Goal: Information Seeking & Learning: Learn about a topic

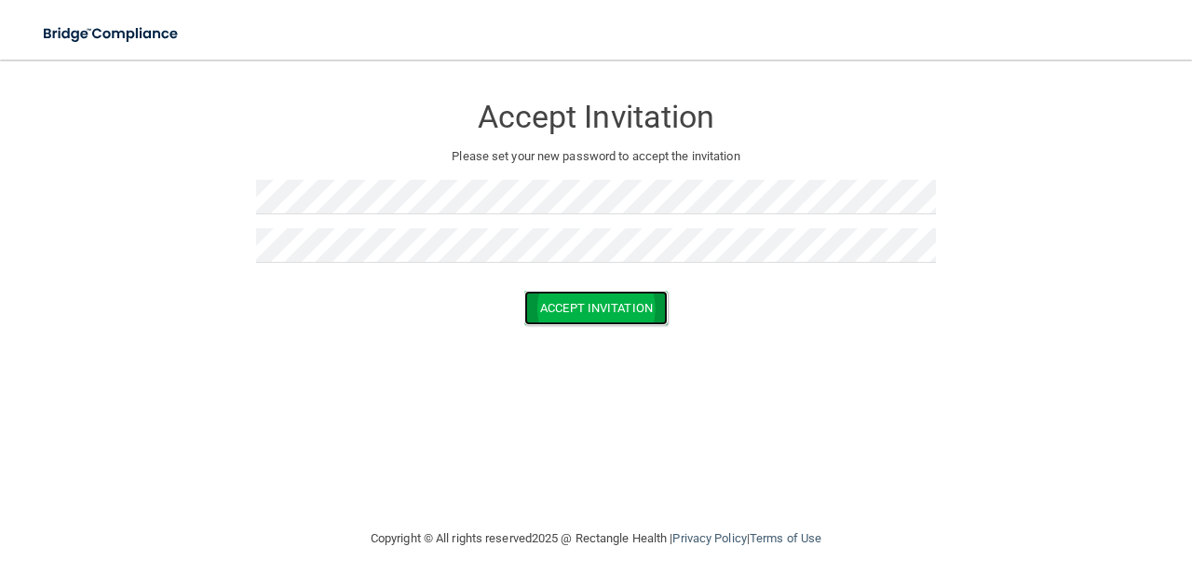
click at [561, 306] on button "Accept Invitation" at bounding box center [595, 308] width 143 height 34
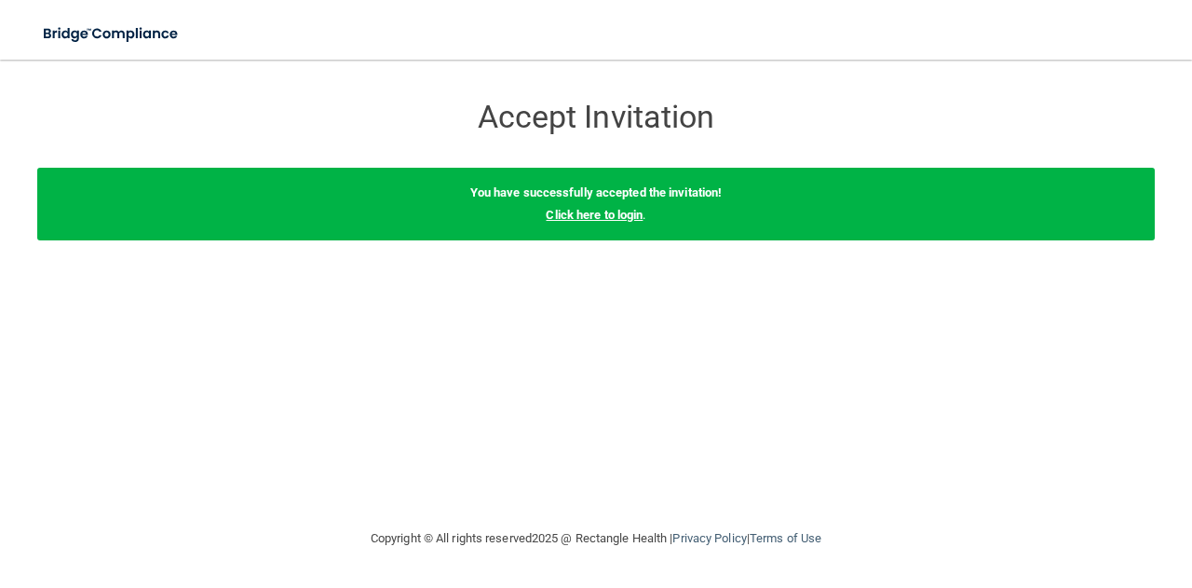
click at [591, 210] on link "Click here to login" at bounding box center [594, 215] width 97 height 14
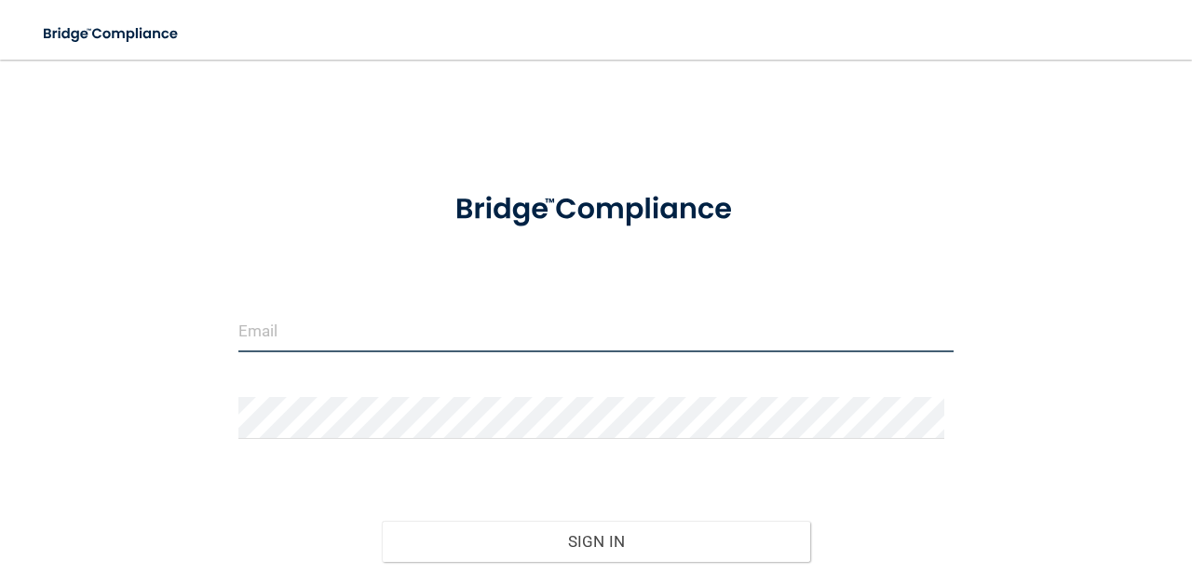
click at [404, 336] on input "email" at bounding box center [595, 331] width 715 height 42
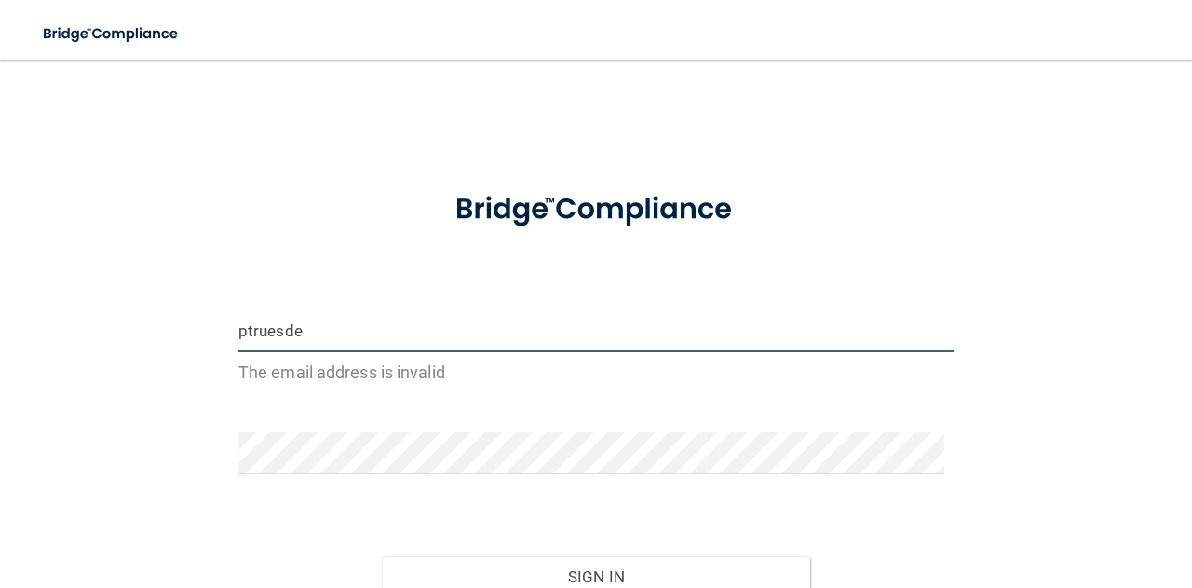
type input "[EMAIL_ADDRESS][DOMAIN_NAME]"
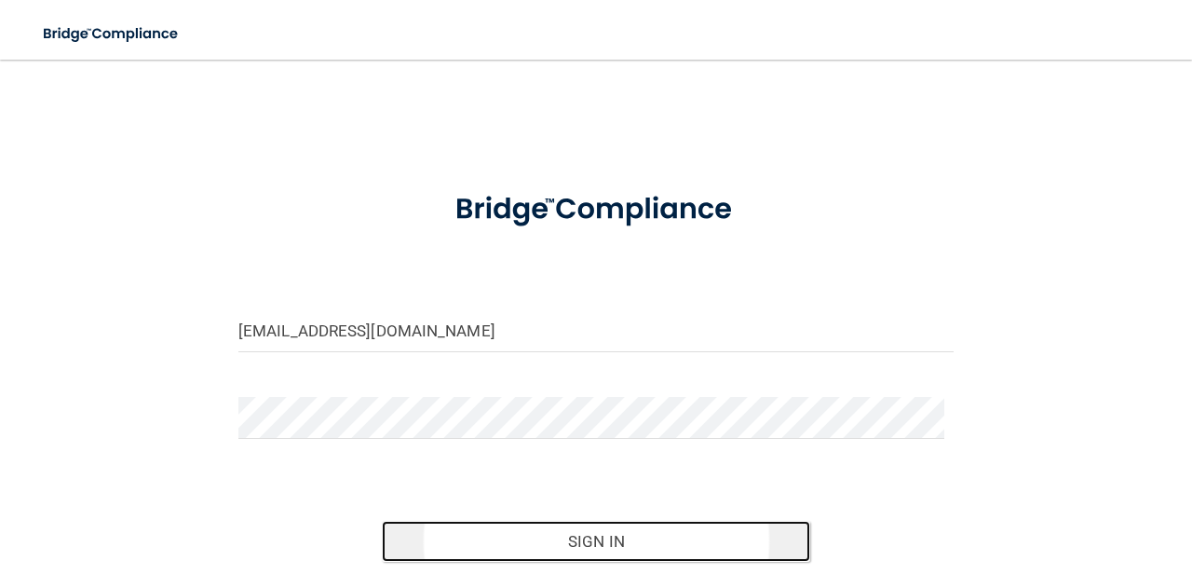
click at [673, 543] on button "Sign In" at bounding box center [596, 541] width 429 height 41
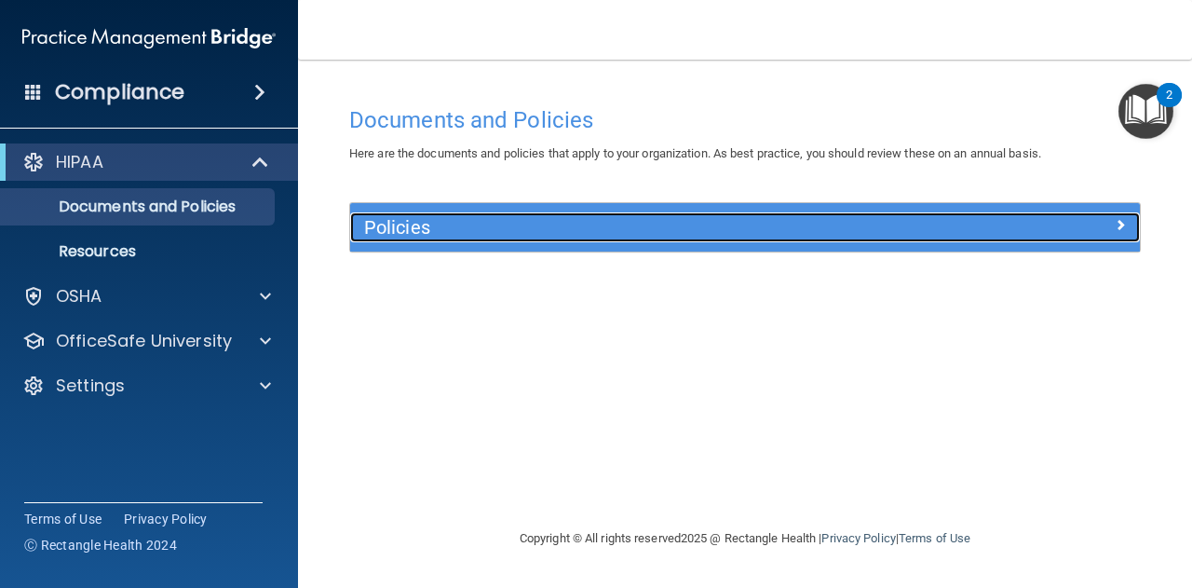
click at [699, 234] on h5 "Policies" at bounding box center [646, 227] width 564 height 20
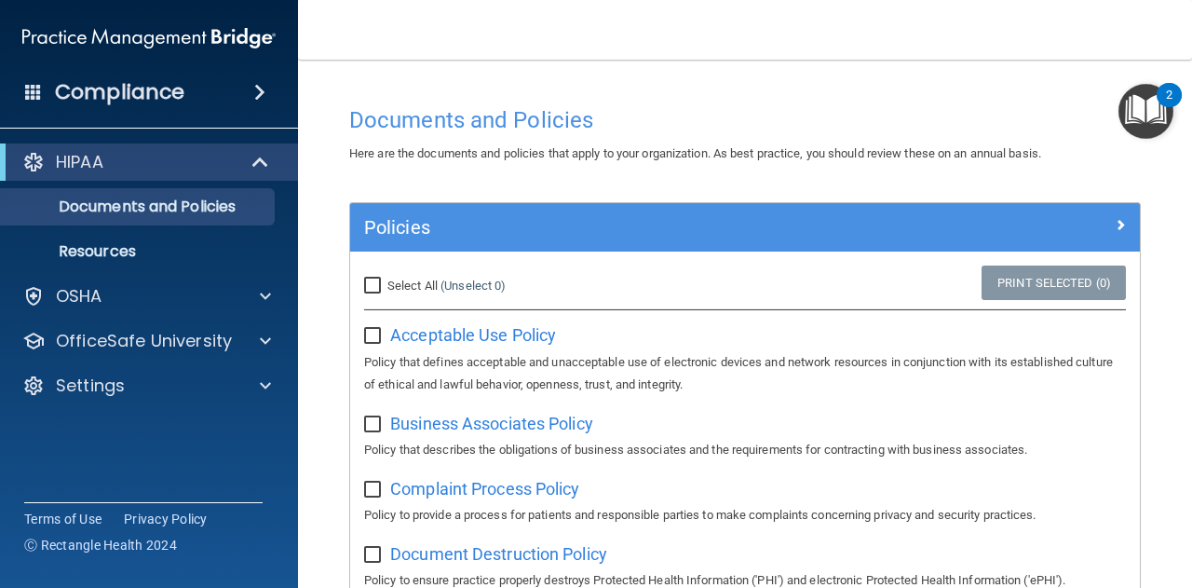
click at [377, 287] on input "Select All (Unselect 0) Unselect All" at bounding box center [374, 286] width 21 height 15
checkbox input "true"
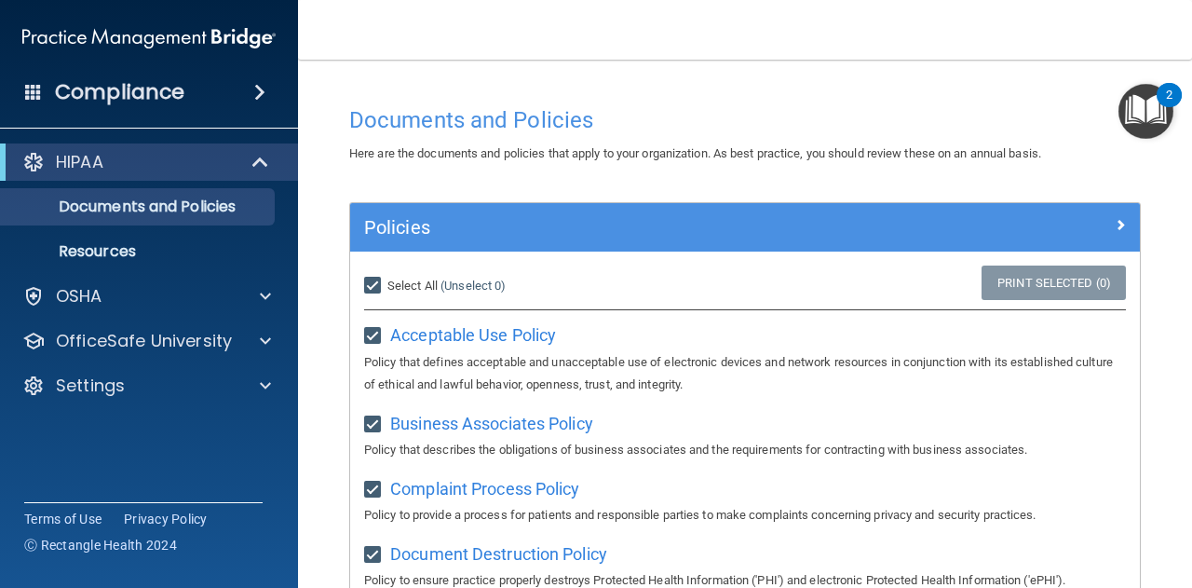
checkbox input "true"
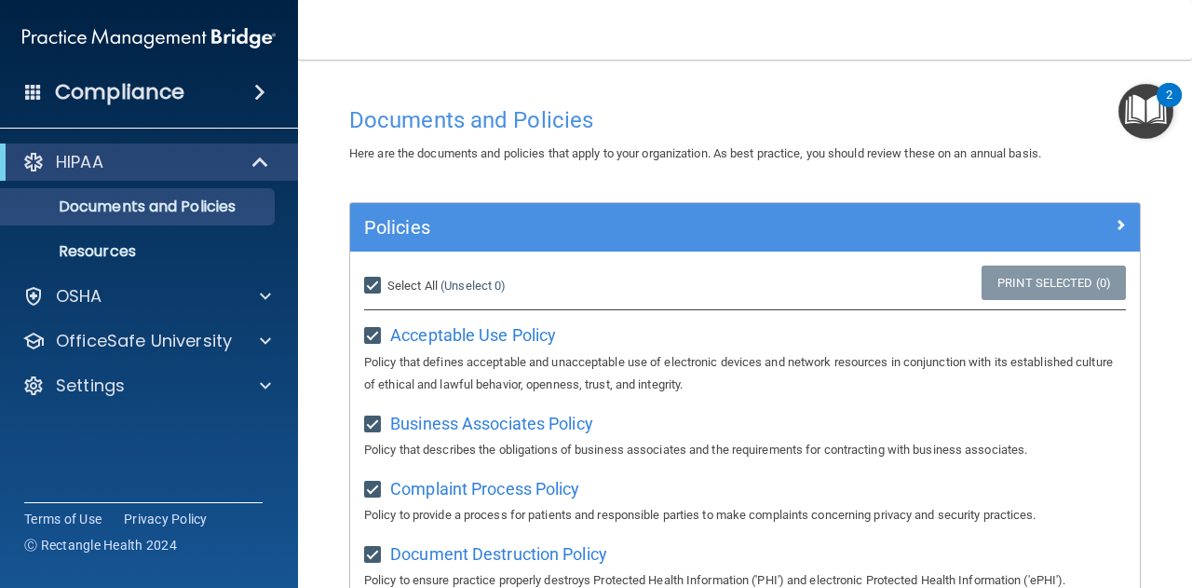
checkbox input "true"
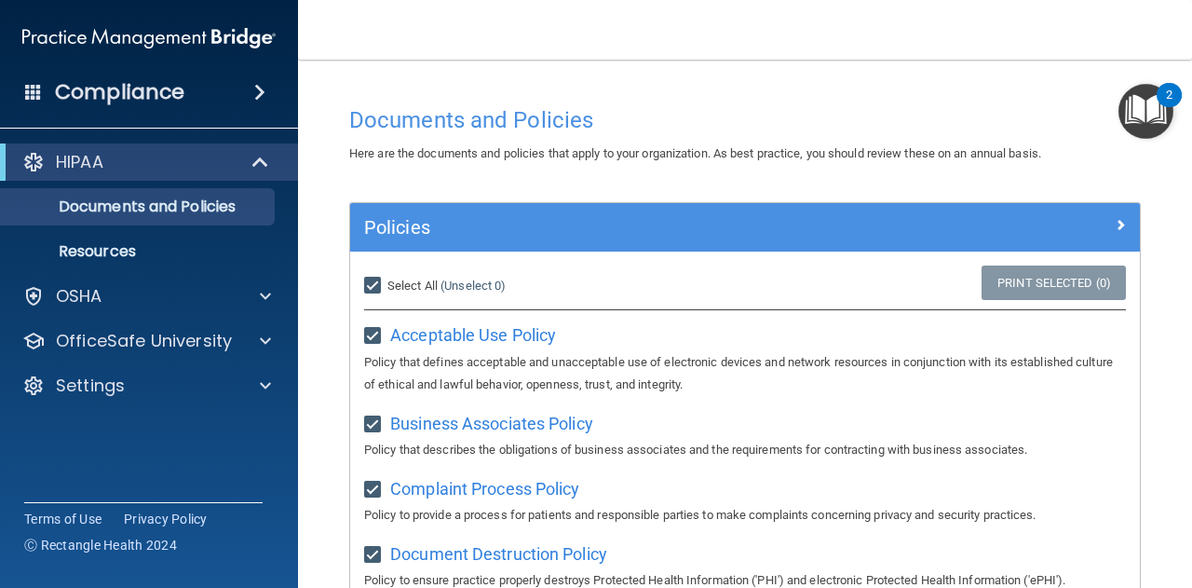
checkbox input "true"
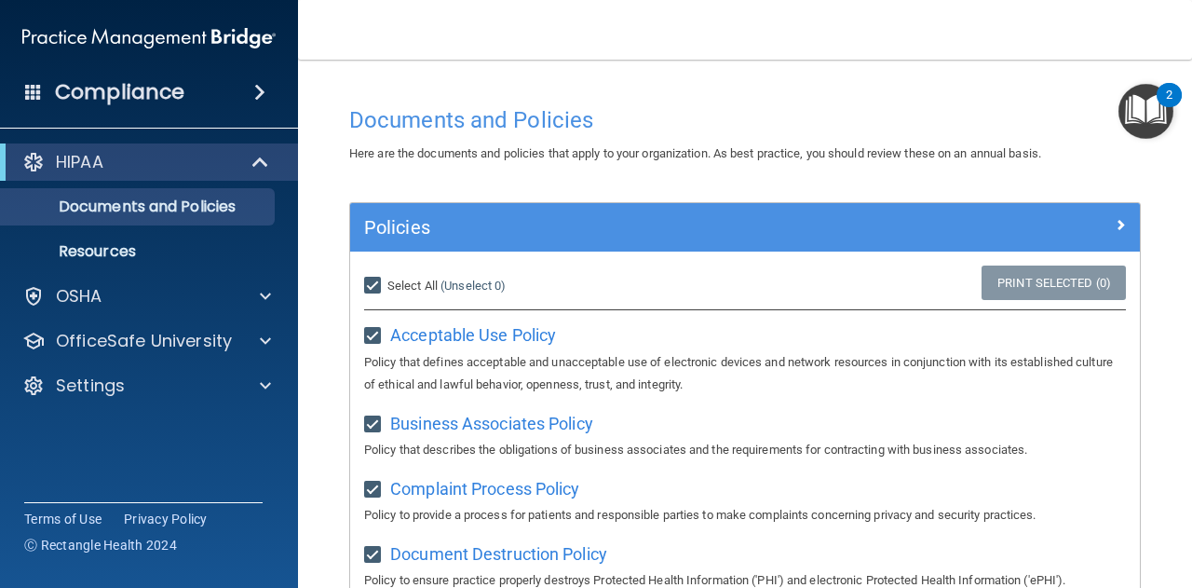
checkbox input "true"
click at [251, 102] on div "Compliance" at bounding box center [149, 92] width 298 height 41
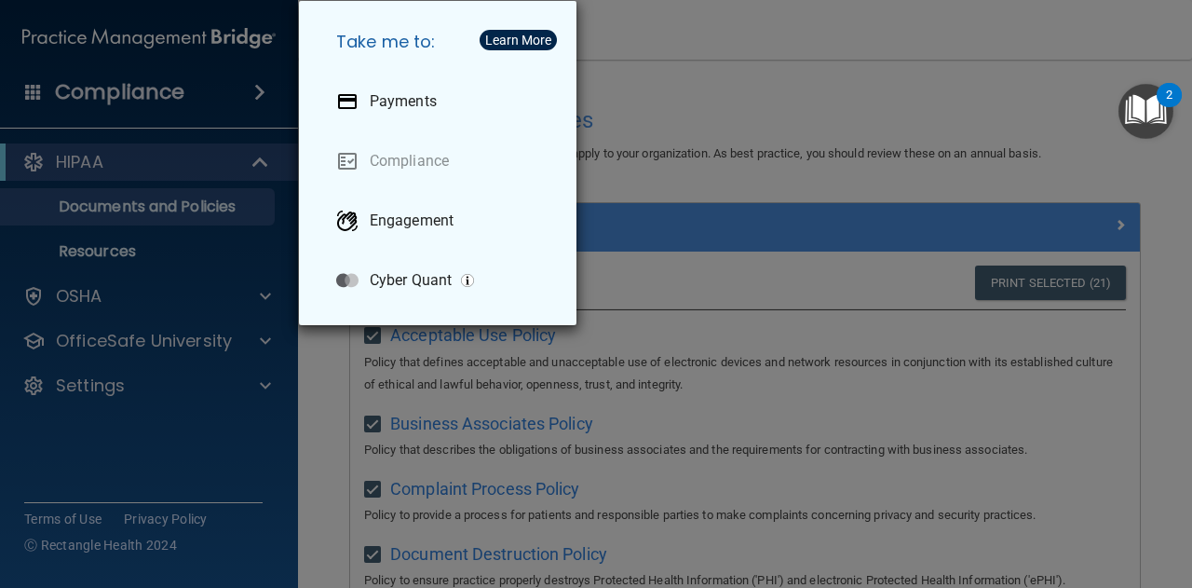
click at [786, 216] on div "Take me to: Payments Compliance Engagement Cyber Quant" at bounding box center [596, 294] width 1192 height 588
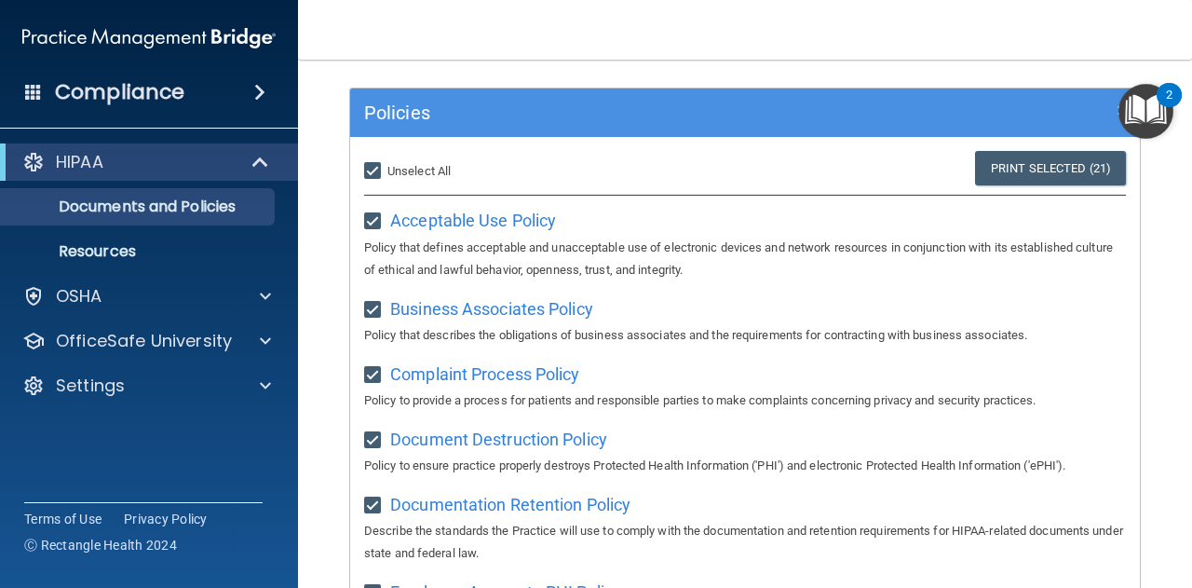
scroll to position [116, 0]
click at [505, 217] on span "Acceptable Use Policy" at bounding box center [473, 220] width 166 height 20
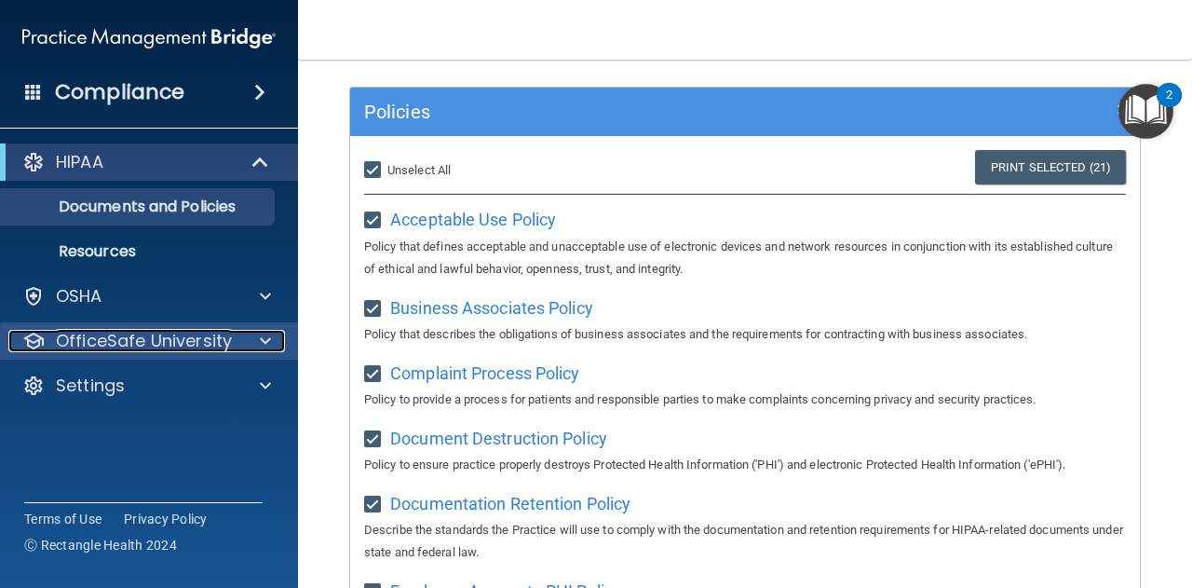
click at [202, 340] on p "OfficeSafe University" at bounding box center [144, 341] width 176 height 22
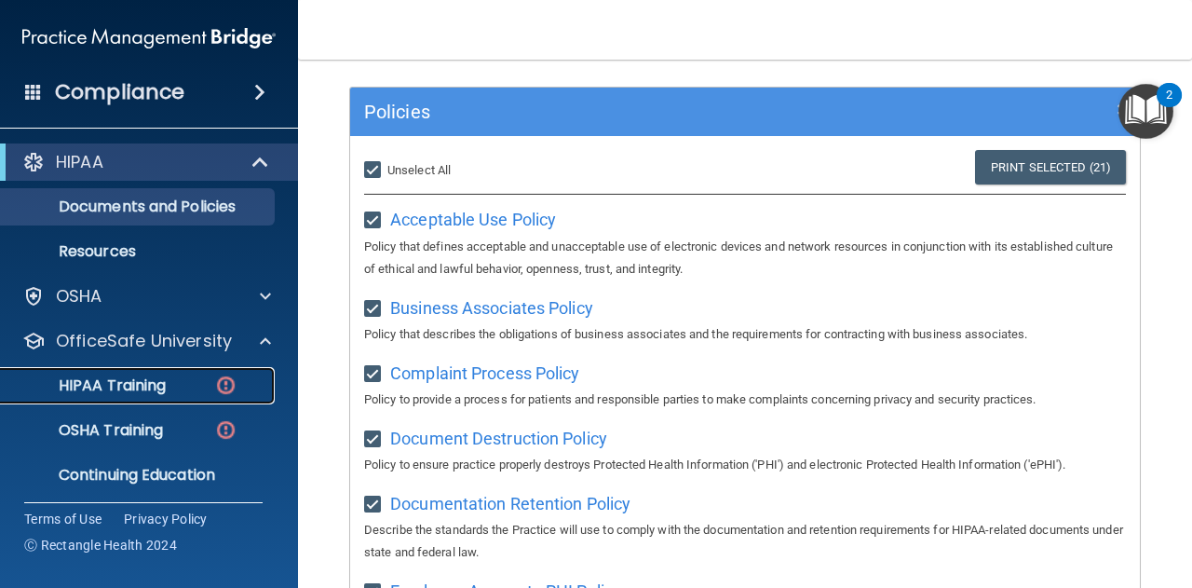
click at [131, 383] on p "HIPAA Training" at bounding box center [89, 385] width 154 height 19
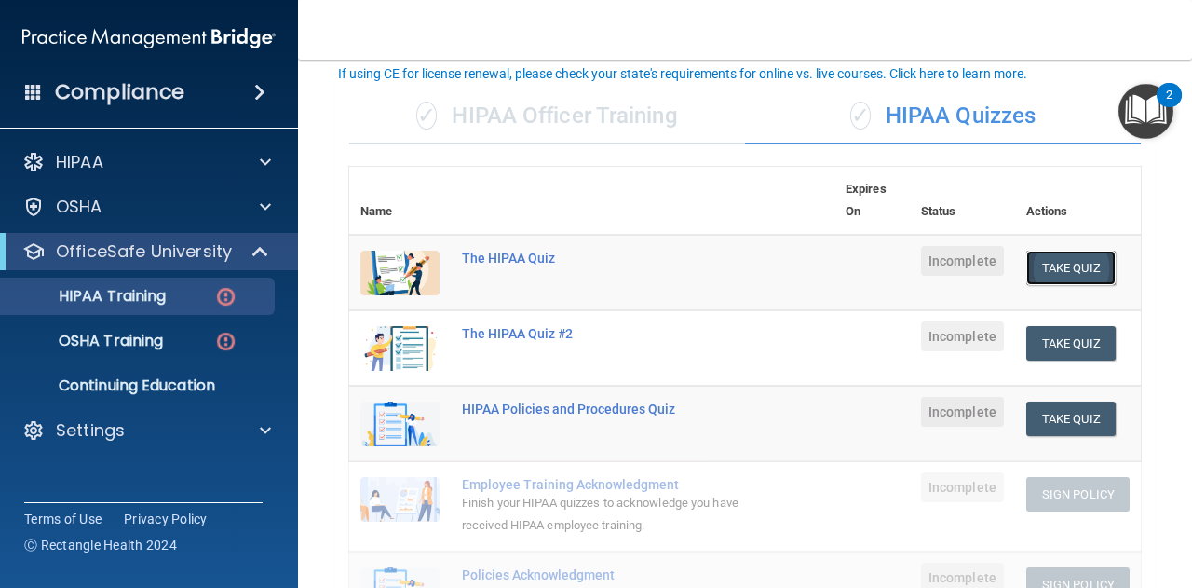
click at [1059, 271] on button "Take Quiz" at bounding box center [1070, 268] width 89 height 34
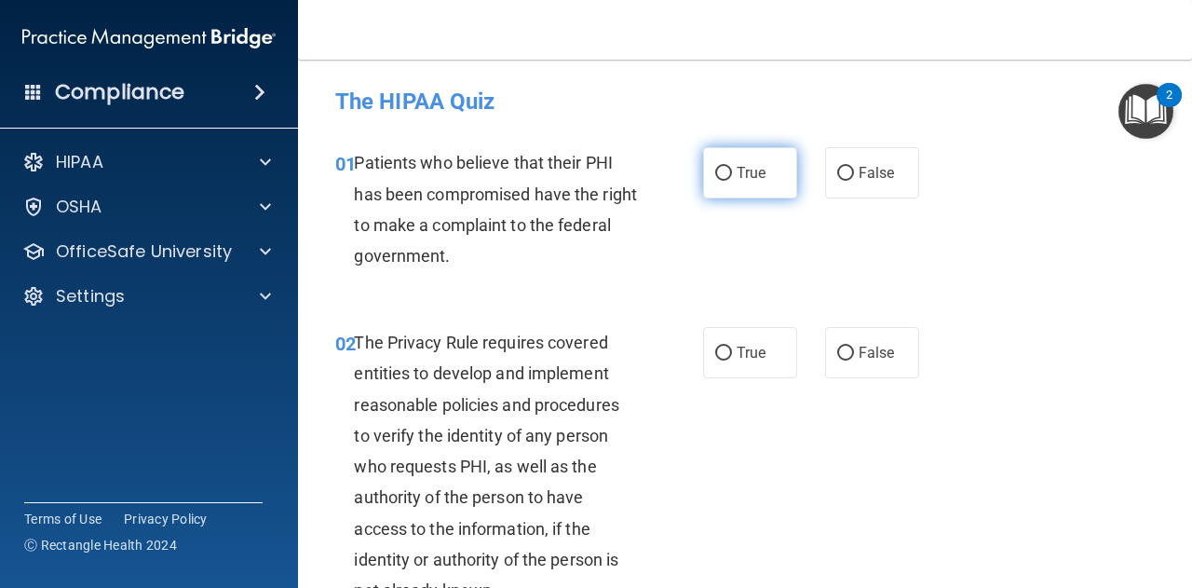
click at [715, 170] on input "True" at bounding box center [723, 174] width 17 height 14
radio input "true"
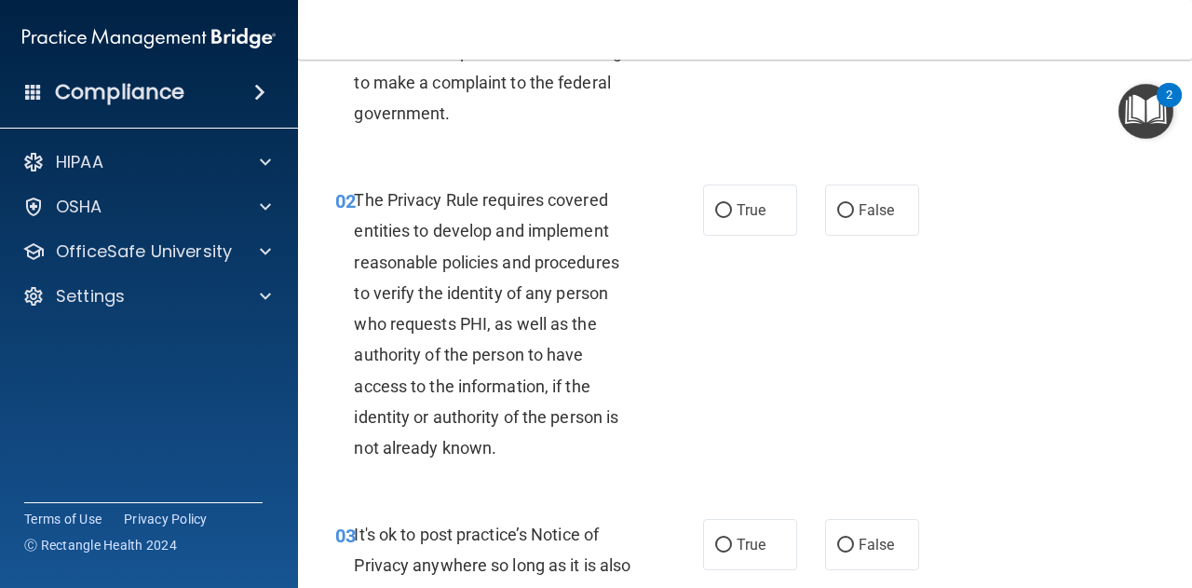
scroll to position [186, 0]
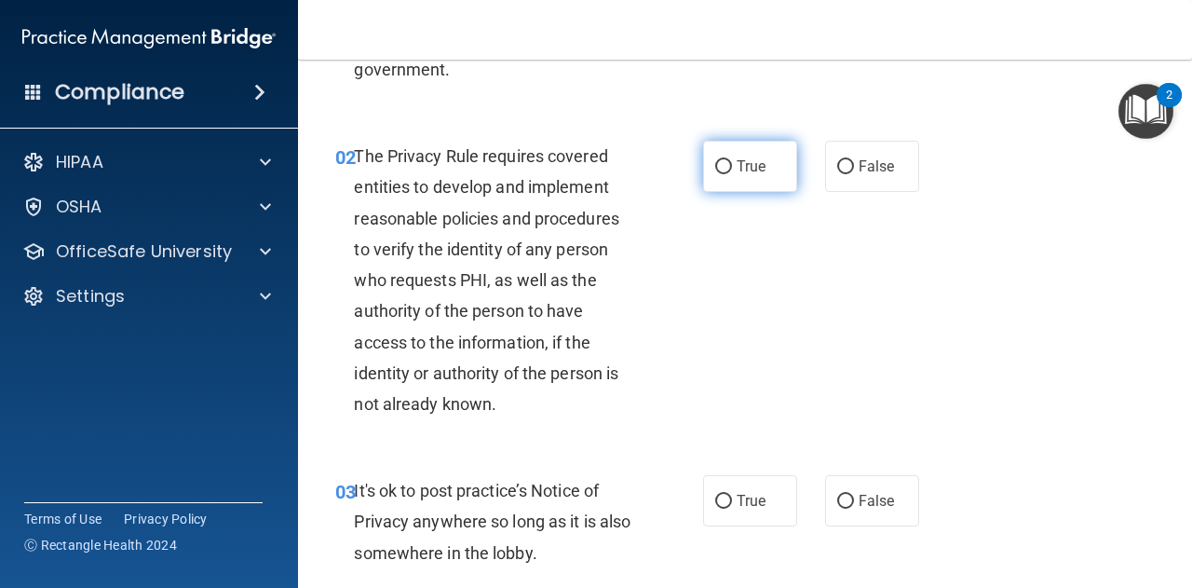
click at [719, 169] on input "True" at bounding box center [723, 167] width 17 height 14
radio input "true"
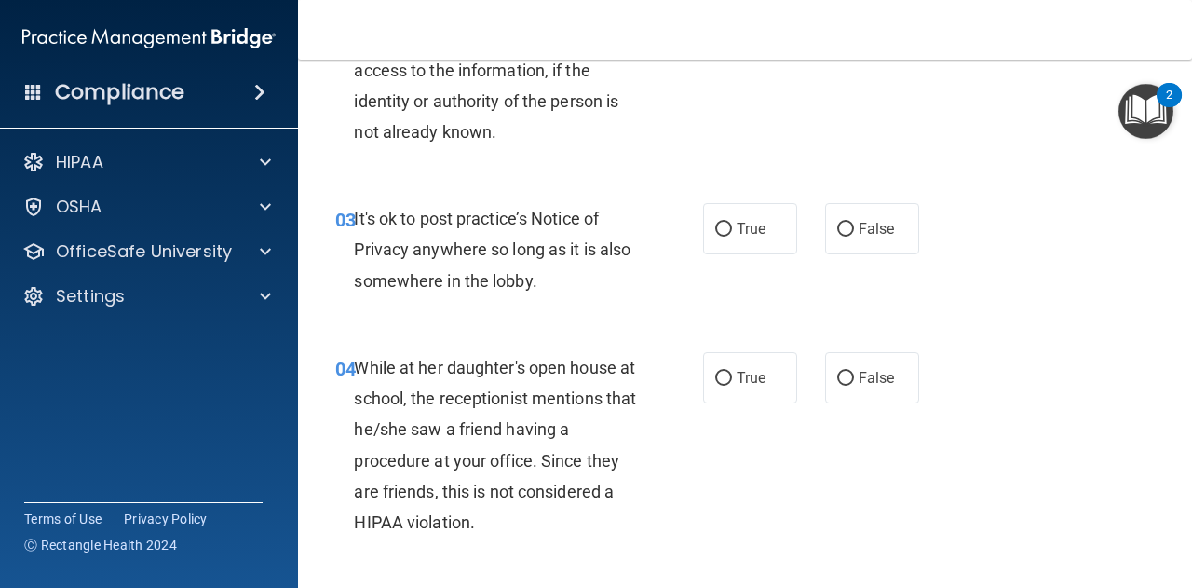
scroll to position [465, 0]
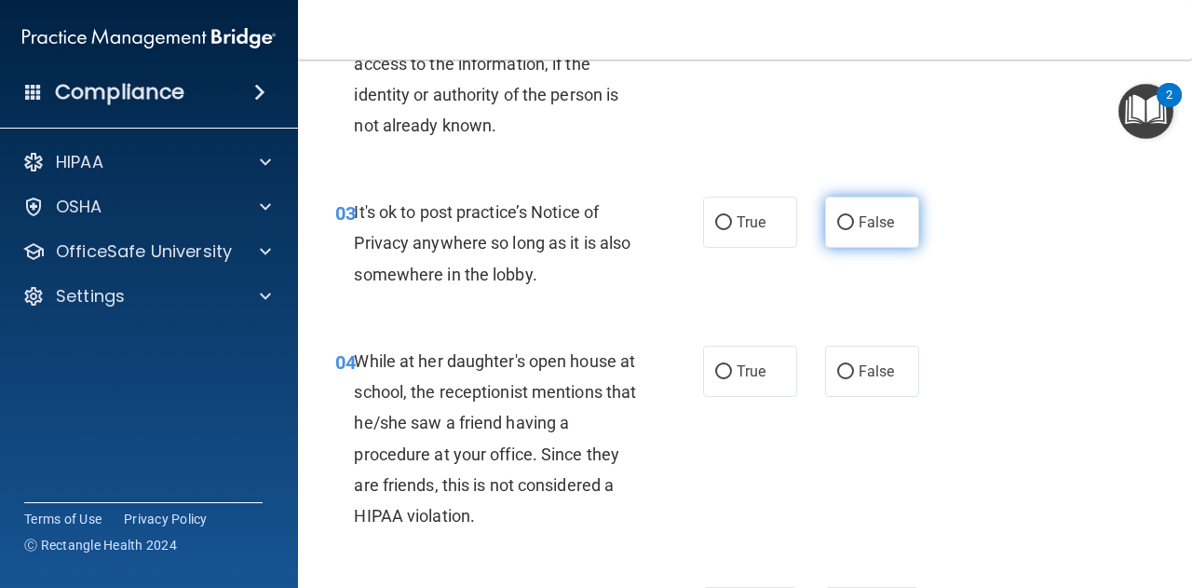
click at [839, 222] on input "False" at bounding box center [845, 223] width 17 height 14
radio input "true"
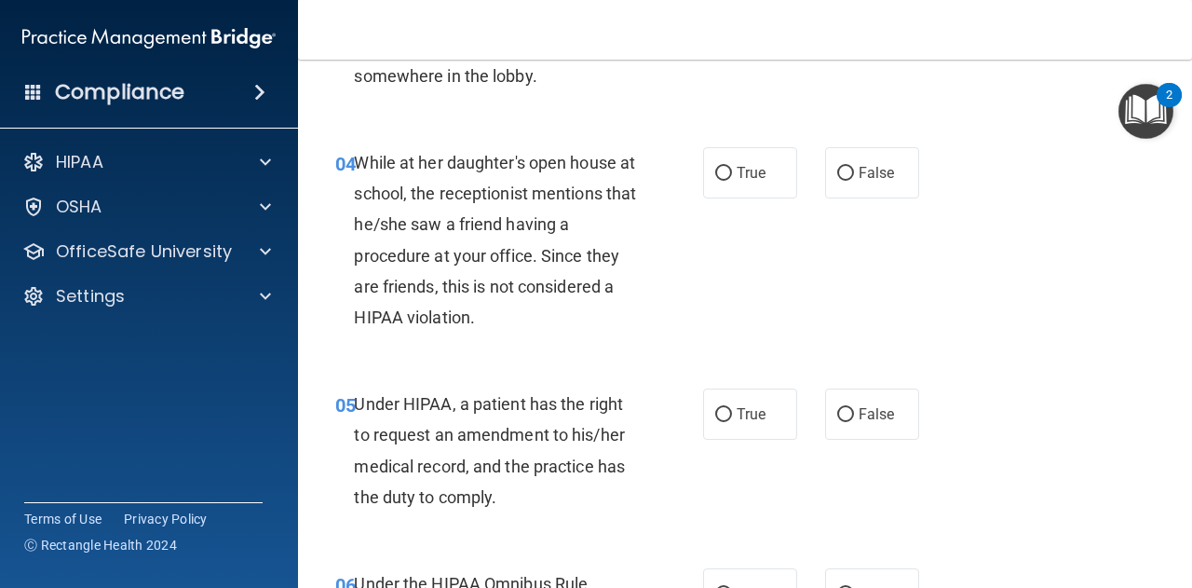
scroll to position [664, 0]
click at [837, 169] on input "False" at bounding box center [845, 173] width 17 height 14
radio input "true"
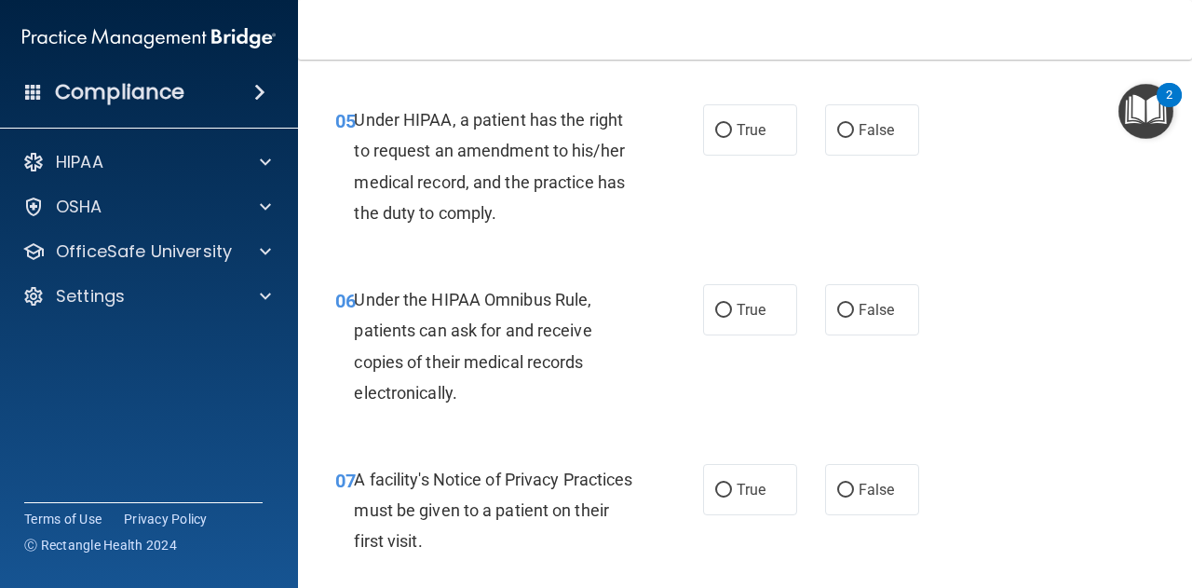
scroll to position [948, 0]
click at [719, 129] on input "True" at bounding box center [723, 130] width 17 height 14
radio input "true"
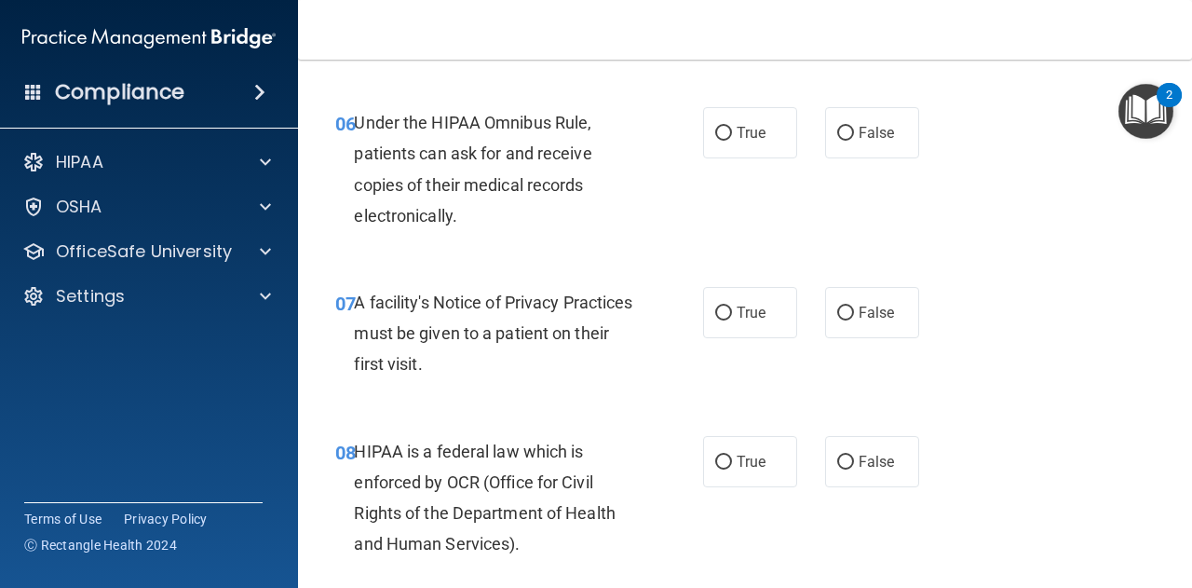
scroll to position [1128, 0]
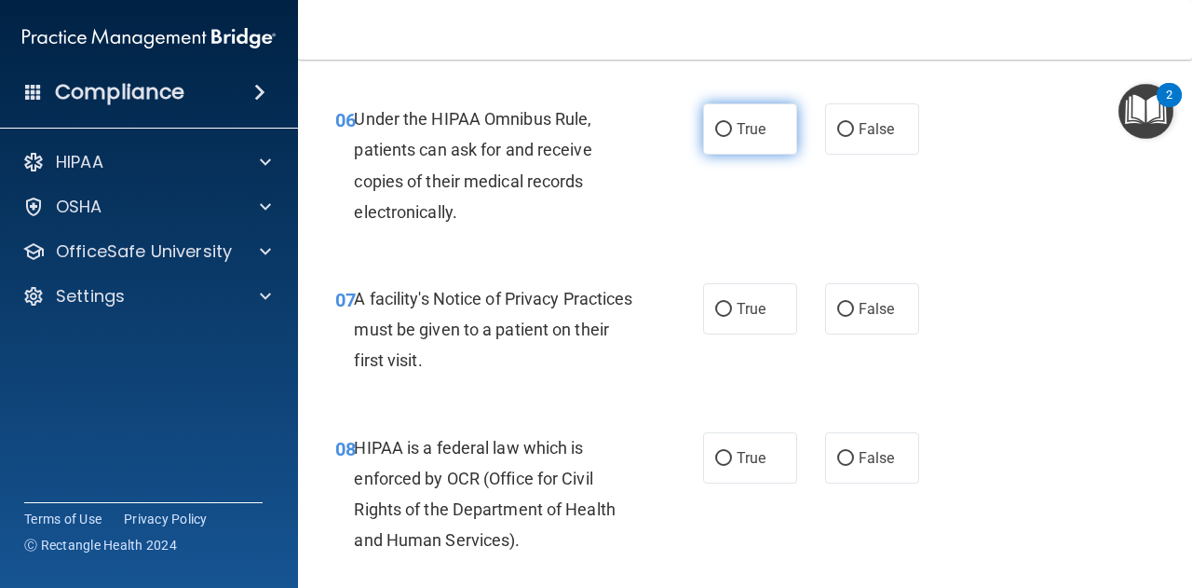
click at [715, 133] on input "True" at bounding box center [723, 130] width 17 height 14
radio input "true"
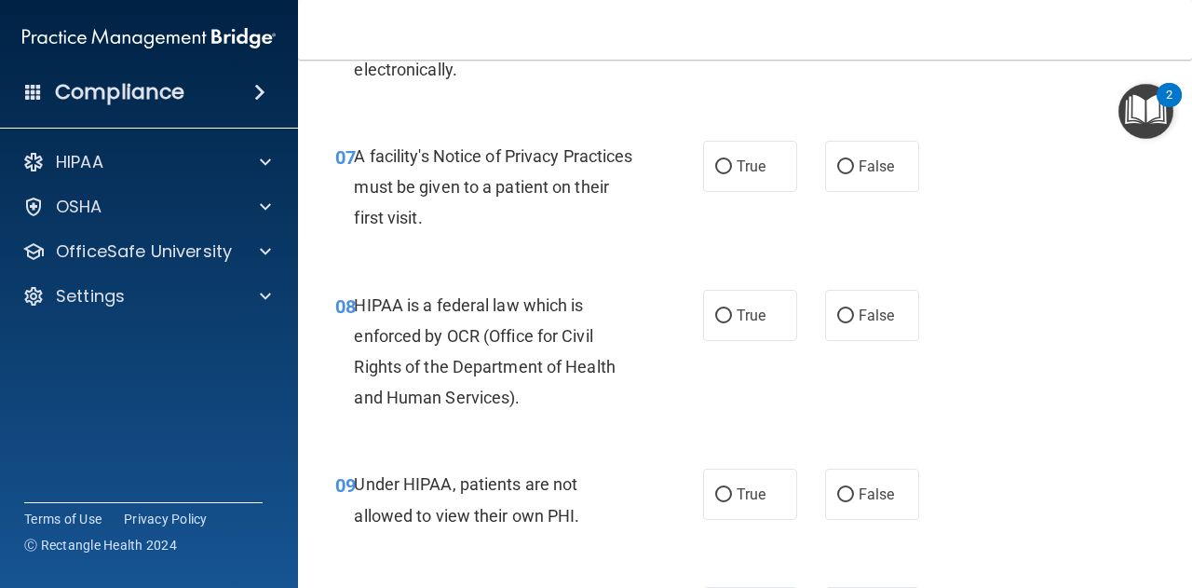
scroll to position [1276, 0]
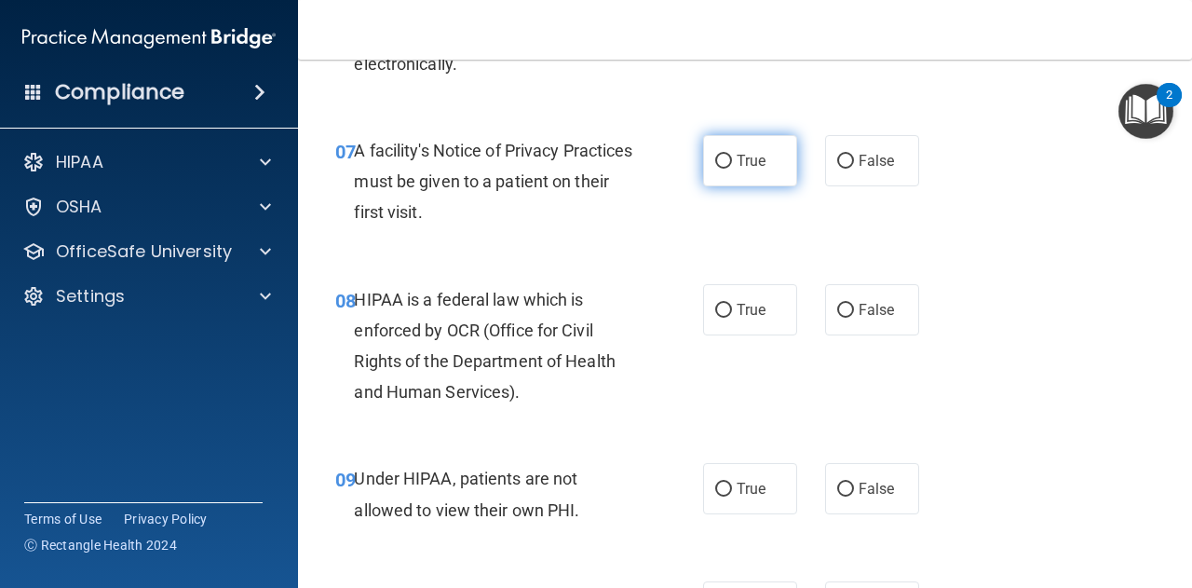
click at [715, 166] on input "True" at bounding box center [723, 162] width 17 height 14
radio input "true"
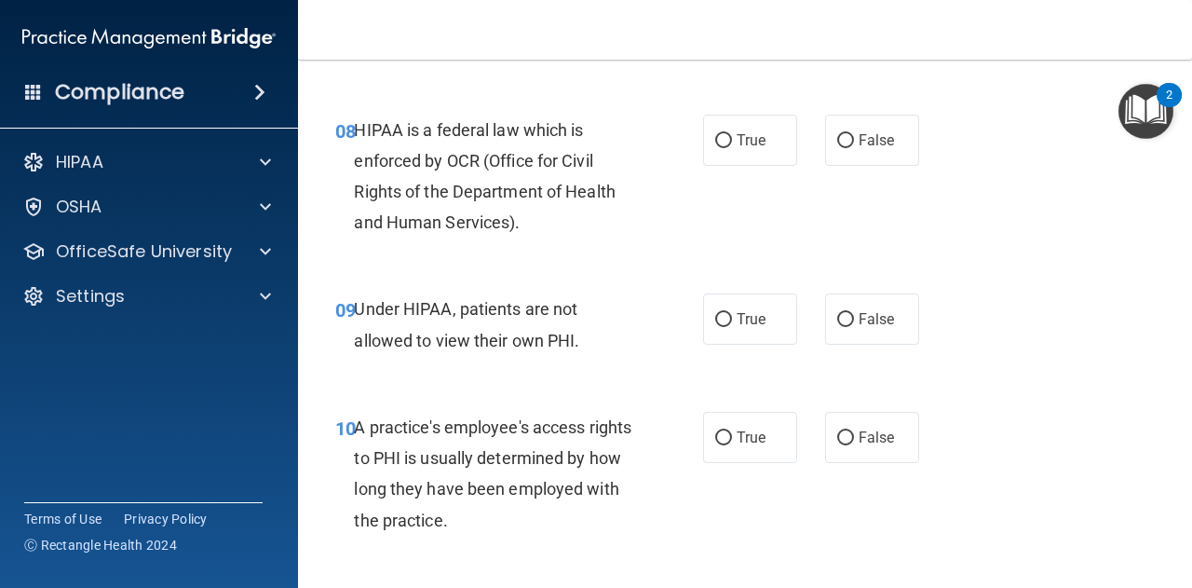
scroll to position [1448, 0]
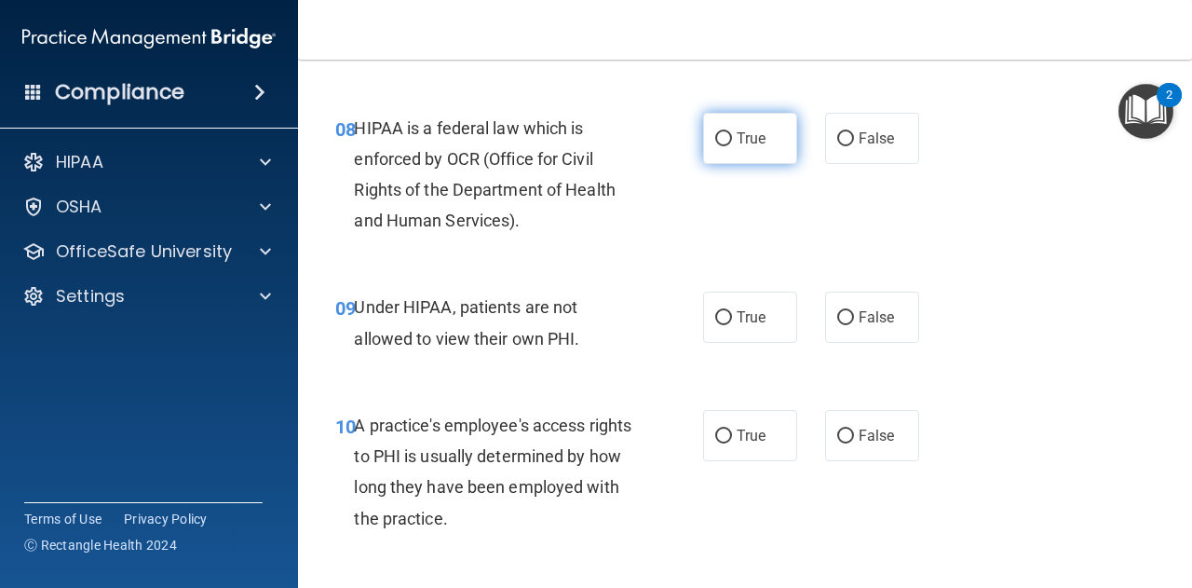
click at [715, 140] on input "True" at bounding box center [723, 139] width 17 height 14
radio input "true"
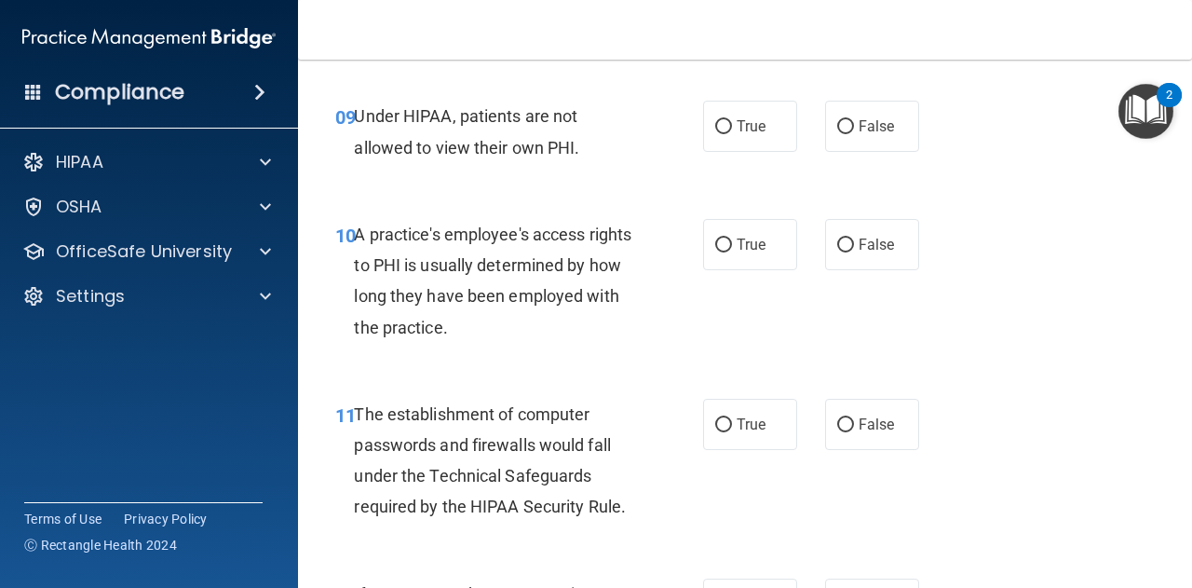
scroll to position [1639, 0]
click at [838, 128] on input "False" at bounding box center [845, 126] width 17 height 14
radio input "true"
click at [840, 245] on input "False" at bounding box center [845, 245] width 17 height 14
radio input "true"
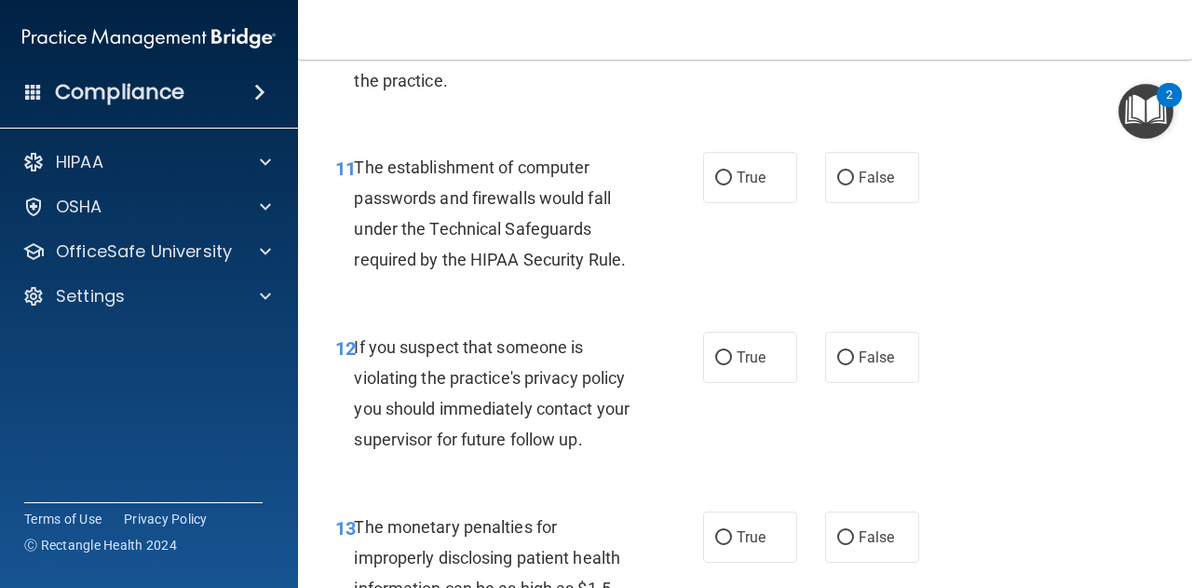
scroll to position [1886, 0]
click at [715, 179] on input "True" at bounding box center [723, 177] width 17 height 14
radio input "true"
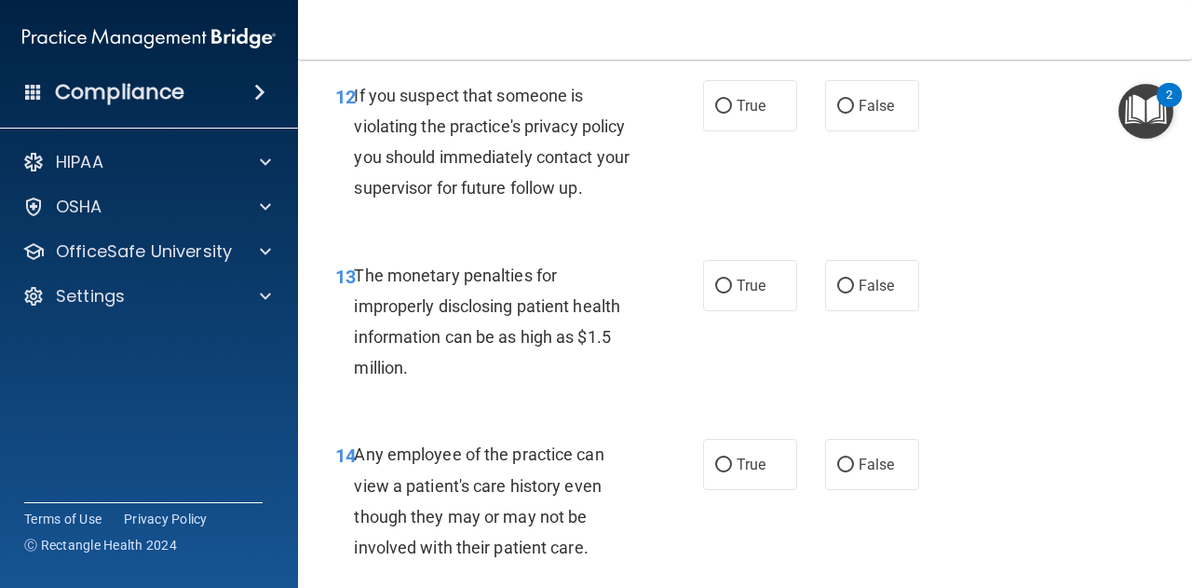
scroll to position [2138, 0]
click at [715, 105] on input "True" at bounding box center [723, 106] width 17 height 14
radio input "true"
click at [724, 280] on input "True" at bounding box center [723, 286] width 17 height 14
radio input "true"
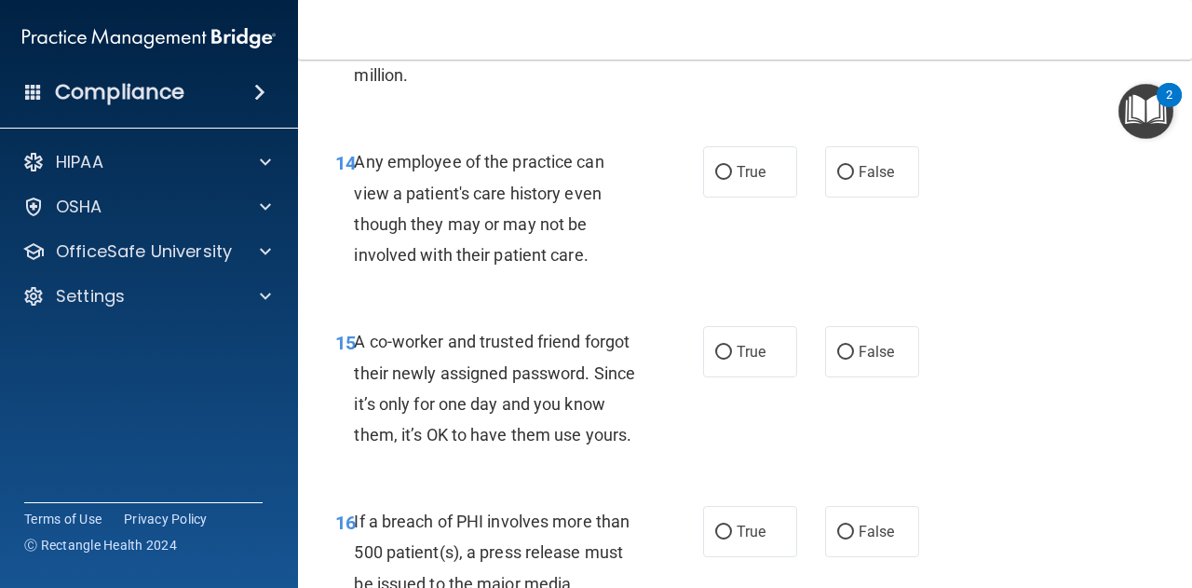
scroll to position [2438, 0]
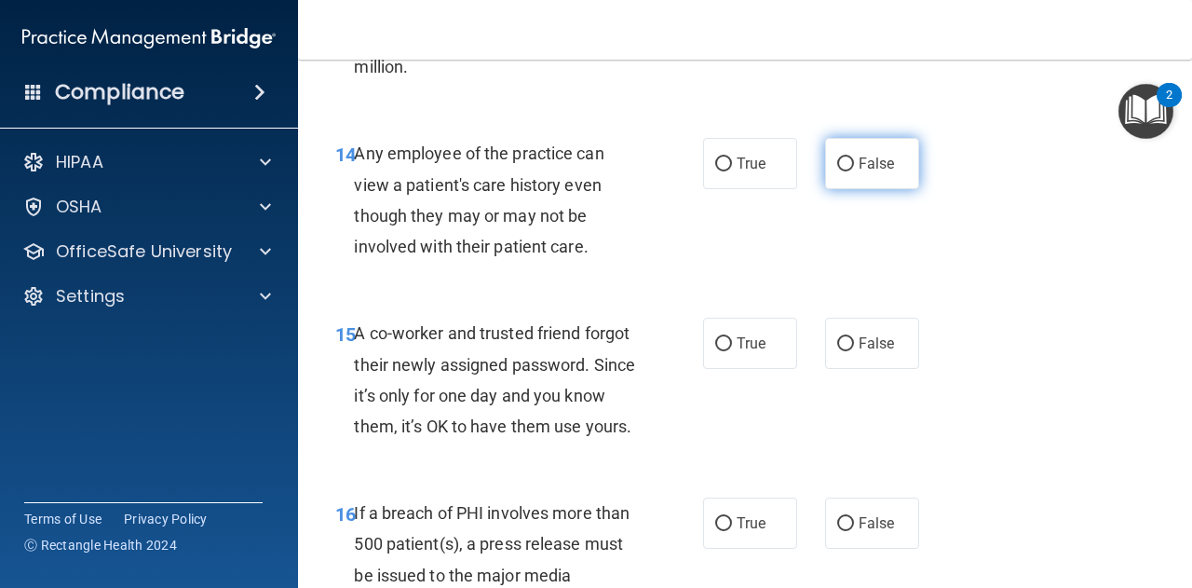
click at [837, 170] on input "False" at bounding box center [845, 164] width 17 height 14
radio input "true"
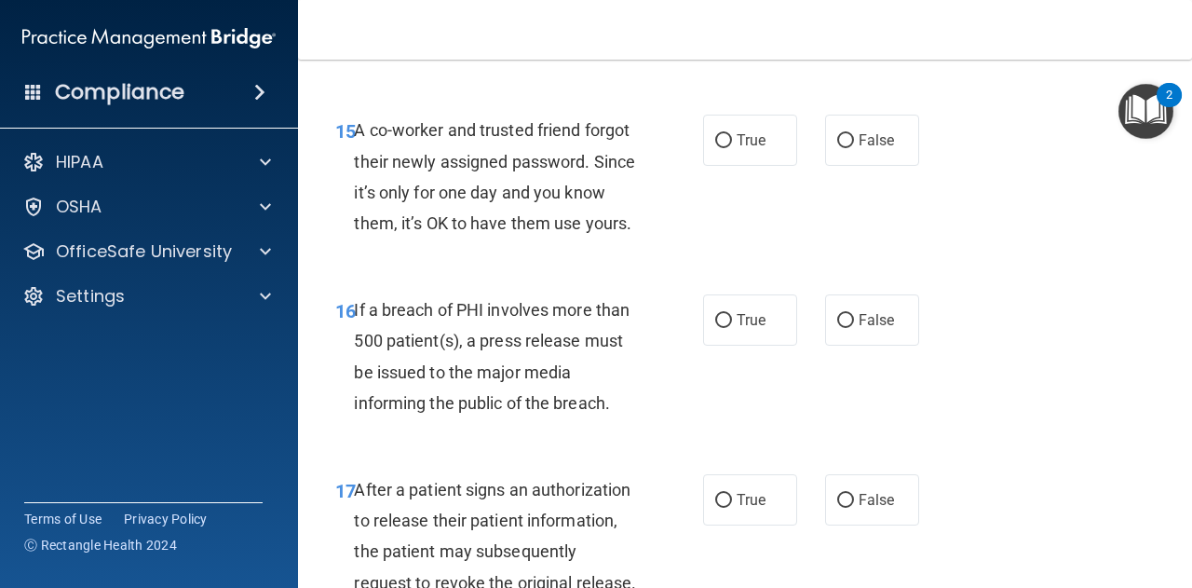
scroll to position [2644, 0]
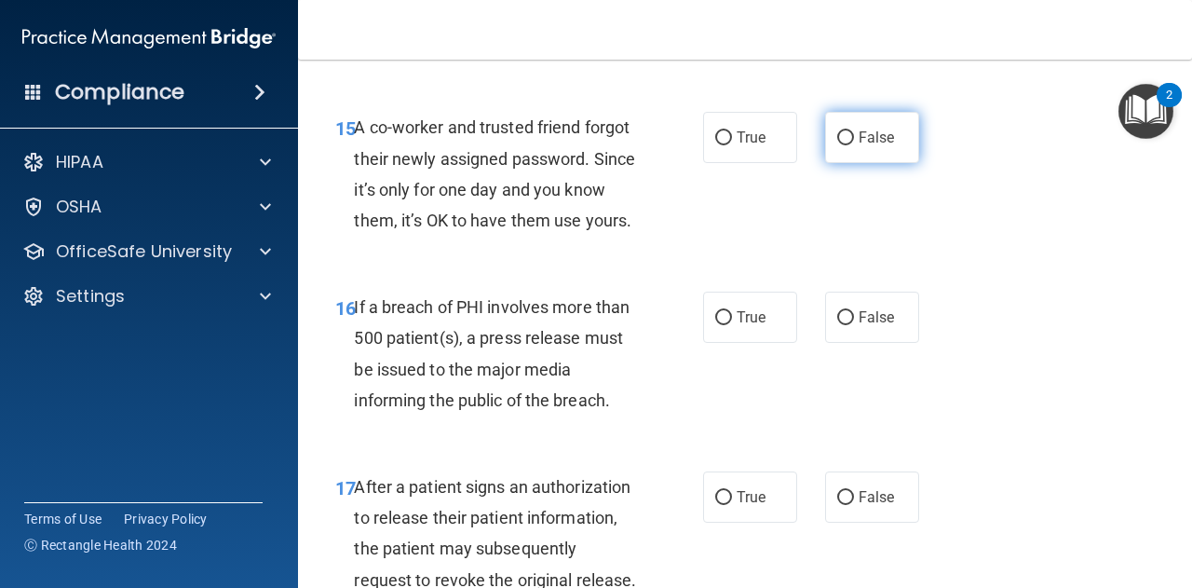
click at [846, 135] on label "False" at bounding box center [872, 137] width 94 height 51
click at [846, 135] on input "False" at bounding box center [845, 138] width 17 height 14
radio input "true"
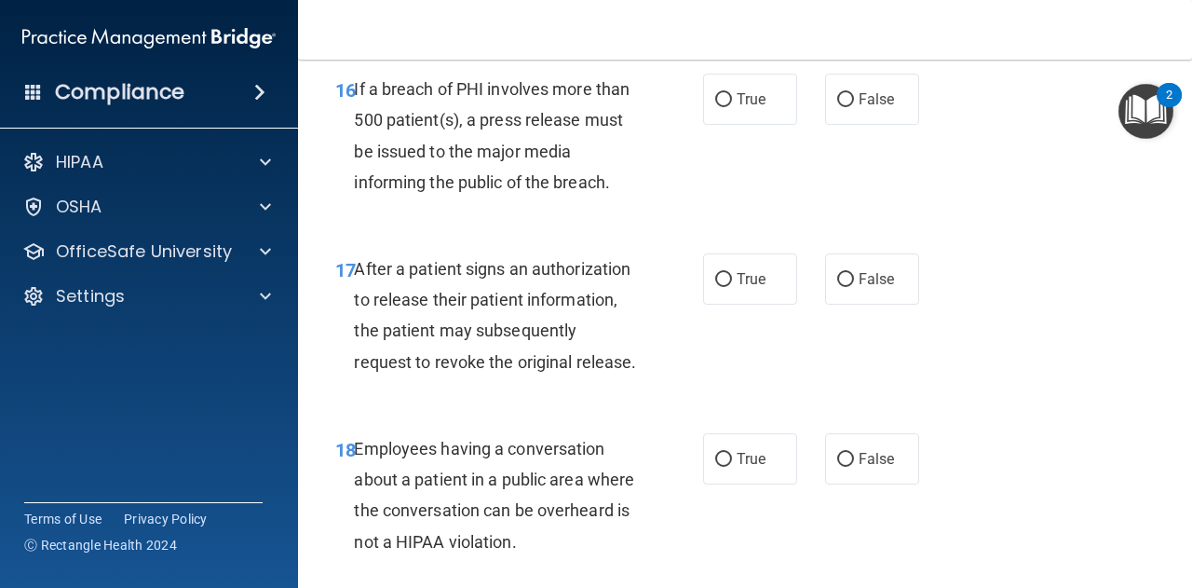
scroll to position [2865, 0]
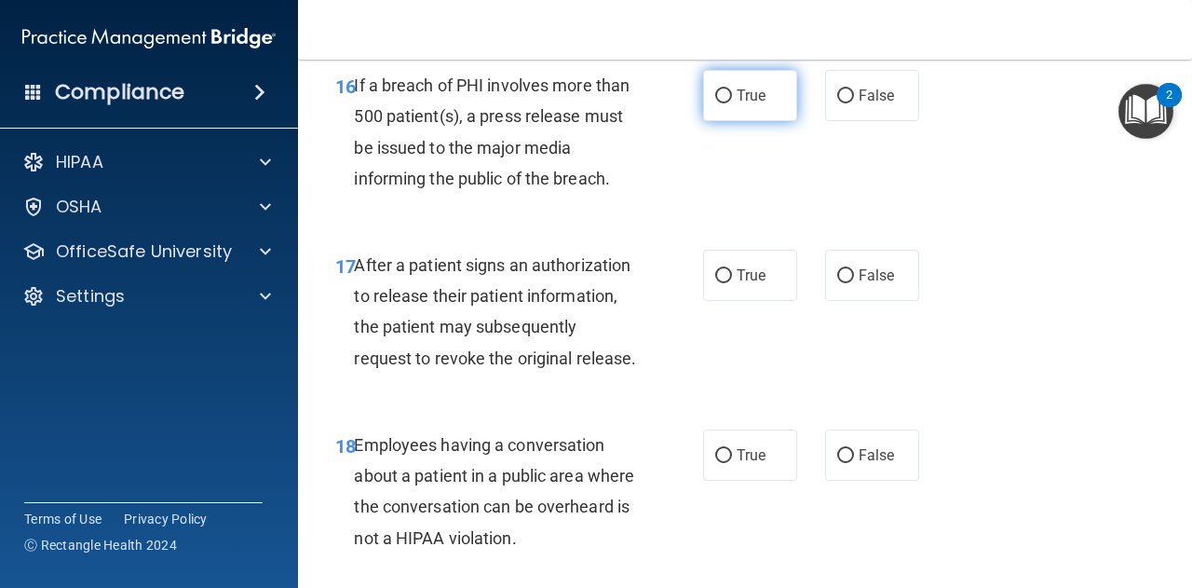
click at [715, 103] on input "True" at bounding box center [723, 96] width 17 height 14
radio input "true"
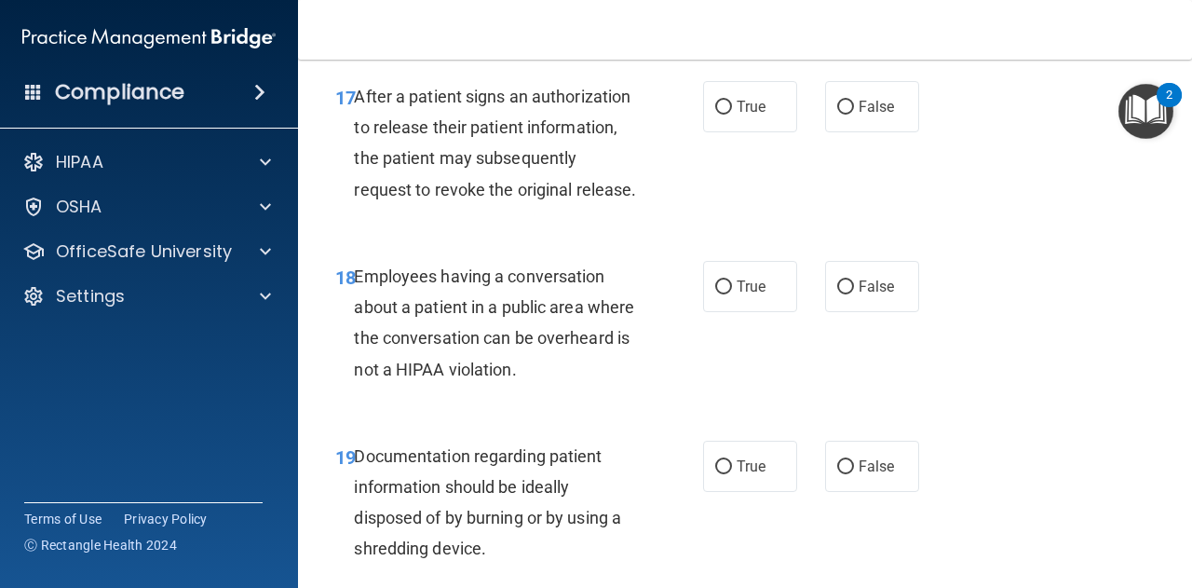
scroll to position [3035, 0]
click at [715, 114] on input "True" at bounding box center [723, 107] width 17 height 14
radio input "true"
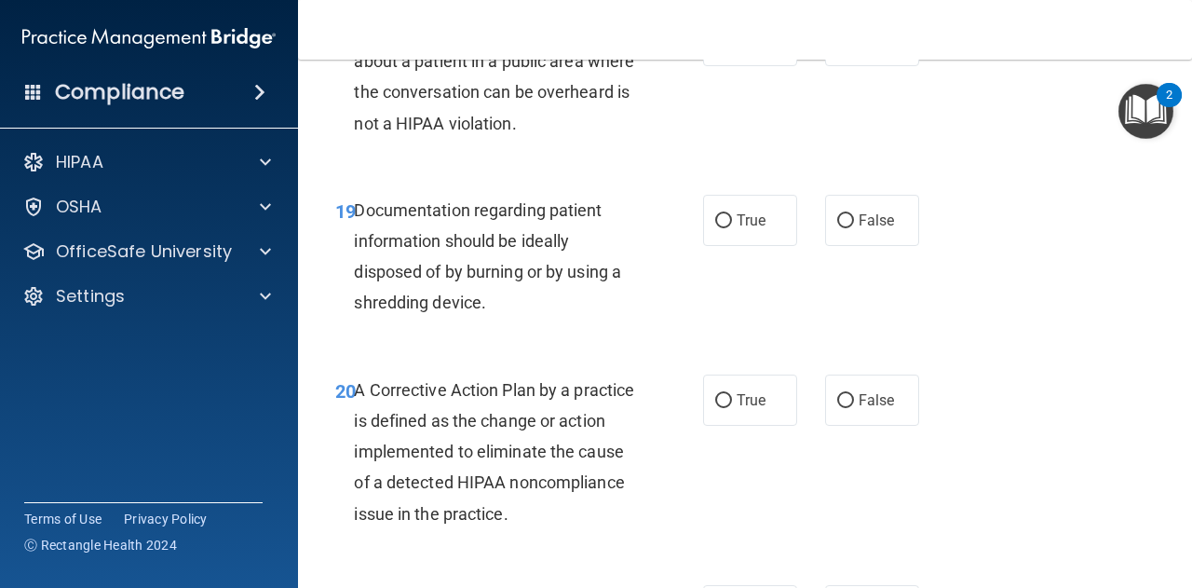
scroll to position [3281, 0]
click at [838, 48] on input "False" at bounding box center [845, 41] width 17 height 14
radio input "true"
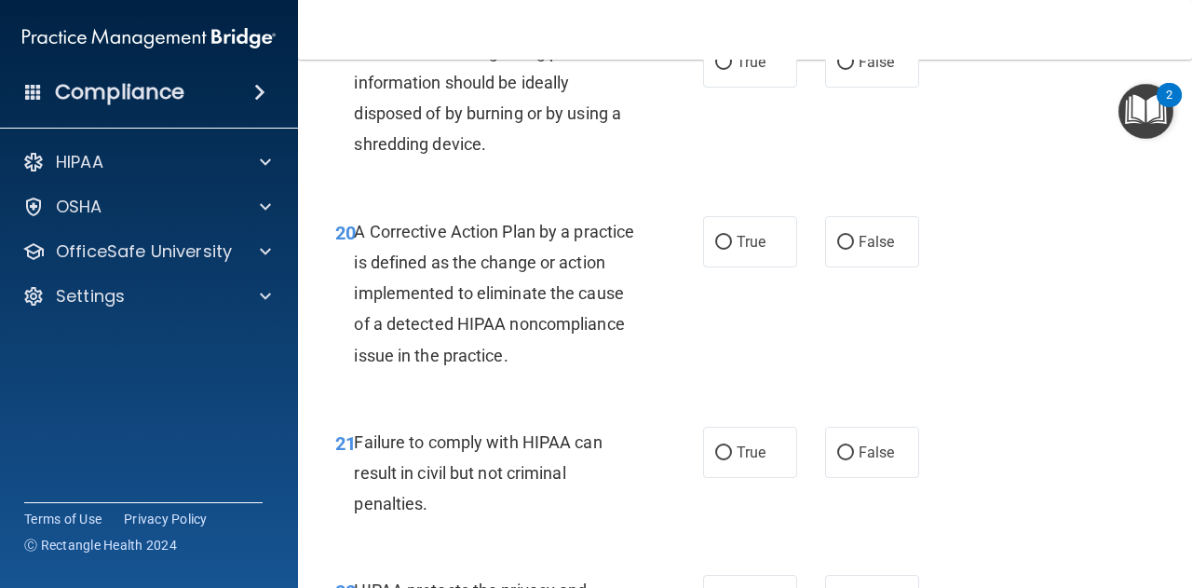
scroll to position [3441, 0]
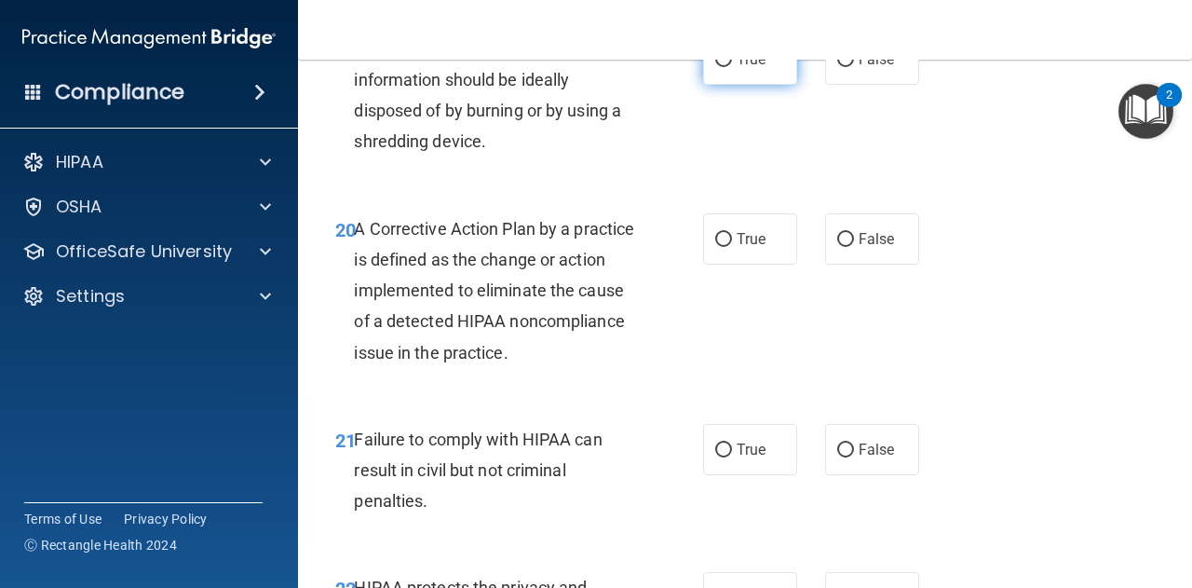
click at [718, 67] on input "True" at bounding box center [723, 60] width 17 height 14
radio input "true"
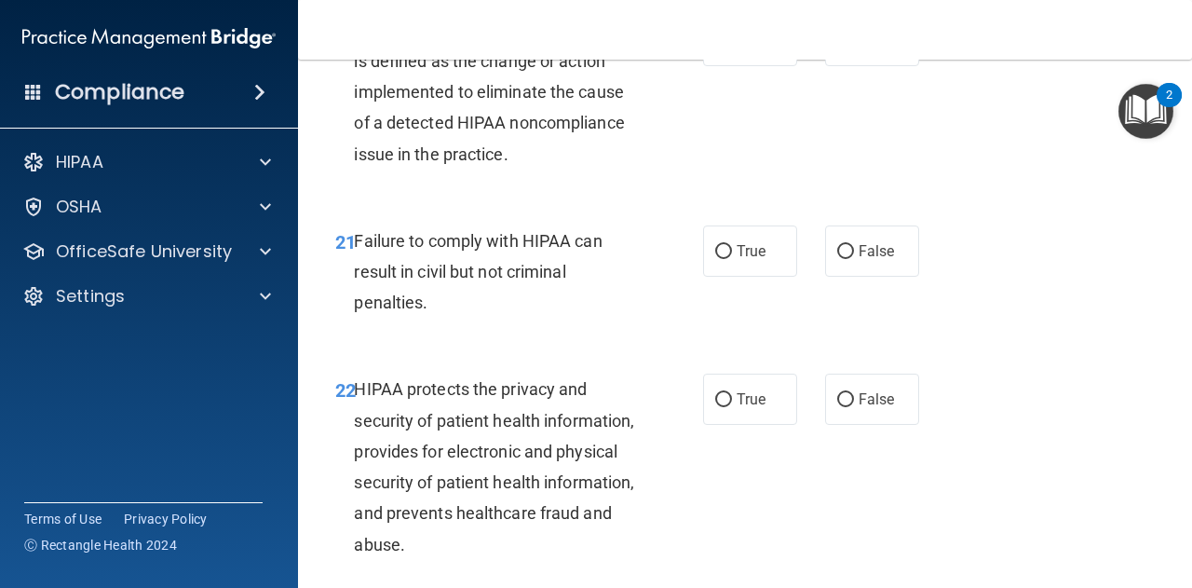
scroll to position [3642, 0]
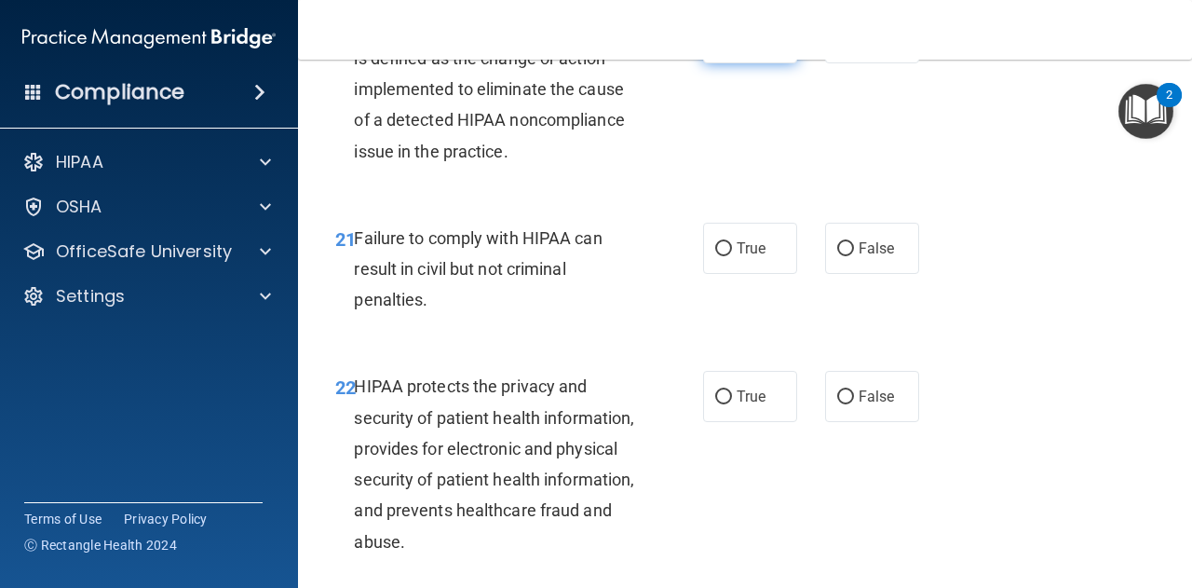
click at [717, 46] on input "True" at bounding box center [723, 39] width 17 height 14
radio input "true"
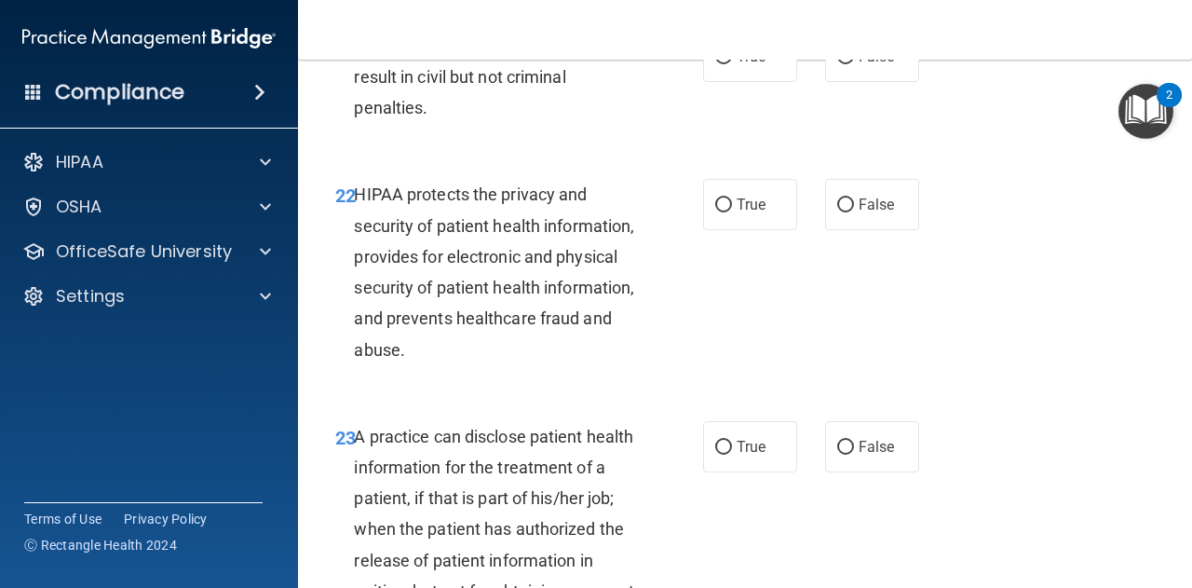
scroll to position [3836, 0]
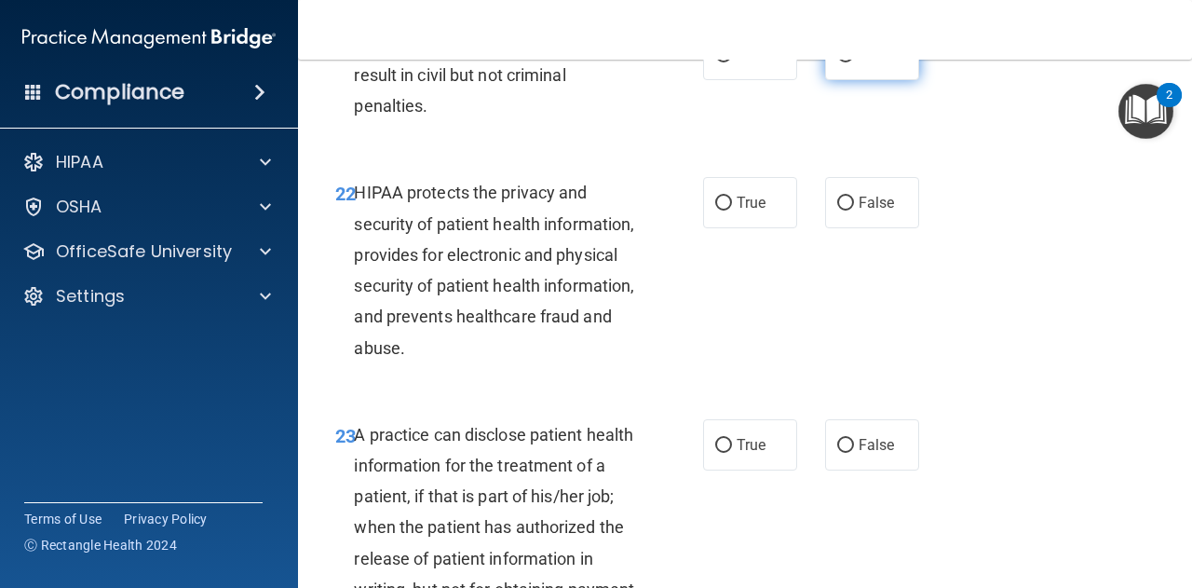
click at [841, 62] on input "False" at bounding box center [845, 55] width 17 height 14
radio input "true"
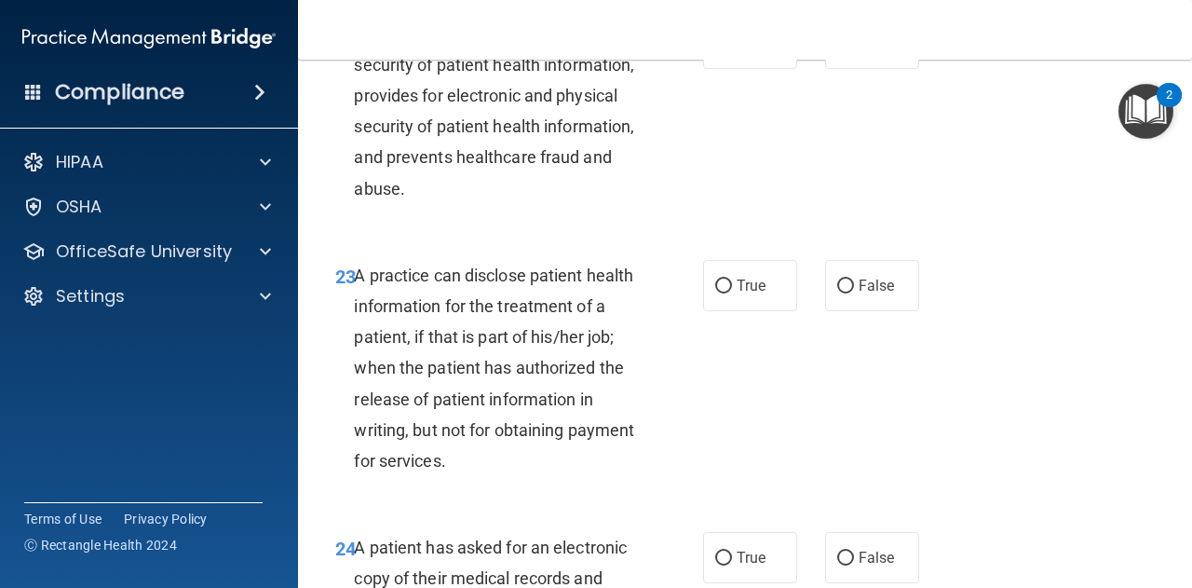
scroll to position [3996, 0]
click at [719, 50] on input "True" at bounding box center [723, 43] width 17 height 14
radio input "true"
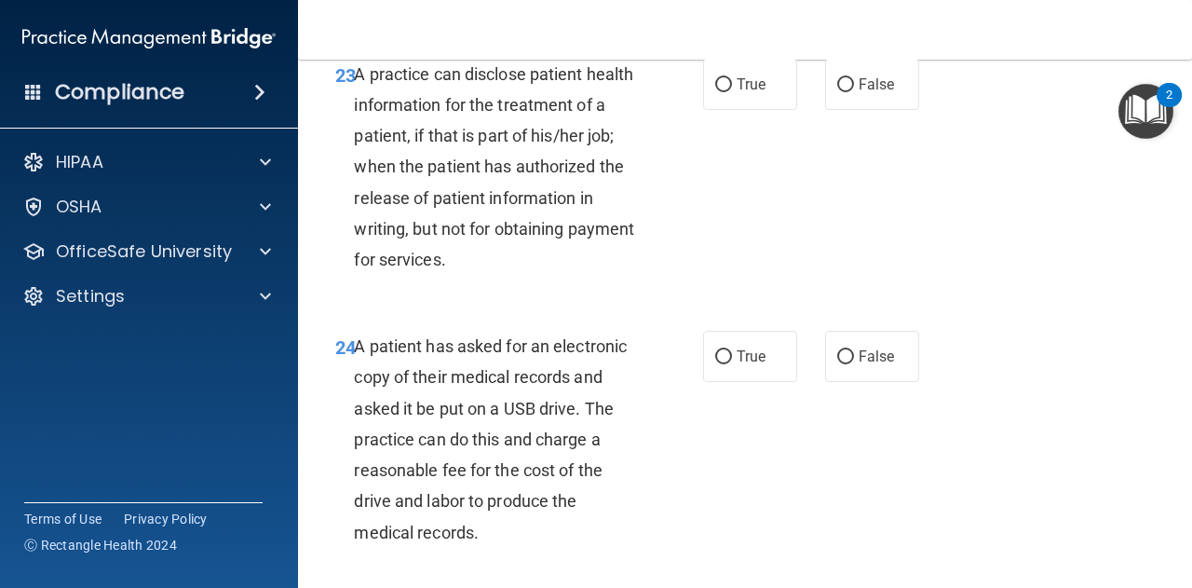
scroll to position [4204, 0]
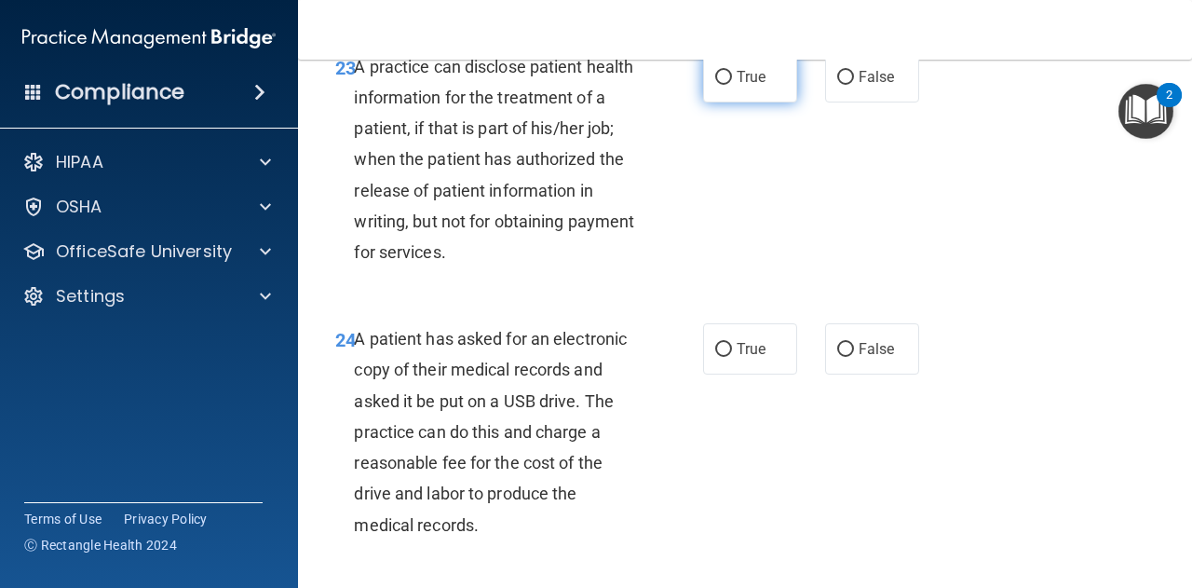
click at [721, 85] on input "True" at bounding box center [723, 78] width 17 height 14
radio input "true"
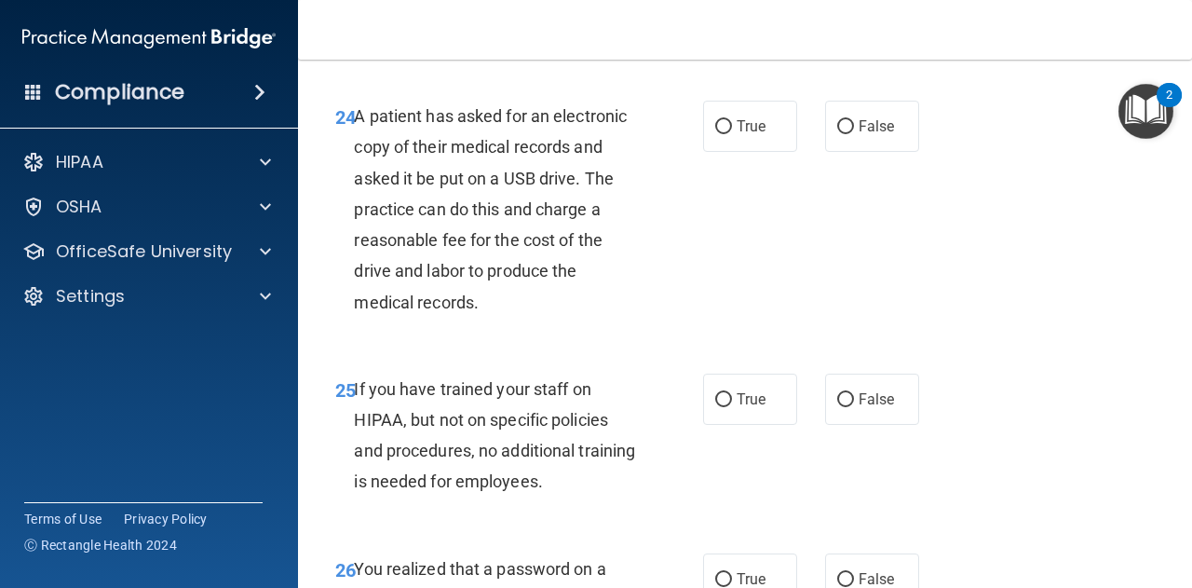
scroll to position [4435, 0]
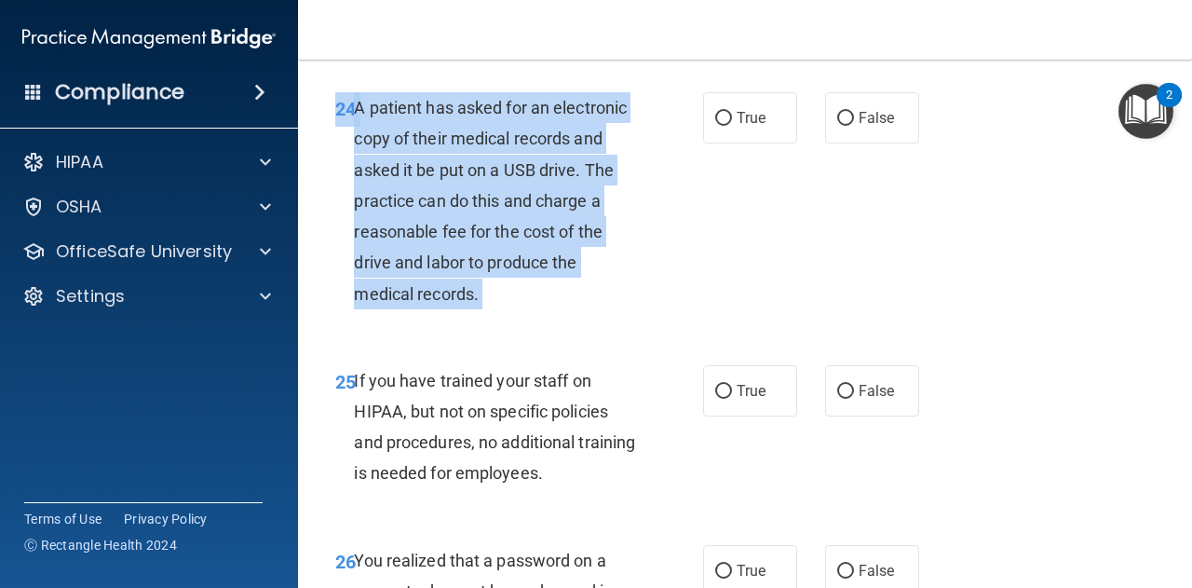
drag, startPoint x: 727, startPoint y: 178, endPoint x: 970, endPoint y: 331, distance: 287.1
click at [970, 331] on div "24 A patient has asked for an electronic copy of their medical records and aske…" at bounding box center [745, 205] width 848 height 273
click at [715, 126] on input "True" at bounding box center [723, 119] width 17 height 14
radio input "true"
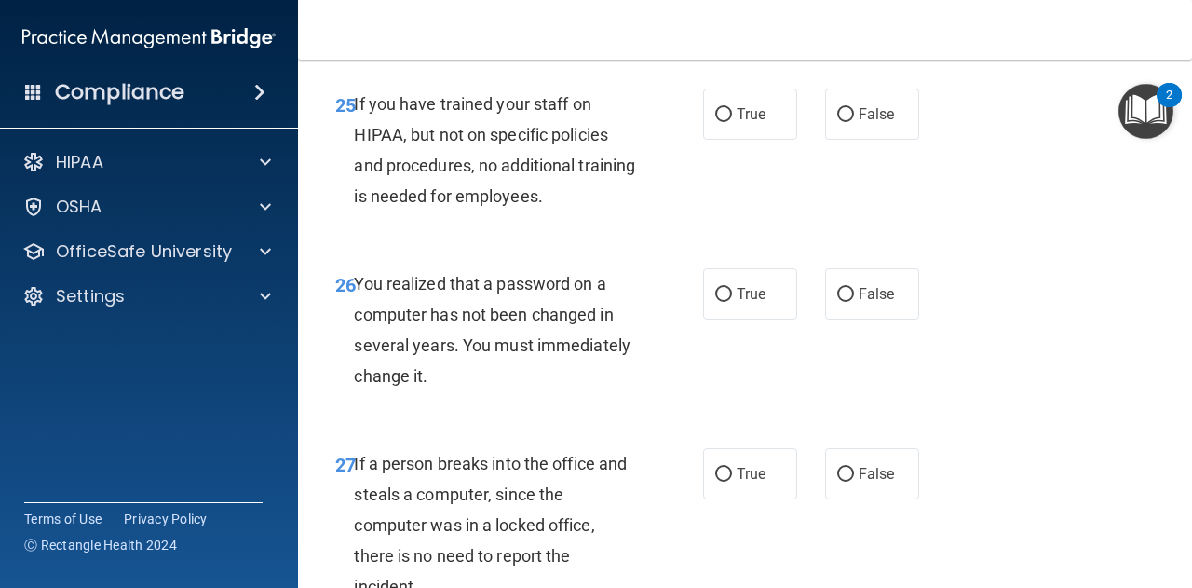
scroll to position [4712, 0]
click at [837, 121] on input "False" at bounding box center [845, 114] width 17 height 14
radio input "true"
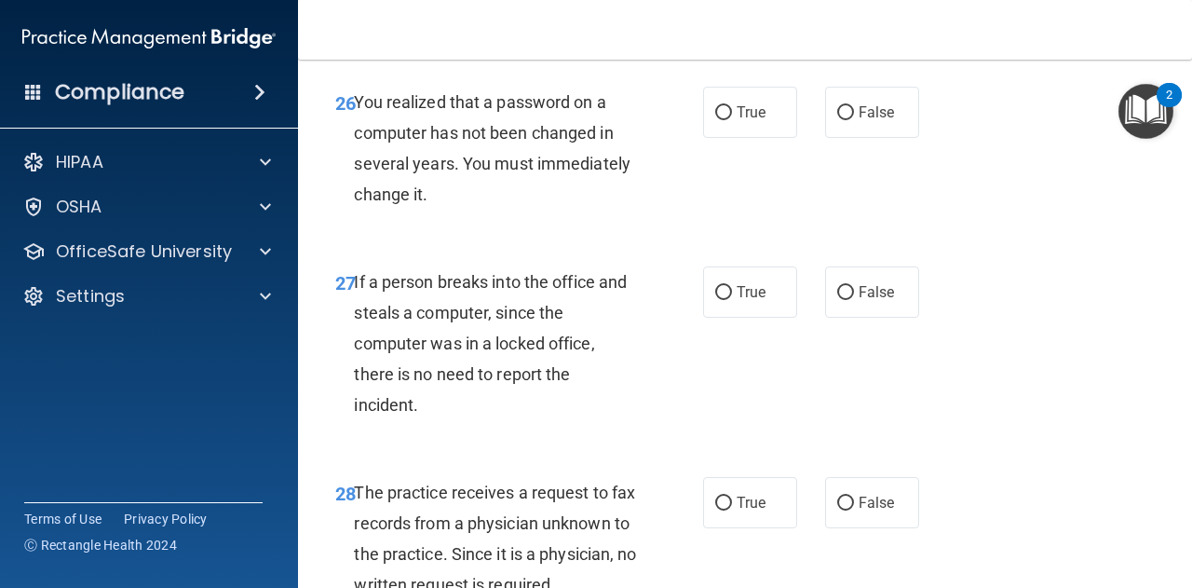
scroll to position [4902, 0]
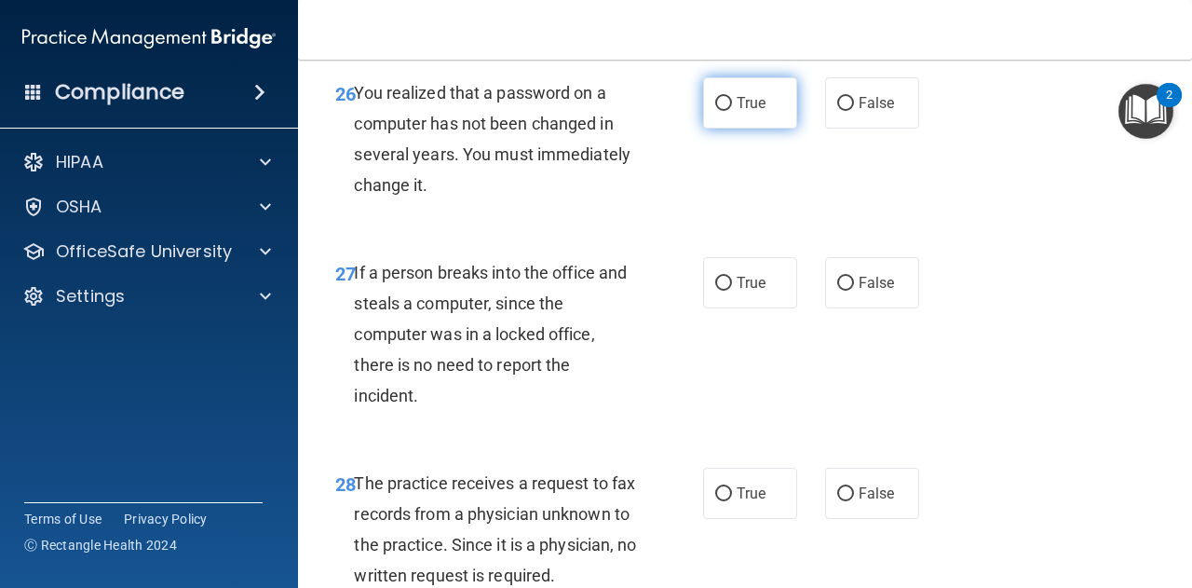
click at [719, 111] on input "True" at bounding box center [723, 104] width 17 height 14
radio input "true"
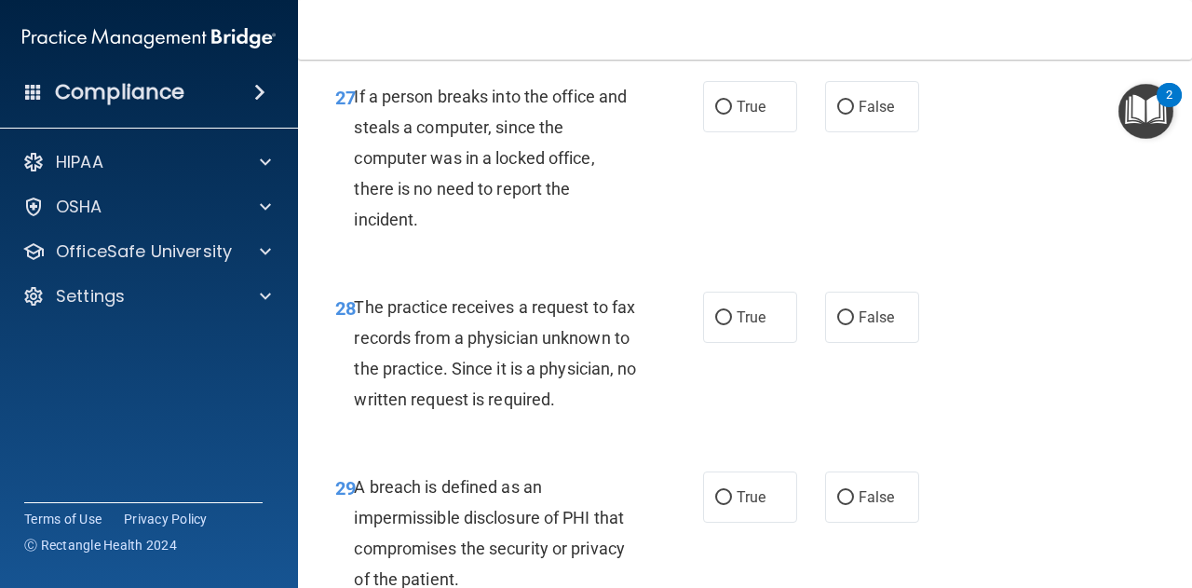
scroll to position [5085, 0]
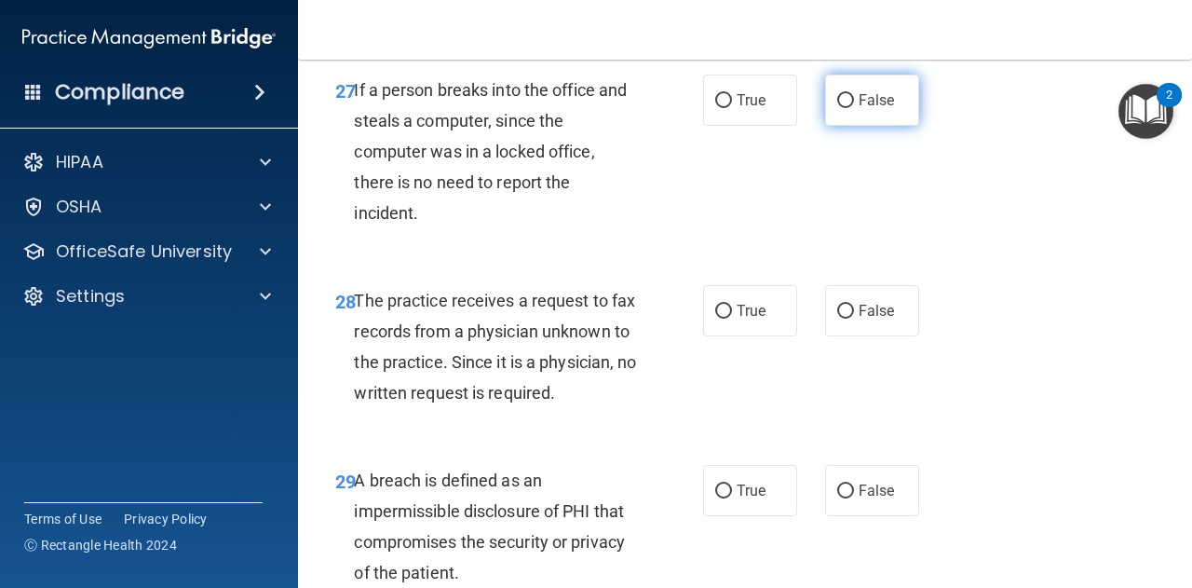
click at [839, 108] on input "False" at bounding box center [845, 101] width 17 height 14
radio input "true"
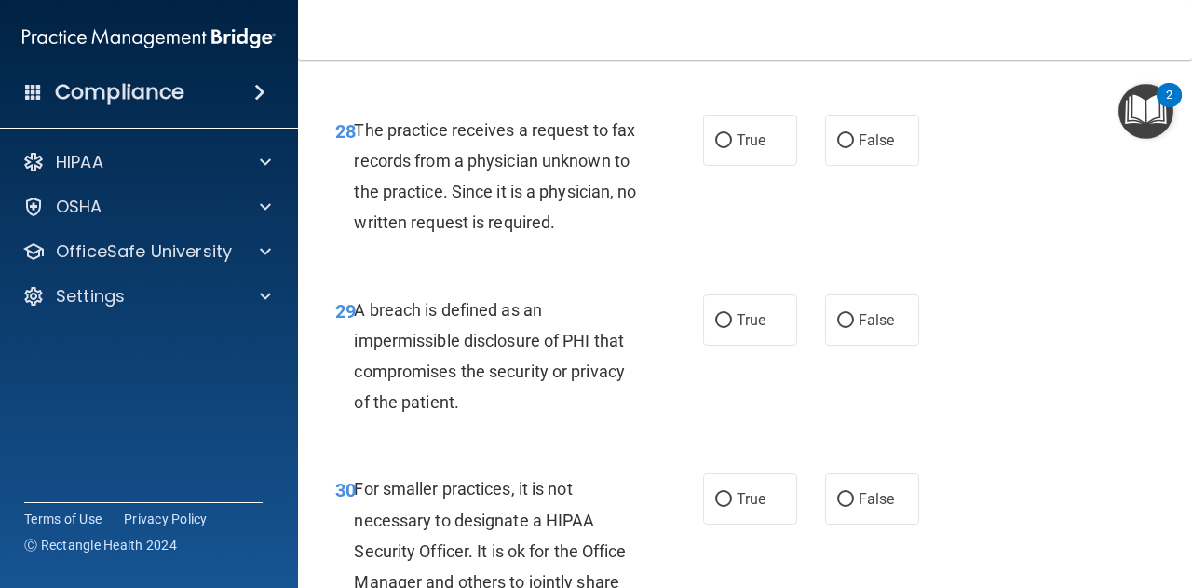
scroll to position [5266, 0]
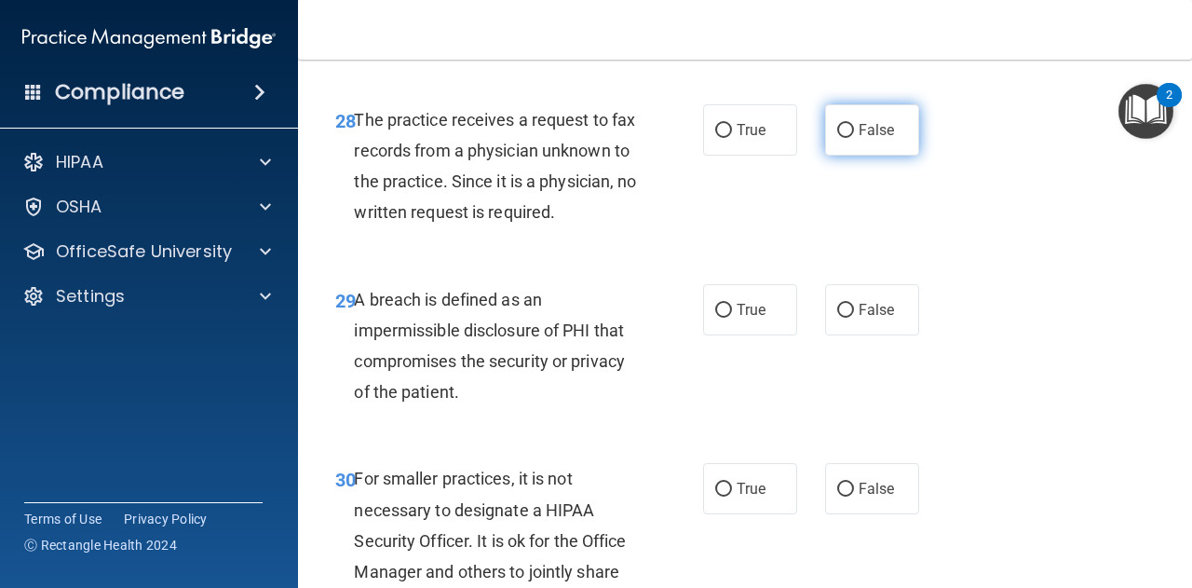
click at [842, 138] on input "False" at bounding box center [845, 131] width 17 height 14
radio input "true"
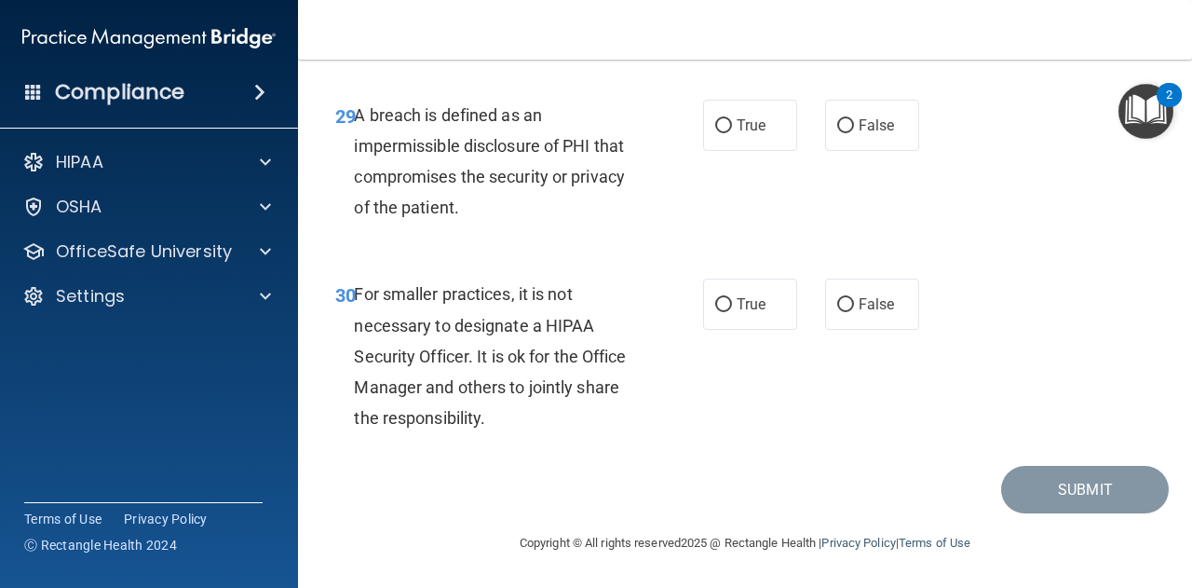
scroll to position [5467, 0]
click at [721, 133] on input "True" at bounding box center [723, 126] width 17 height 14
radio input "true"
click at [837, 303] on input "False" at bounding box center [845, 305] width 17 height 14
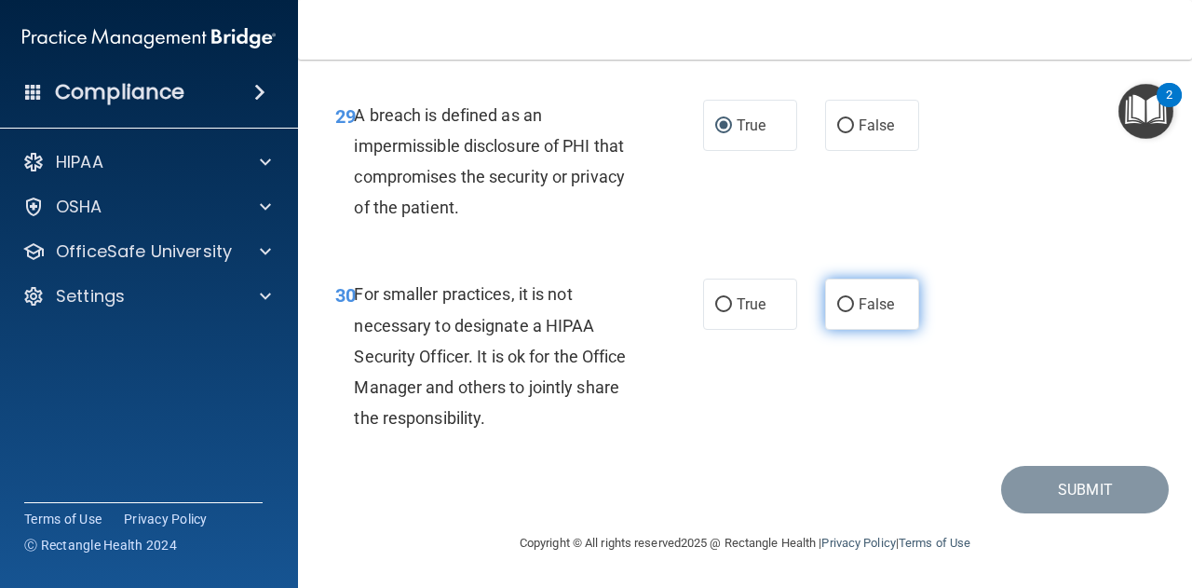
radio input "true"
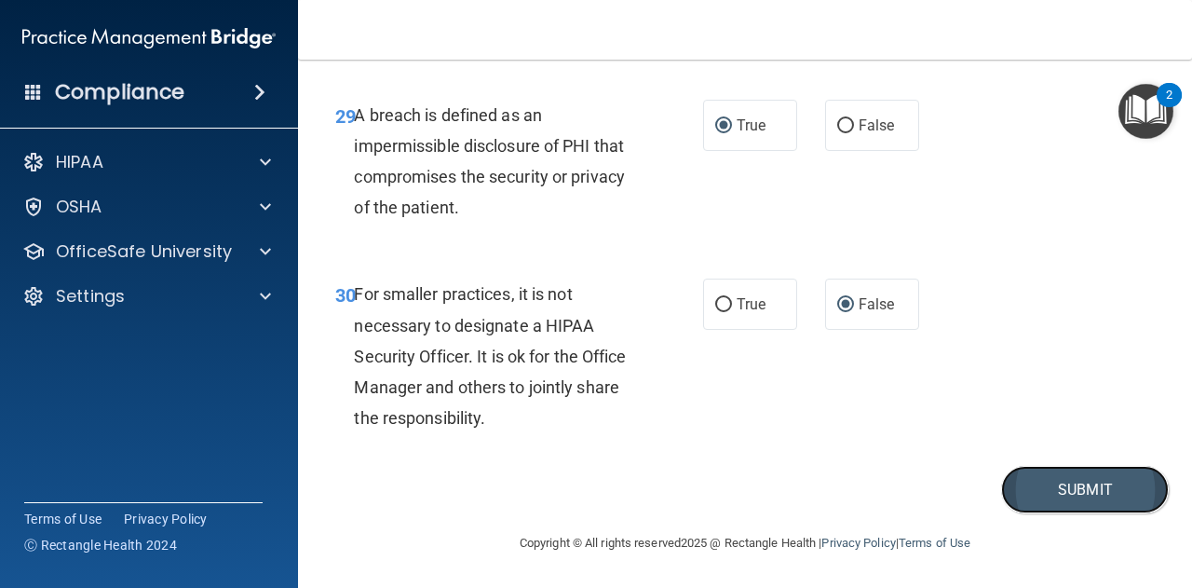
click at [1057, 496] on button "Submit" at bounding box center [1085, 490] width 168 height 48
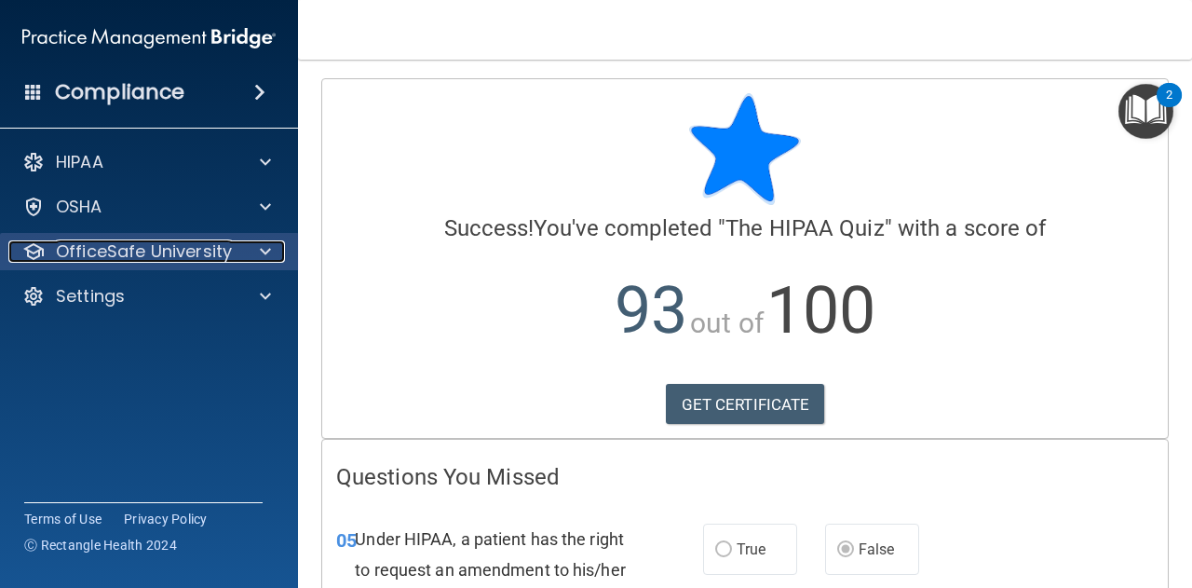
click at [270, 251] on span at bounding box center [265, 251] width 11 height 22
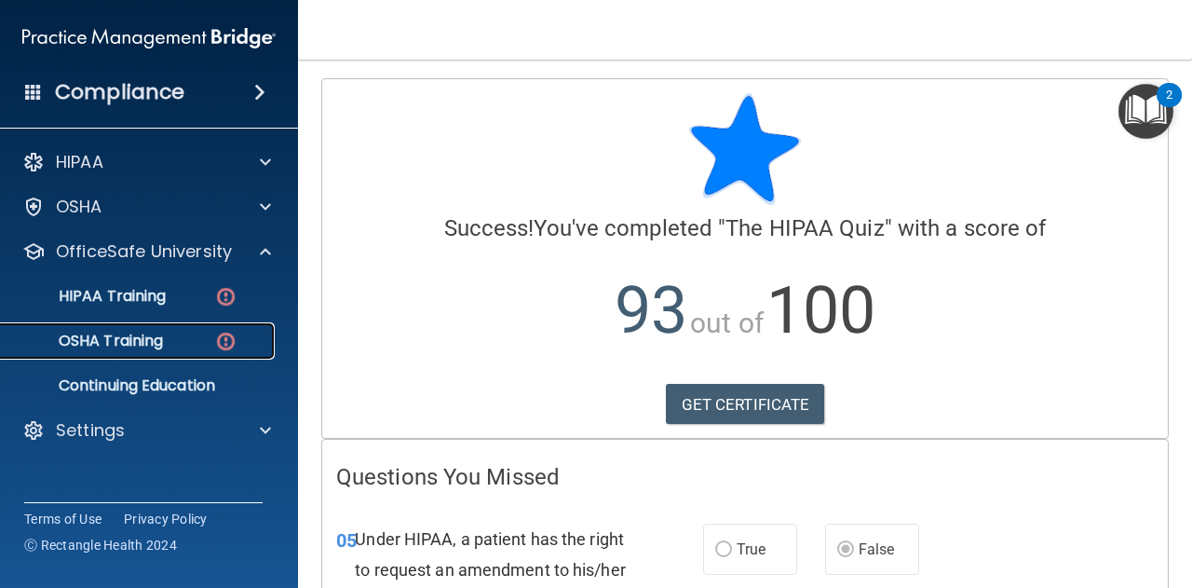
click at [107, 342] on p "OSHA Training" at bounding box center [87, 341] width 151 height 19
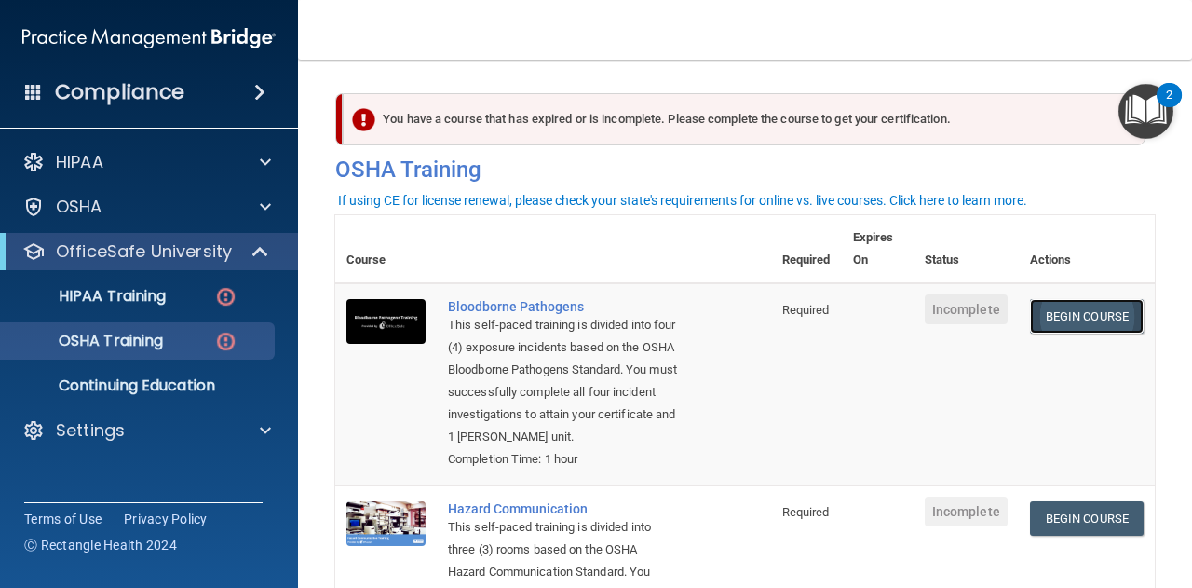
click at [1079, 317] on link "Begin Course" at bounding box center [1087, 316] width 114 height 34
click at [140, 304] on p "HIPAA Training" at bounding box center [89, 296] width 154 height 19
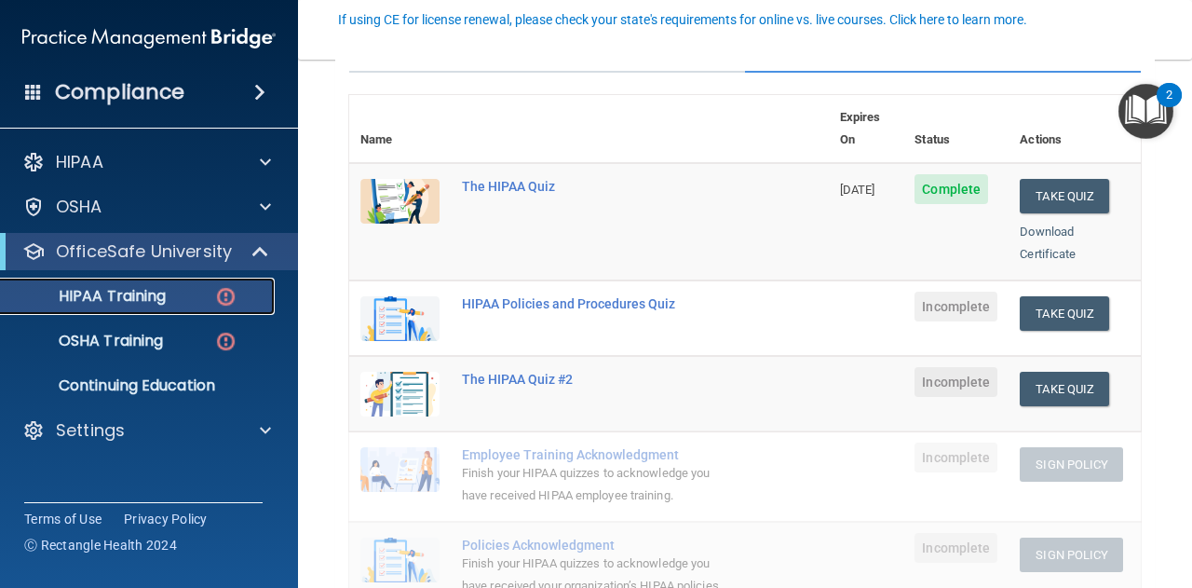
scroll to position [189, 0]
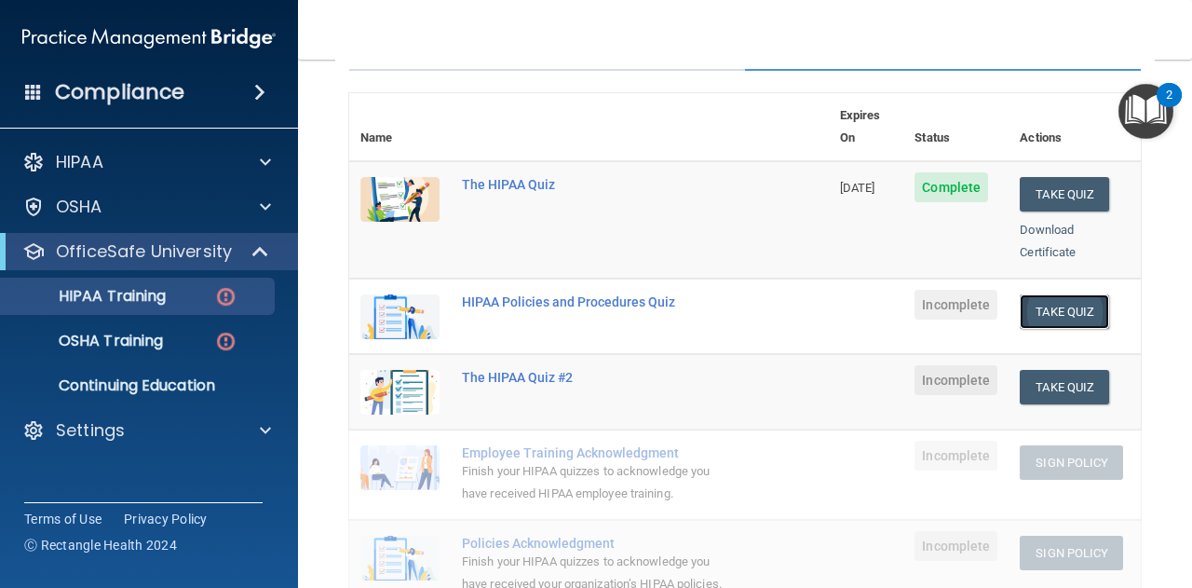
click at [1052, 294] on button "Take Quiz" at bounding box center [1064, 311] width 89 height 34
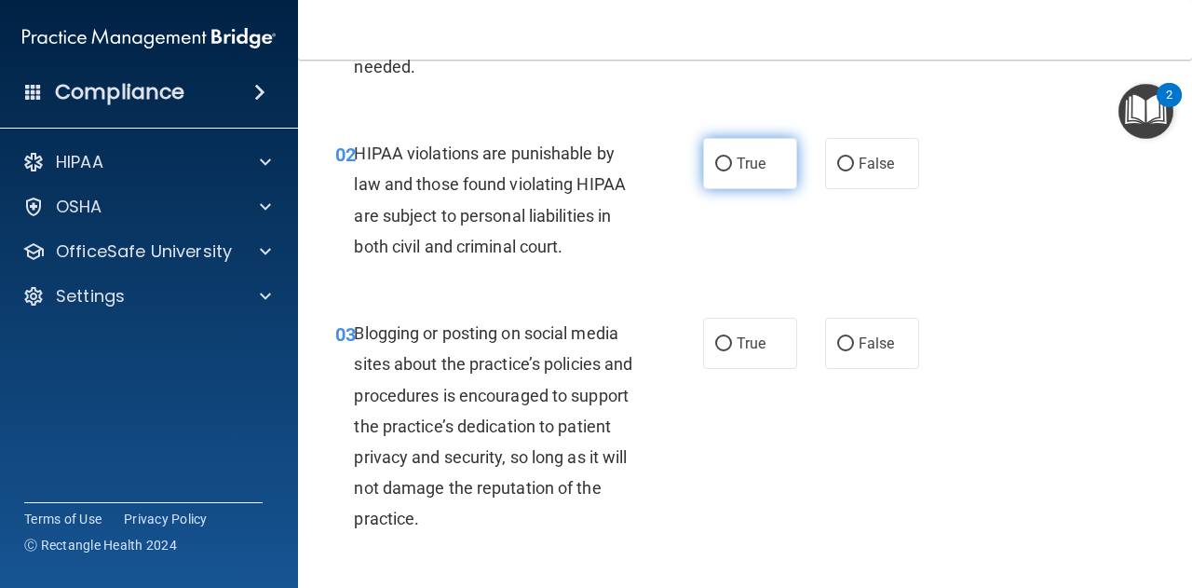
click at [716, 161] on input "True" at bounding box center [723, 164] width 17 height 14
radio input "true"
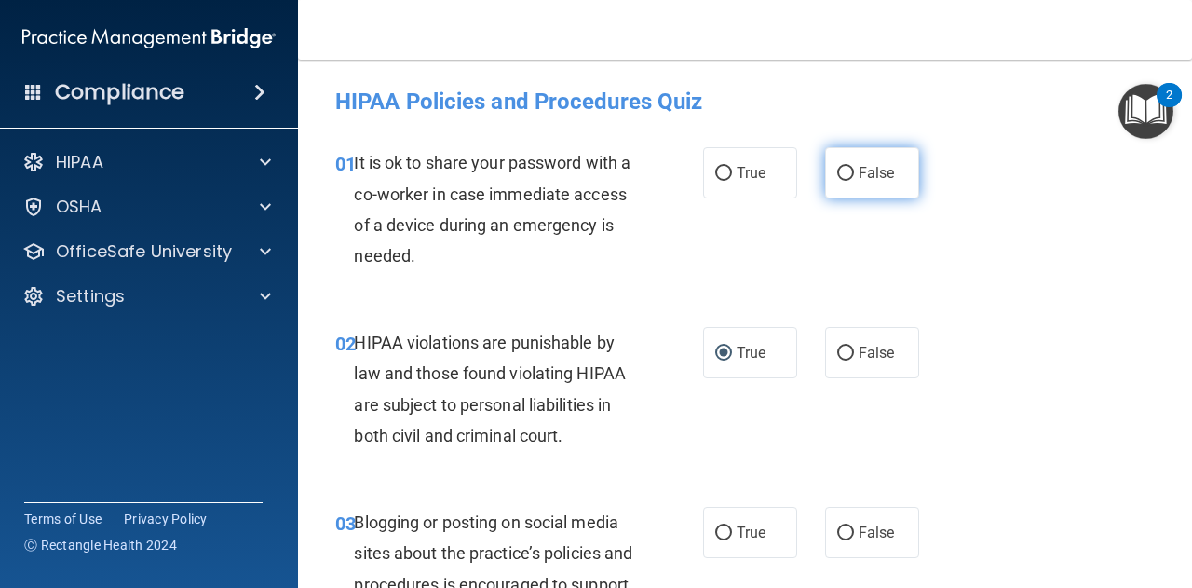
click at [843, 172] on input "False" at bounding box center [845, 174] width 17 height 14
radio input "true"
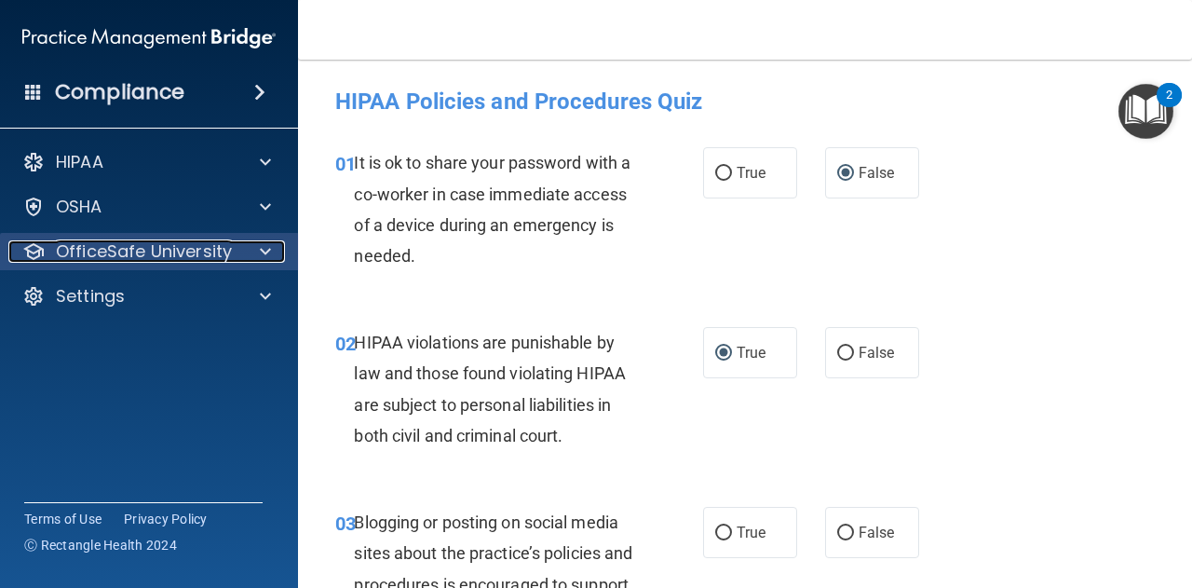
click at [271, 254] on div at bounding box center [262, 251] width 47 height 22
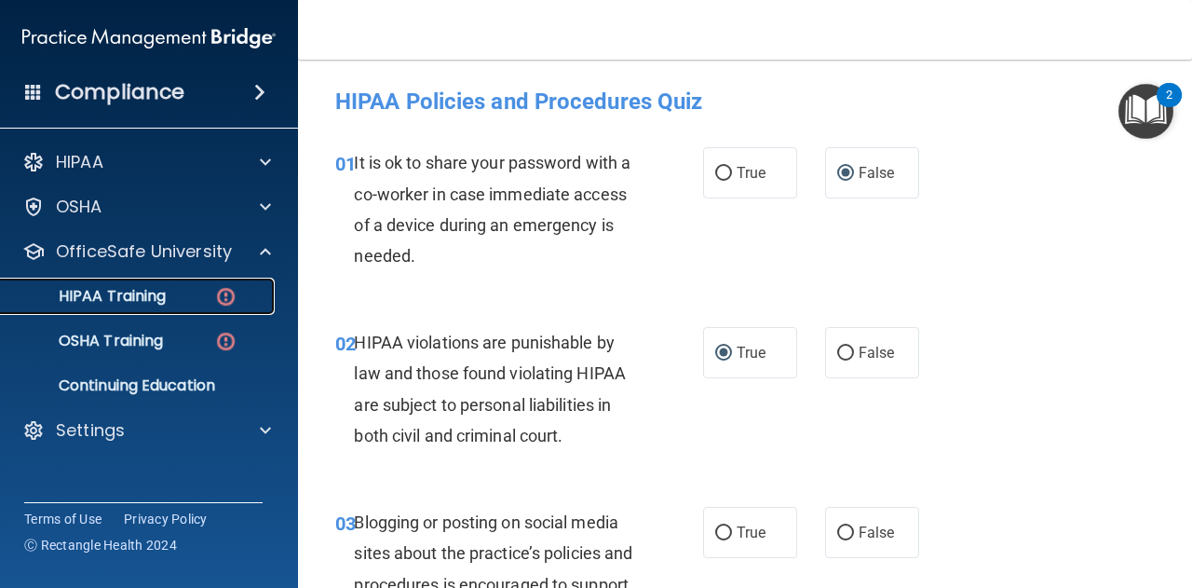
click at [136, 300] on p "HIPAA Training" at bounding box center [89, 296] width 154 height 19
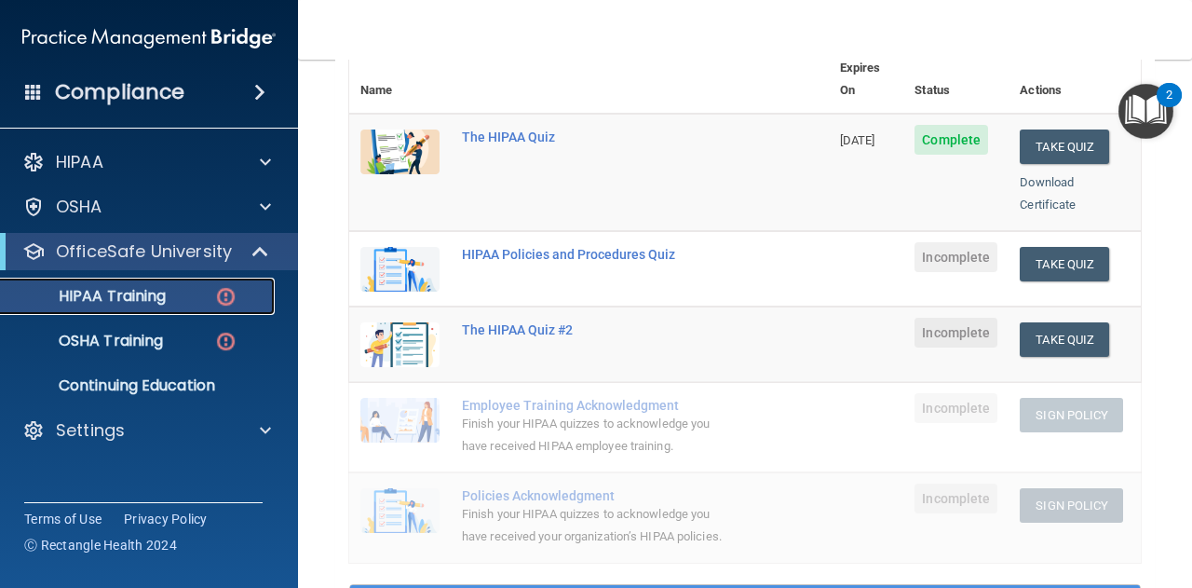
scroll to position [238, 0]
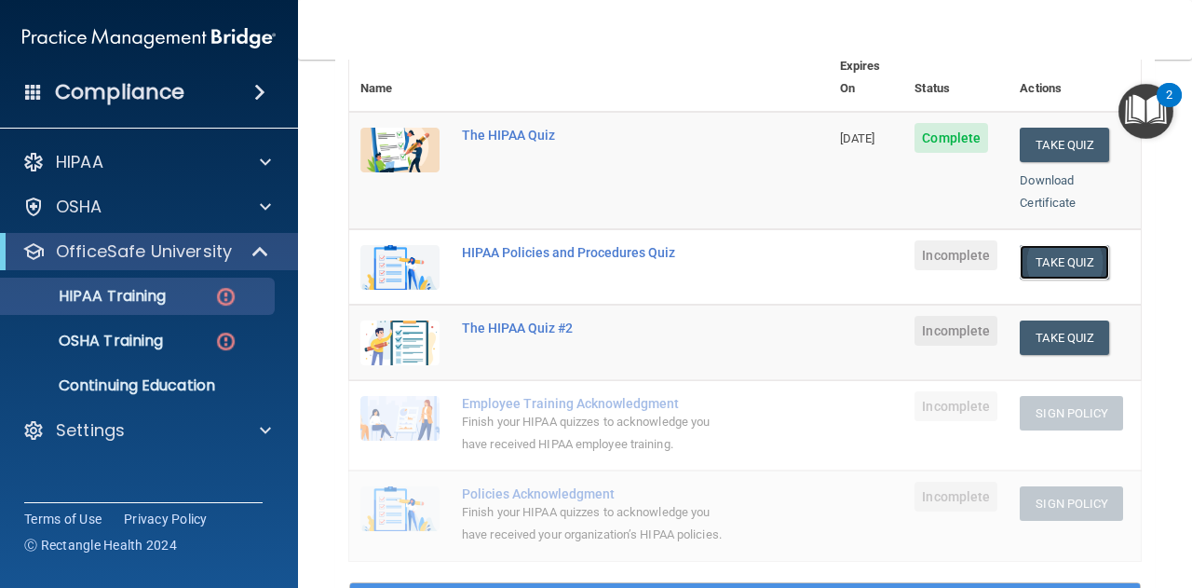
click at [1046, 245] on button "Take Quiz" at bounding box center [1064, 262] width 89 height 34
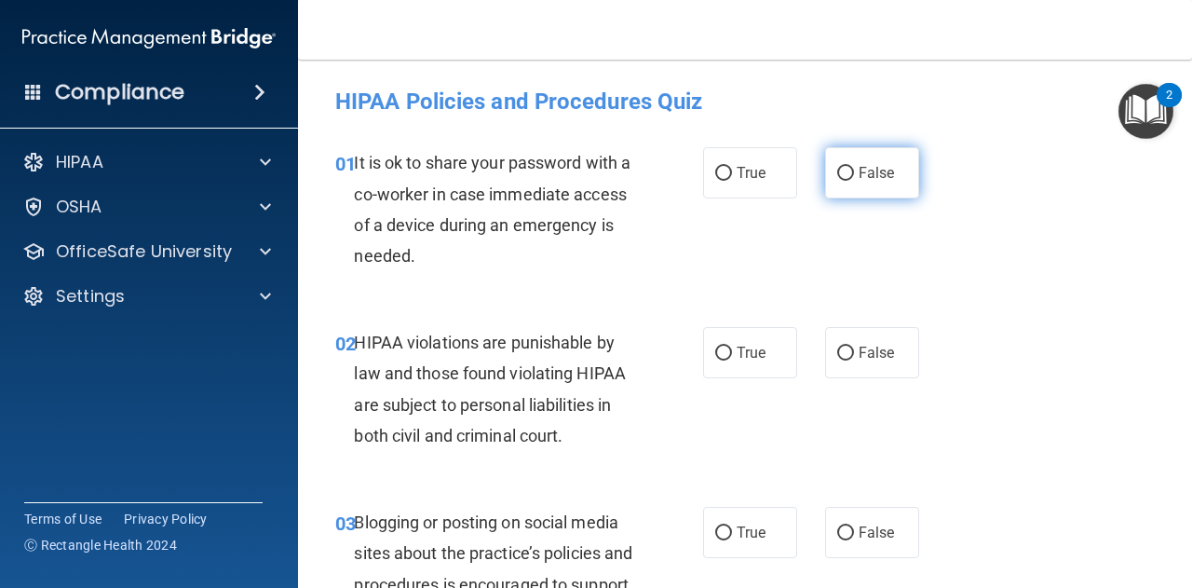
click at [837, 170] on input "False" at bounding box center [845, 174] width 17 height 14
radio input "true"
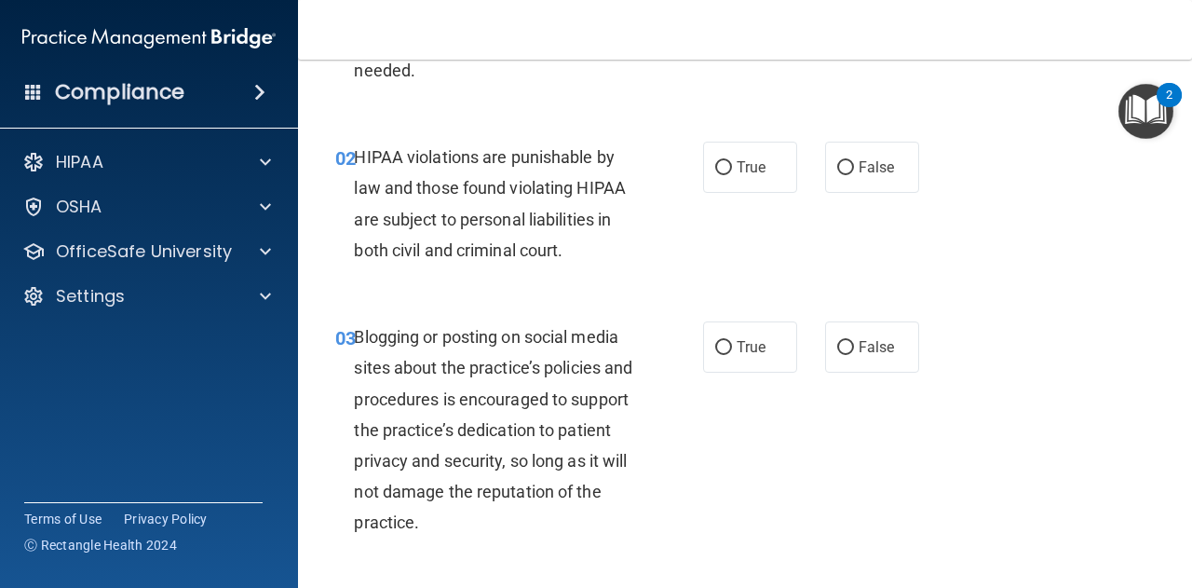
scroll to position [191, 0]
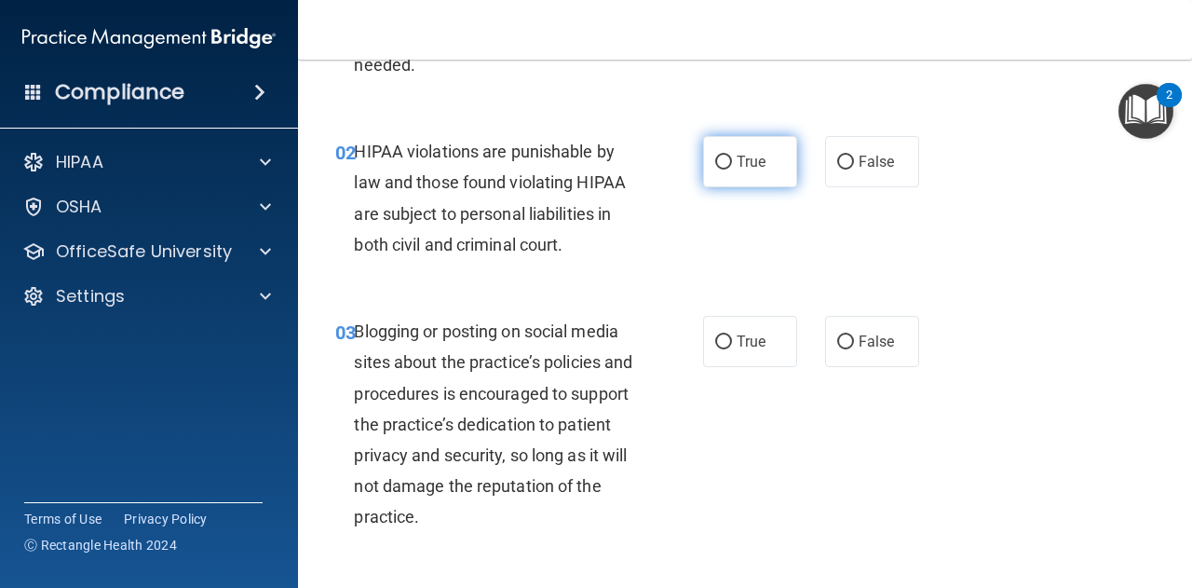
click at [723, 156] on input "True" at bounding box center [723, 163] width 17 height 14
radio input "true"
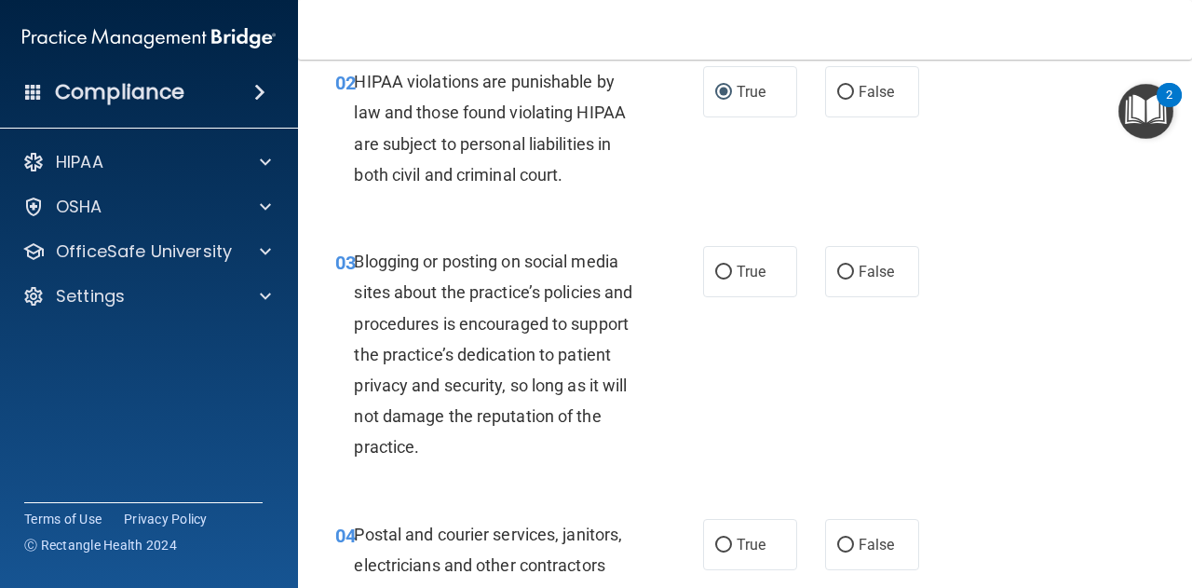
scroll to position [263, 0]
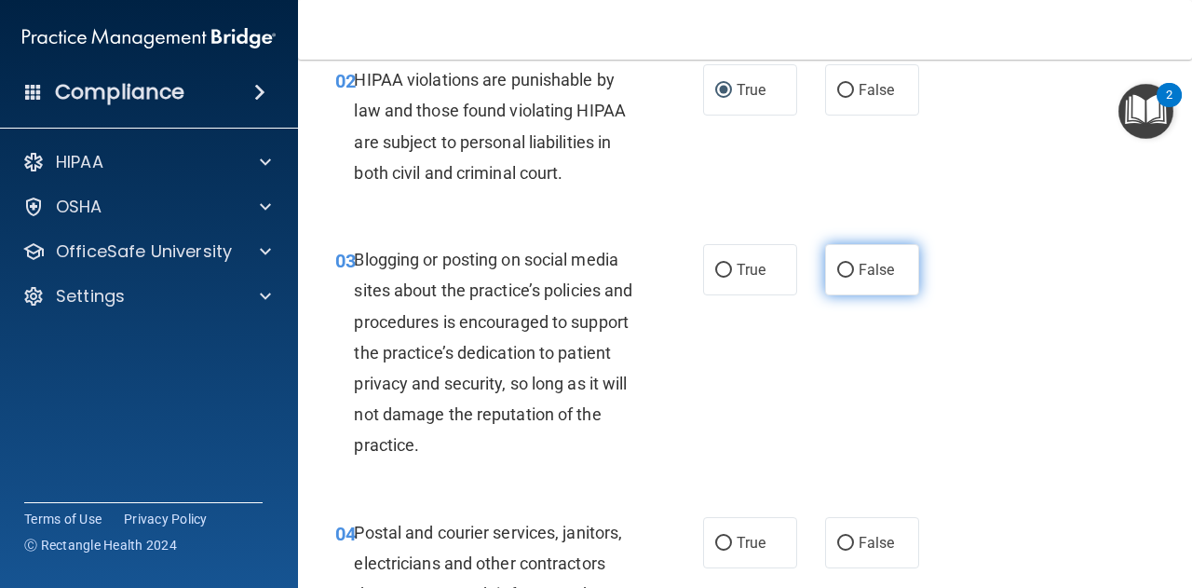
click at [838, 270] on input "False" at bounding box center [845, 271] width 17 height 14
radio input "true"
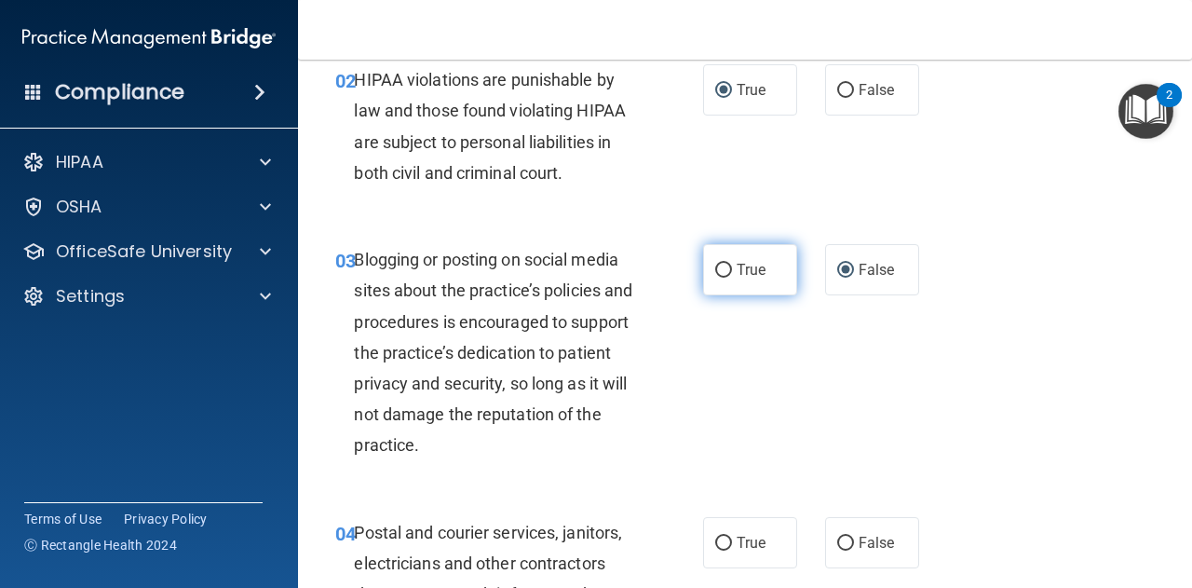
click at [716, 275] on input "True" at bounding box center [723, 271] width 17 height 14
radio input "true"
radio input "false"
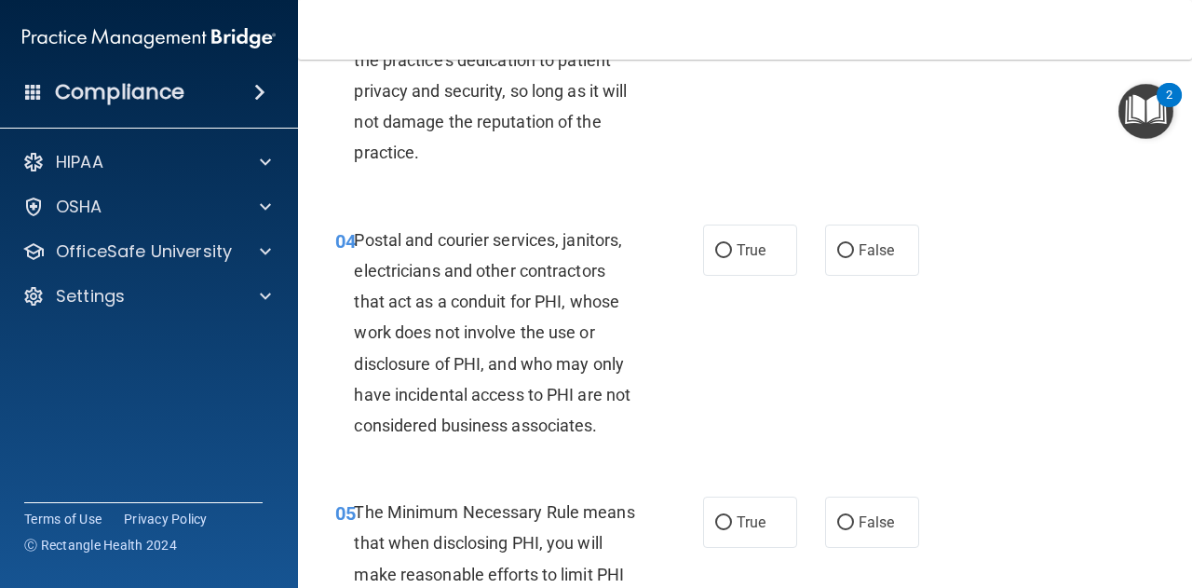
scroll to position [544, 0]
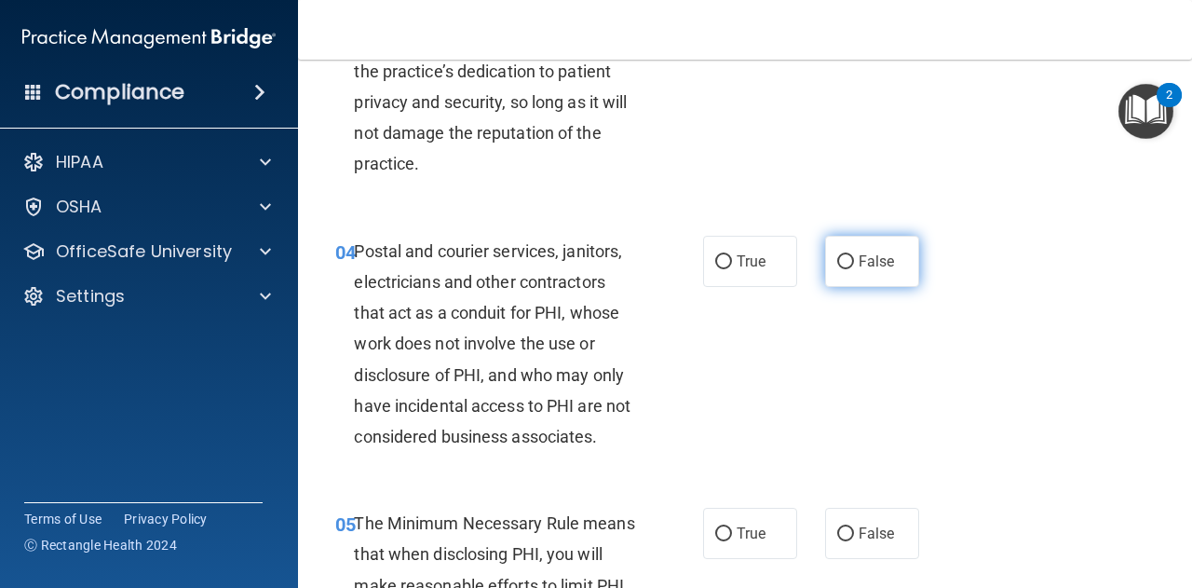
click at [841, 264] on input "False" at bounding box center [845, 262] width 17 height 14
radio input "true"
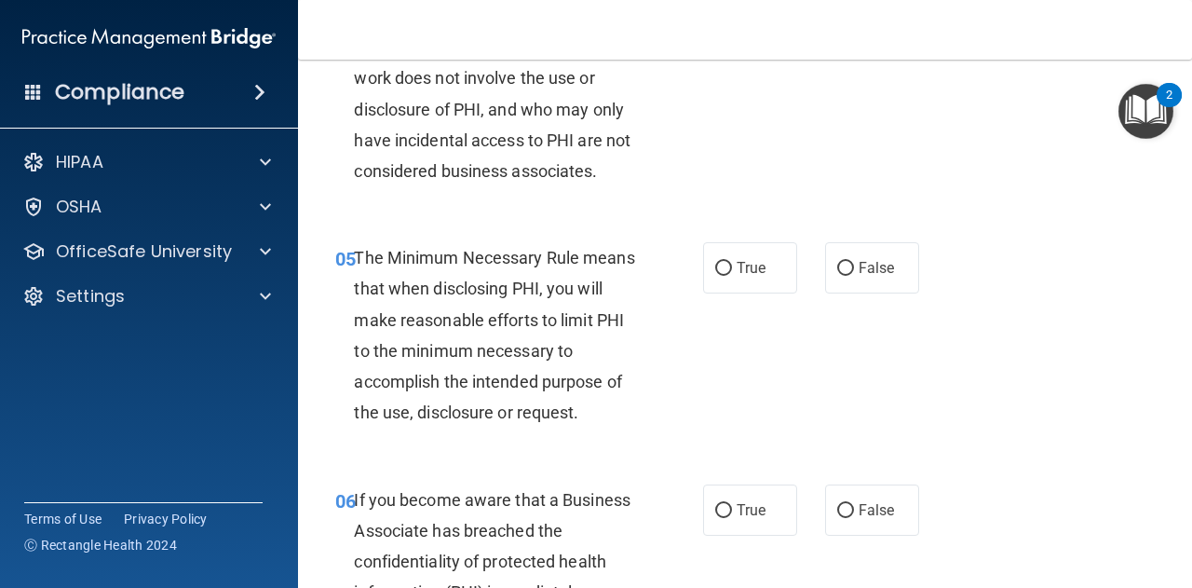
scroll to position [833, 0]
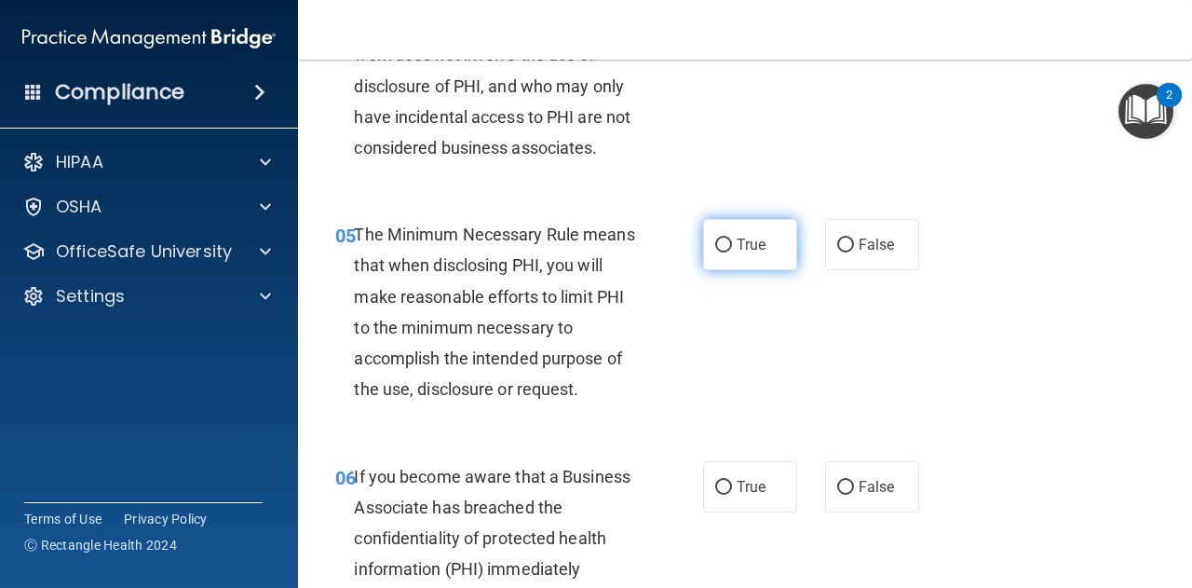
click at [721, 245] on input "True" at bounding box center [723, 245] width 17 height 14
radio input "true"
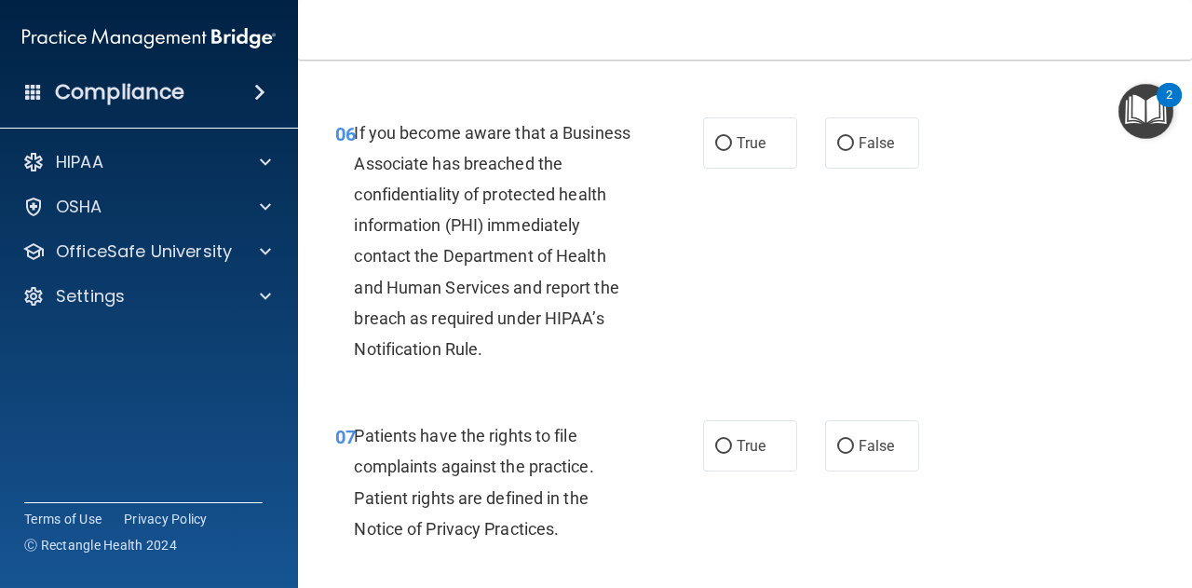
scroll to position [1185, 0]
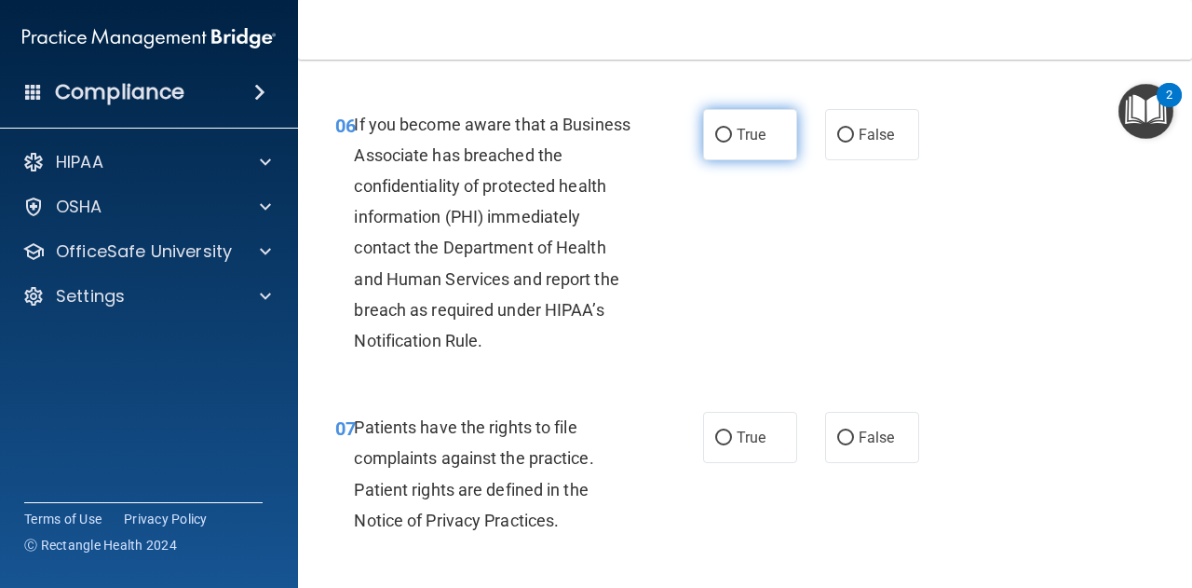
click at [726, 131] on label "True" at bounding box center [750, 134] width 94 height 51
click at [726, 131] on input "True" at bounding box center [723, 136] width 17 height 14
radio input "true"
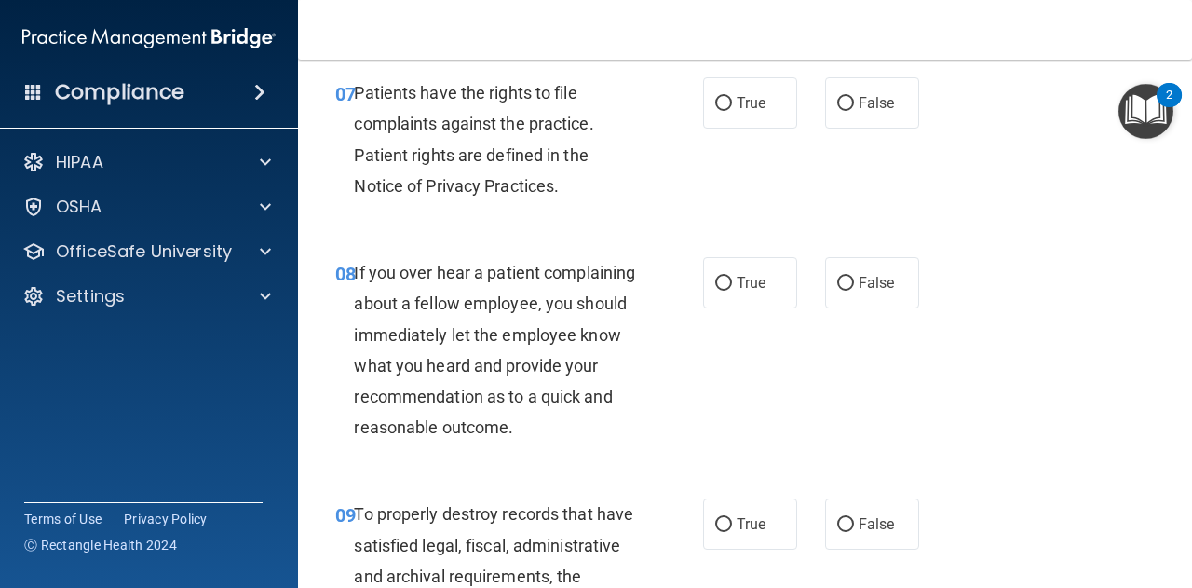
scroll to position [1529, 0]
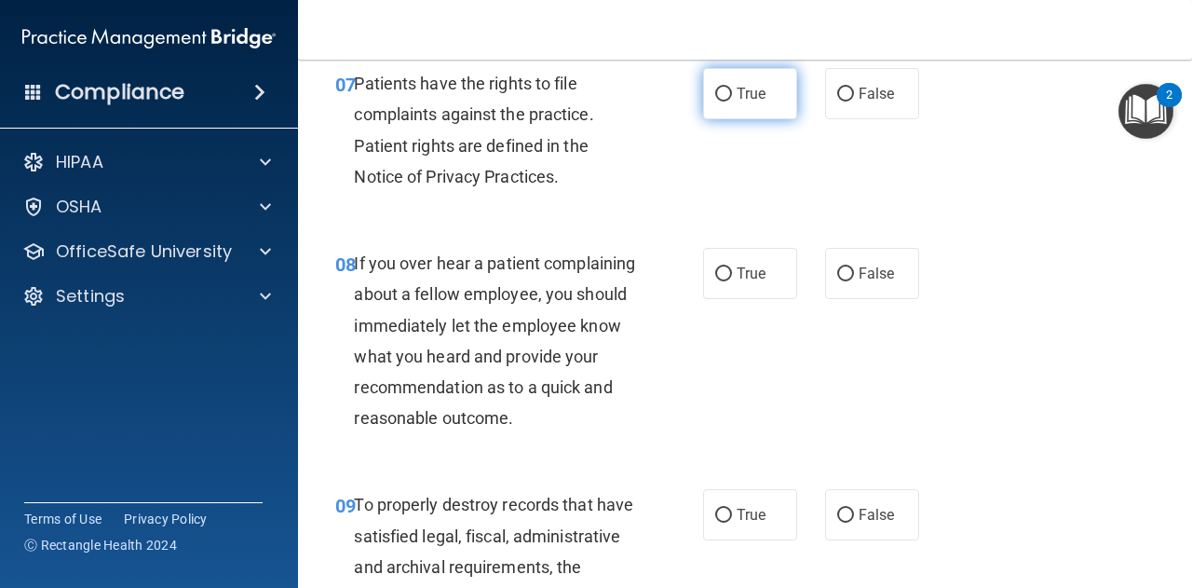
click at [715, 98] on input "True" at bounding box center [723, 95] width 17 height 14
radio input "true"
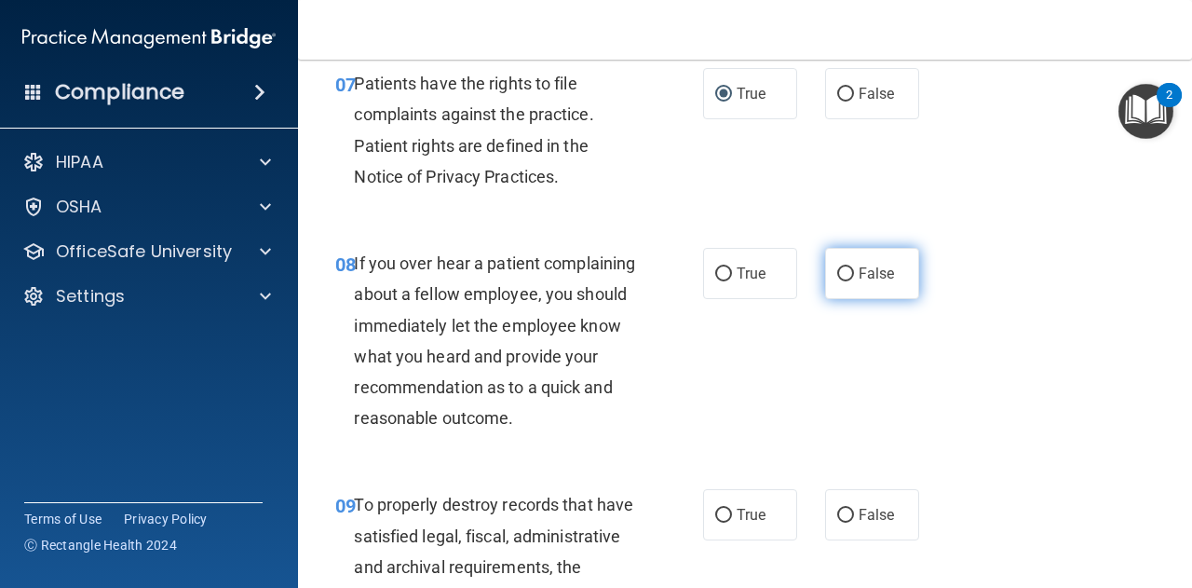
click at [838, 278] on input "False" at bounding box center [845, 274] width 17 height 14
radio input "true"
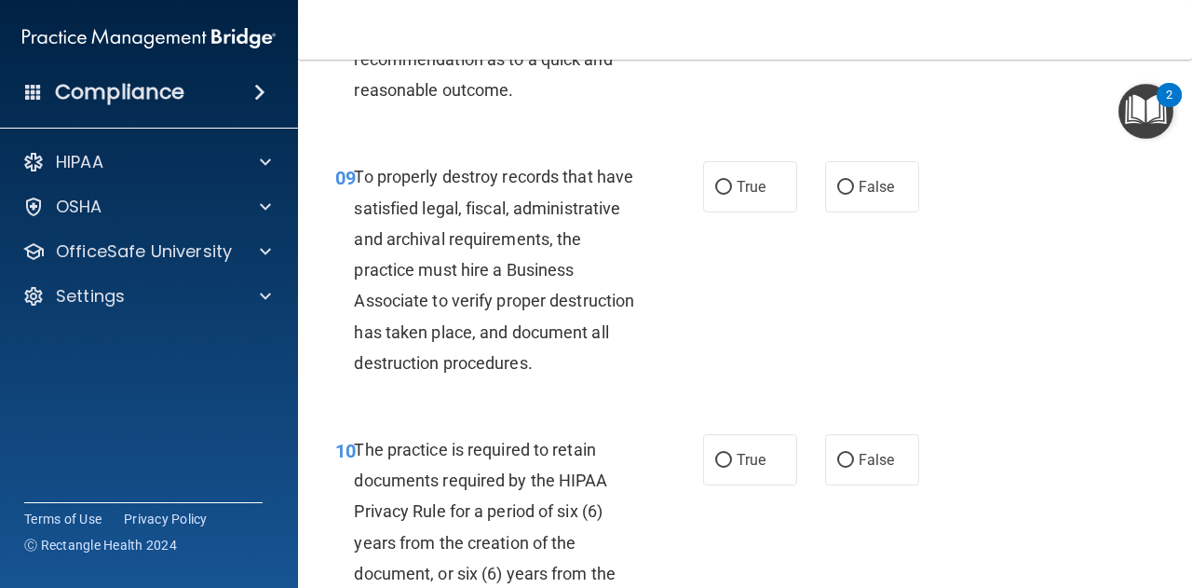
scroll to position [1860, 0]
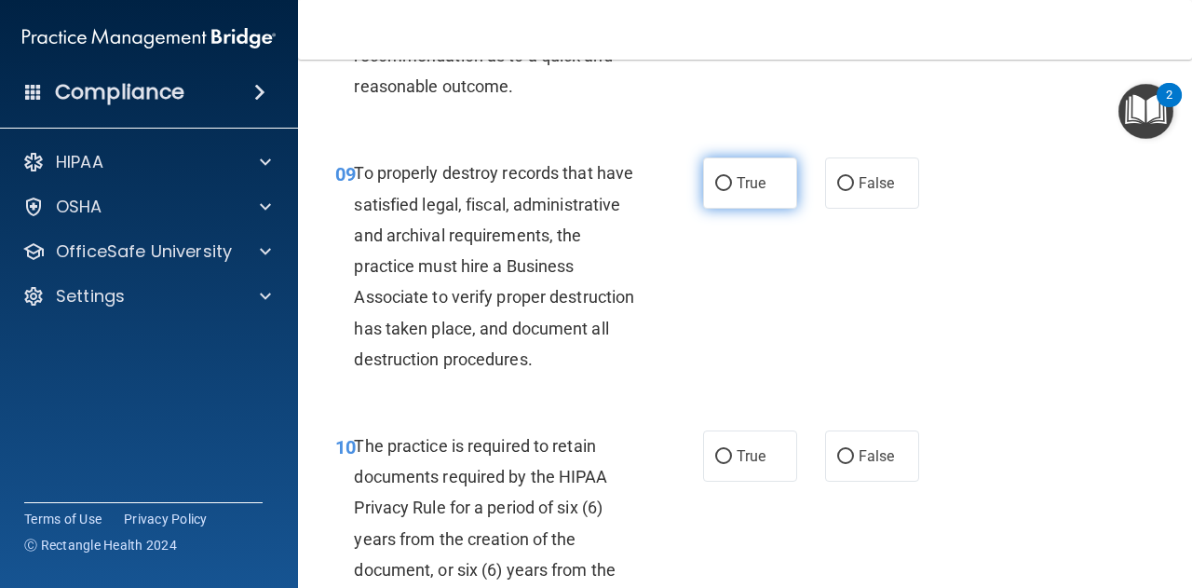
click at [719, 191] on input "True" at bounding box center [723, 184] width 17 height 14
radio input "true"
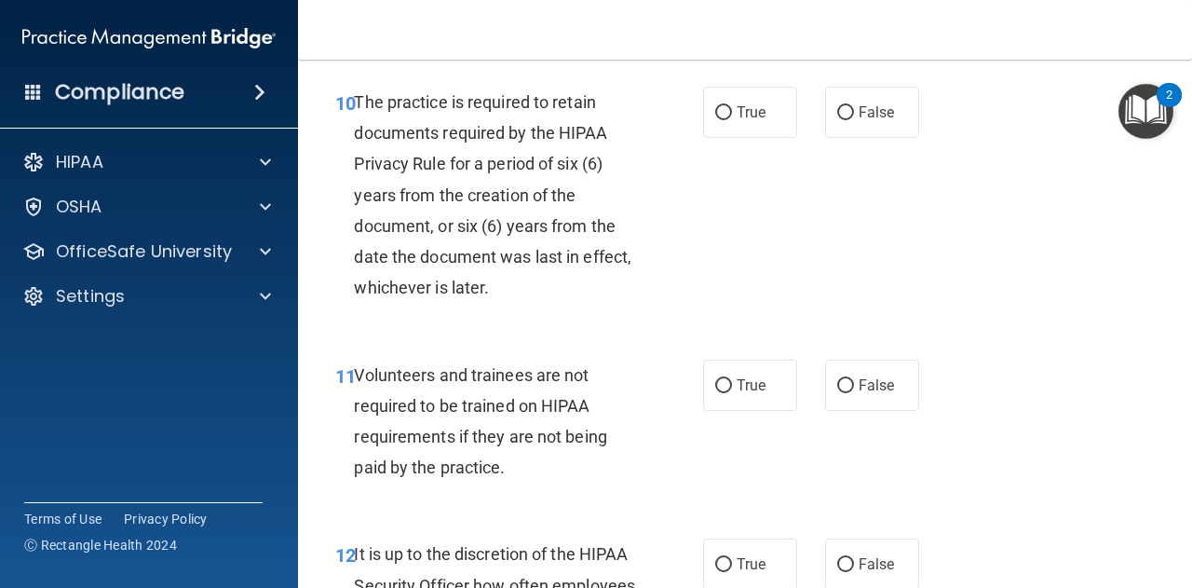
scroll to position [2206, 0]
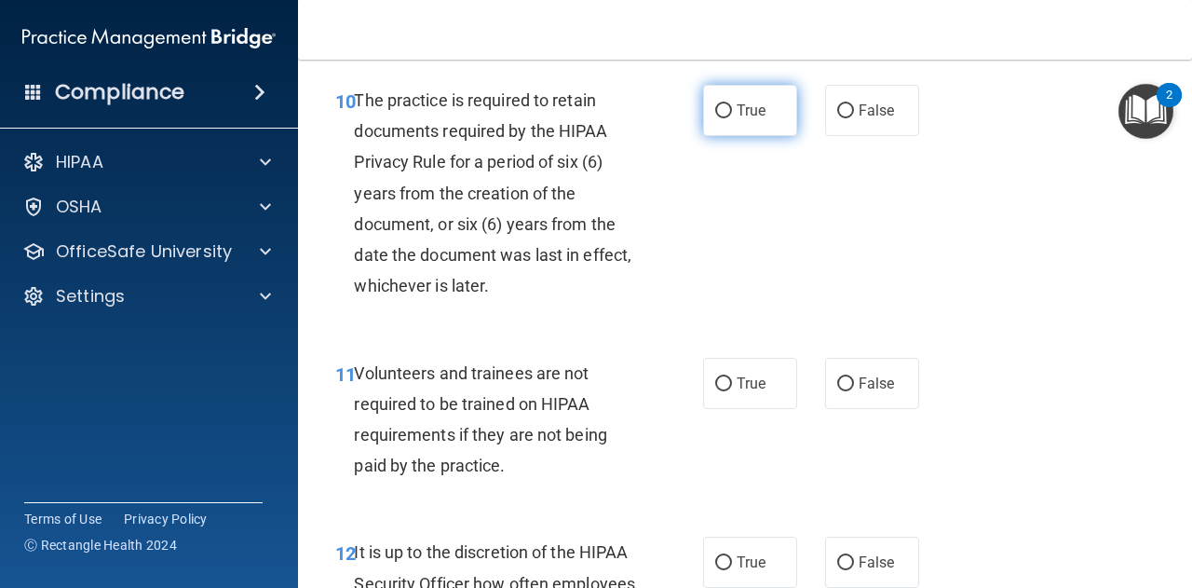
click at [737, 119] on span "True" at bounding box center [751, 111] width 29 height 18
click at [732, 118] on input "True" at bounding box center [723, 111] width 17 height 14
radio input "true"
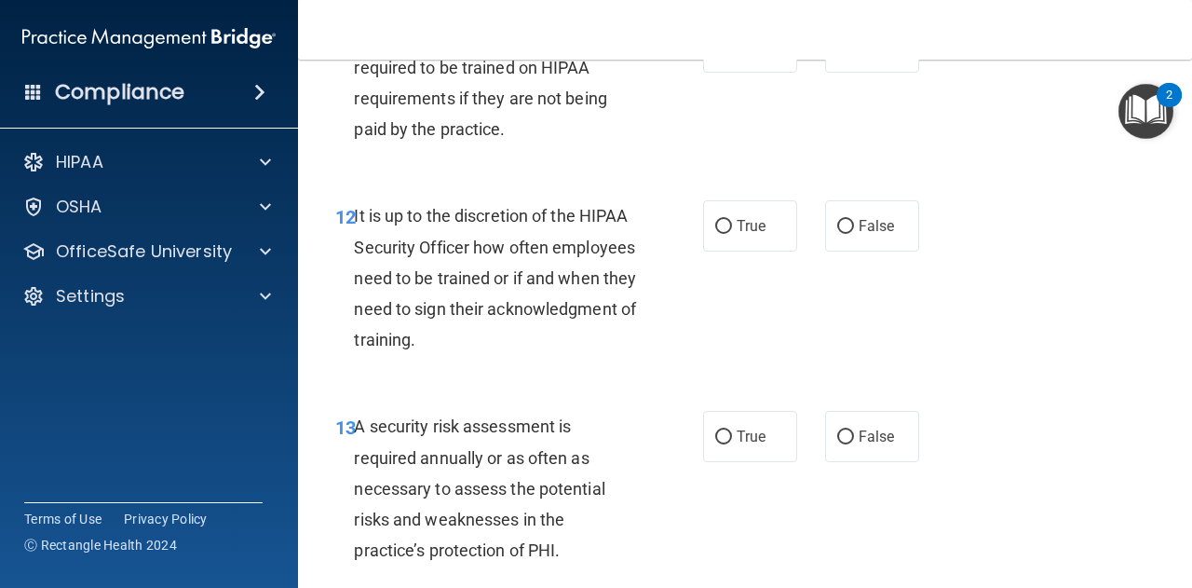
scroll to position [2544, 0]
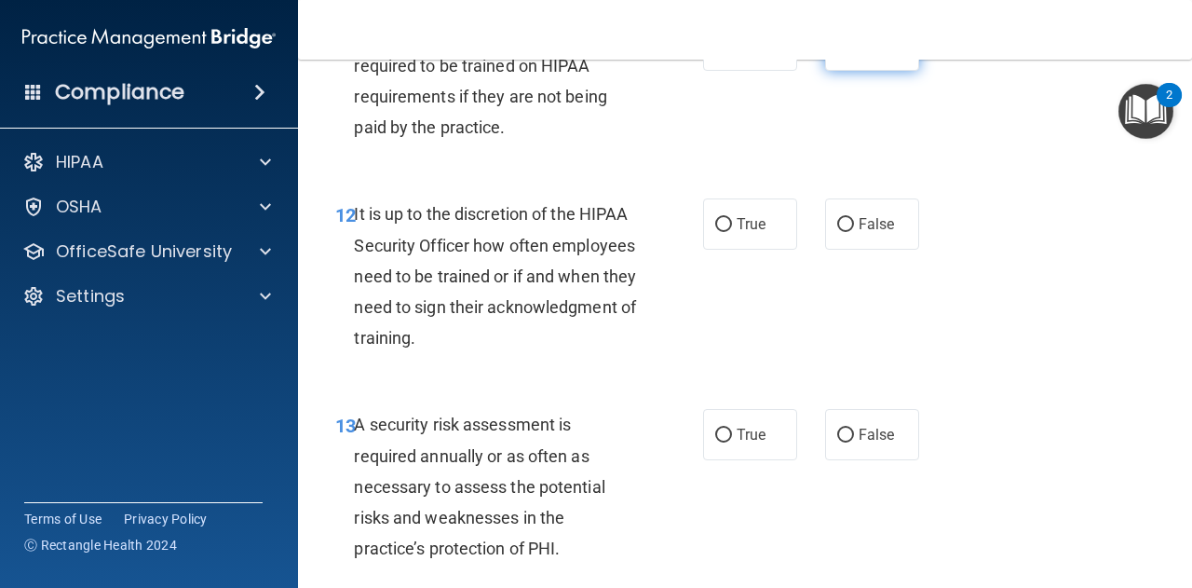
click at [840, 53] on input "False" at bounding box center [845, 46] width 17 height 14
radio input "true"
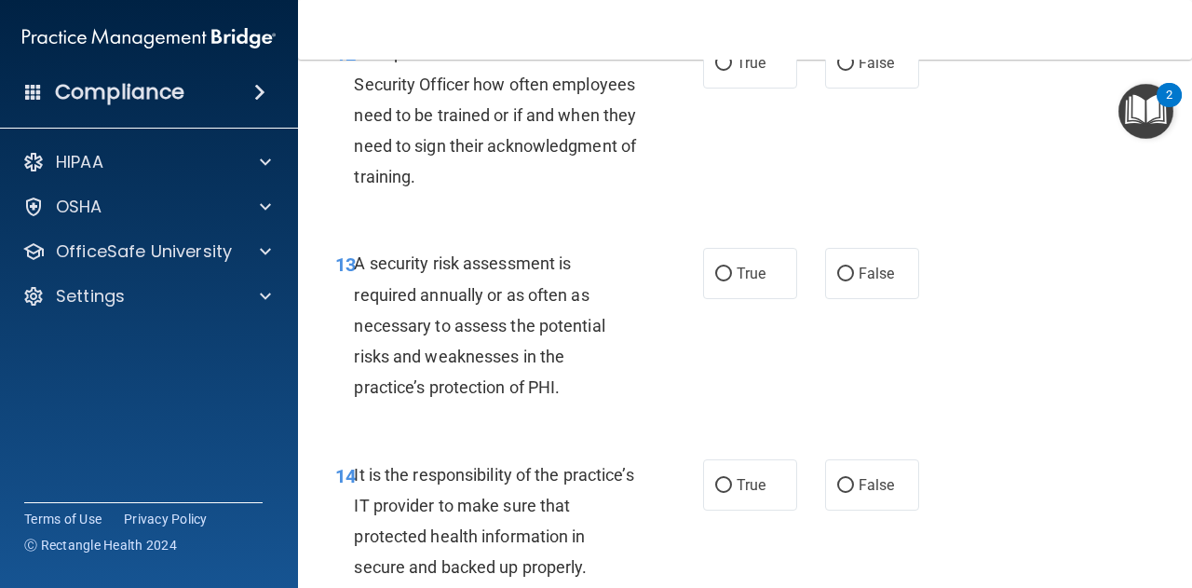
scroll to position [2706, 0]
click at [859, 71] on span "False" at bounding box center [877, 62] width 36 height 18
click at [854, 70] on input "False" at bounding box center [845, 63] width 17 height 14
radio input "true"
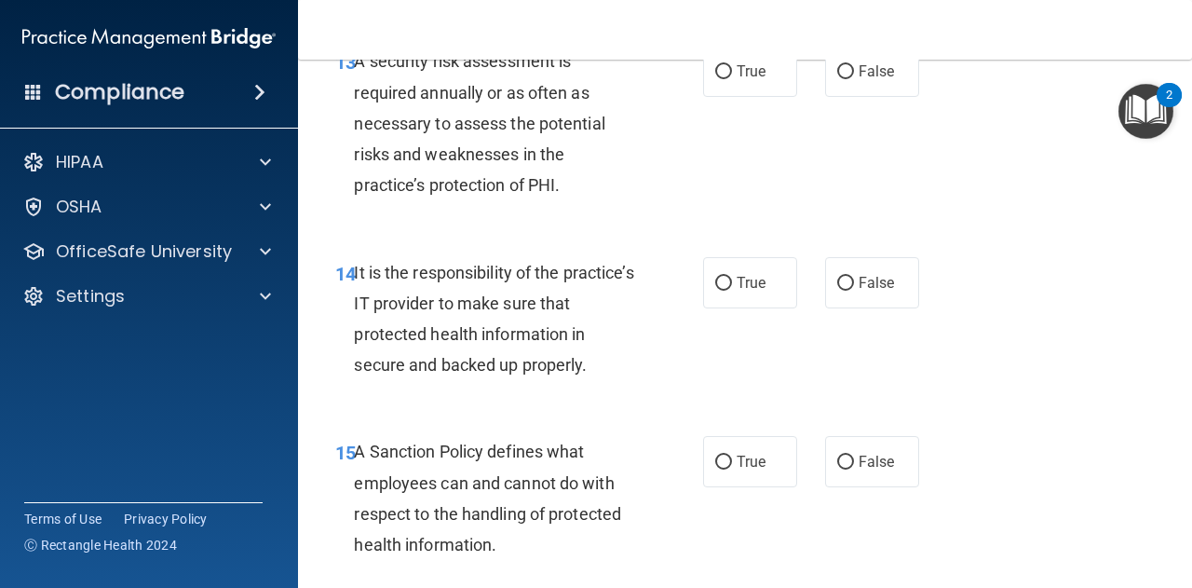
scroll to position [2908, 0]
click at [715, 78] on input "True" at bounding box center [723, 71] width 17 height 14
radio input "true"
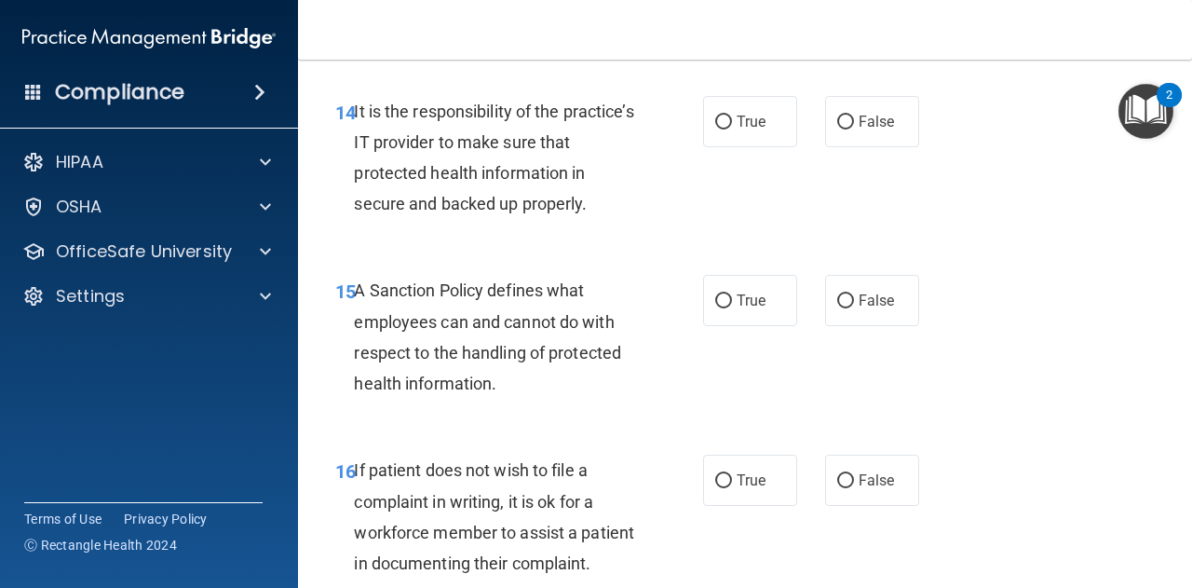
scroll to position [3090, 0]
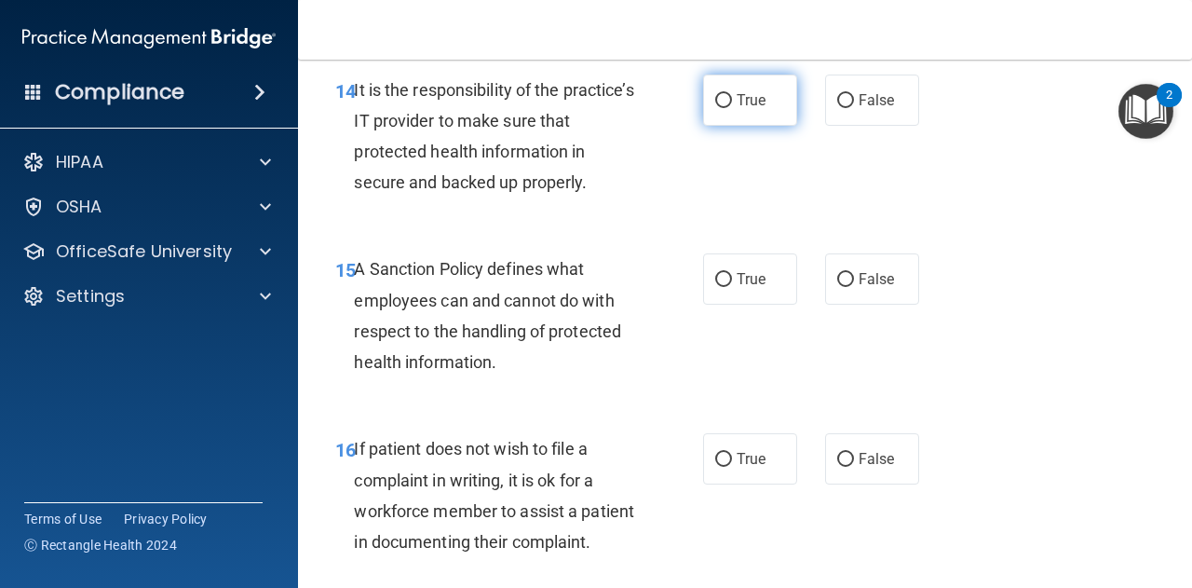
click at [717, 108] on input "True" at bounding box center [723, 101] width 17 height 14
radio input "true"
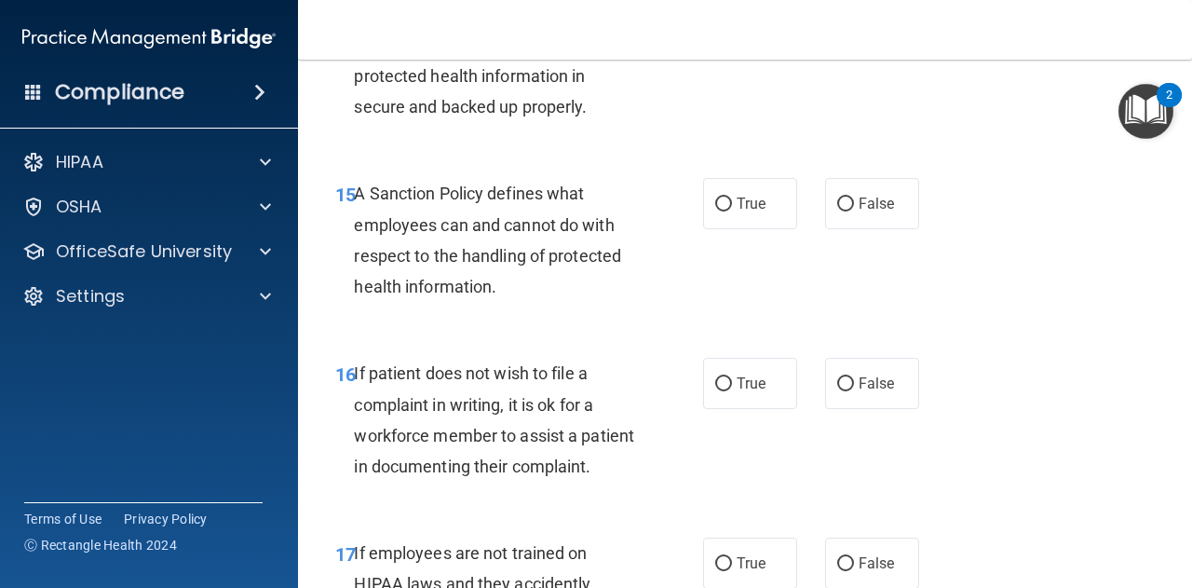
scroll to position [3135, 0]
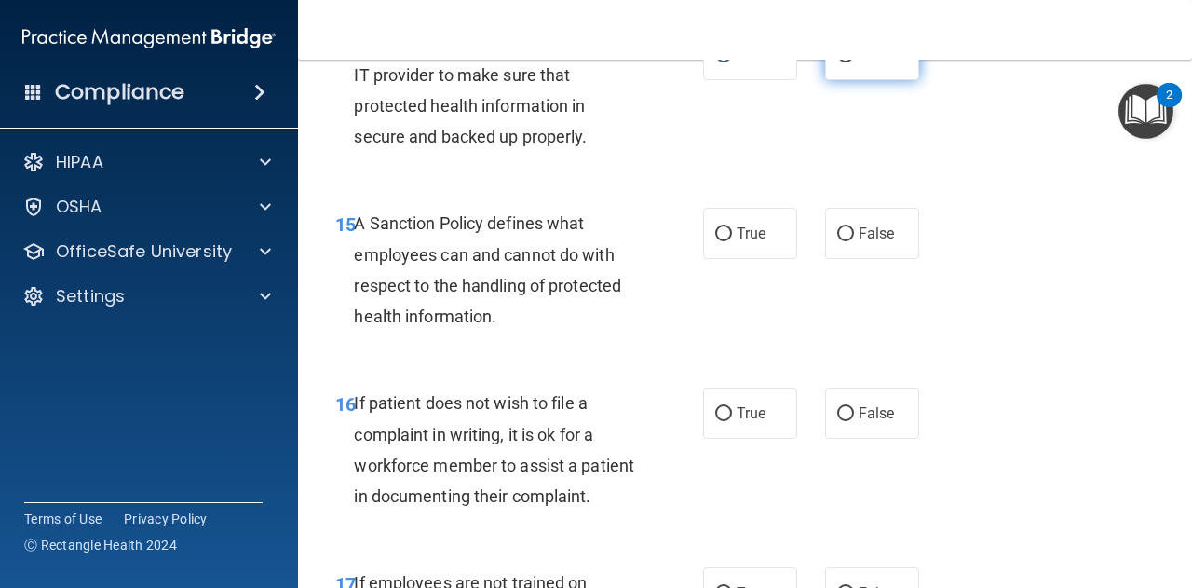
click at [845, 62] on input "False" at bounding box center [845, 55] width 17 height 14
radio input "true"
radio input "false"
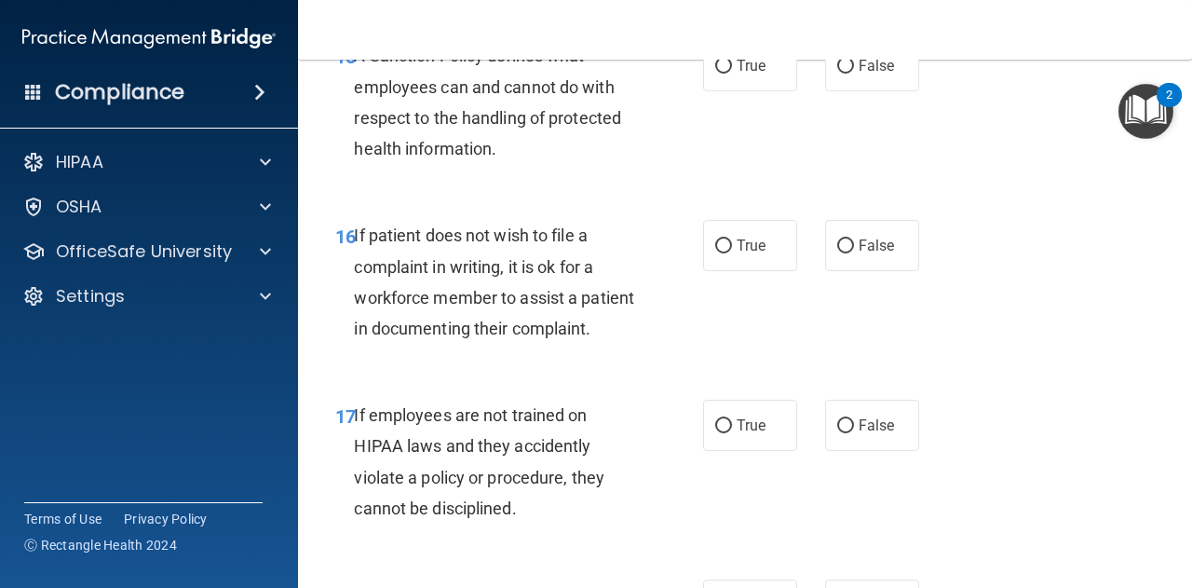
scroll to position [3314, 0]
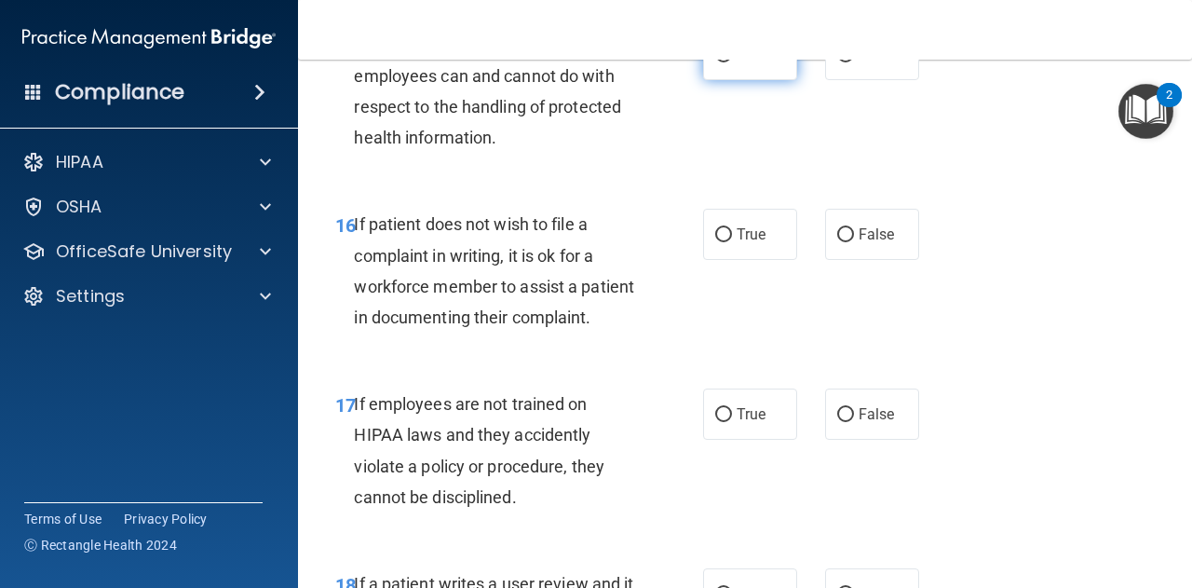
click at [722, 80] on label "True" at bounding box center [750, 54] width 94 height 51
click at [722, 62] on input "True" at bounding box center [723, 55] width 17 height 14
radio input "true"
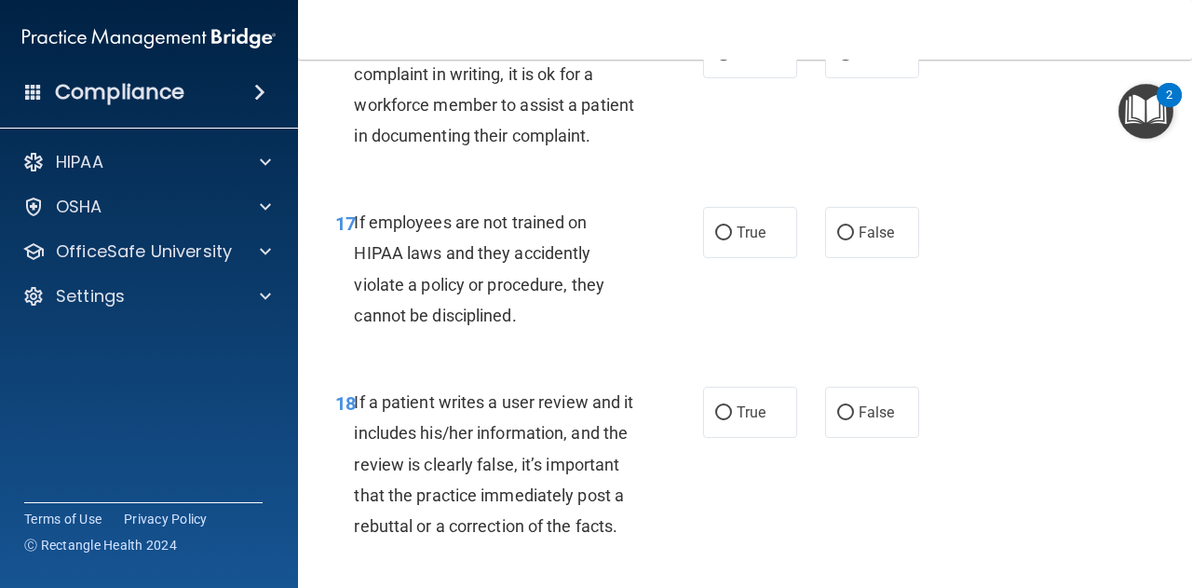
scroll to position [3507, 0]
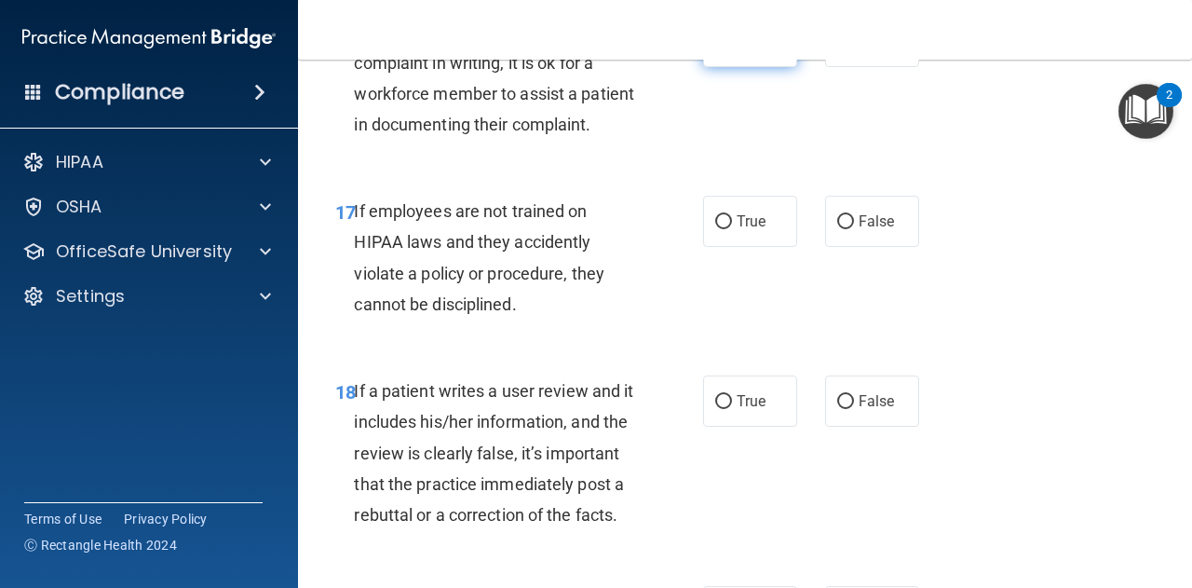
click at [718, 49] on input "True" at bounding box center [723, 42] width 17 height 14
radio input "true"
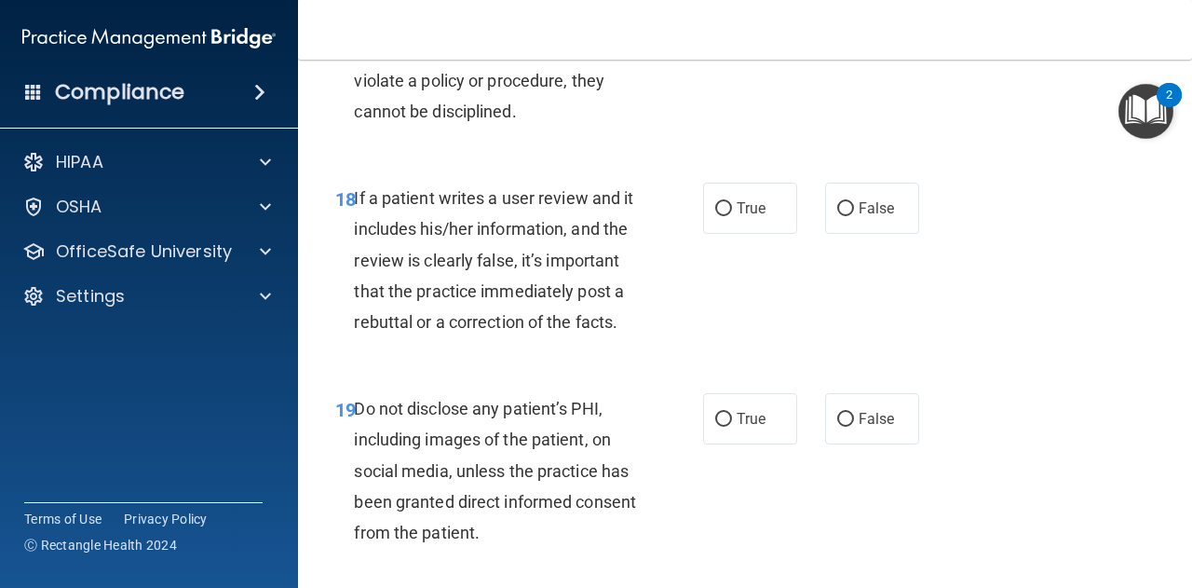
scroll to position [3715, 0]
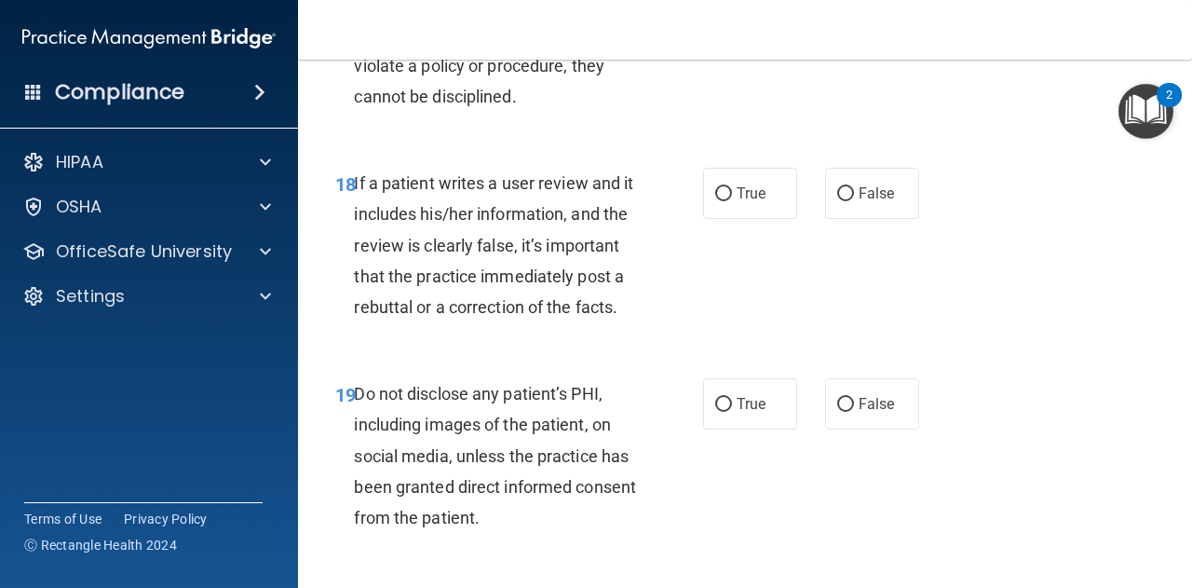
click at [838, 21] on input "False" at bounding box center [845, 14] width 17 height 14
radio input "true"
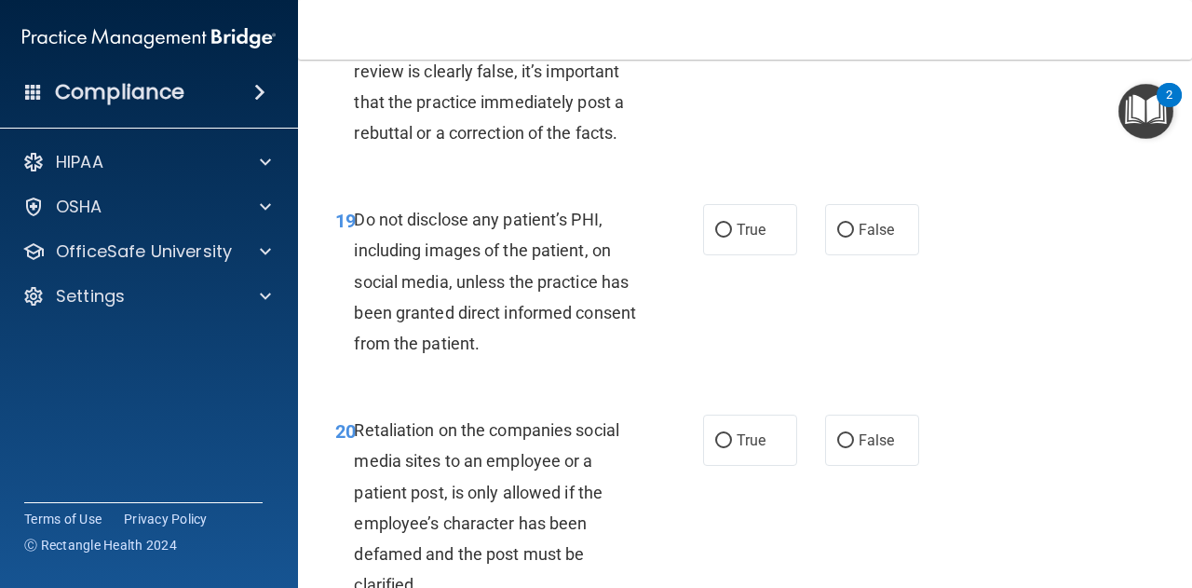
scroll to position [3890, 0]
click at [837, 26] on input "False" at bounding box center [845, 19] width 17 height 14
radio input "true"
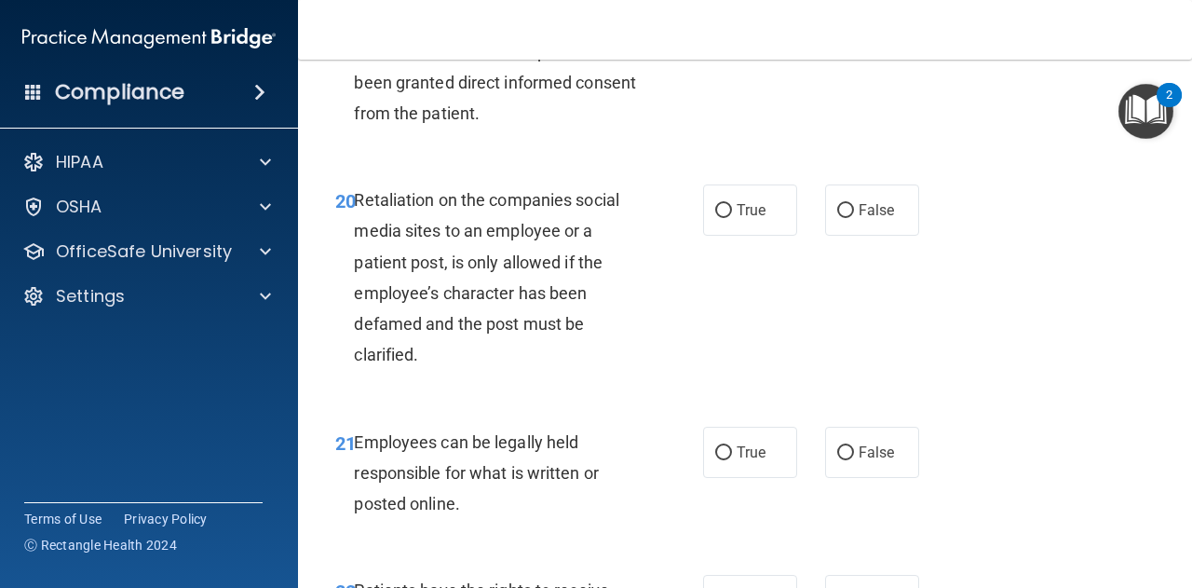
scroll to position [4124, 0]
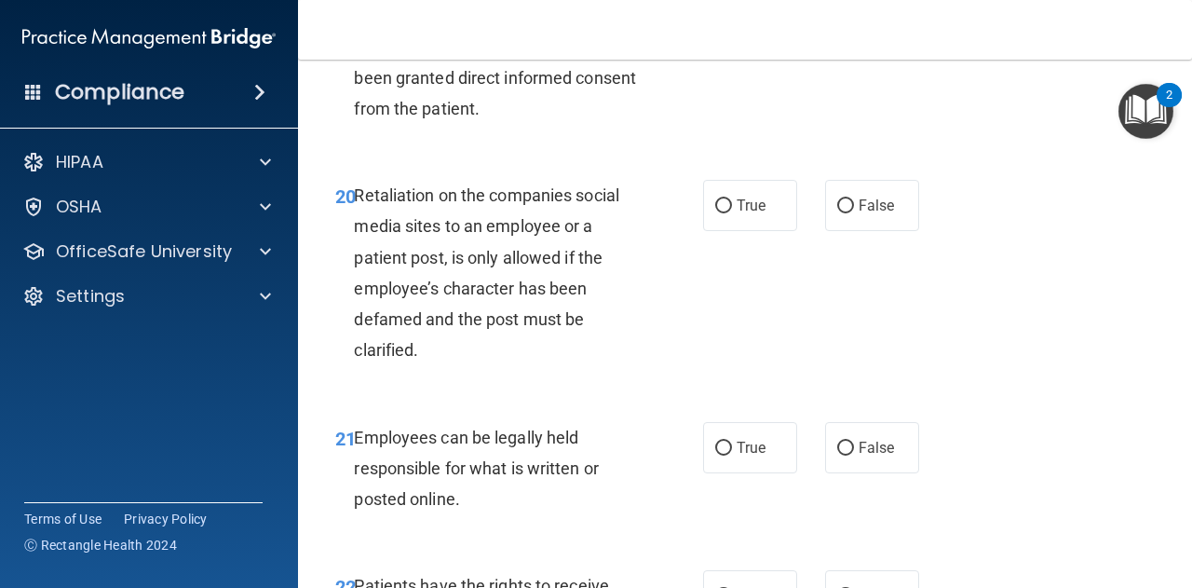
radio input "true"
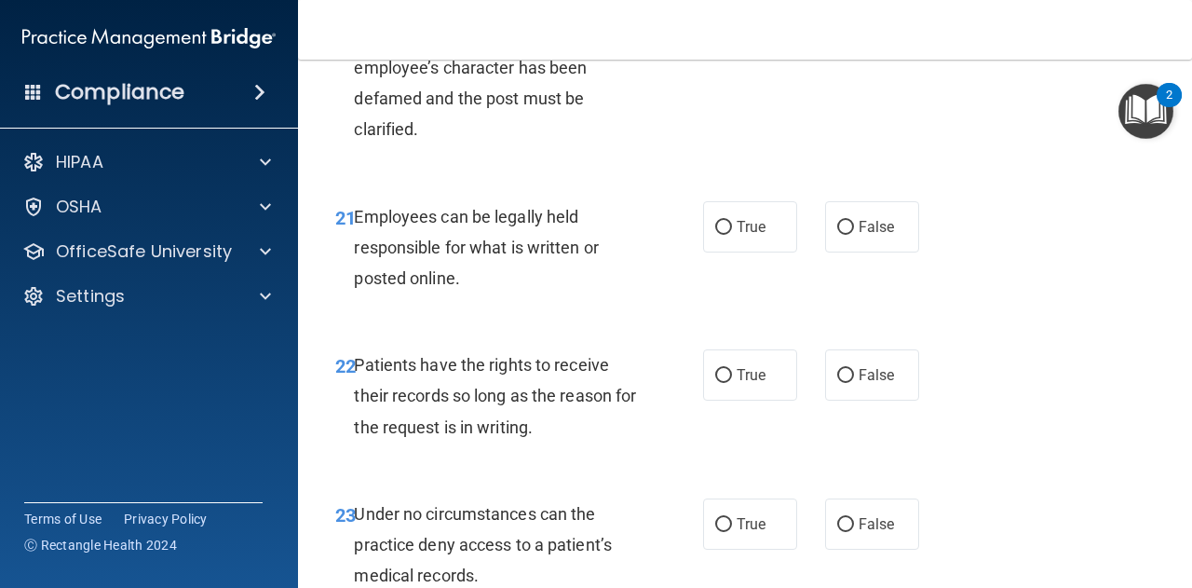
scroll to position [4345, 0]
radio input "true"
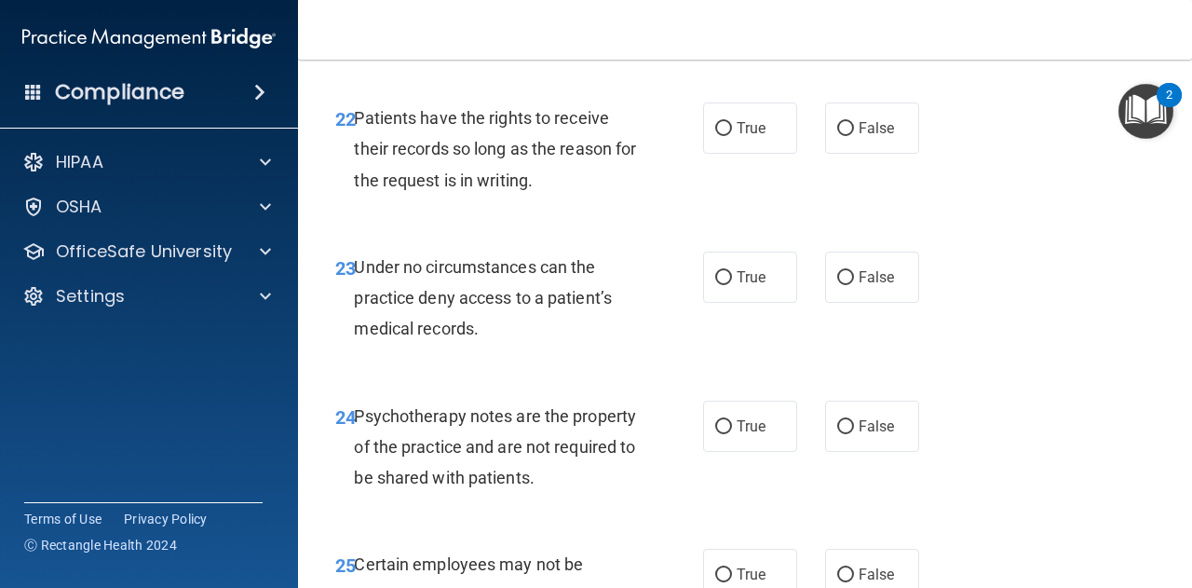
scroll to position [4593, 0]
radio input "true"
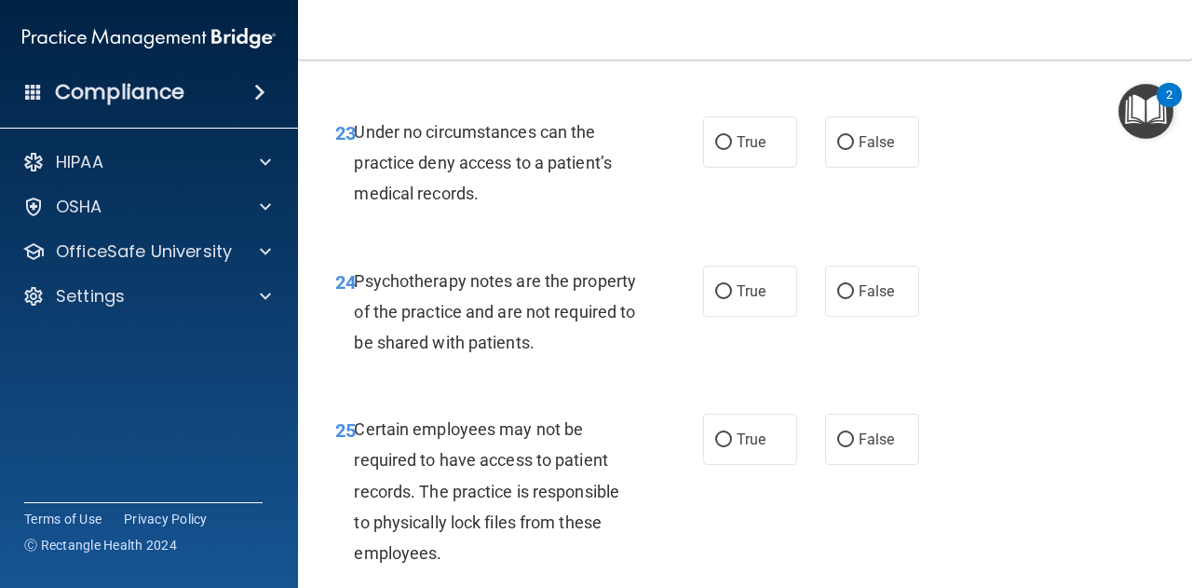
scroll to position [4727, 0]
radio input "true"
click at [850, 167] on label "False" at bounding box center [872, 141] width 94 height 51
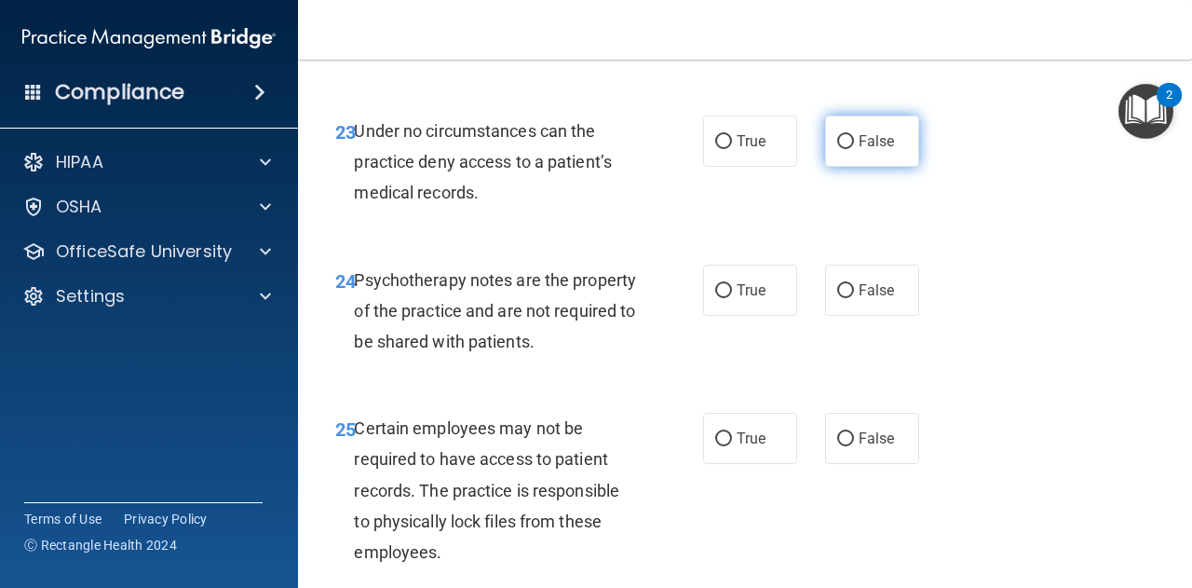
click at [850, 149] on input "False" at bounding box center [845, 142] width 17 height 14
radio input "true"
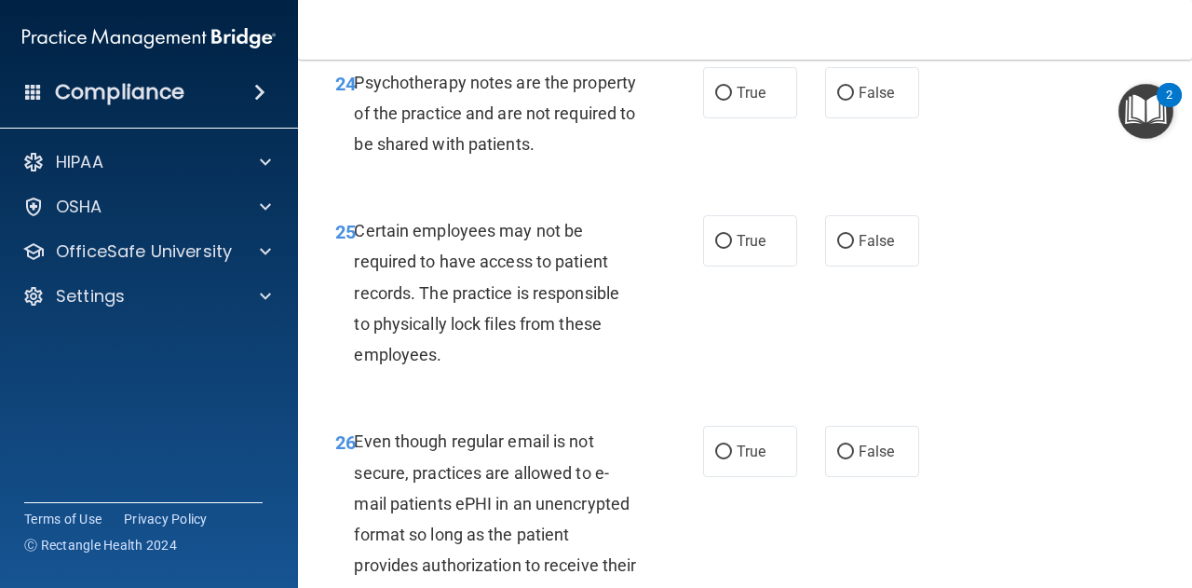
scroll to position [4928, 0]
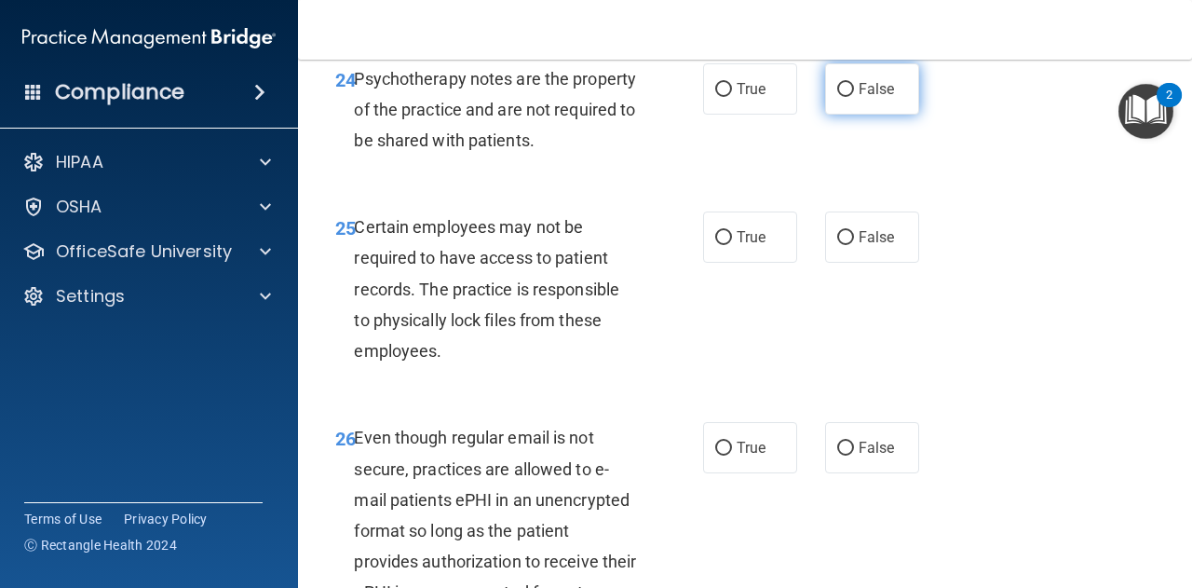
click at [848, 115] on label "False" at bounding box center [872, 88] width 94 height 51
click at [848, 97] on input "False" at bounding box center [845, 90] width 17 height 14
radio input "true"
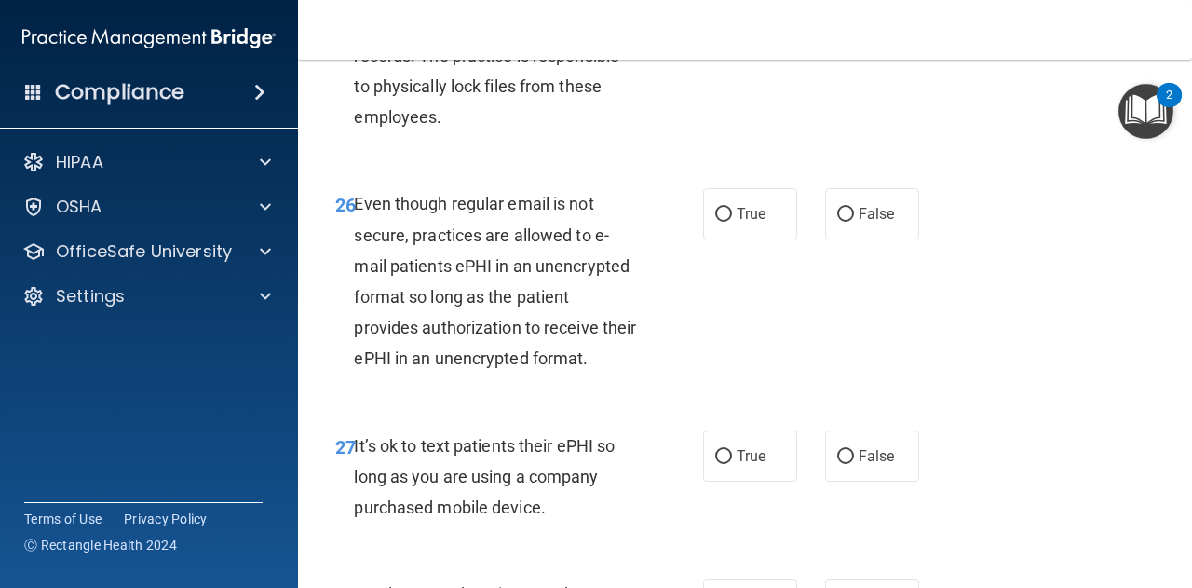
scroll to position [5167, 0]
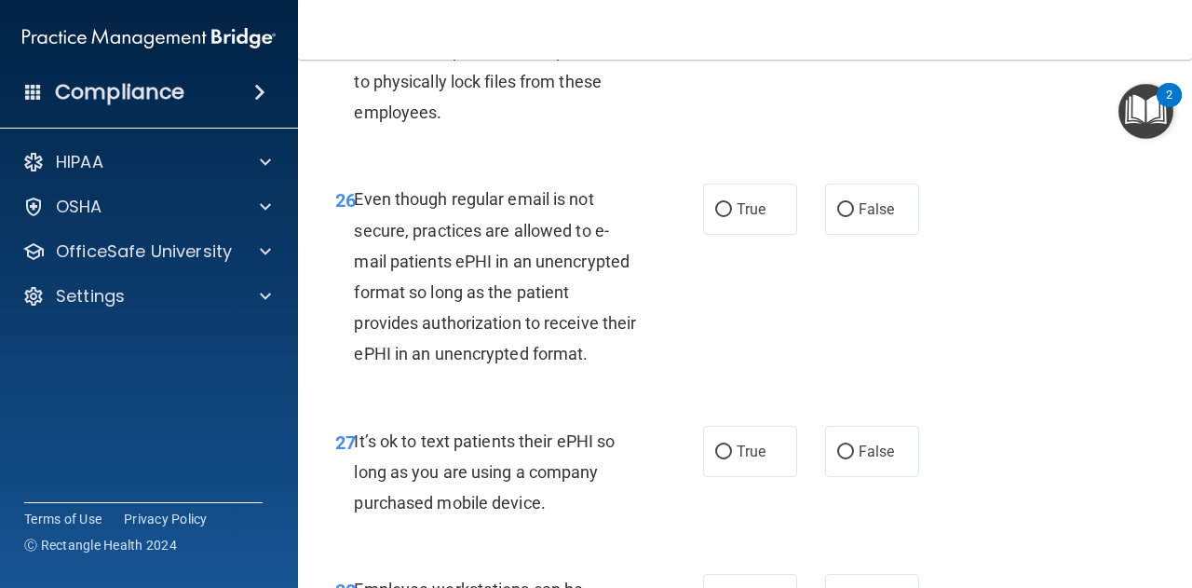
click at [721, 7] on input "True" at bounding box center [723, 0] width 17 height 14
radio input "true"
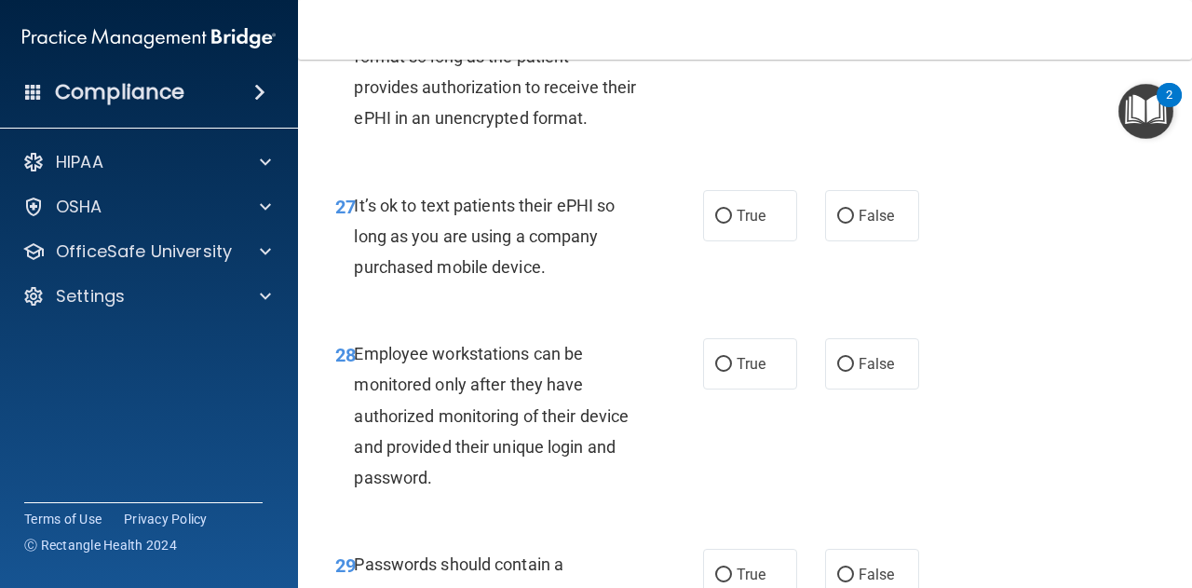
scroll to position [5404, 0]
radio input "true"
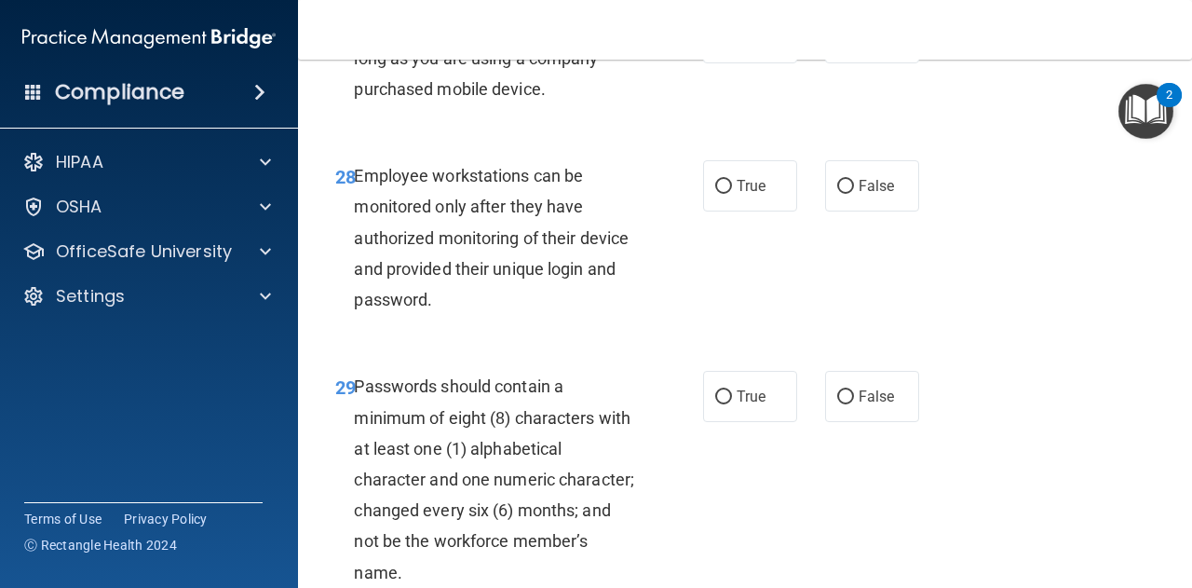
scroll to position [5581, 0]
click at [837, 45] on input "False" at bounding box center [845, 38] width 17 height 14
radio input "true"
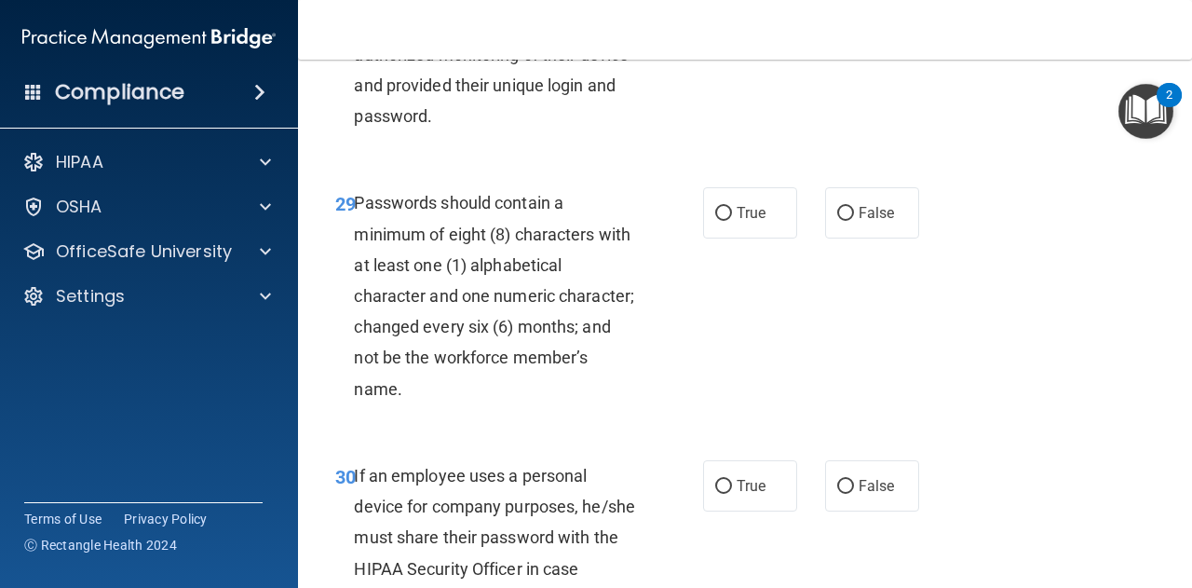
scroll to position [5767, 0]
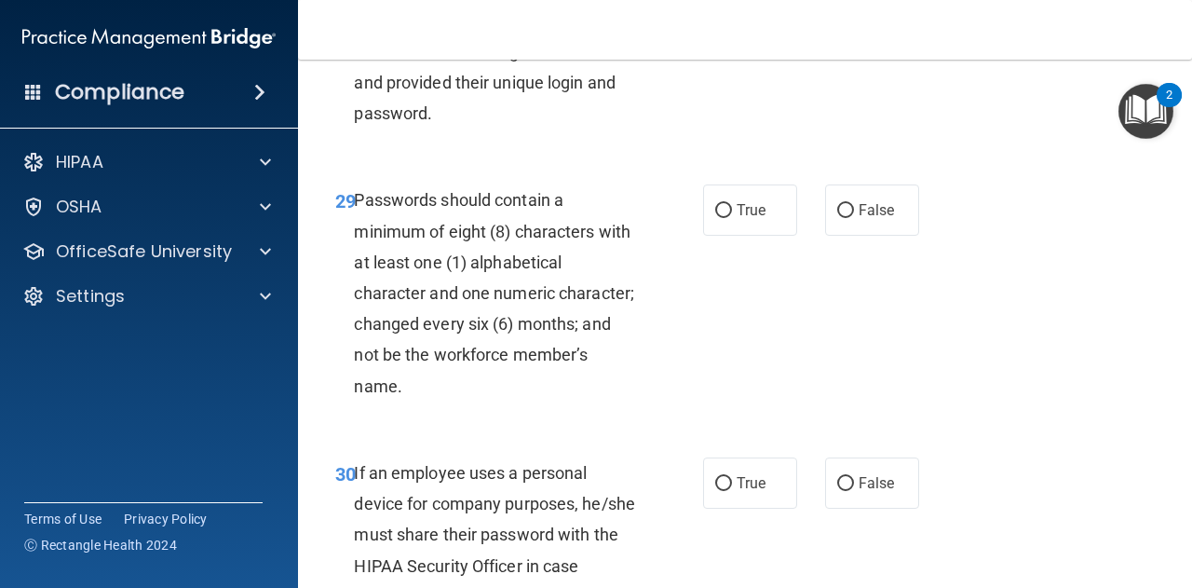
click at [850, 25] on label "False" at bounding box center [872, -1] width 94 height 51
click at [850, 7] on input "False" at bounding box center [845, 0] width 17 height 14
radio input "true"
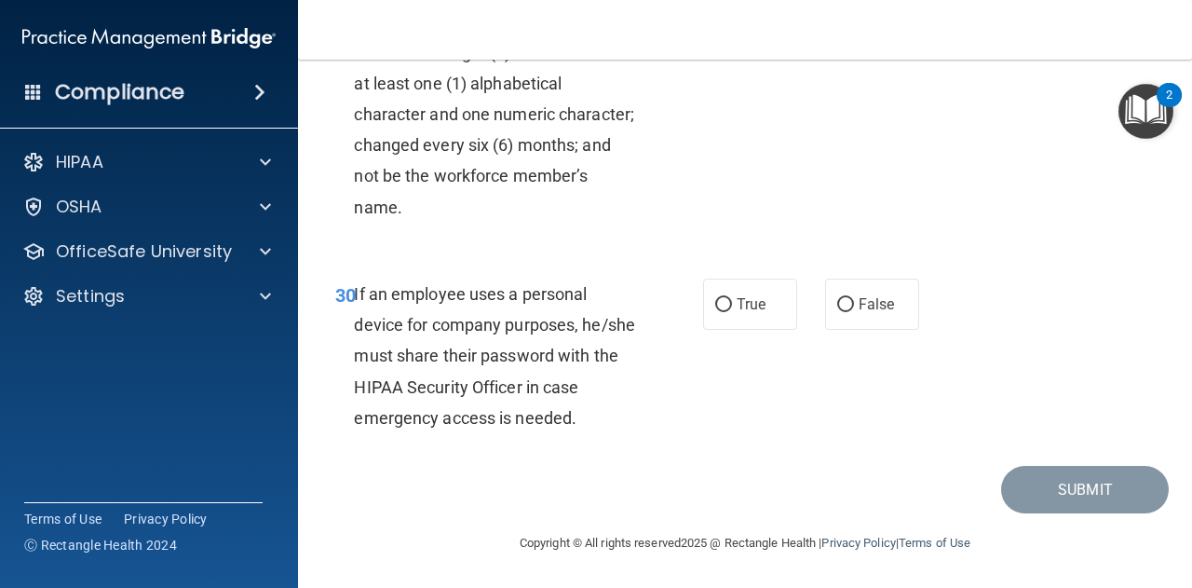
scroll to position [5975, 0]
click at [740, 40] on span "True" at bounding box center [751, 31] width 29 height 18
click at [732, 39] on input "True" at bounding box center [723, 32] width 17 height 14
radio input "true"
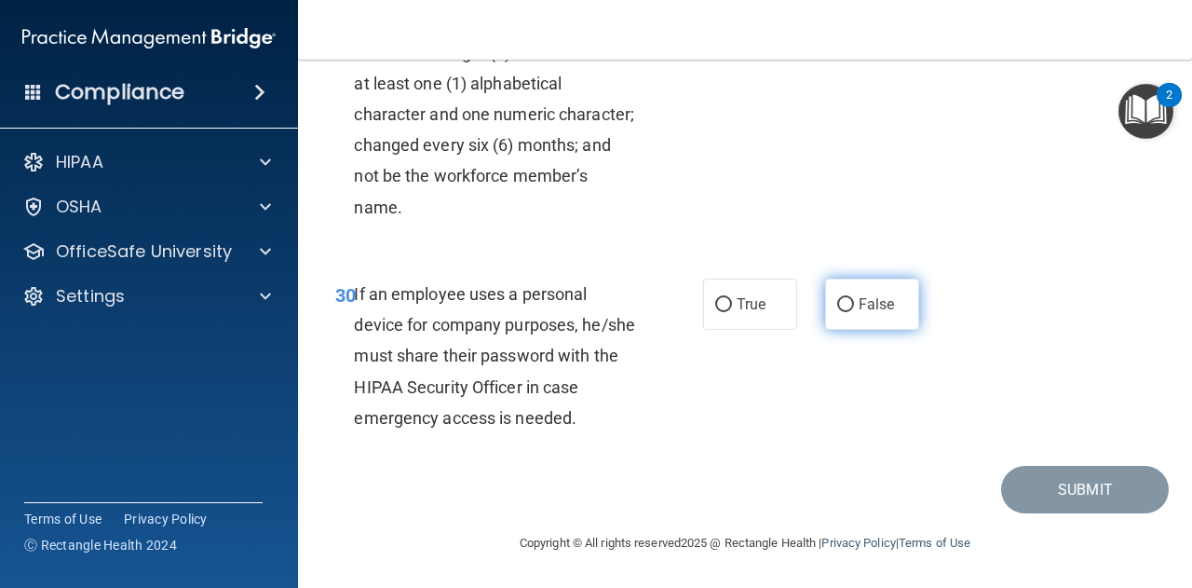
click at [837, 306] on input "False" at bounding box center [845, 305] width 17 height 14
radio input "true"
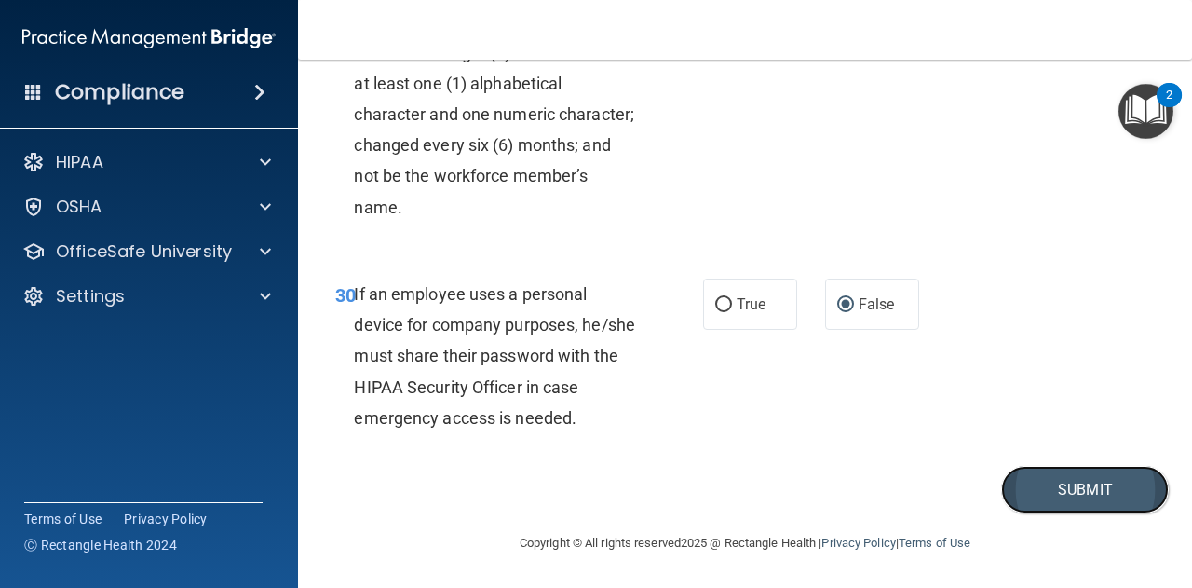
click at [1051, 492] on button "Submit" at bounding box center [1085, 490] width 168 height 48
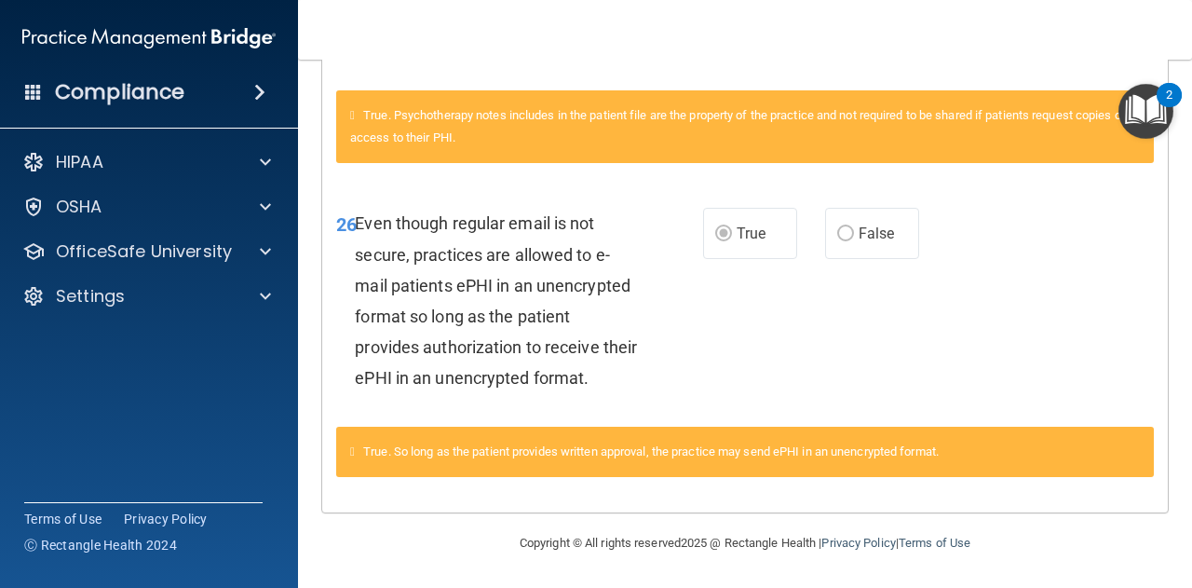
scroll to position [2312, 0]
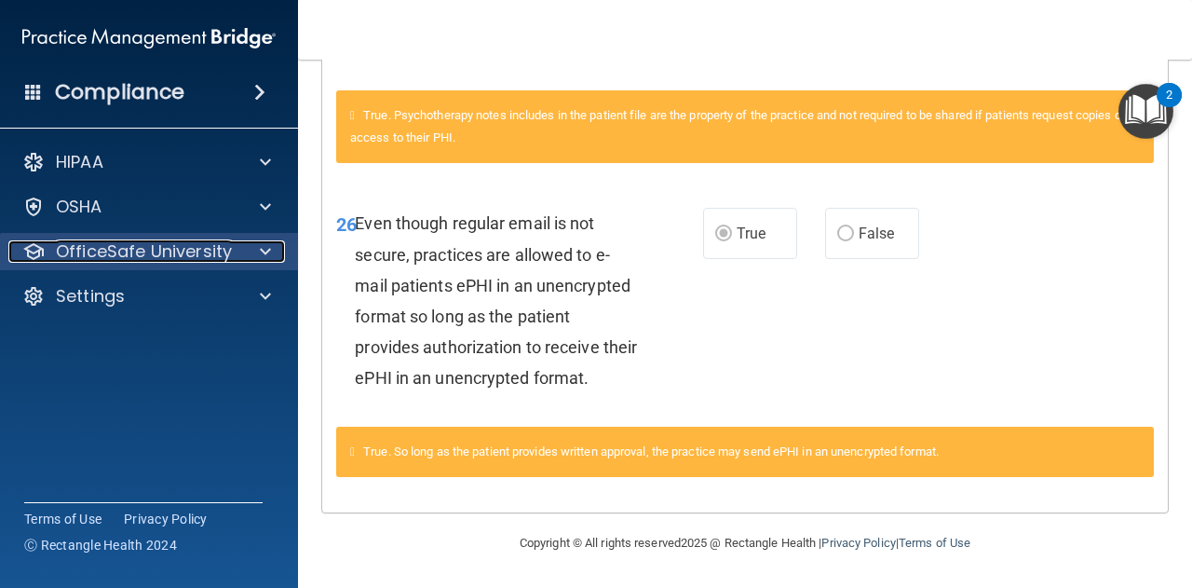
click at [266, 249] on span at bounding box center [265, 251] width 11 height 22
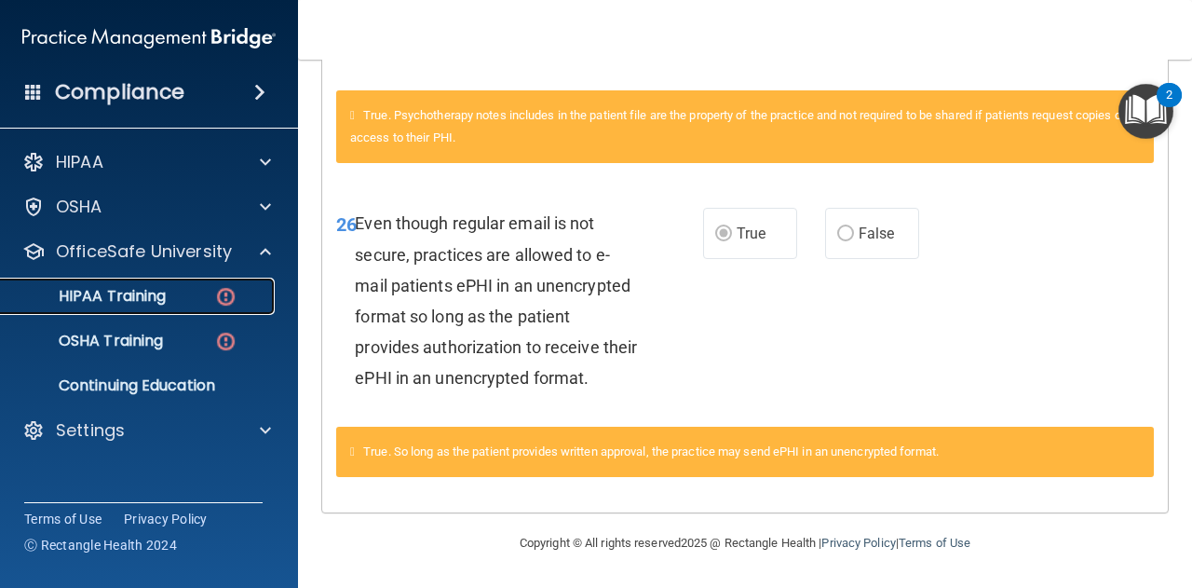
click at [127, 305] on p "HIPAA Training" at bounding box center [89, 296] width 154 height 19
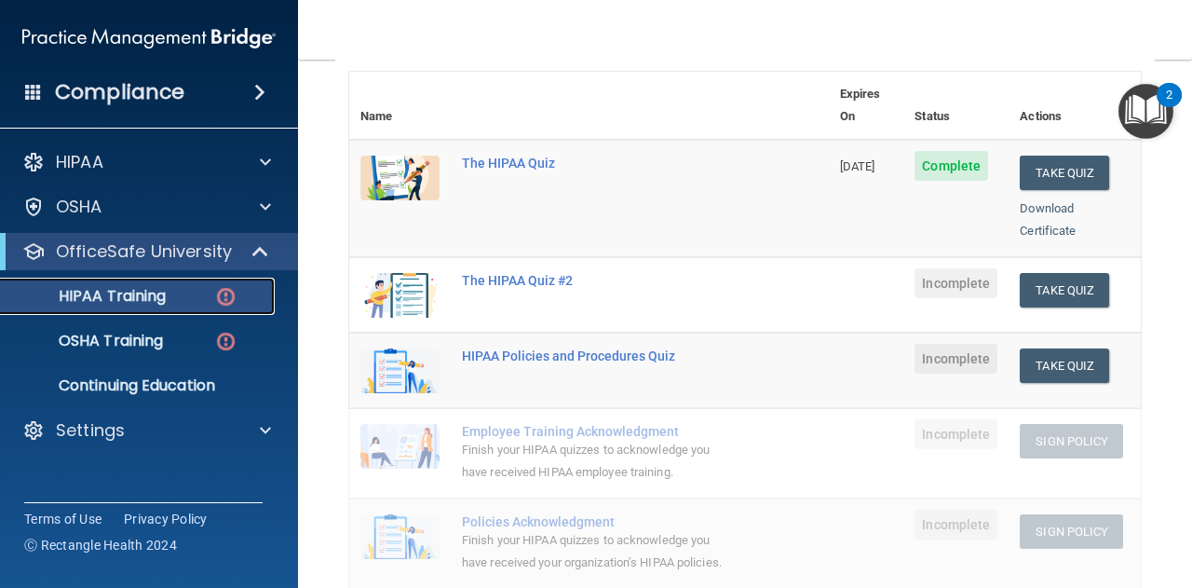
scroll to position [210, 0]
click at [1054, 274] on button "Take Quiz" at bounding box center [1064, 291] width 89 height 34
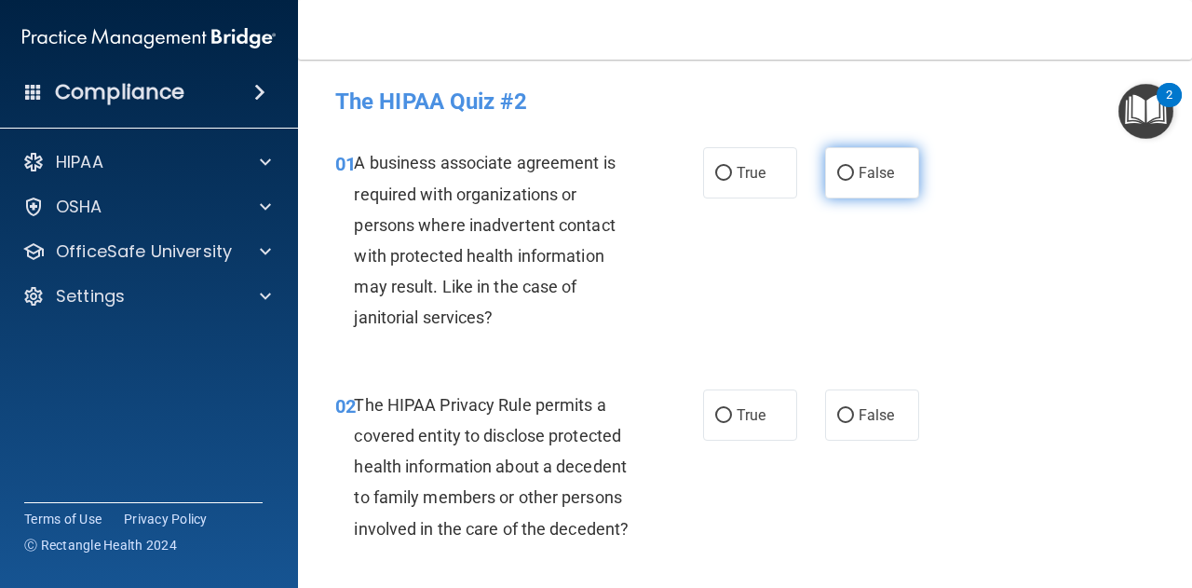
click at [859, 170] on span "False" at bounding box center [877, 173] width 36 height 18
click at [853, 170] on input "False" at bounding box center [845, 174] width 17 height 14
radio input "true"
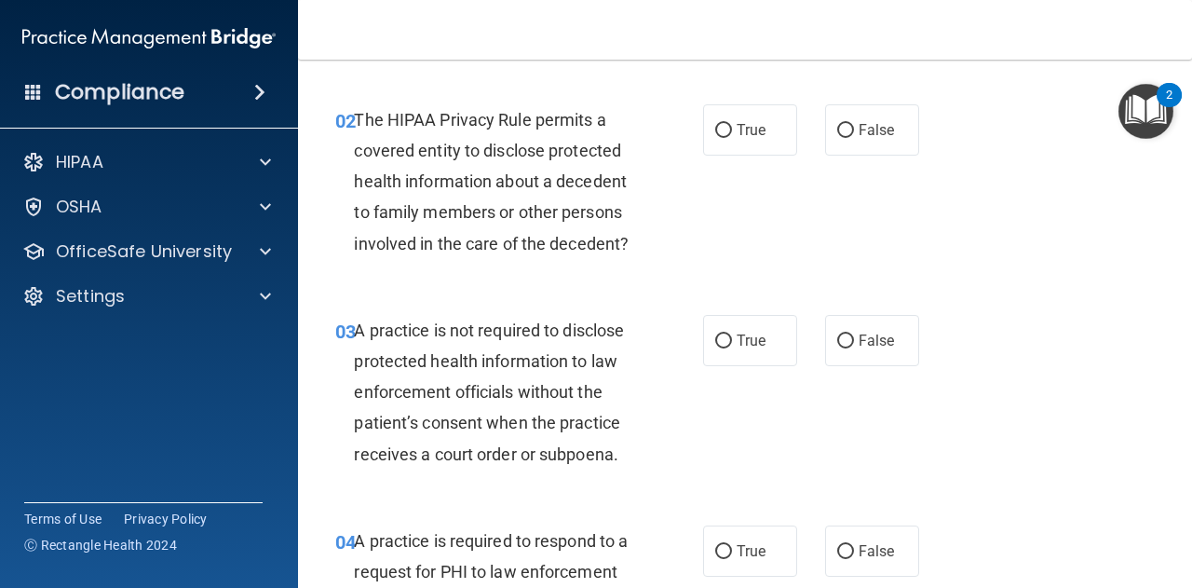
scroll to position [287, 0]
click at [837, 124] on input "False" at bounding box center [845, 129] width 17 height 14
radio input "true"
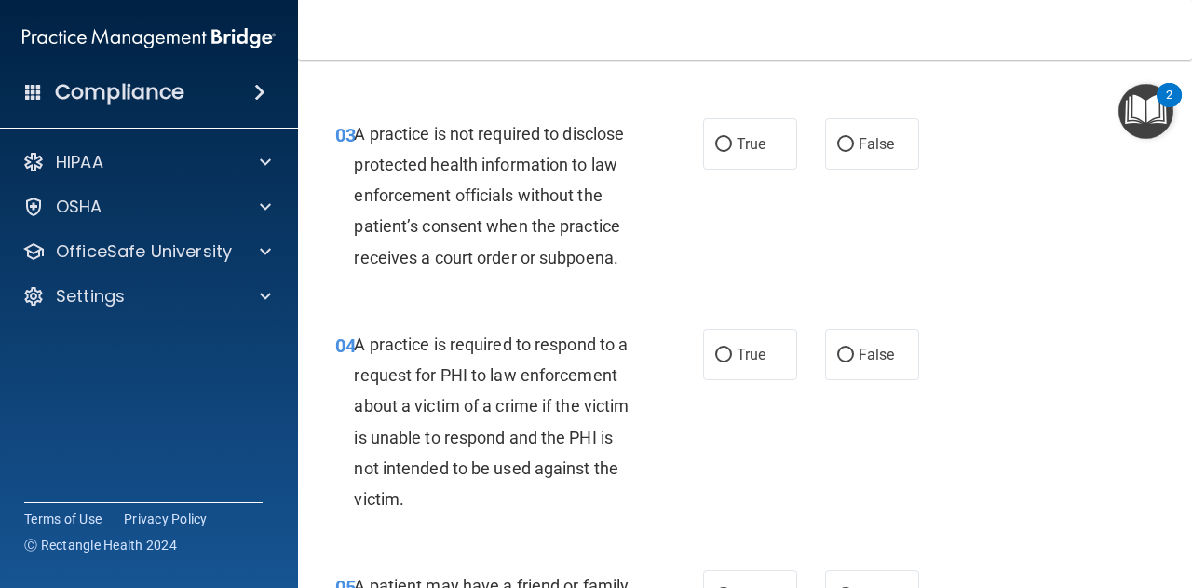
scroll to position [509, 0]
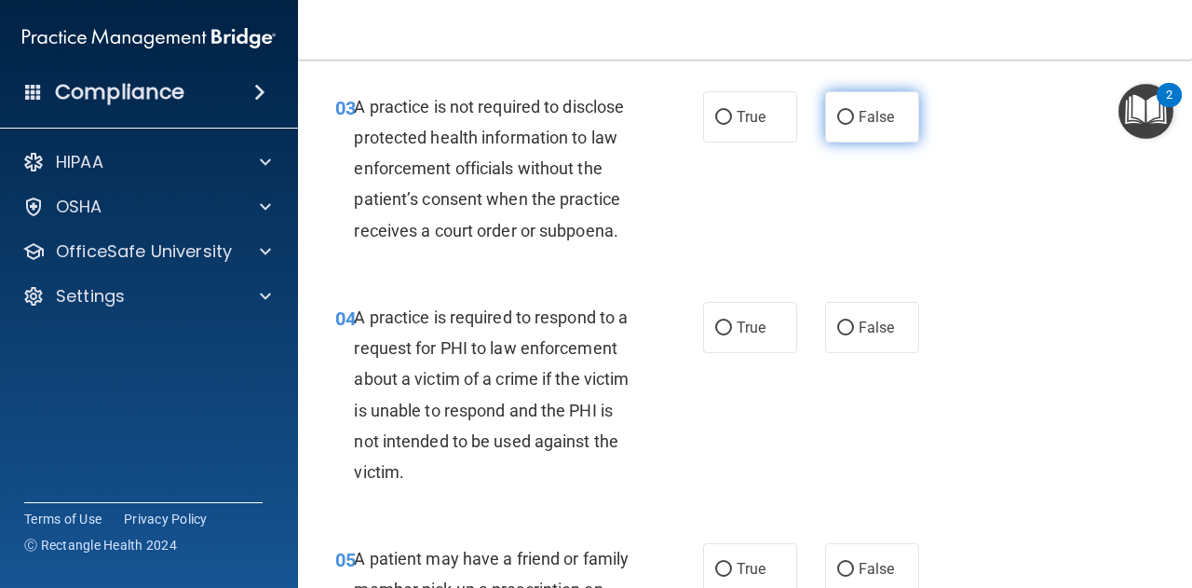
click at [846, 117] on label "False" at bounding box center [872, 116] width 94 height 51
click at [846, 117] on input "False" at bounding box center [845, 118] width 17 height 14
radio input "true"
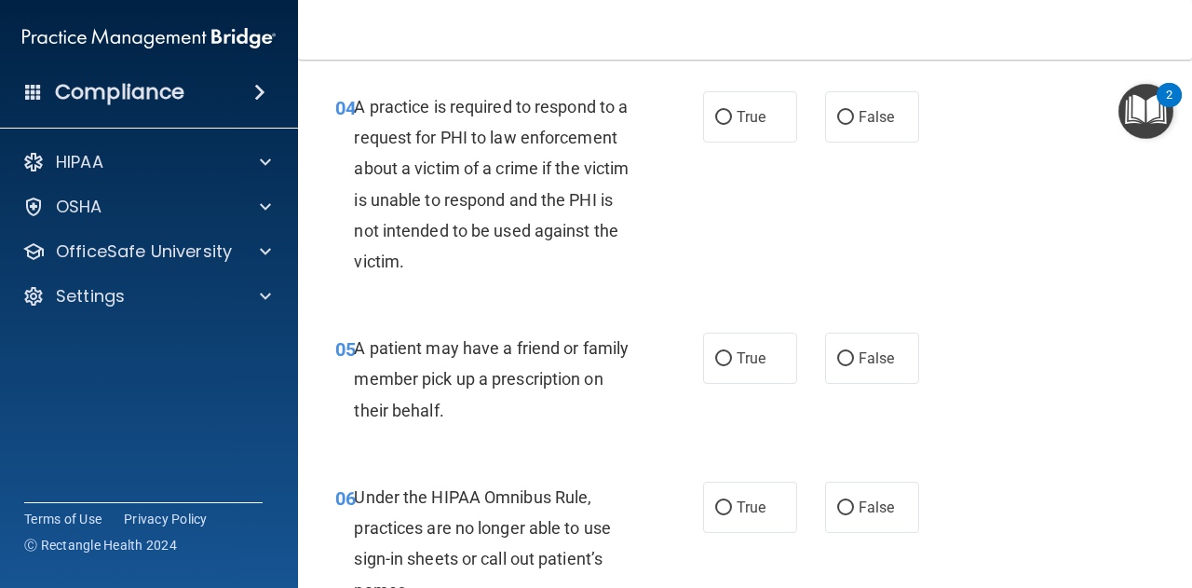
scroll to position [725, 0]
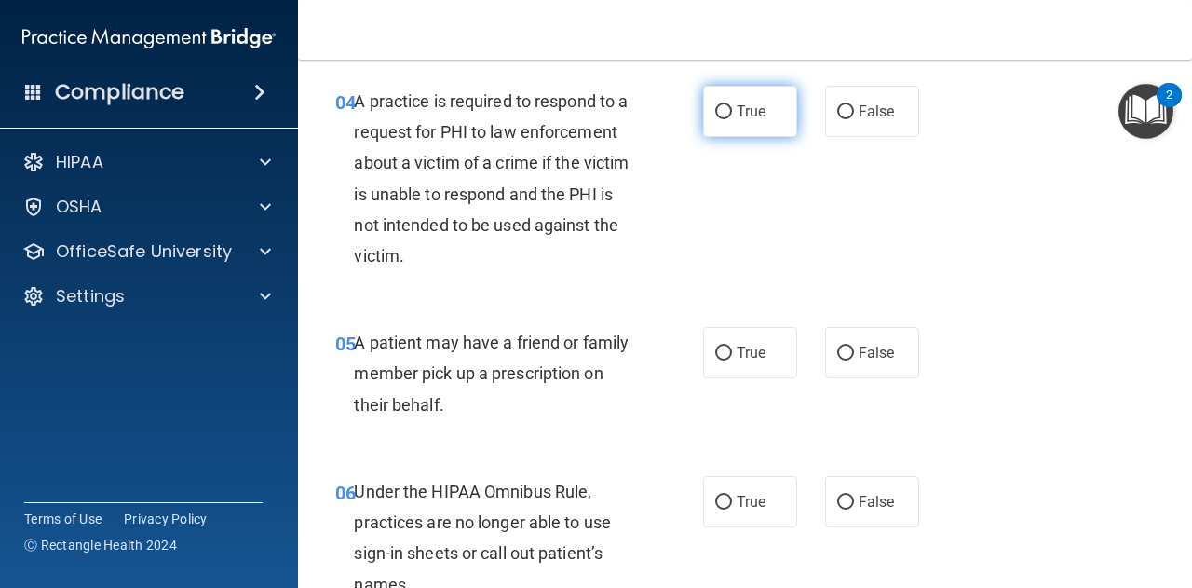
click at [724, 110] on input "True" at bounding box center [723, 112] width 17 height 14
radio input "true"
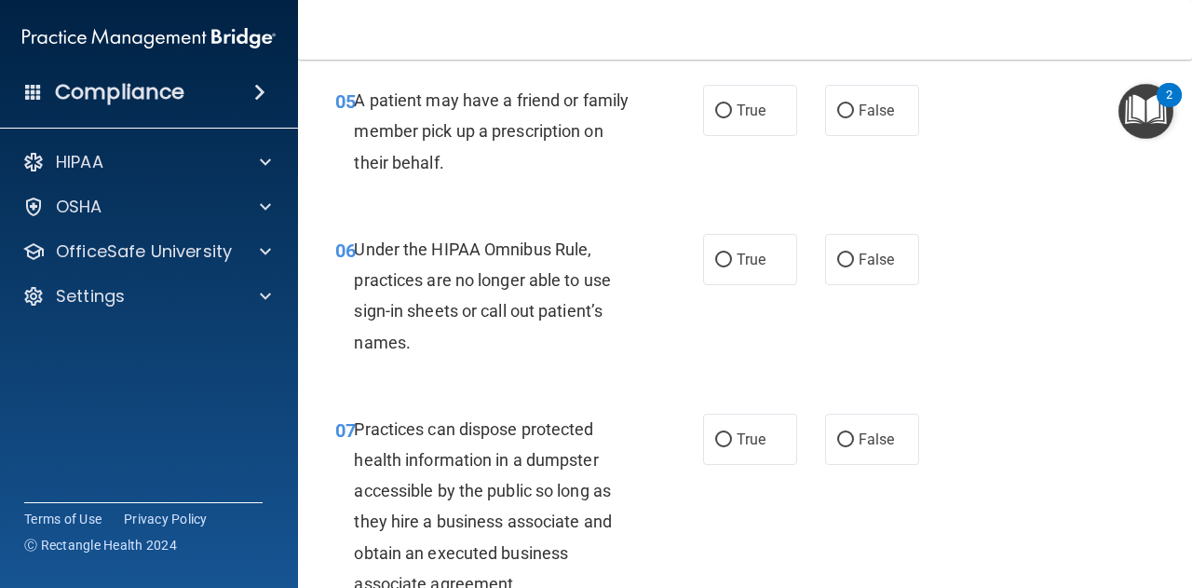
scroll to position [981, 0]
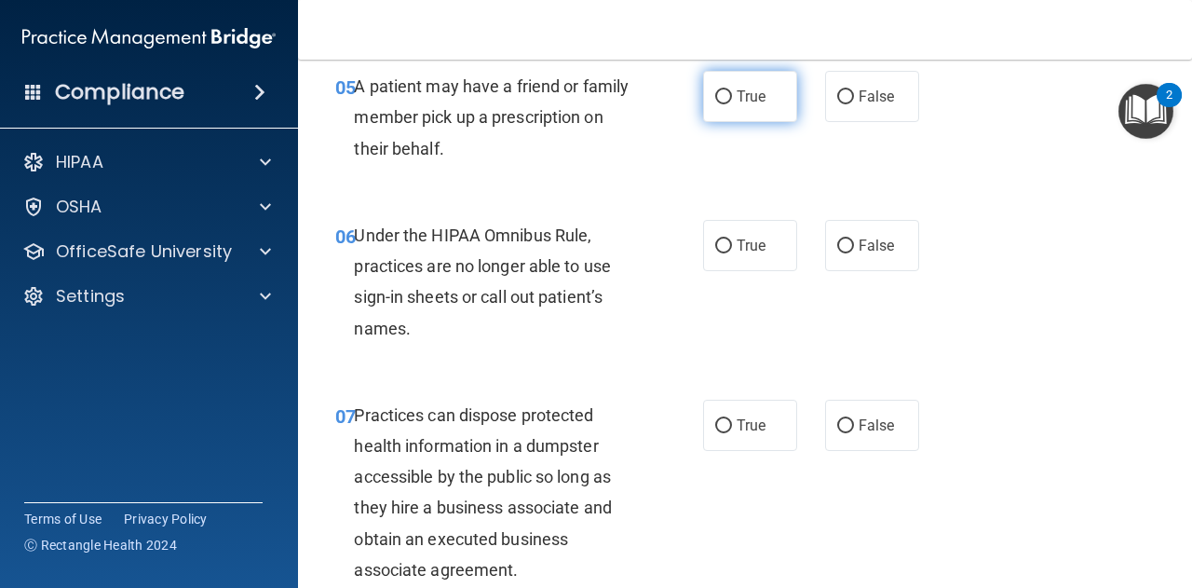
click at [717, 95] on input "True" at bounding box center [723, 97] width 17 height 14
radio input "true"
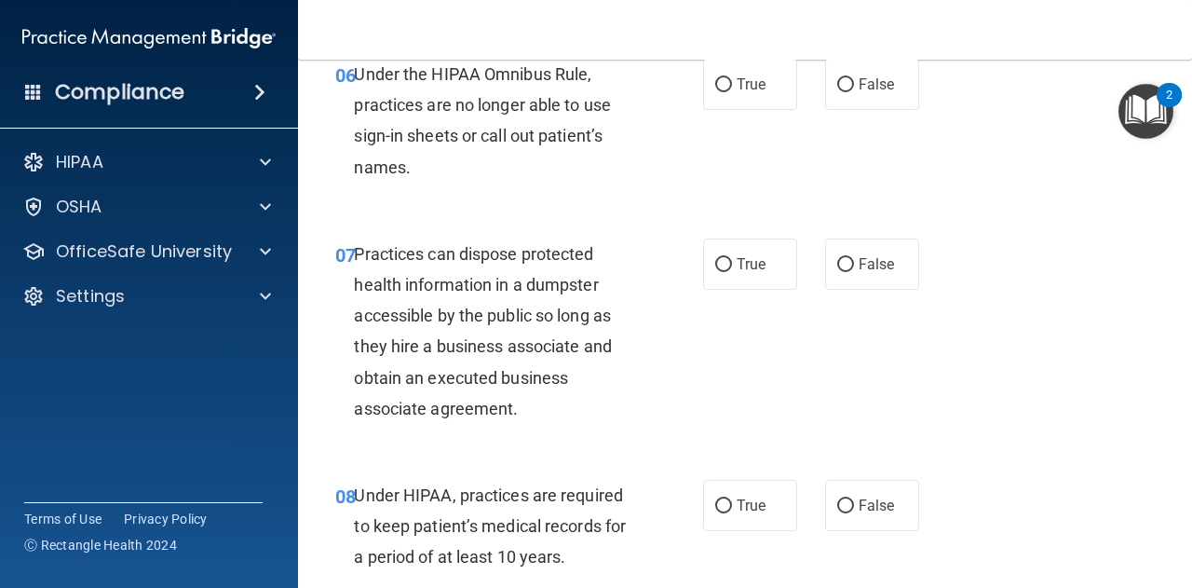
scroll to position [1143, 0]
click at [837, 85] on input "False" at bounding box center [845, 84] width 17 height 14
radio input "true"
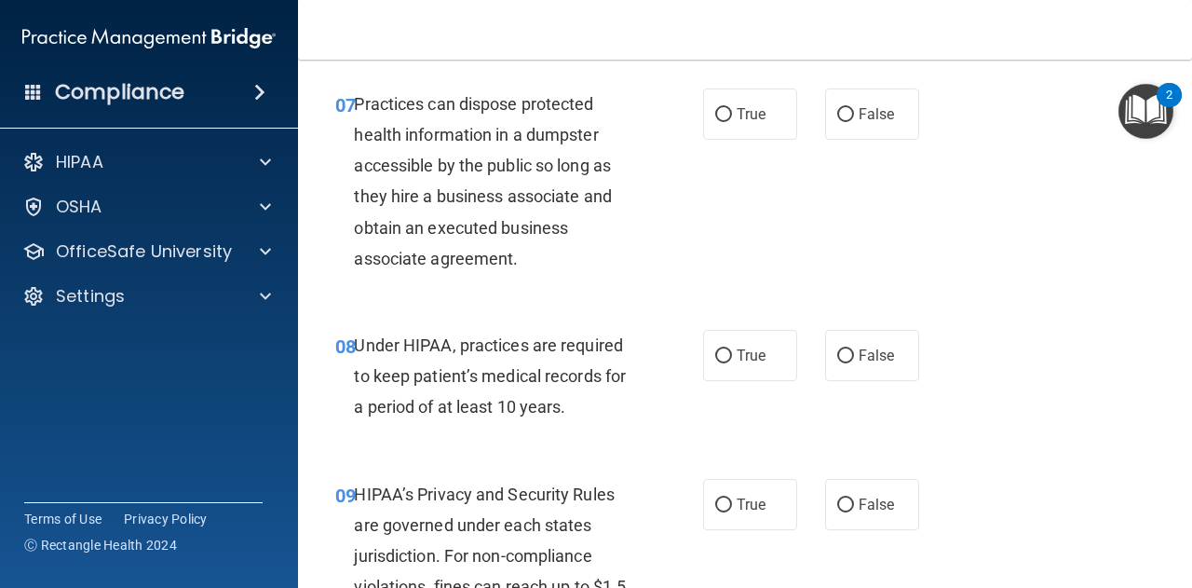
scroll to position [1294, 0]
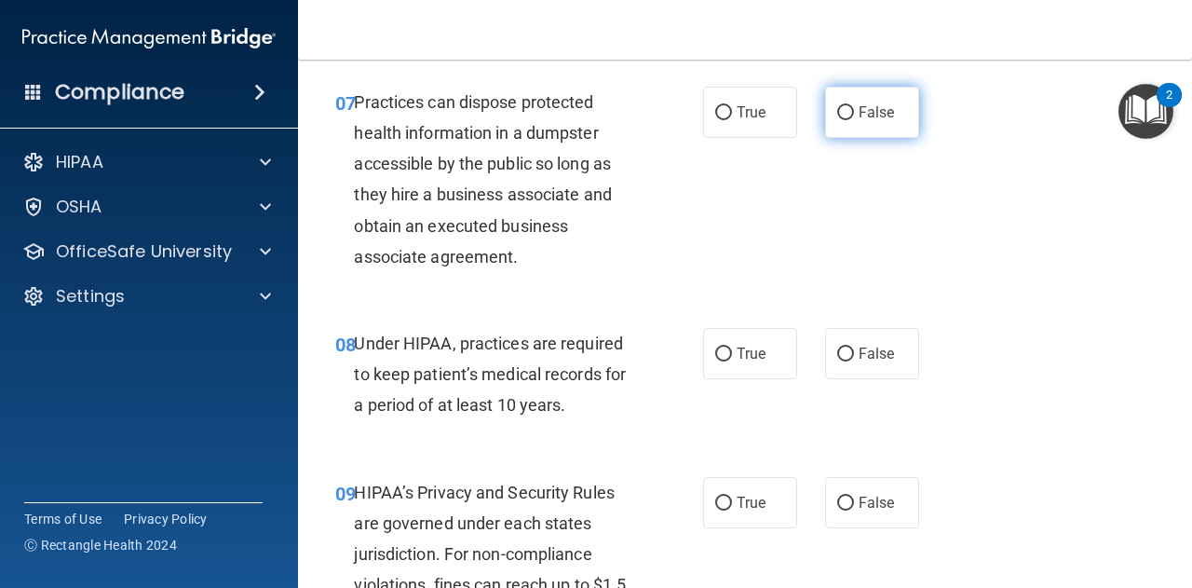
click at [844, 111] on input "False" at bounding box center [845, 113] width 17 height 14
radio input "true"
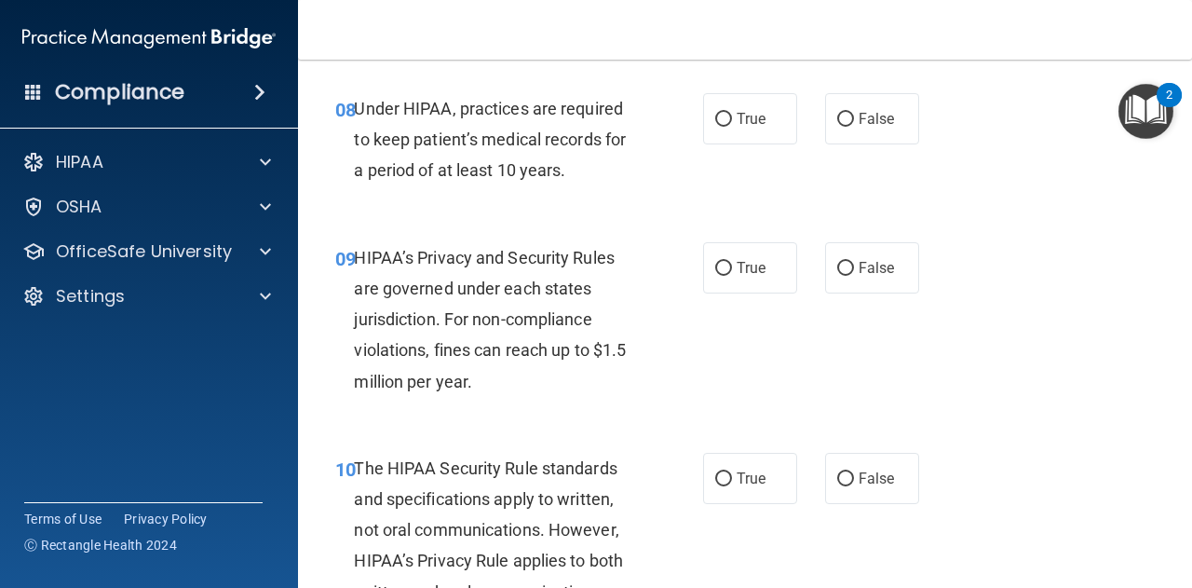
scroll to position [1540, 0]
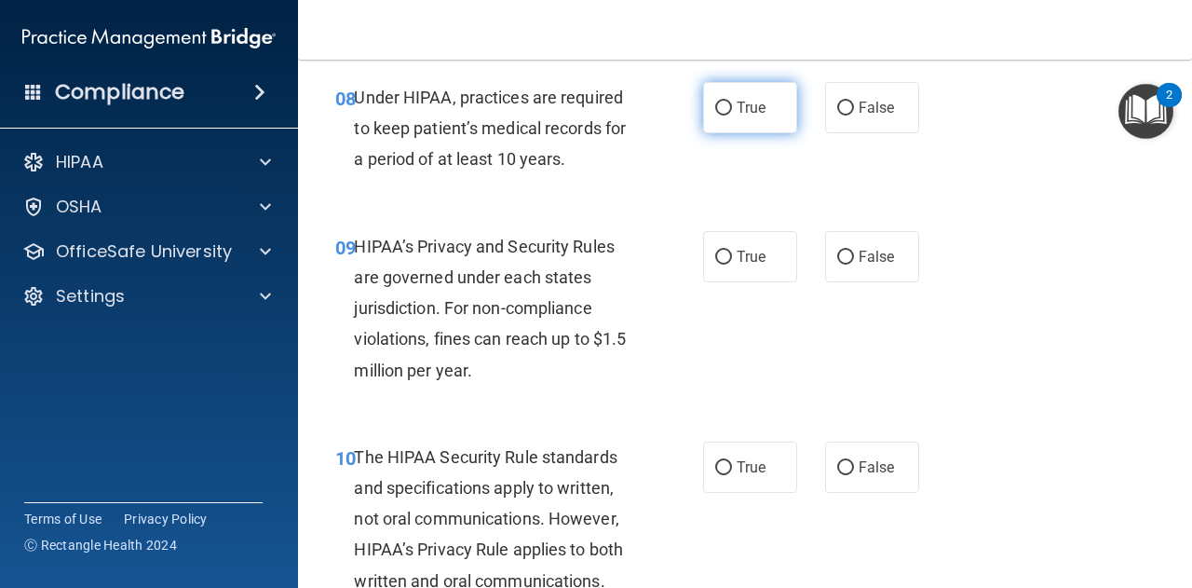
click at [727, 105] on label "True" at bounding box center [750, 107] width 94 height 51
click at [727, 105] on input "True" at bounding box center [723, 109] width 17 height 14
radio input "true"
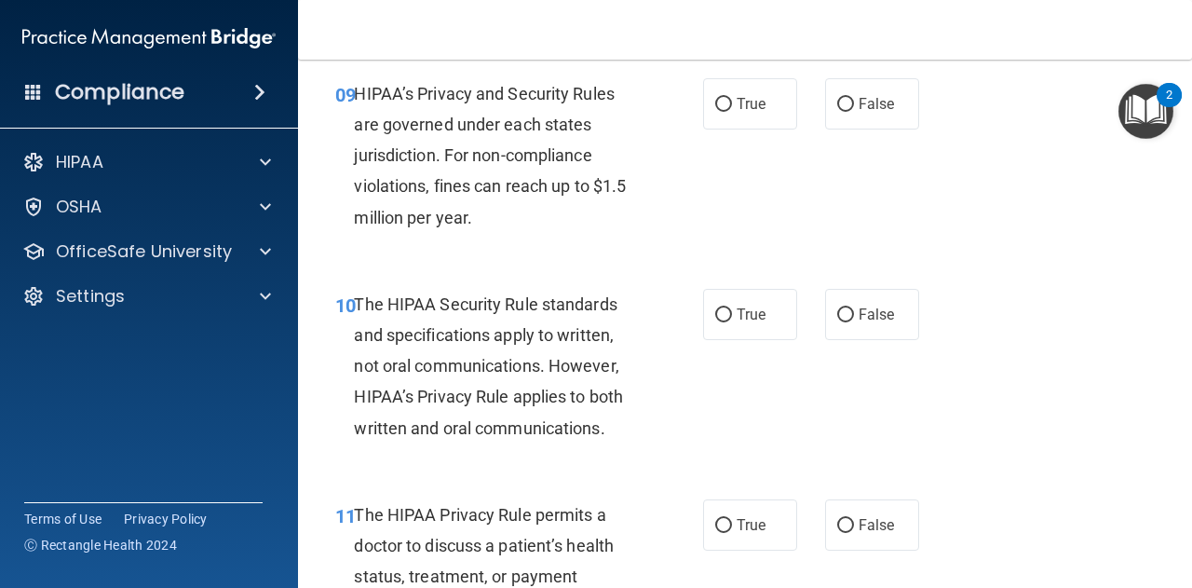
scroll to position [1694, 0]
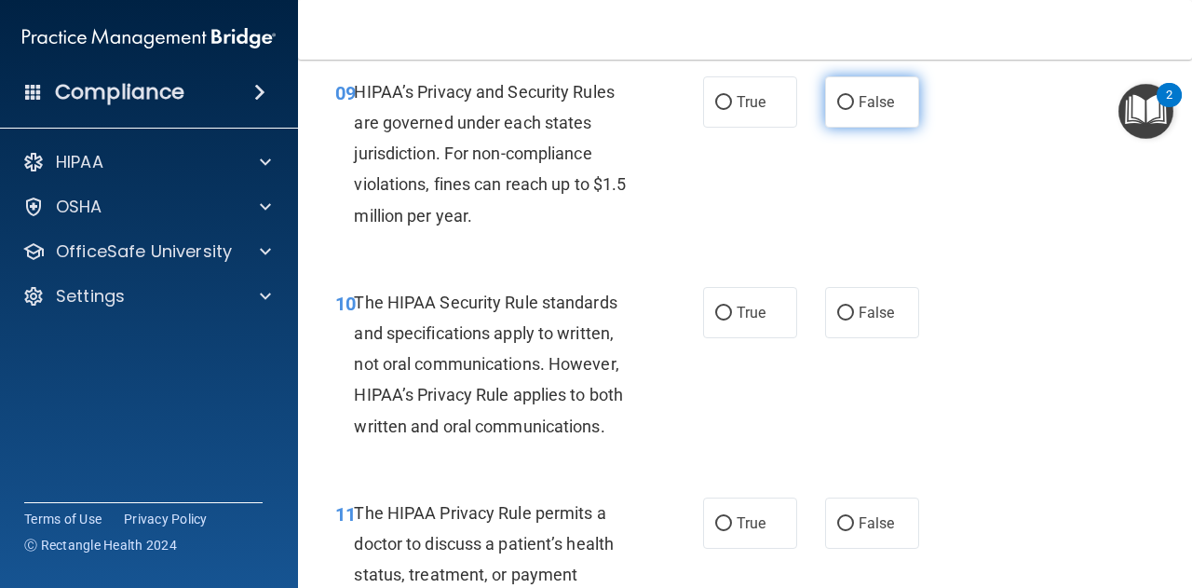
click at [837, 100] on input "False" at bounding box center [845, 103] width 17 height 14
radio input "true"
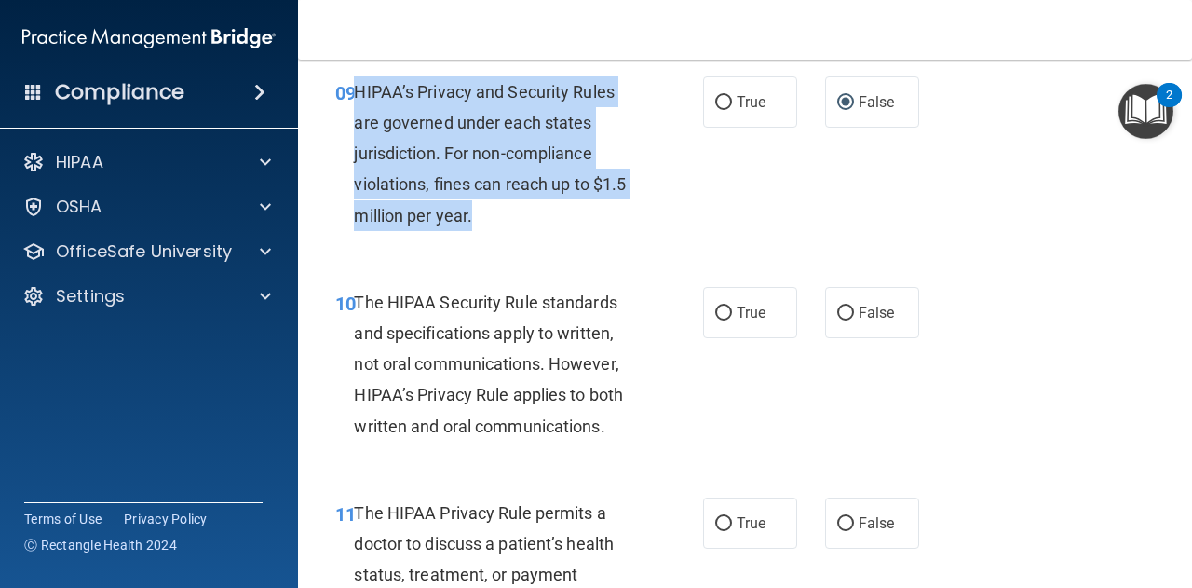
drag, startPoint x: 478, startPoint y: 213, endPoint x: 352, endPoint y: 92, distance: 174.6
click at [352, 92] on div "09 HIPAA’s Privacy and Security Rules are governed under each states jurisdicti…" at bounding box center [519, 158] width 424 height 164
copy div "HIPAA’s Privacy and Security Rules are governed under each states jurisdiction.…"
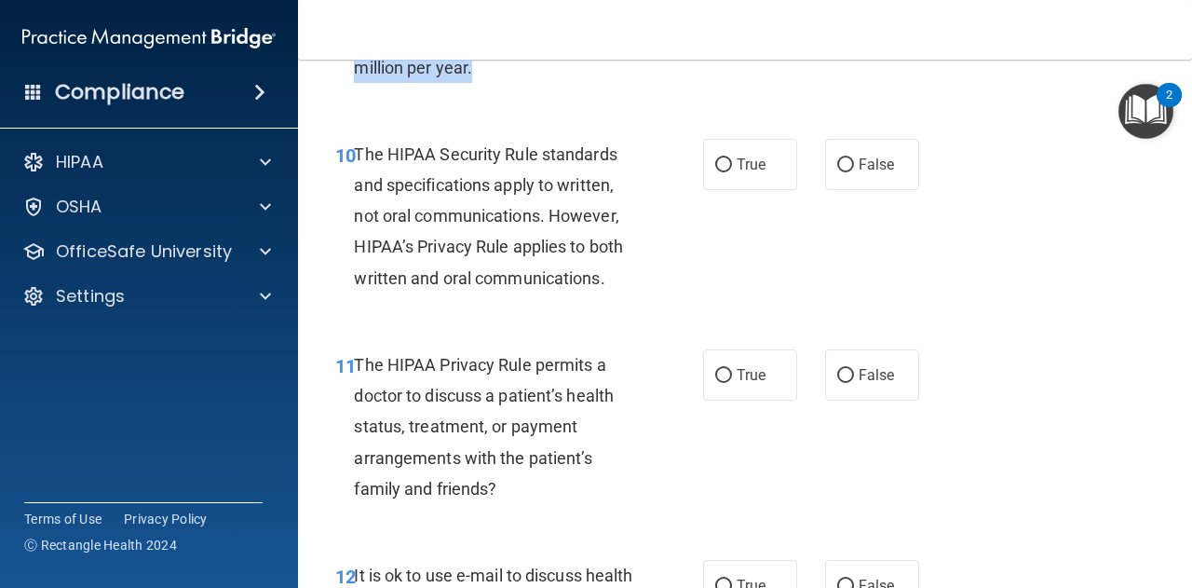
scroll to position [1843, 0]
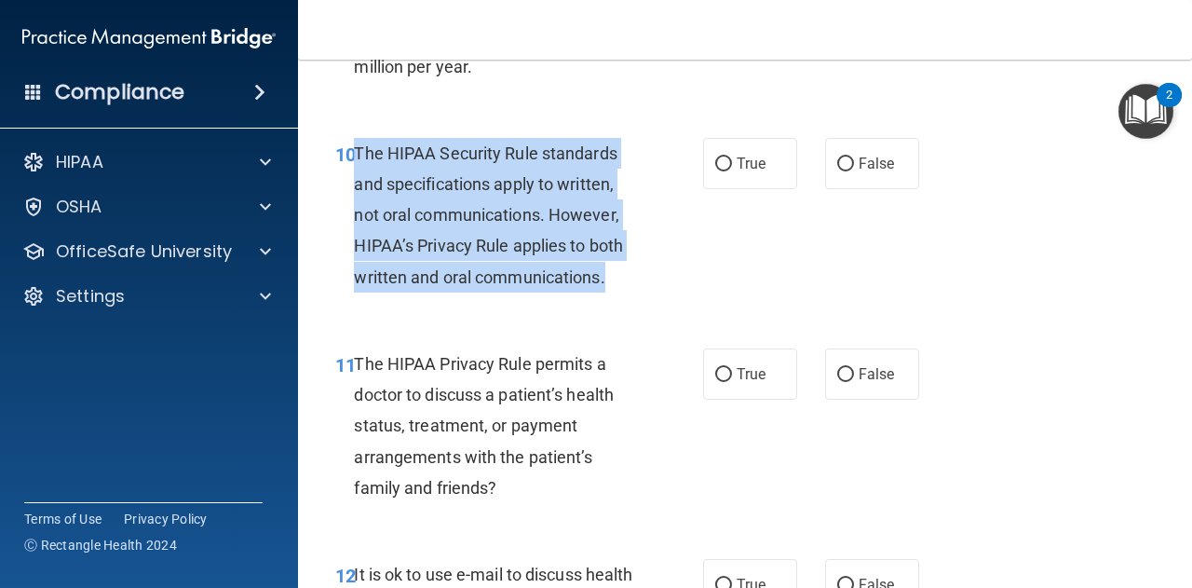
drag, startPoint x: 617, startPoint y: 282, endPoint x: 356, endPoint y: 145, distance: 294.6
click at [356, 145] on div "The HIPAA Security Rule standards and specifications apply to written, not oral…" at bounding box center [502, 215] width 297 height 155
copy span "The HIPAA Security Rule standards and specifications apply to written, not oral…"
click at [838, 165] on input "False" at bounding box center [845, 164] width 17 height 14
radio input "true"
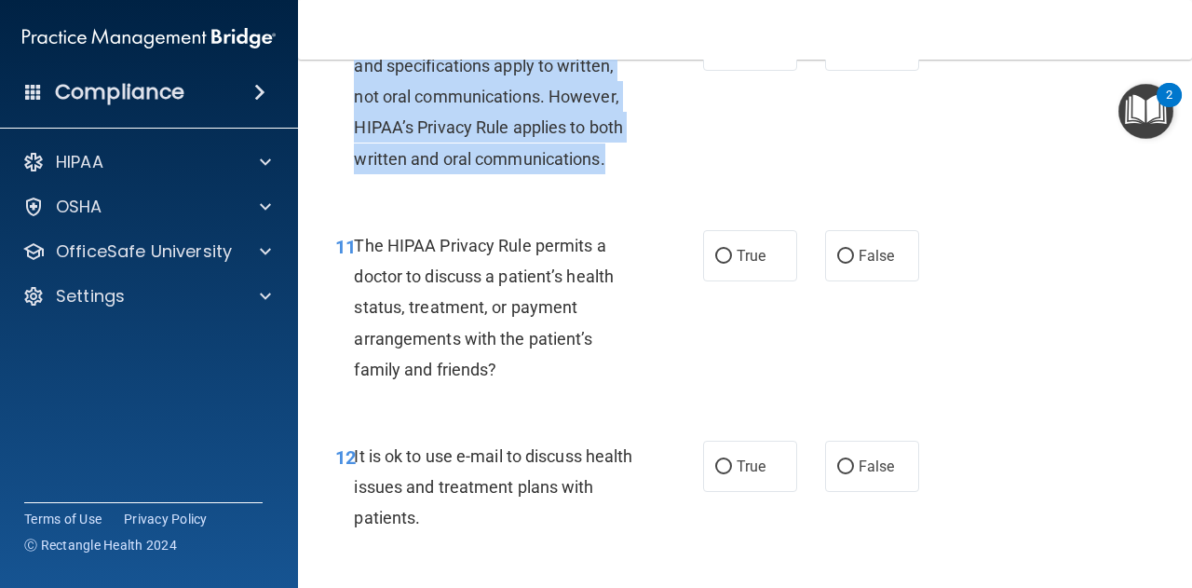
scroll to position [1963, 0]
click at [837, 252] on input "False" at bounding box center [845, 256] width 17 height 14
radio input "true"
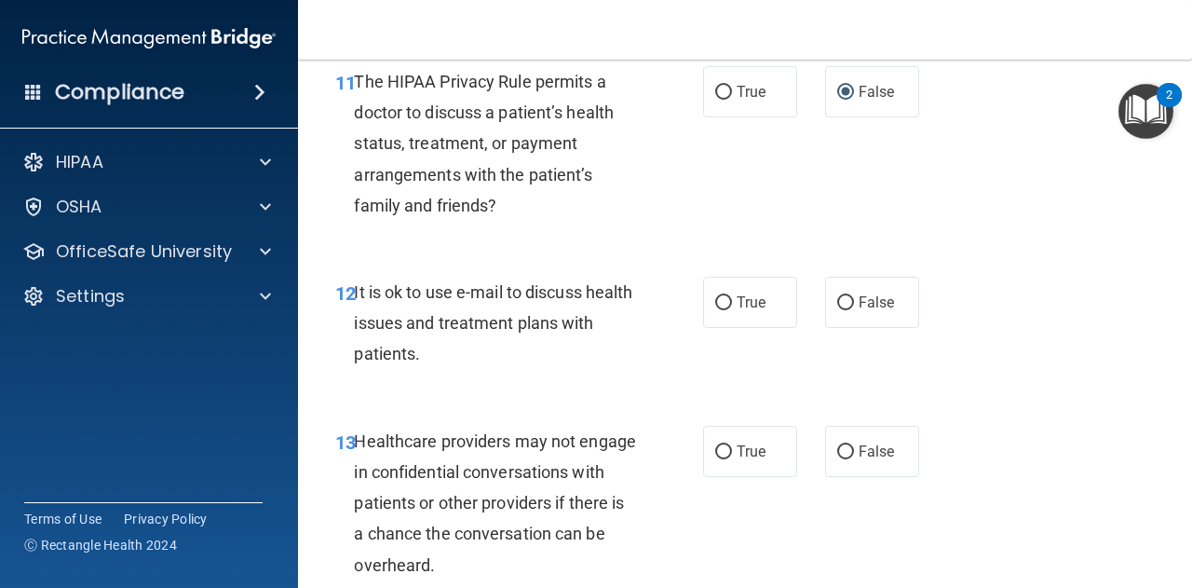
scroll to position [2147, 0]
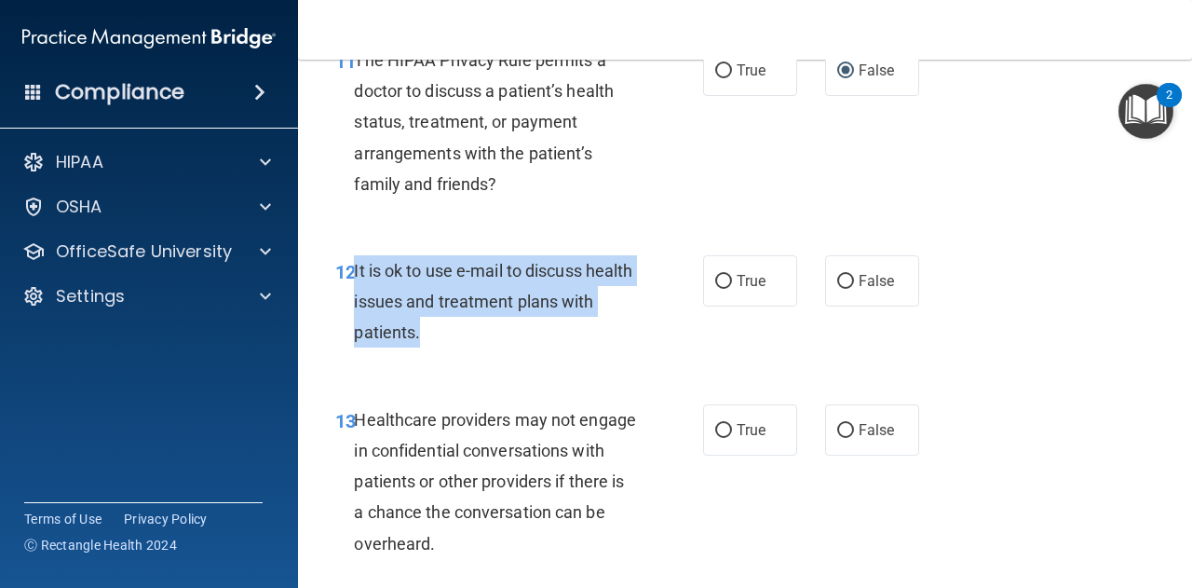
drag, startPoint x: 460, startPoint y: 336, endPoint x: 355, endPoint y: 267, distance: 125.8
click at [355, 267] on div "It is ok to use e-mail to discuss health issues and treatment plans with patien…" at bounding box center [502, 301] width 297 height 93
copy span "It is ok to use e-mail to discuss health issues and treatment plans with patien…"
click at [719, 282] on input "True" at bounding box center [723, 282] width 17 height 14
radio input "true"
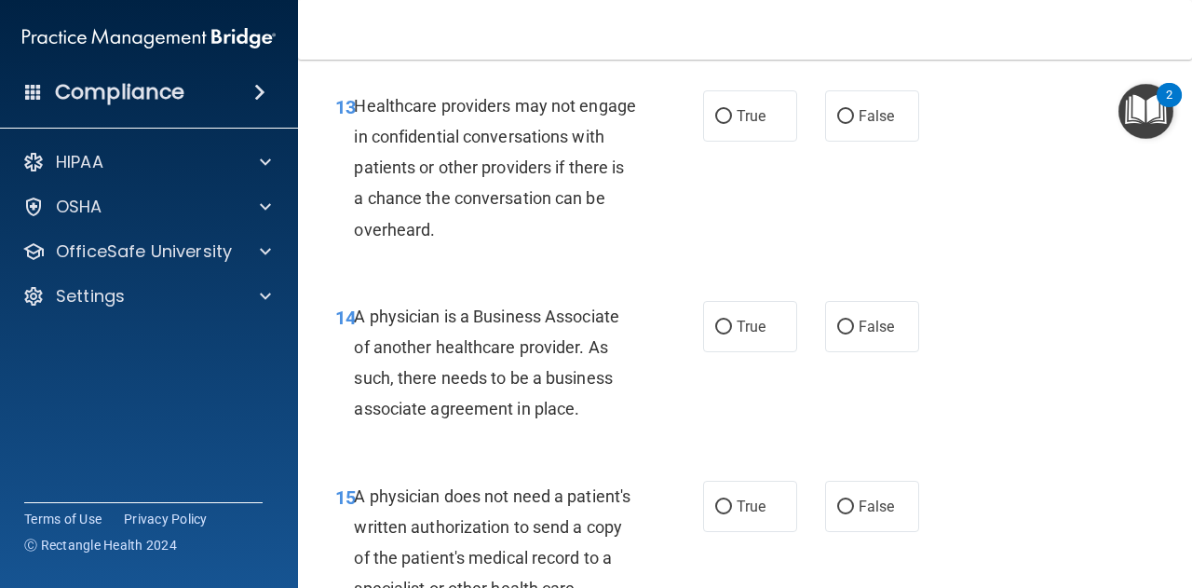
scroll to position [2465, 0]
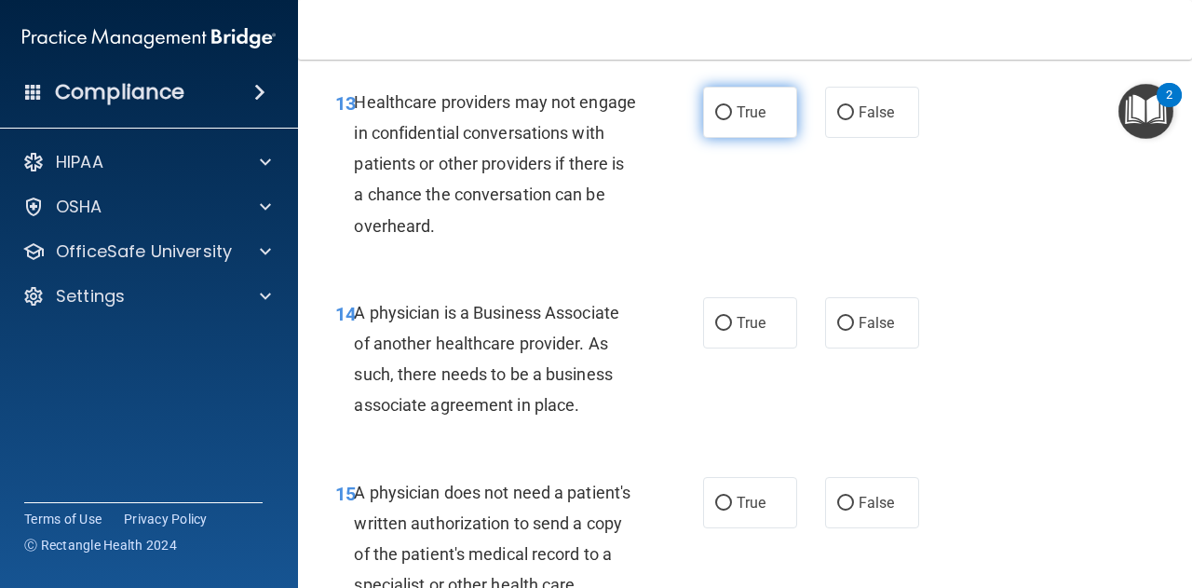
click at [715, 109] on input "True" at bounding box center [723, 113] width 17 height 14
radio input "true"
click at [584, 410] on div "A physician is a Business Associate of another healthcare provider. As such, th…" at bounding box center [502, 359] width 297 height 124
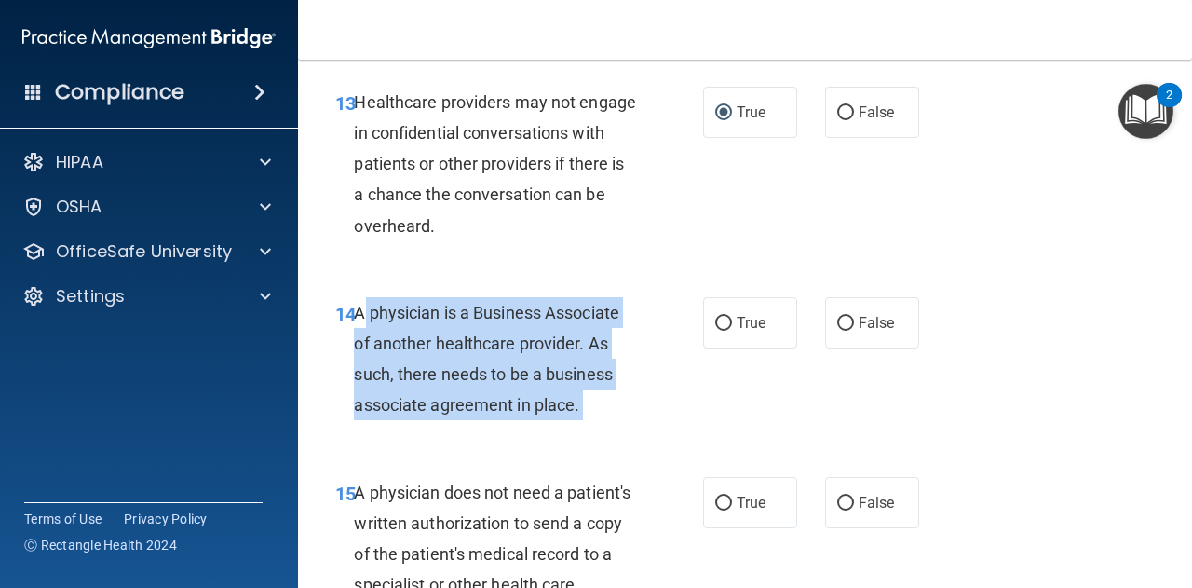
drag, startPoint x: 584, startPoint y: 410, endPoint x: 355, endPoint y: 303, distance: 252.9
click at [355, 303] on div "A physician is a Business Associate of another healthcare provider. As such, th…" at bounding box center [502, 359] width 297 height 124
copy ng-form "A physician is a Business Associate of another healthcare provider. As such, th…"
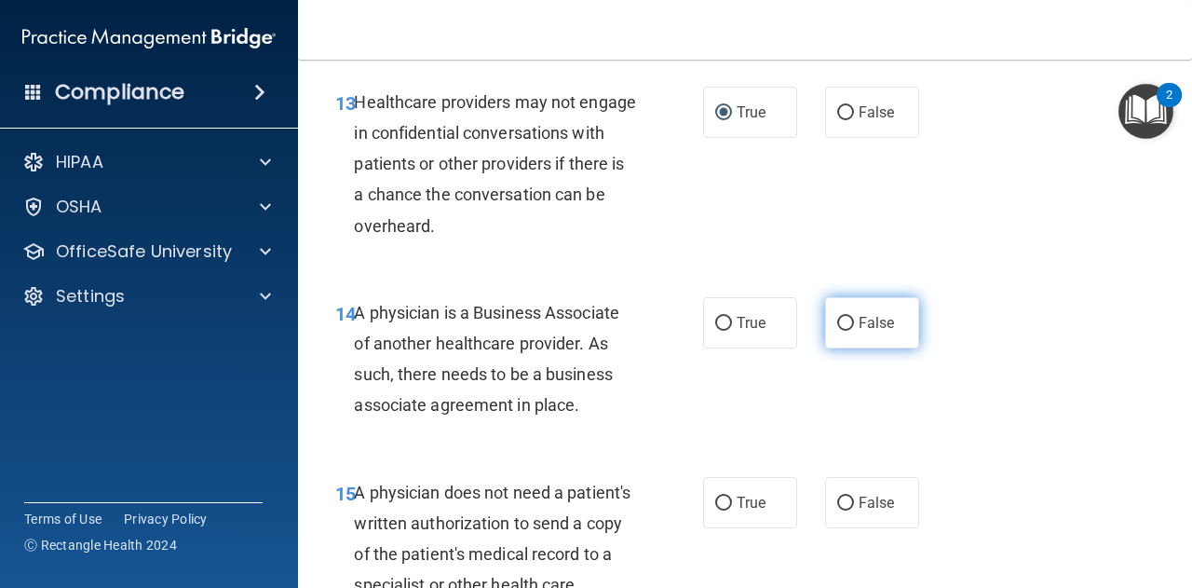
click at [859, 324] on span "False" at bounding box center [877, 323] width 36 height 18
click at [850, 324] on input "False" at bounding box center [845, 324] width 17 height 14
radio input "true"
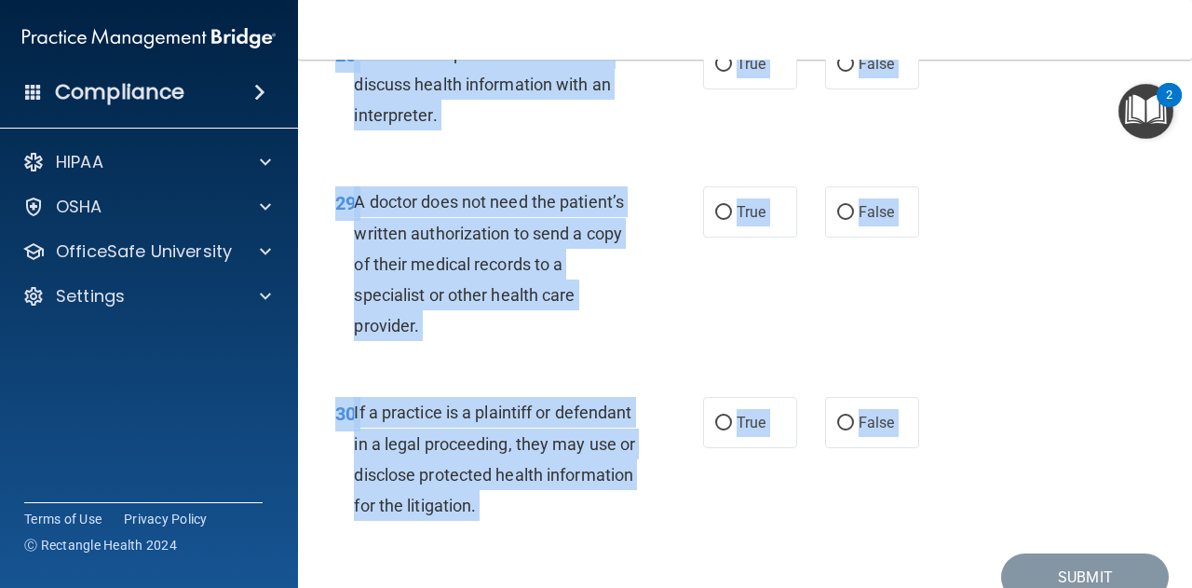
scroll to position [5480, 0]
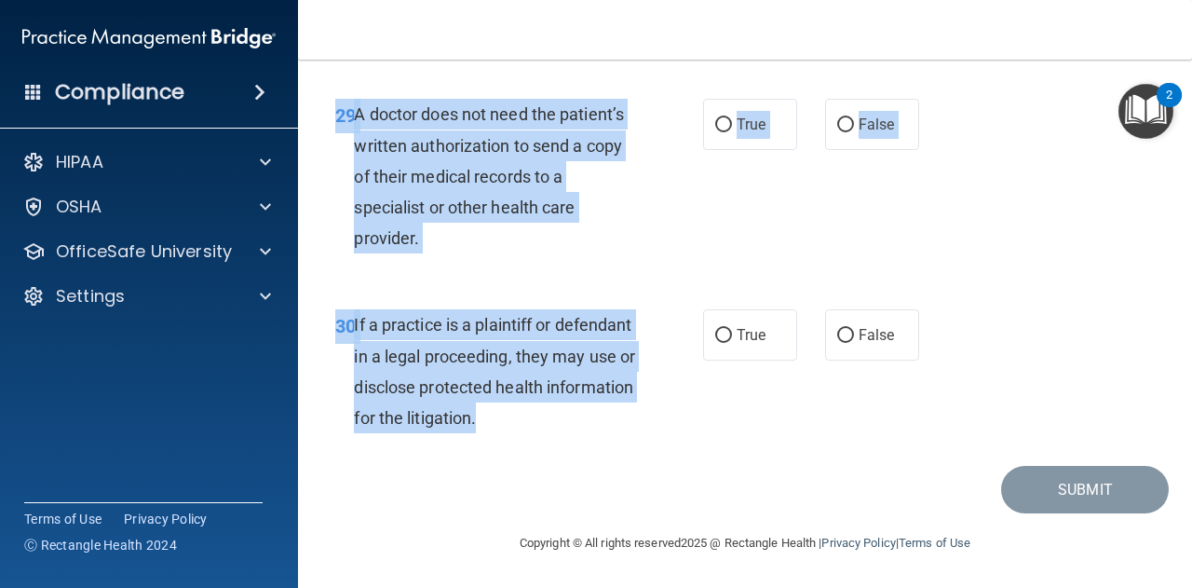
drag, startPoint x: 357, startPoint y: 255, endPoint x: 594, endPoint y: 433, distance: 296.8
copy div "A physician does not need a patient's written authorization to send a copy of t…"
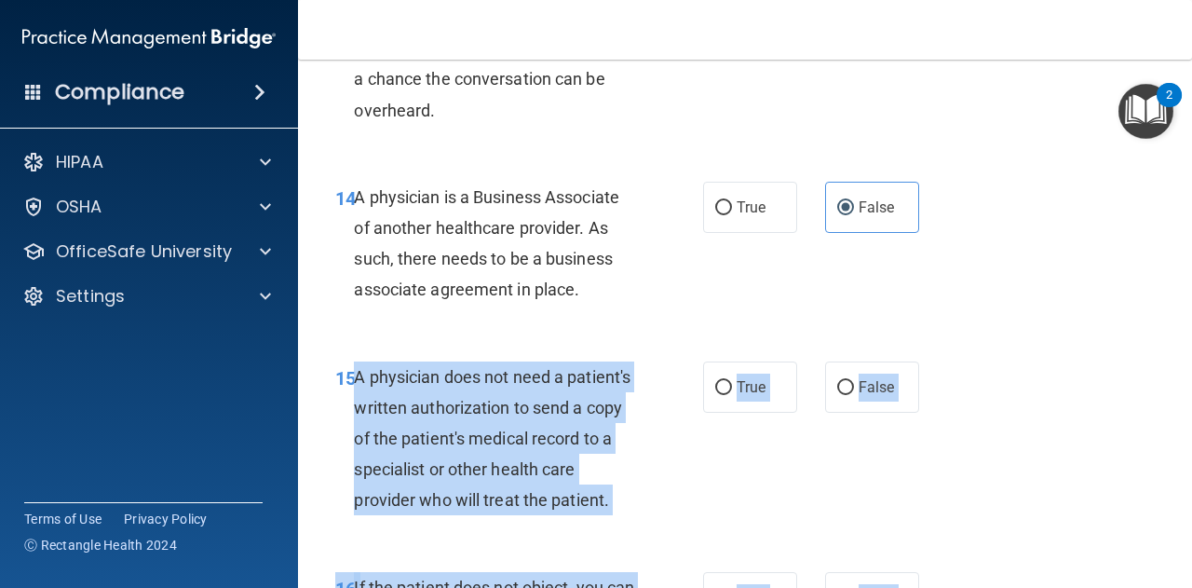
scroll to position [2578, 0]
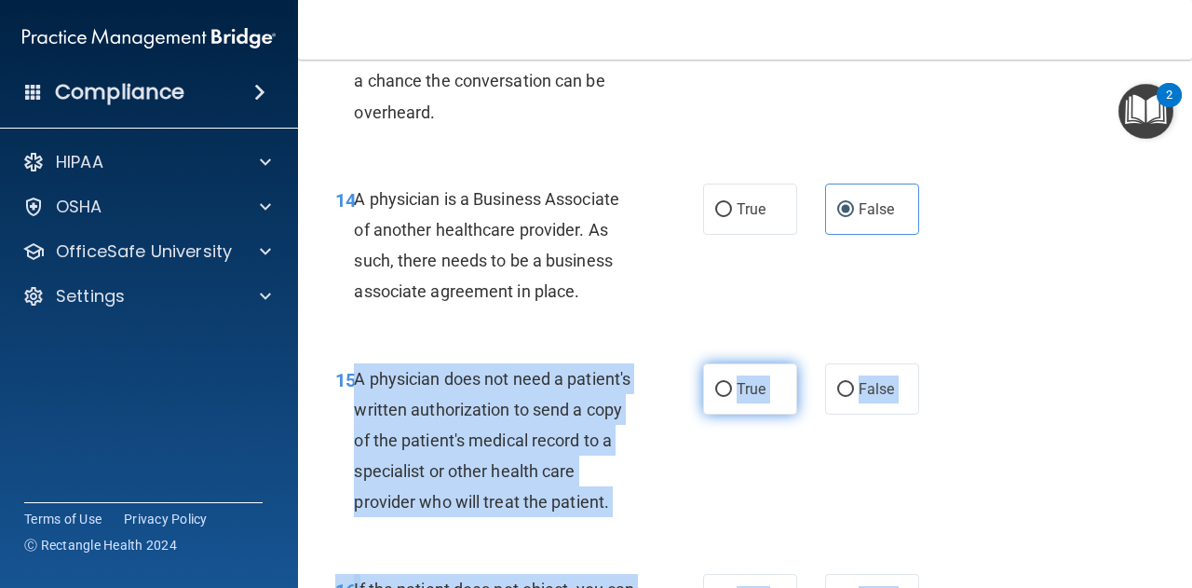
click at [718, 387] on input "True" at bounding box center [723, 390] width 17 height 14
radio input "true"
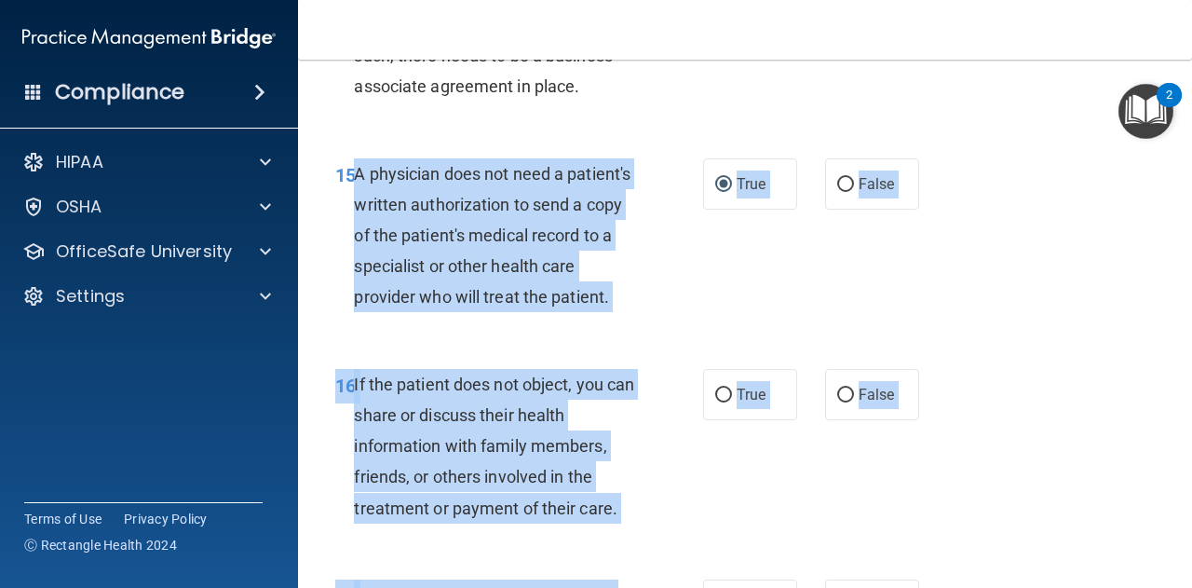
scroll to position [2786, 0]
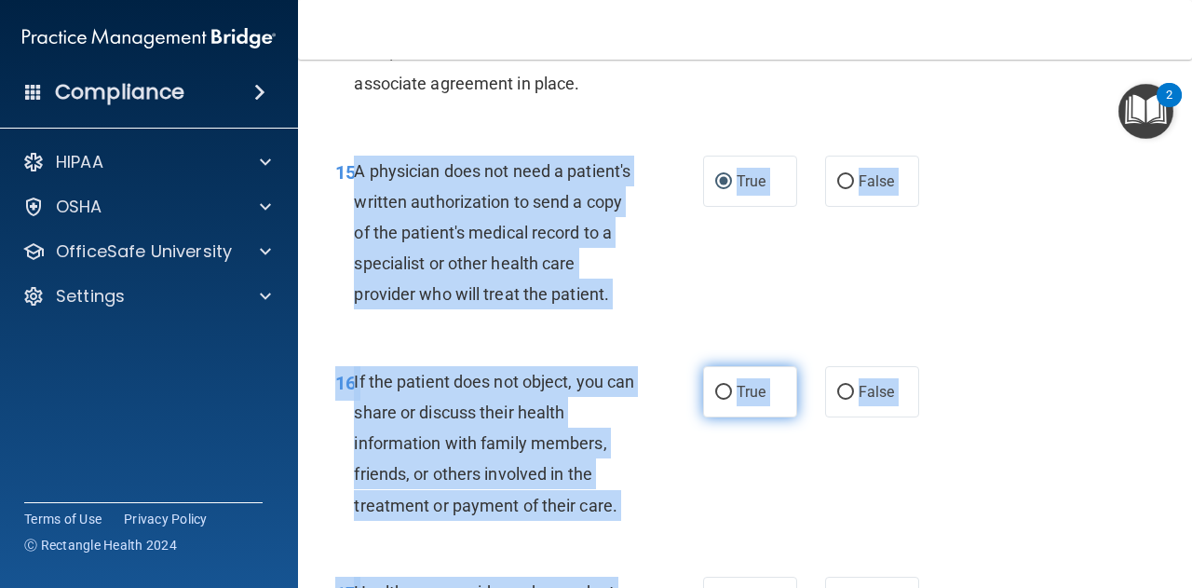
click at [717, 400] on input "True" at bounding box center [723, 393] width 17 height 14
radio input "true"
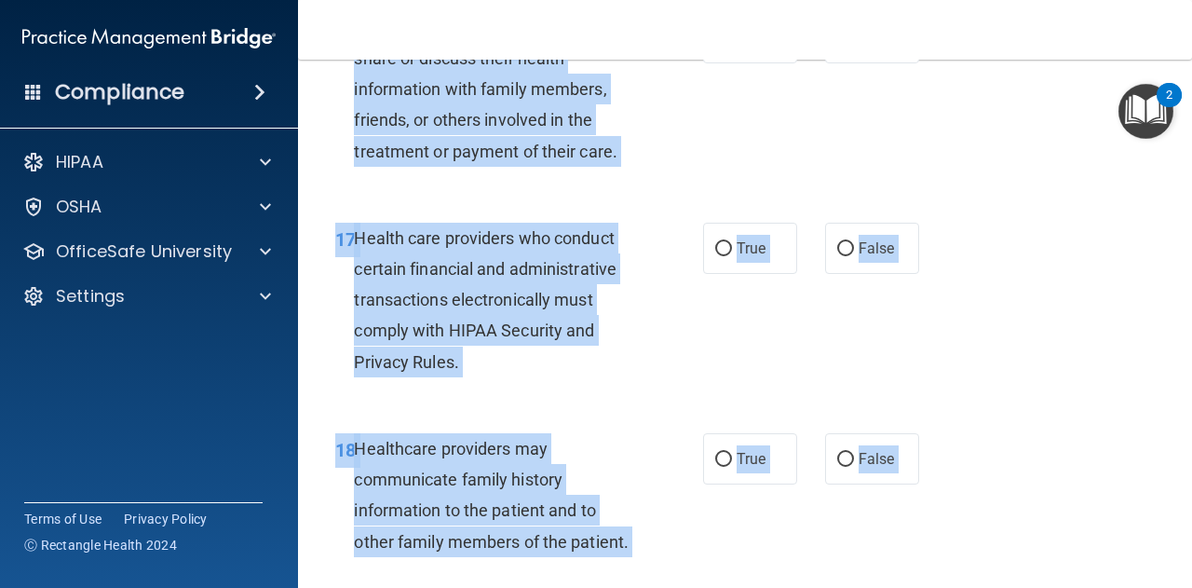
scroll to position [3141, 0]
click at [716, 255] on input "True" at bounding box center [723, 248] width 17 height 14
radio input "true"
click at [837, 466] on input "False" at bounding box center [845, 459] width 17 height 14
radio input "true"
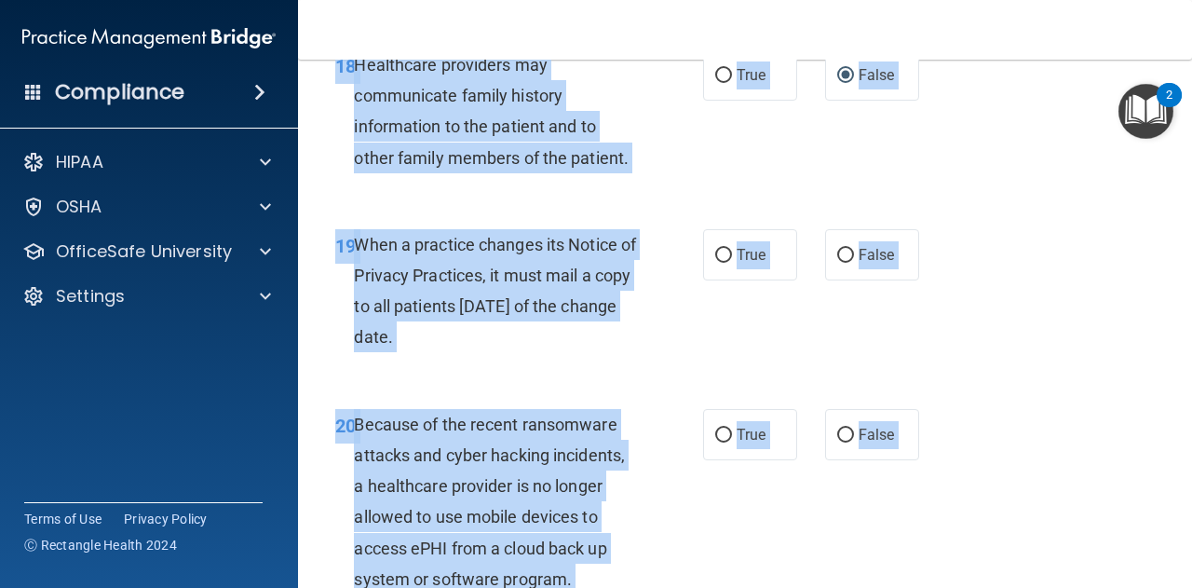
scroll to position [3525, 0]
click at [843, 262] on input "False" at bounding box center [845, 255] width 17 height 14
radio input "true"
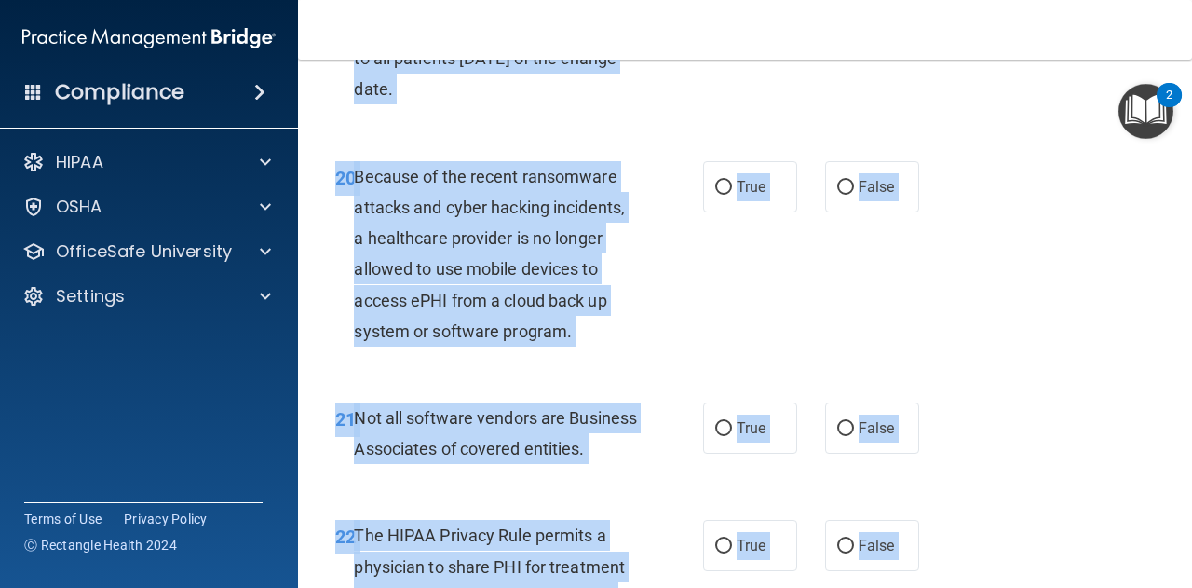
scroll to position [3772, 0]
click at [837, 194] on input "False" at bounding box center [845, 187] width 17 height 14
radio input "true"
click at [715, 435] on input "True" at bounding box center [723, 428] width 17 height 14
radio input "true"
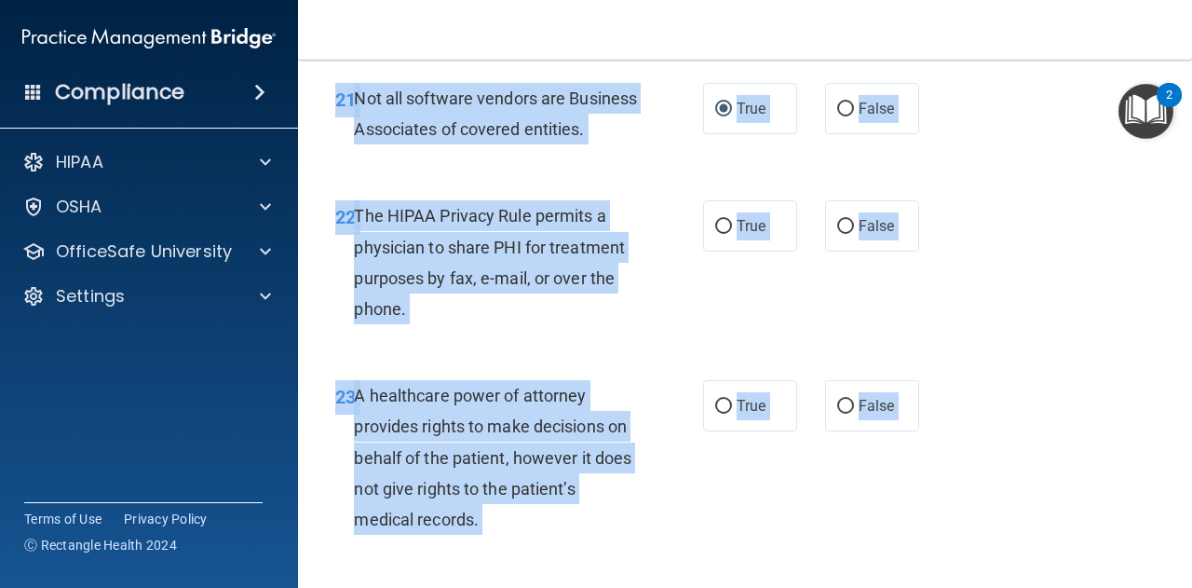
scroll to position [4099, 0]
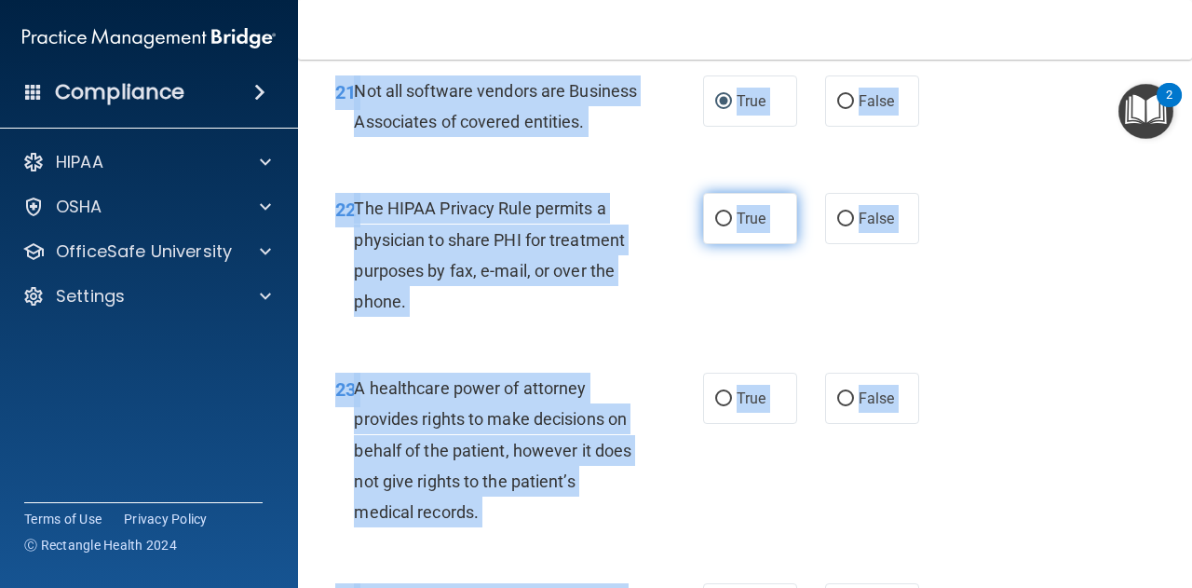
click at [717, 226] on input "True" at bounding box center [723, 219] width 17 height 14
radio input "true"
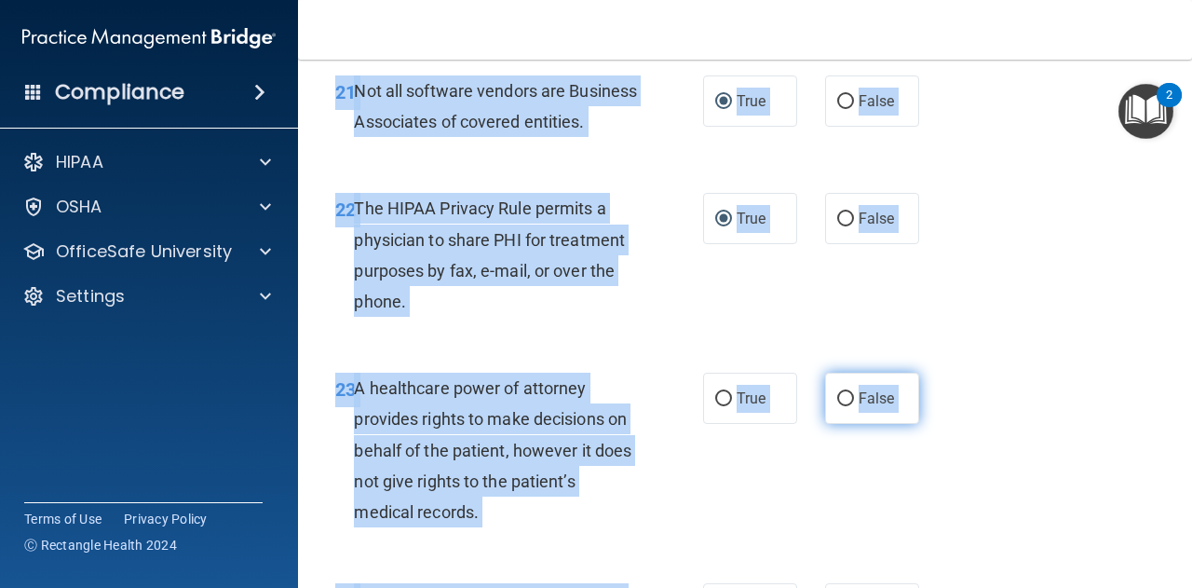
click at [840, 406] on input "False" at bounding box center [845, 399] width 17 height 14
radio input "true"
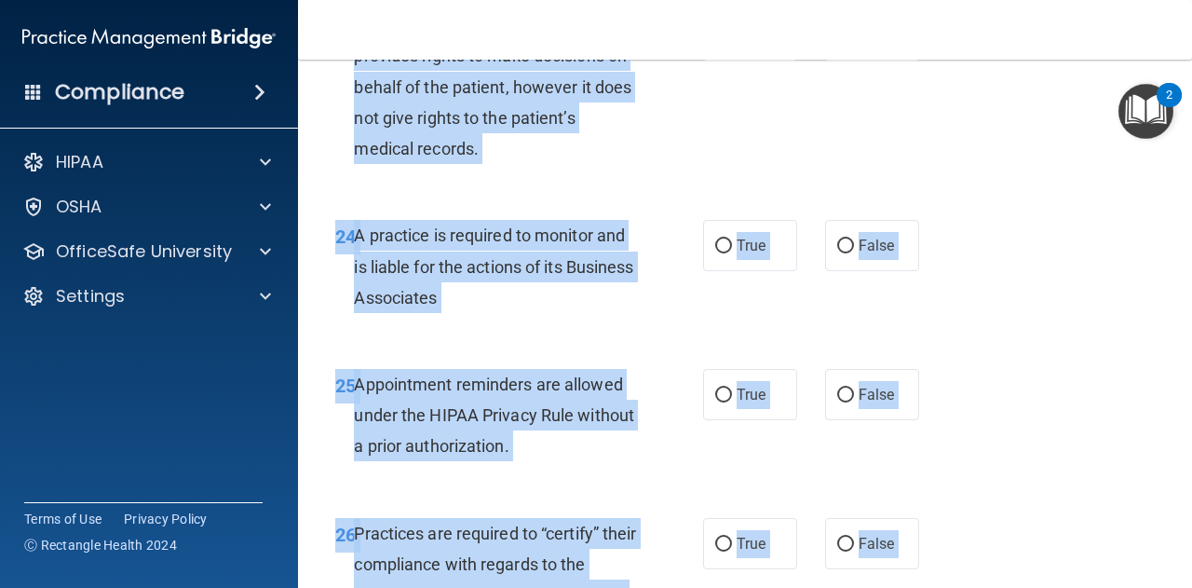
scroll to position [4484, 0]
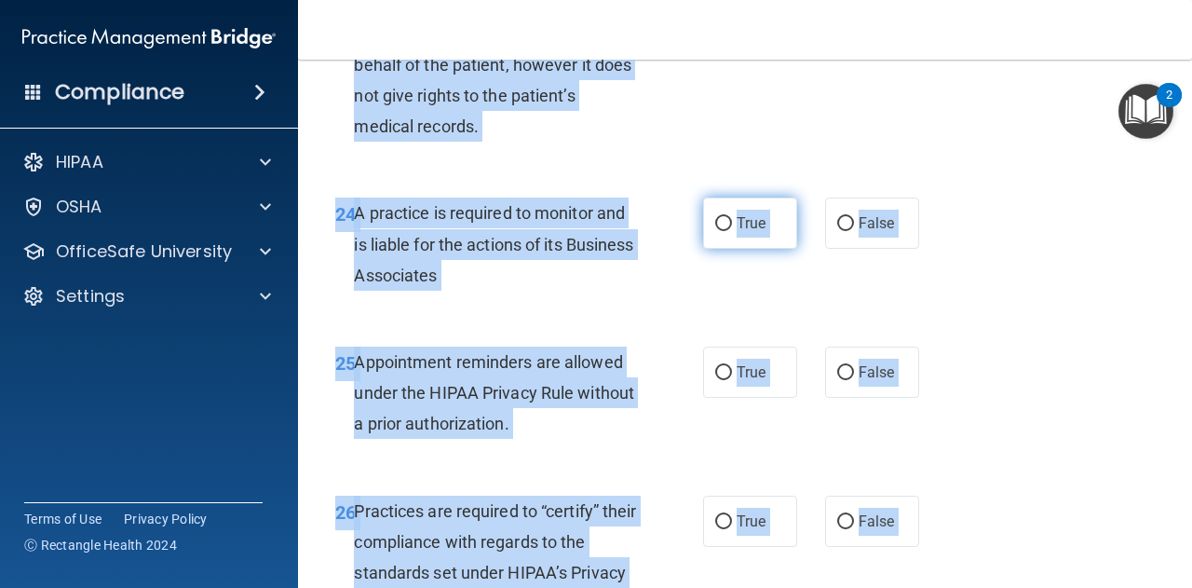
click at [719, 231] on input "True" at bounding box center [723, 224] width 17 height 14
radio input "true"
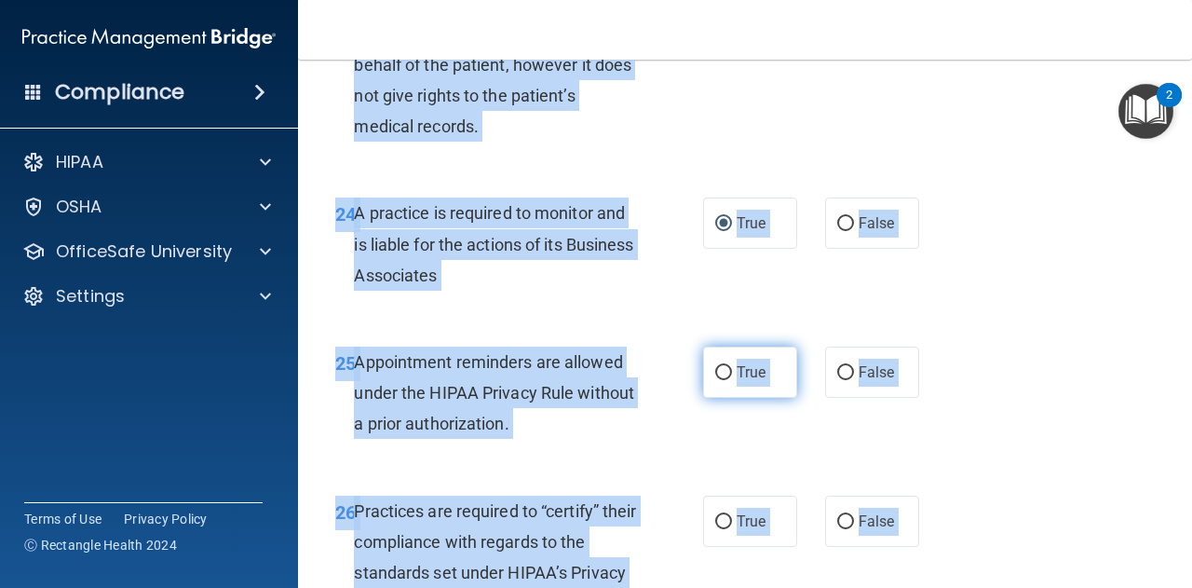
click at [715, 380] on input "True" at bounding box center [723, 373] width 17 height 14
radio input "true"
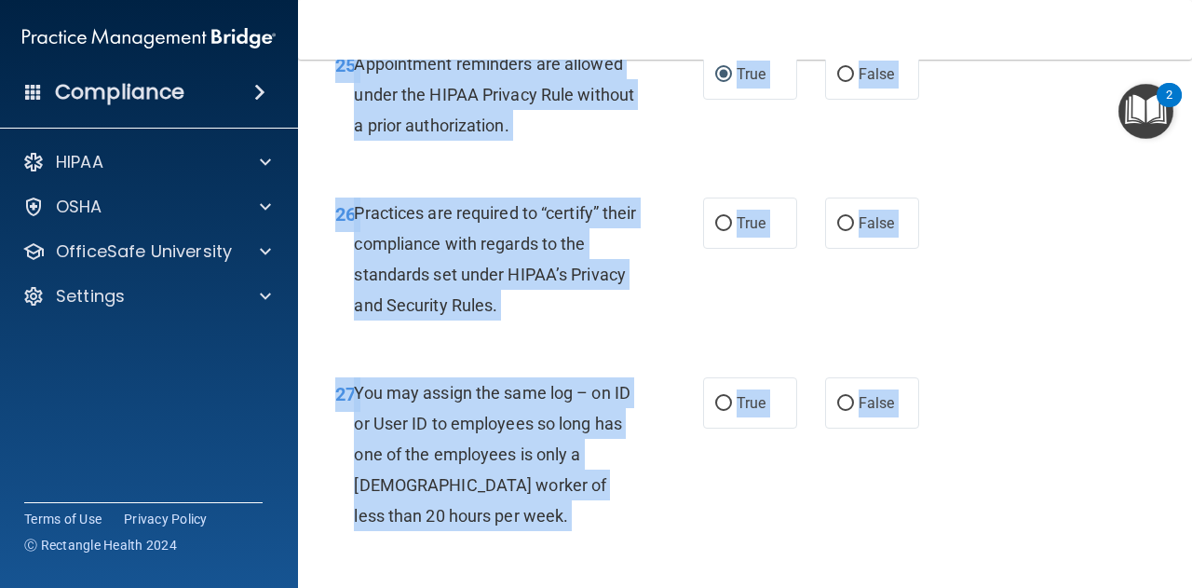
scroll to position [4787, 0]
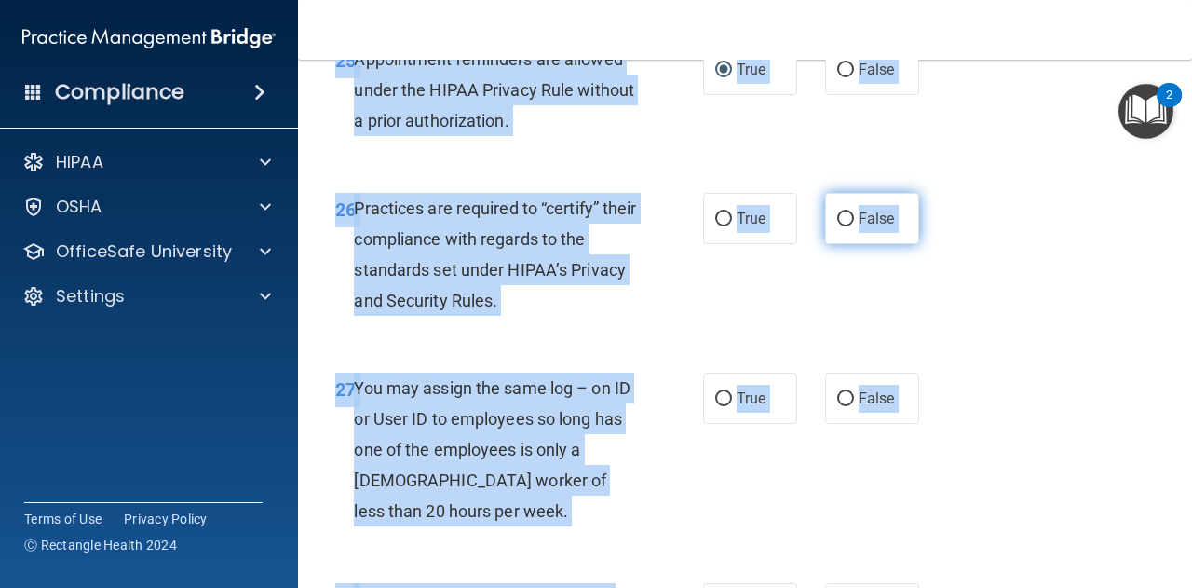
click at [840, 226] on input "False" at bounding box center [845, 219] width 17 height 14
radio input "true"
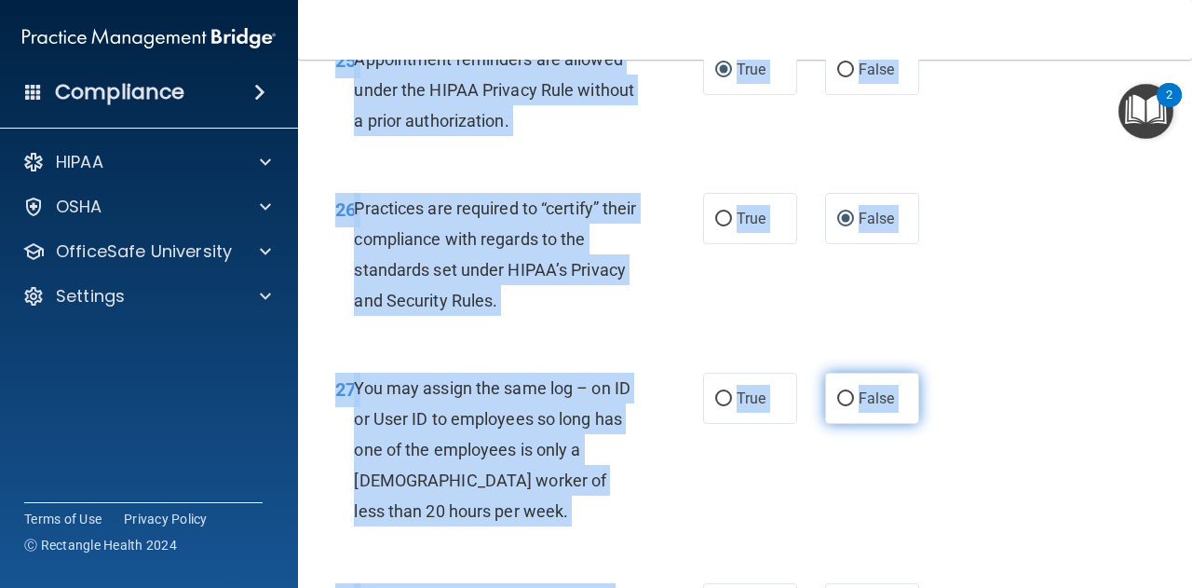
click at [841, 406] on input "False" at bounding box center [845, 399] width 17 height 14
radio input "true"
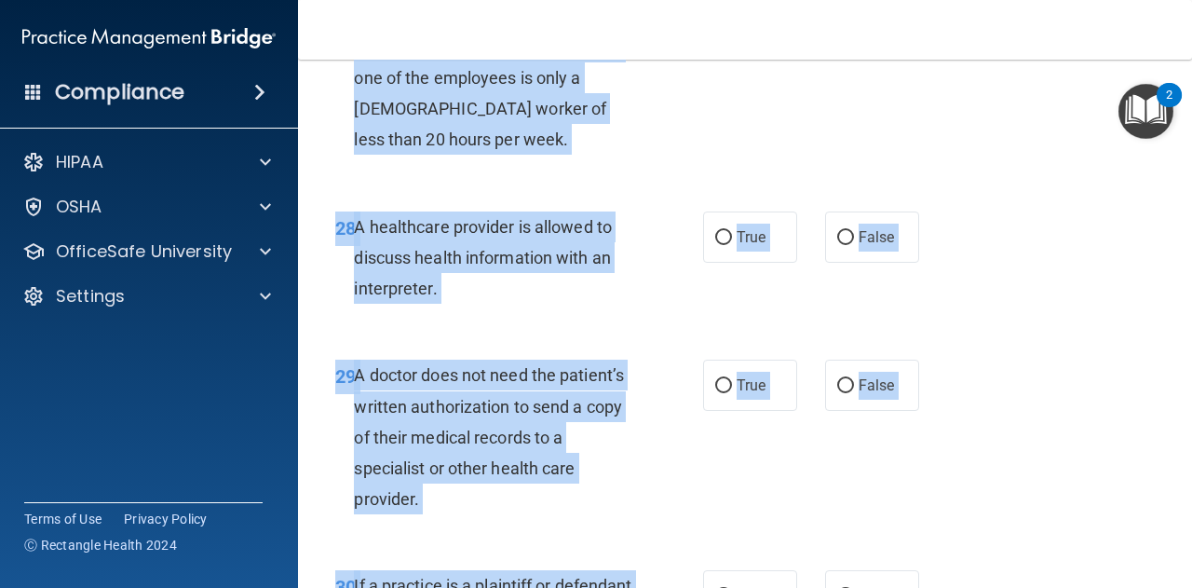
scroll to position [5159, 0]
click at [715, 244] on input "True" at bounding box center [723, 237] width 17 height 14
radio input "true"
click at [715, 392] on input "True" at bounding box center [723, 385] width 17 height 14
radio input "true"
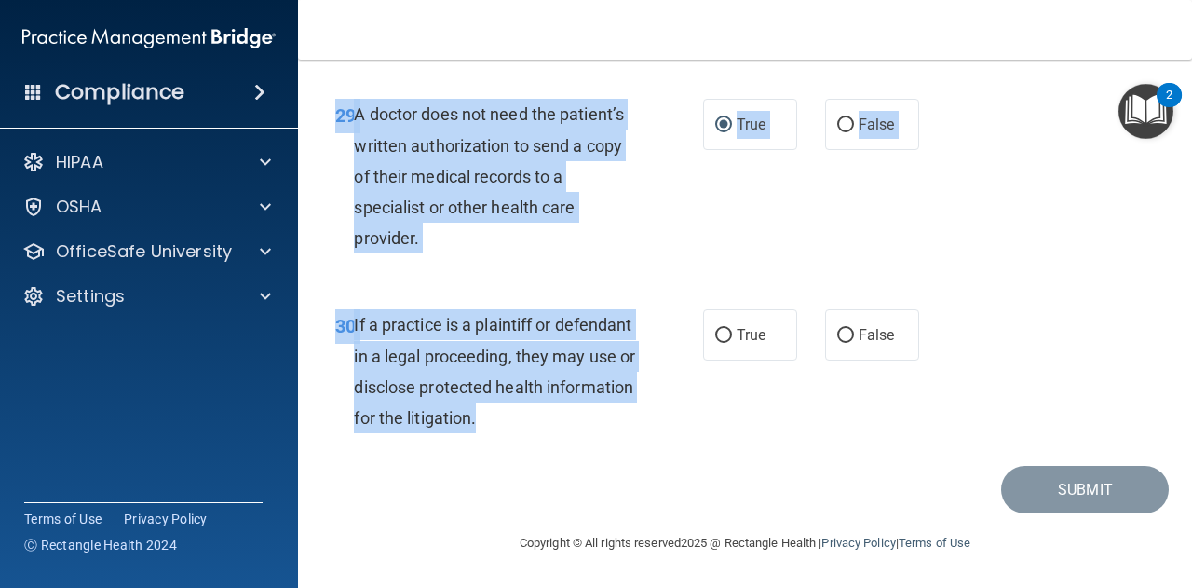
scroll to position [5480, 0]
click at [720, 337] on input "True" at bounding box center [723, 336] width 17 height 14
radio input "true"
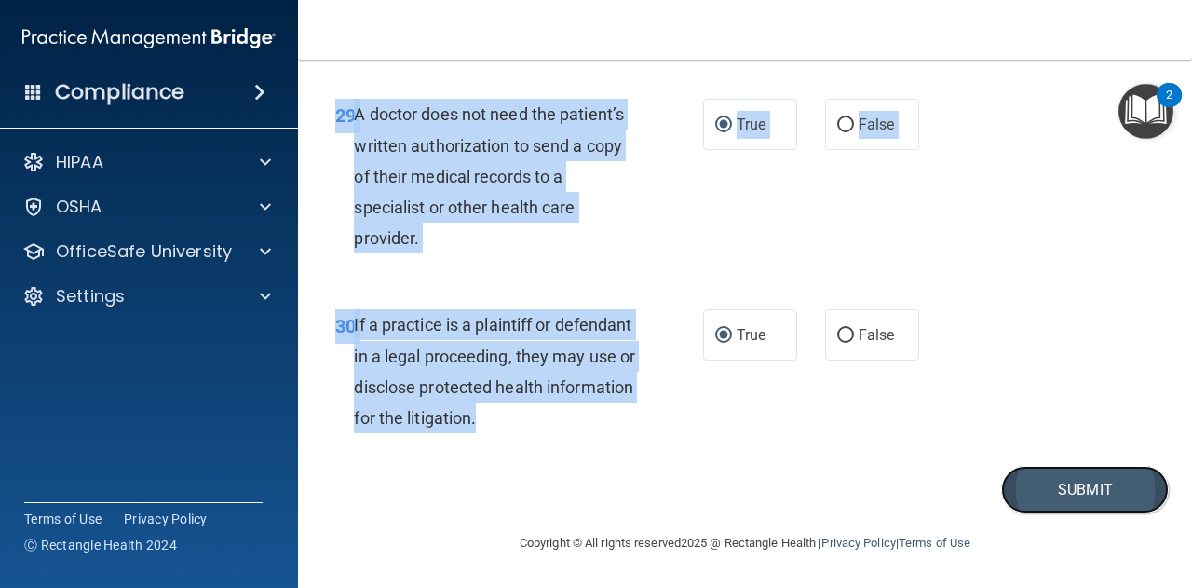
click at [1081, 493] on button "Submit" at bounding box center [1085, 490] width 168 height 48
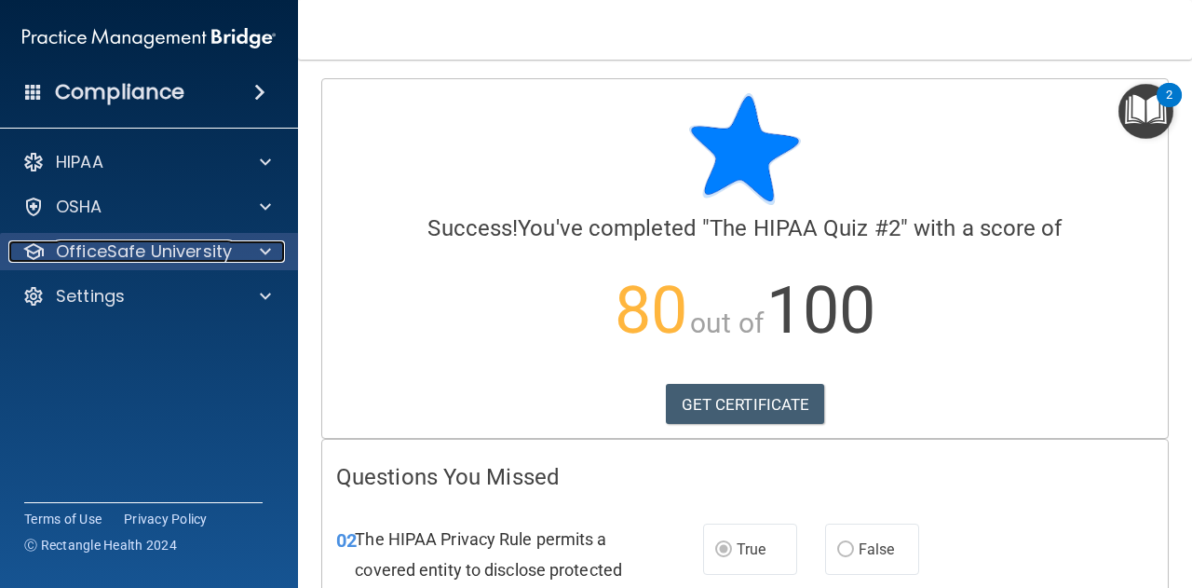
click at [268, 254] on span at bounding box center [265, 251] width 11 height 22
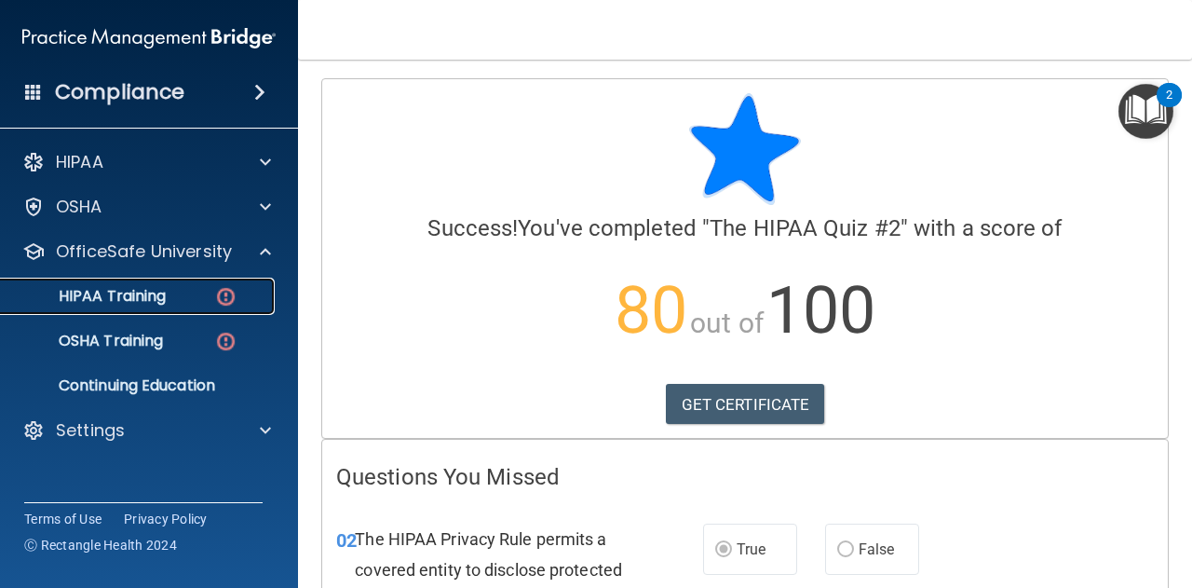
click at [129, 296] on p "HIPAA Training" at bounding box center [89, 296] width 154 height 19
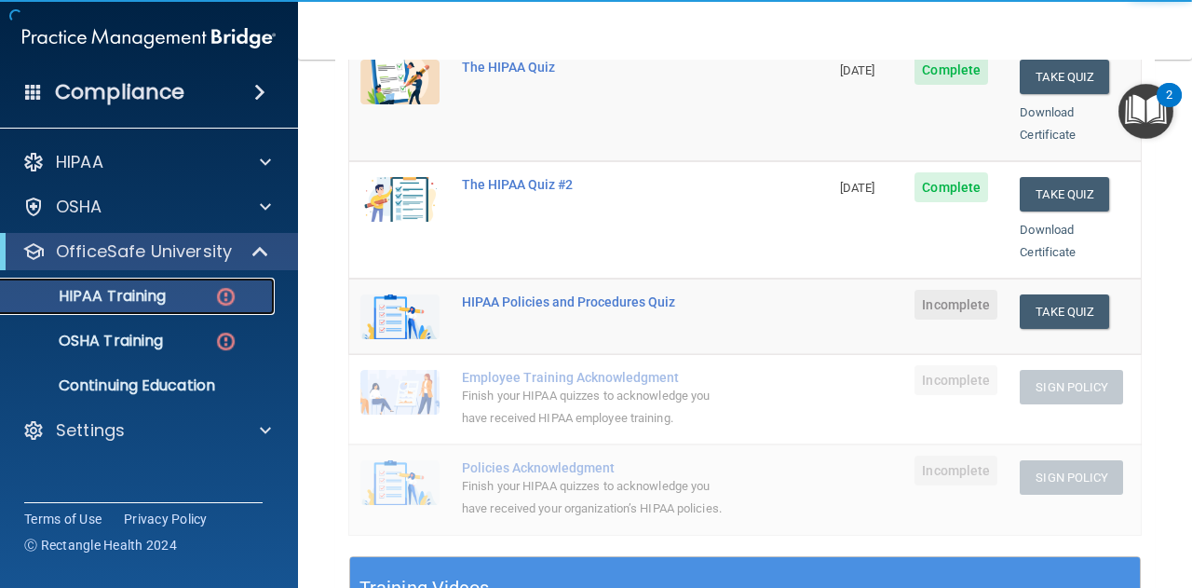
scroll to position [307, 0]
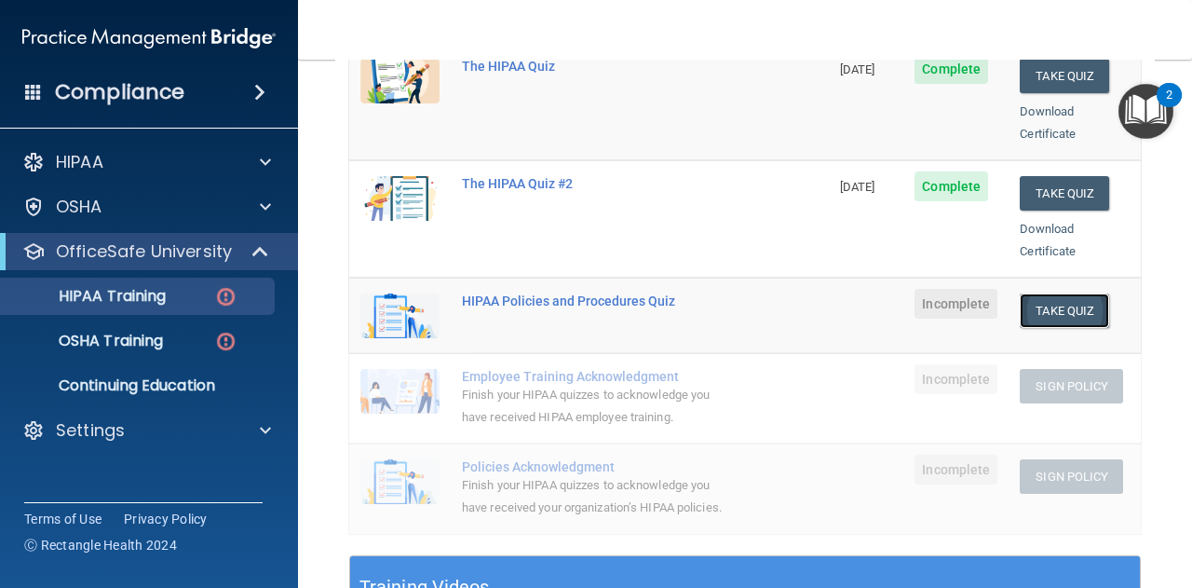
click at [1055, 293] on button "Take Quiz" at bounding box center [1064, 310] width 89 height 34
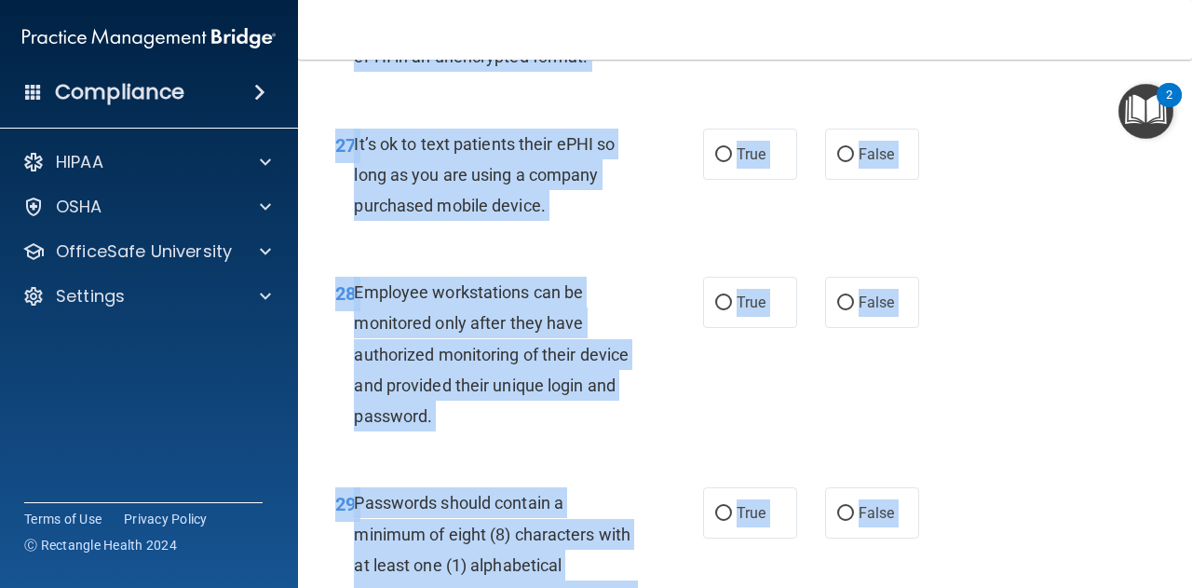
scroll to position [6068, 0]
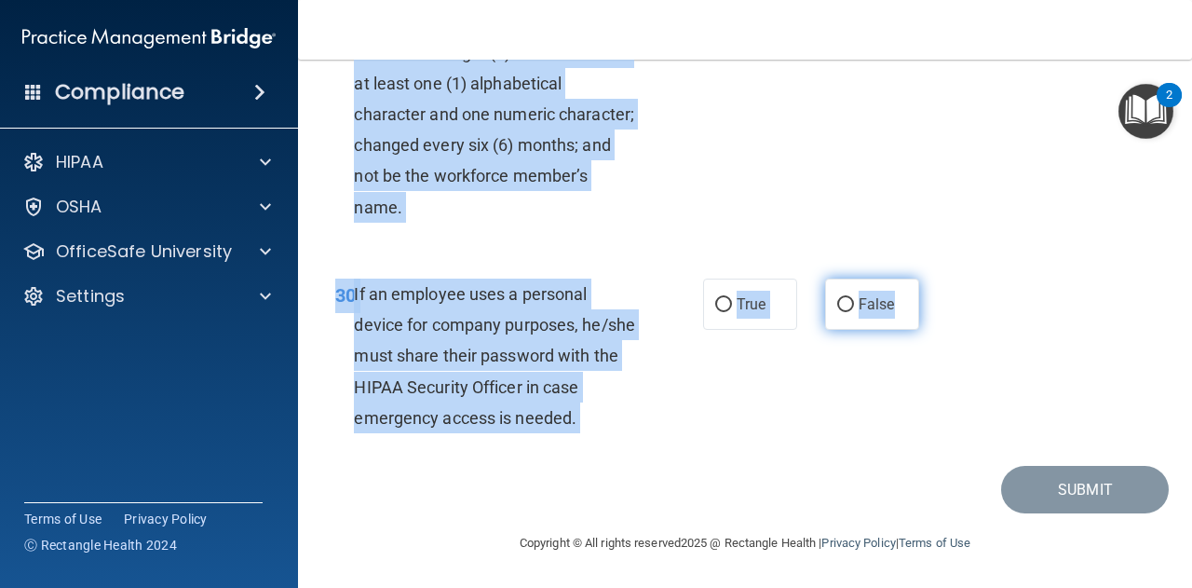
drag, startPoint x: 338, startPoint y: 102, endPoint x: 899, endPoint y: 303, distance: 595.8
copy form "HIPAA Policies and Procedures Quiz This quiz doesn’t expire until . Are you sur…"
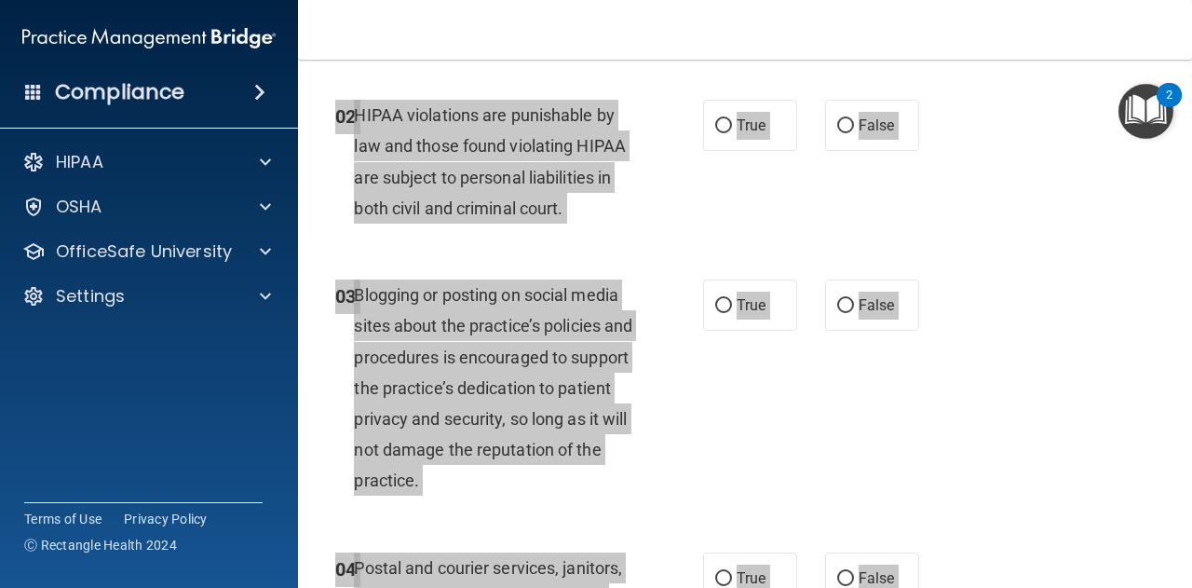
scroll to position [0, 0]
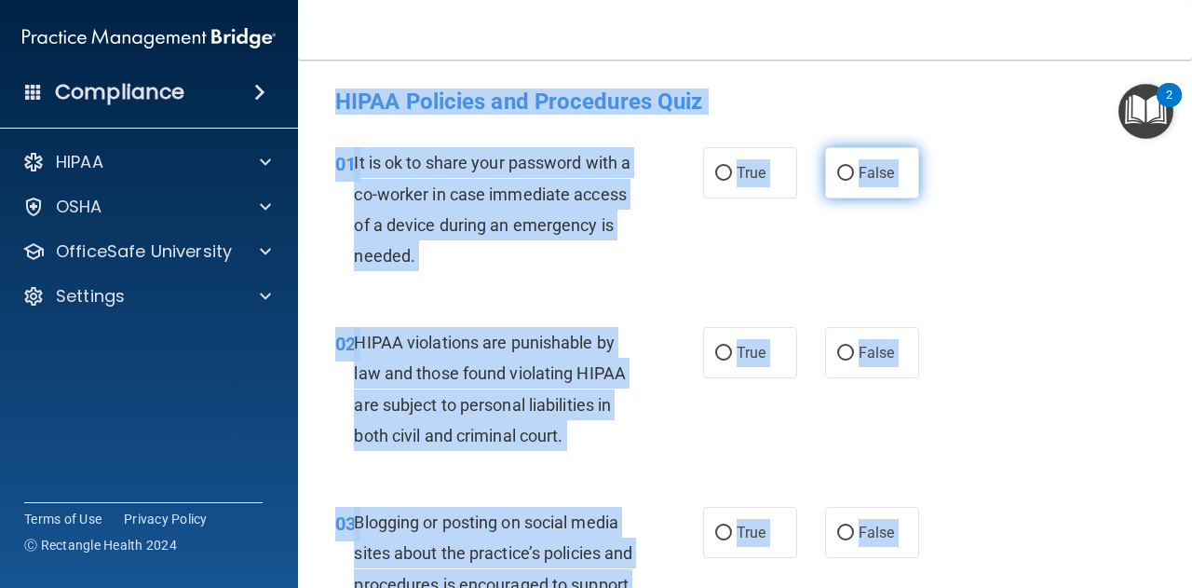
click at [837, 174] on input "False" at bounding box center [845, 174] width 17 height 14
radio input "true"
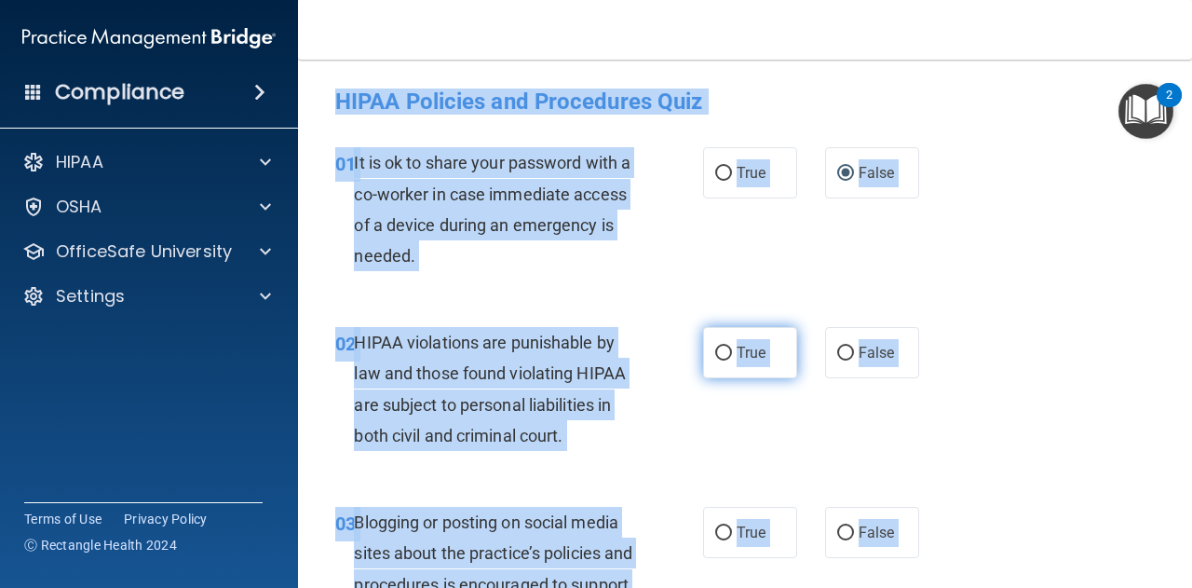
click at [717, 353] on input "True" at bounding box center [723, 354] width 17 height 14
radio input "true"
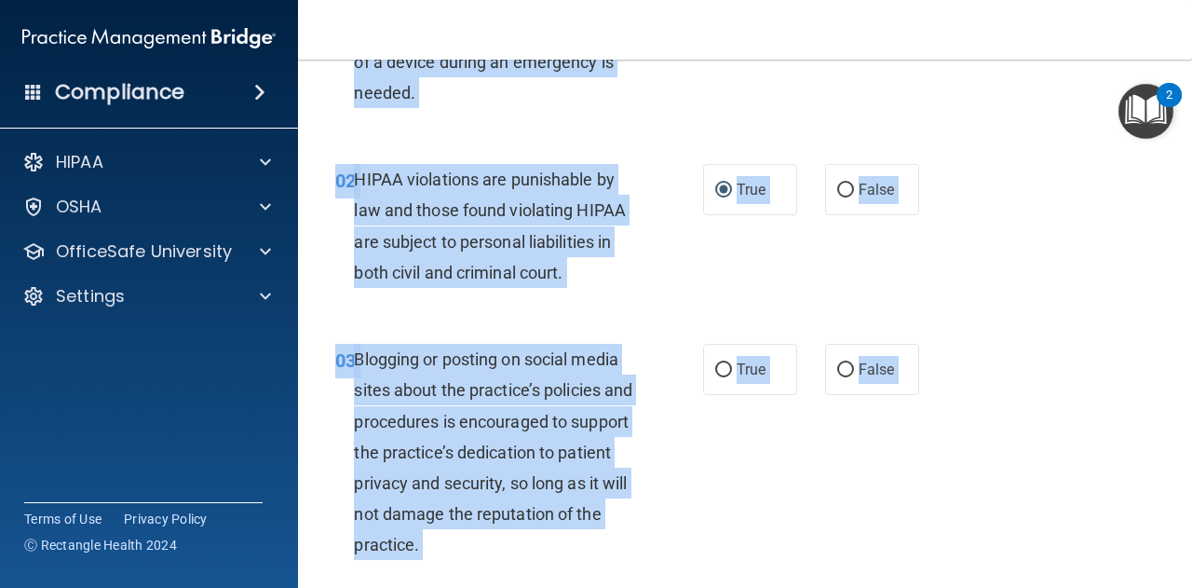
scroll to position [169, 0]
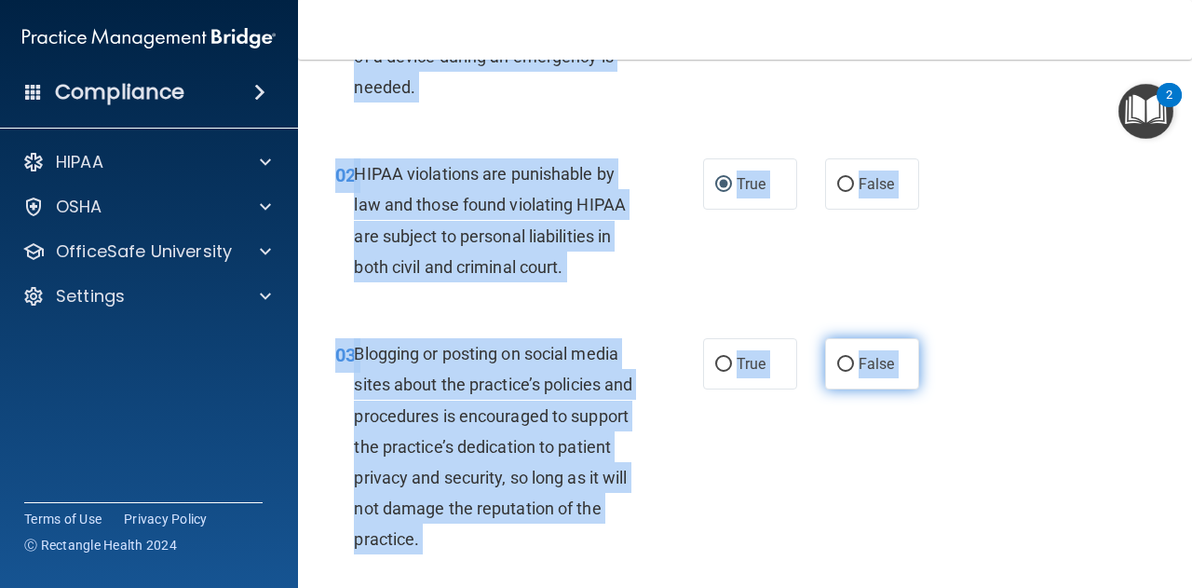
click at [838, 362] on input "False" at bounding box center [845, 365] width 17 height 14
radio input "true"
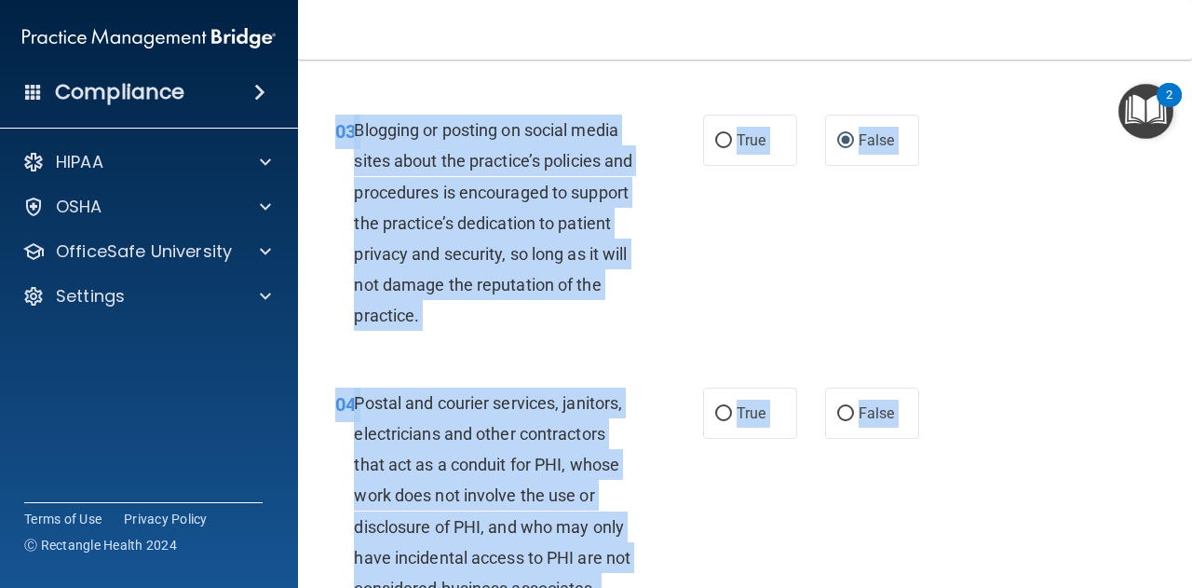
scroll to position [436, 0]
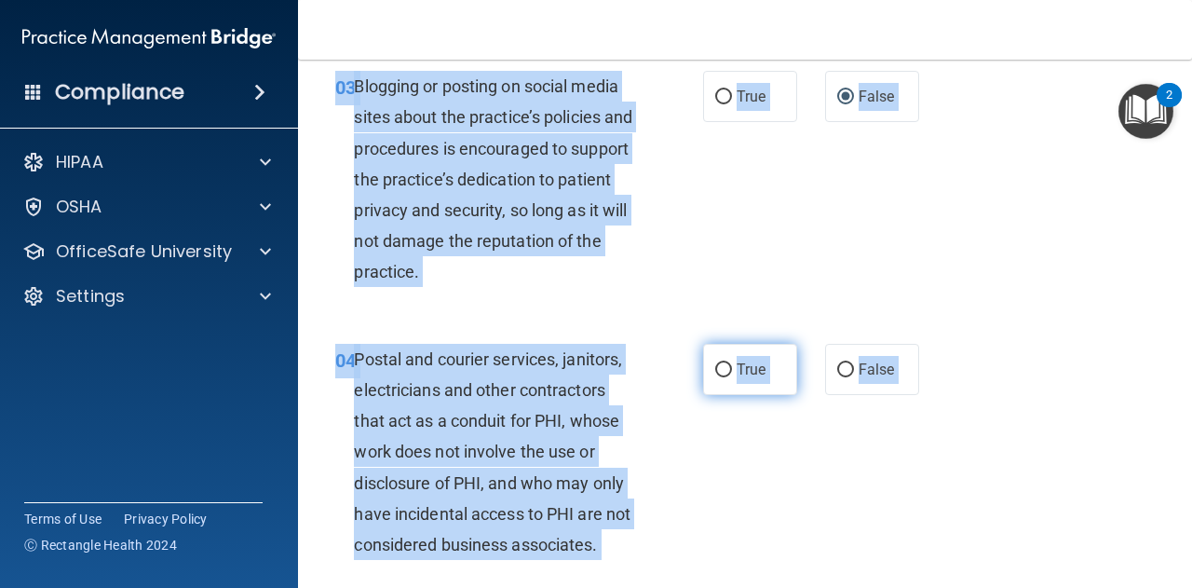
click at [718, 374] on input "True" at bounding box center [723, 370] width 17 height 14
radio input "true"
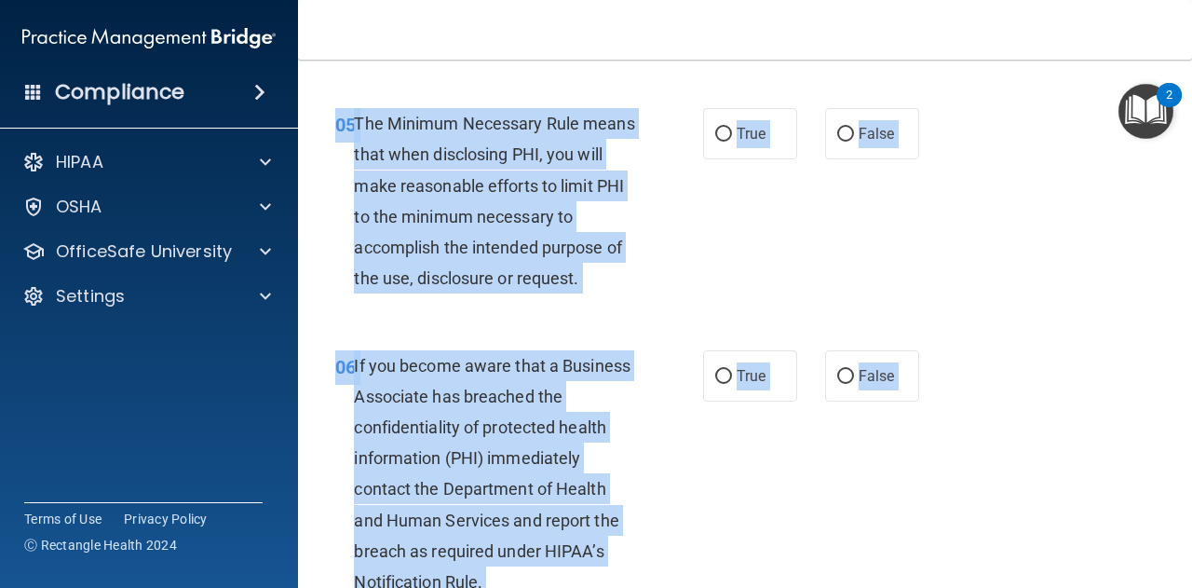
scroll to position [945, 0]
click at [716, 133] on input "True" at bounding box center [723, 134] width 17 height 14
radio input "true"
click at [842, 372] on input "False" at bounding box center [845, 376] width 17 height 14
radio input "true"
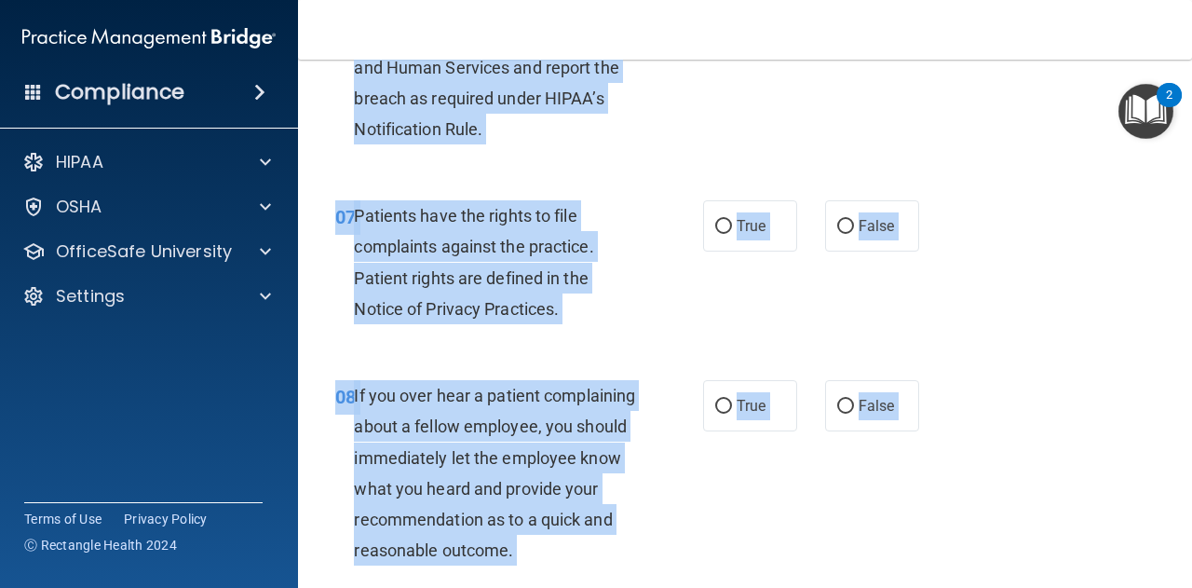
scroll to position [1407, 0]
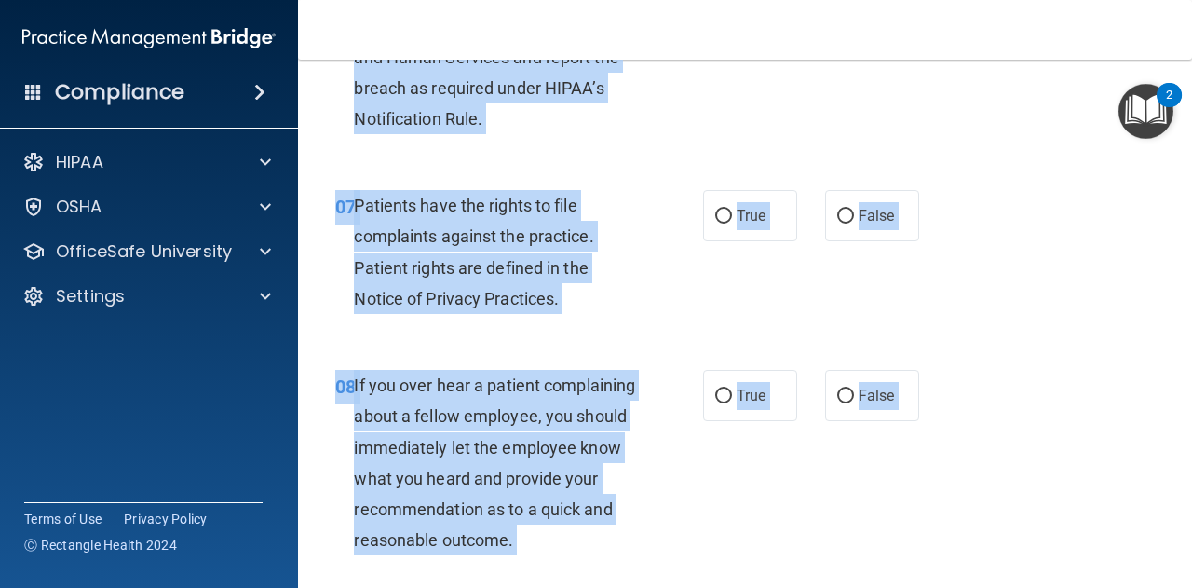
click at [1000, 440] on div "08 If you over hear a patient complaining about a fellow employee, you should i…" at bounding box center [745, 467] width 848 height 241
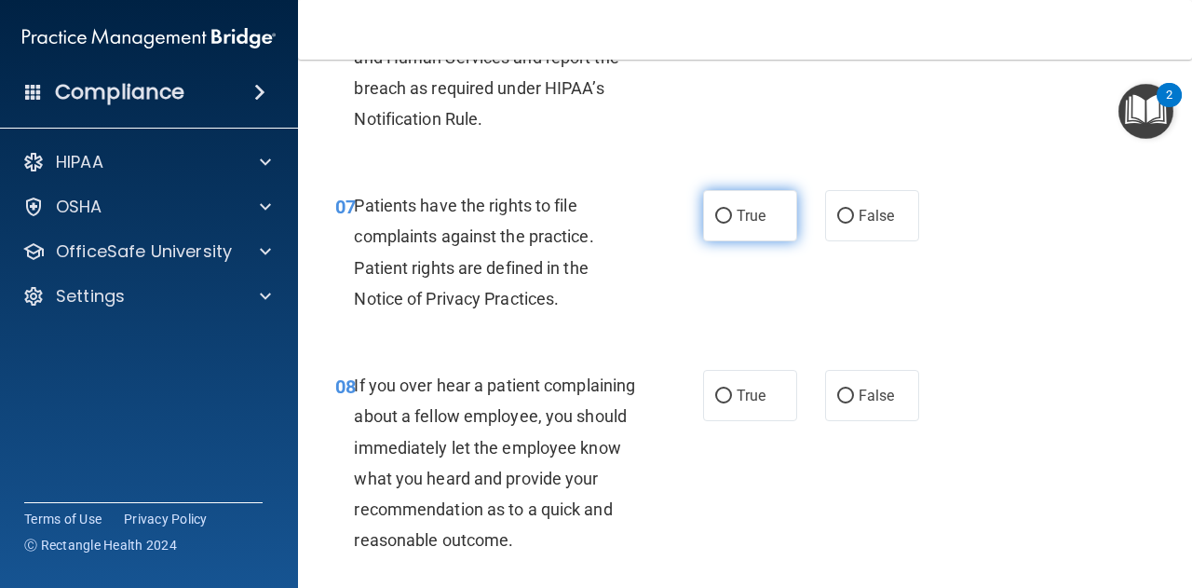
click at [718, 219] on input "True" at bounding box center [723, 217] width 17 height 14
radio input "true"
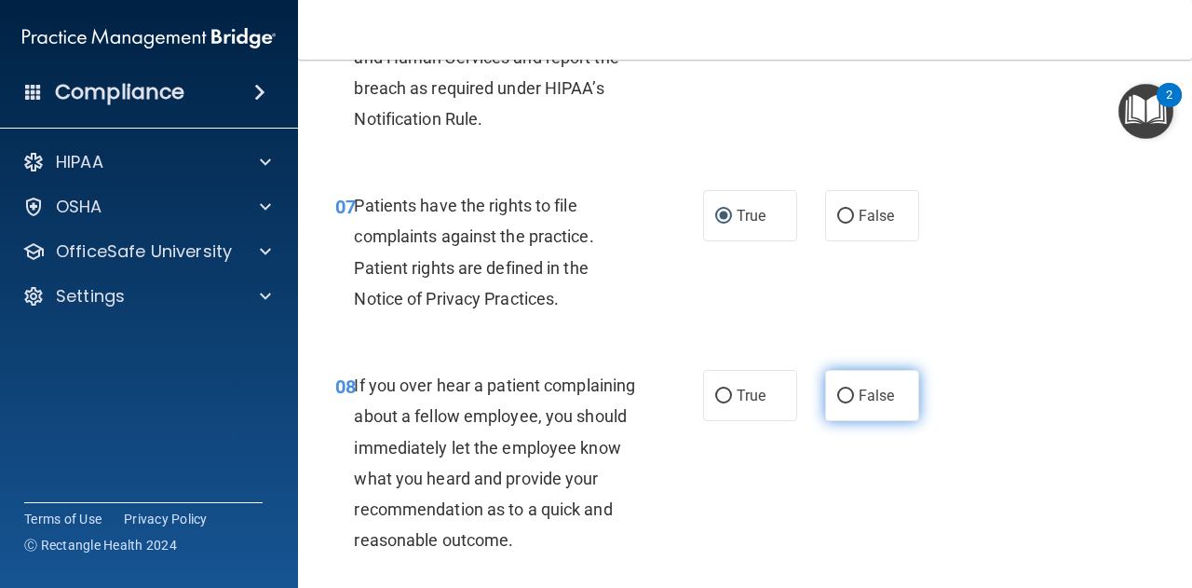
click at [837, 398] on input "False" at bounding box center [845, 396] width 17 height 14
radio input "true"
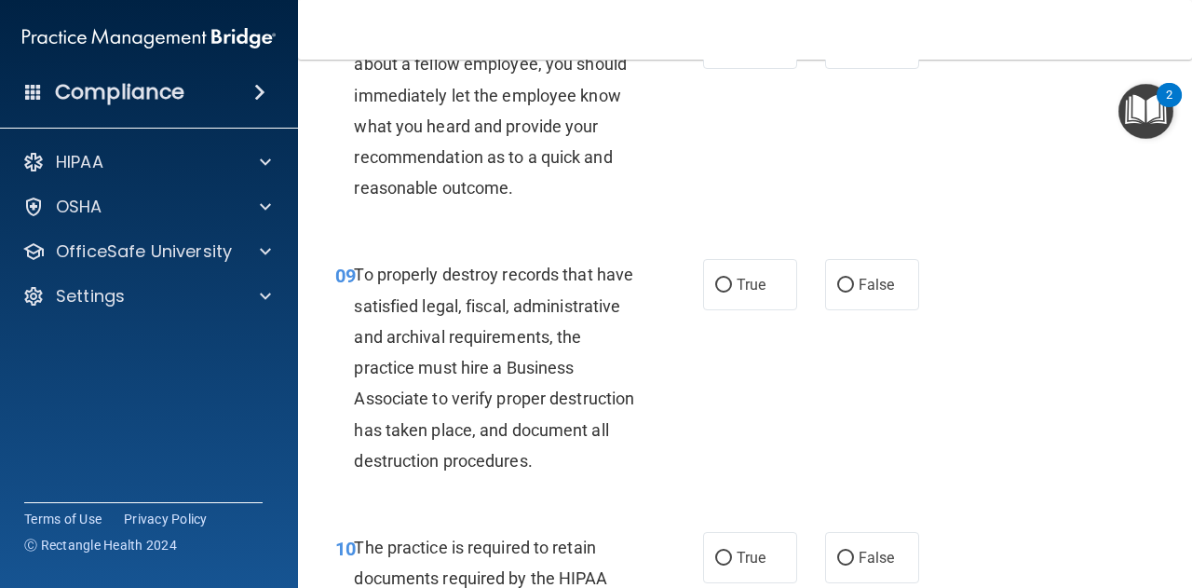
scroll to position [1760, 0]
click at [837, 292] on input "False" at bounding box center [845, 285] width 17 height 14
radio input "true"
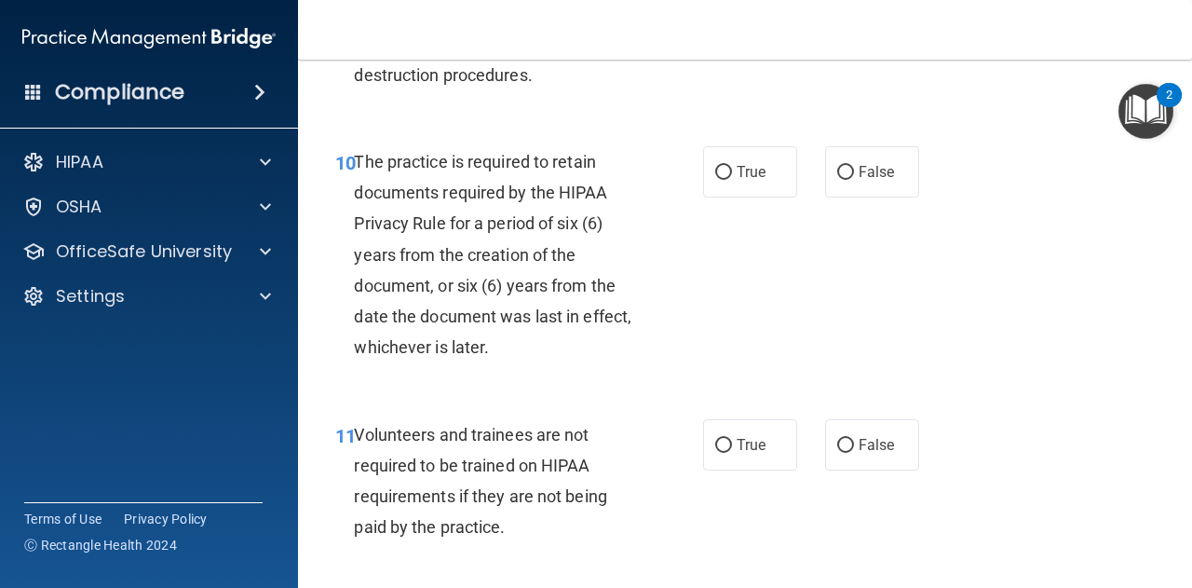
scroll to position [2146, 0]
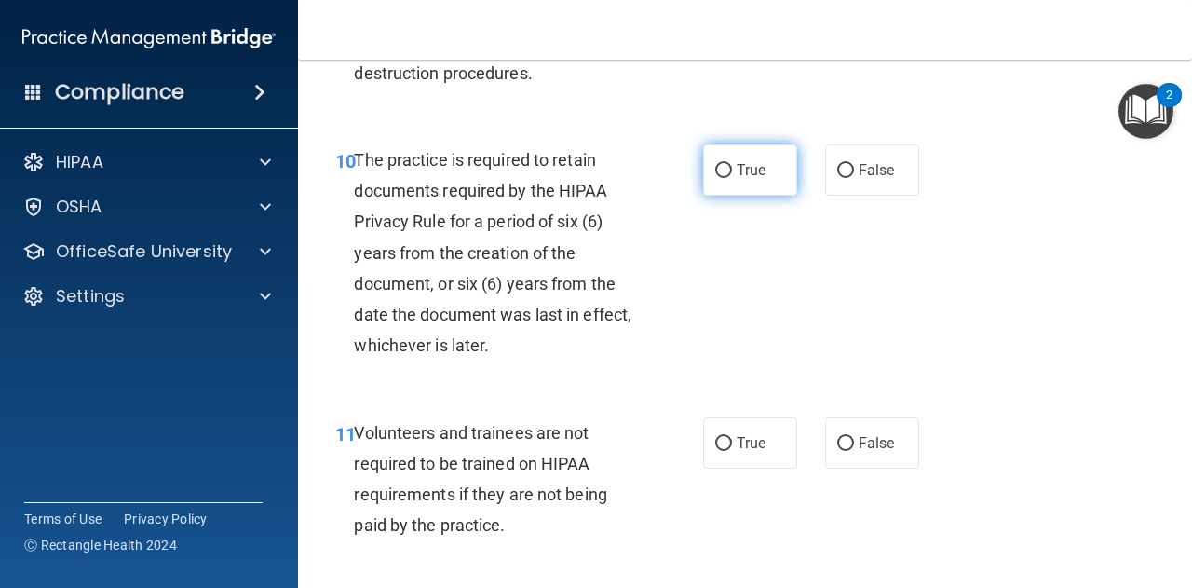
click at [717, 178] on input "True" at bounding box center [723, 171] width 17 height 14
radio input "true"
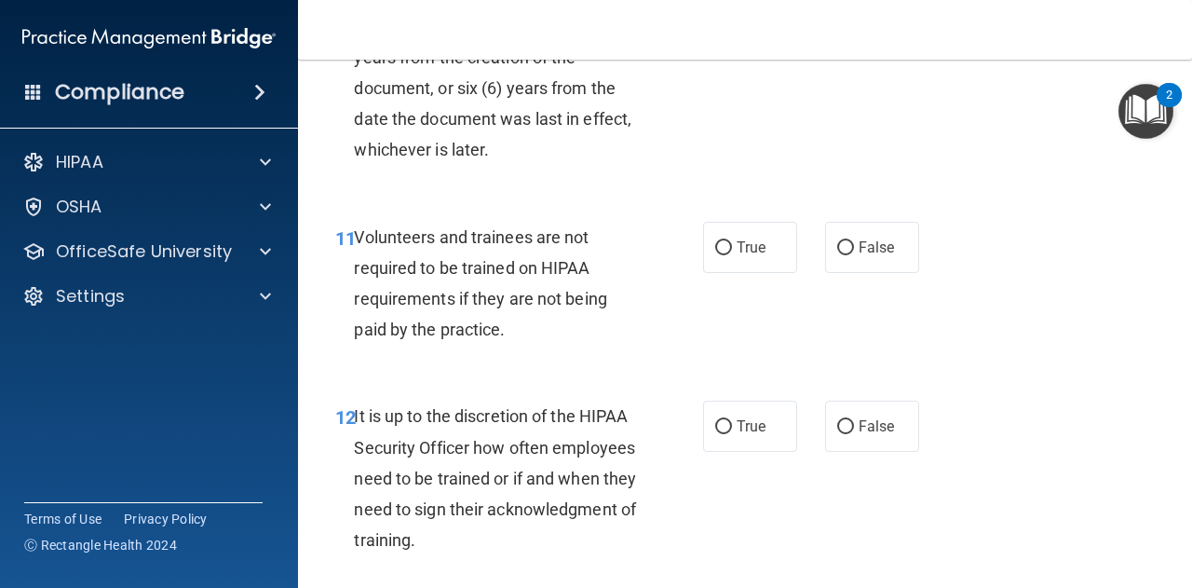
scroll to position [2353, 0]
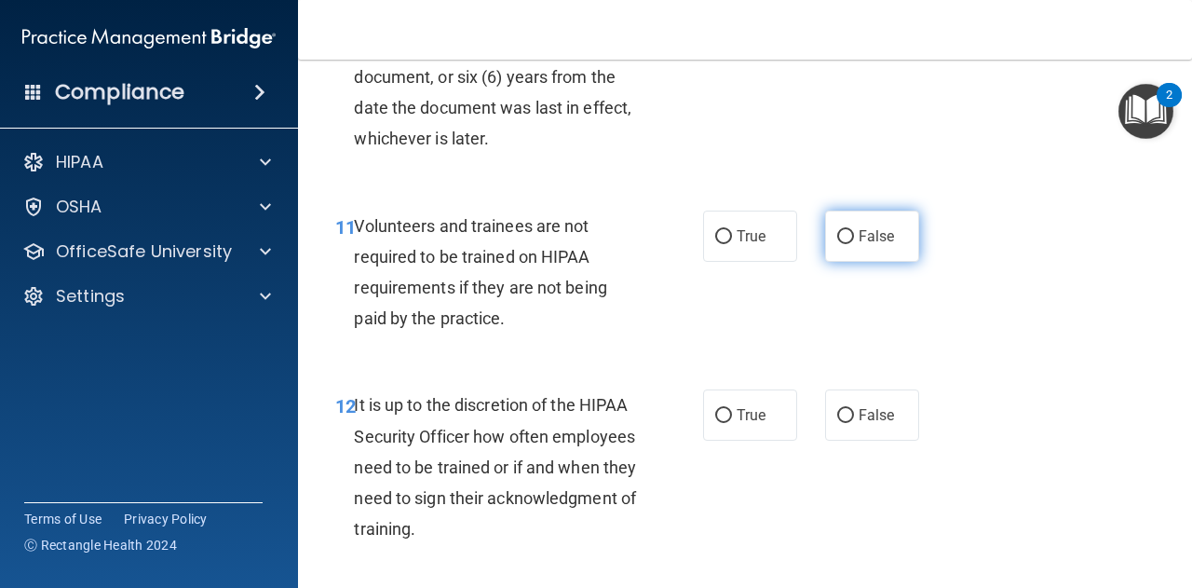
click at [837, 244] on input "False" at bounding box center [845, 237] width 17 height 14
radio input "true"
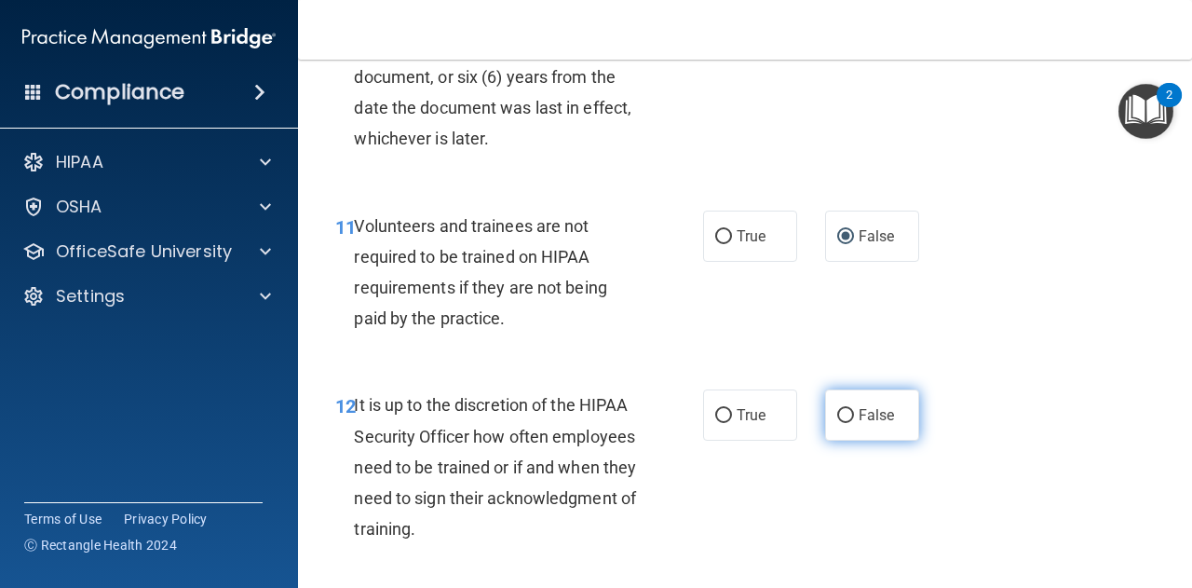
click at [837, 423] on input "False" at bounding box center [845, 416] width 17 height 14
radio input "true"
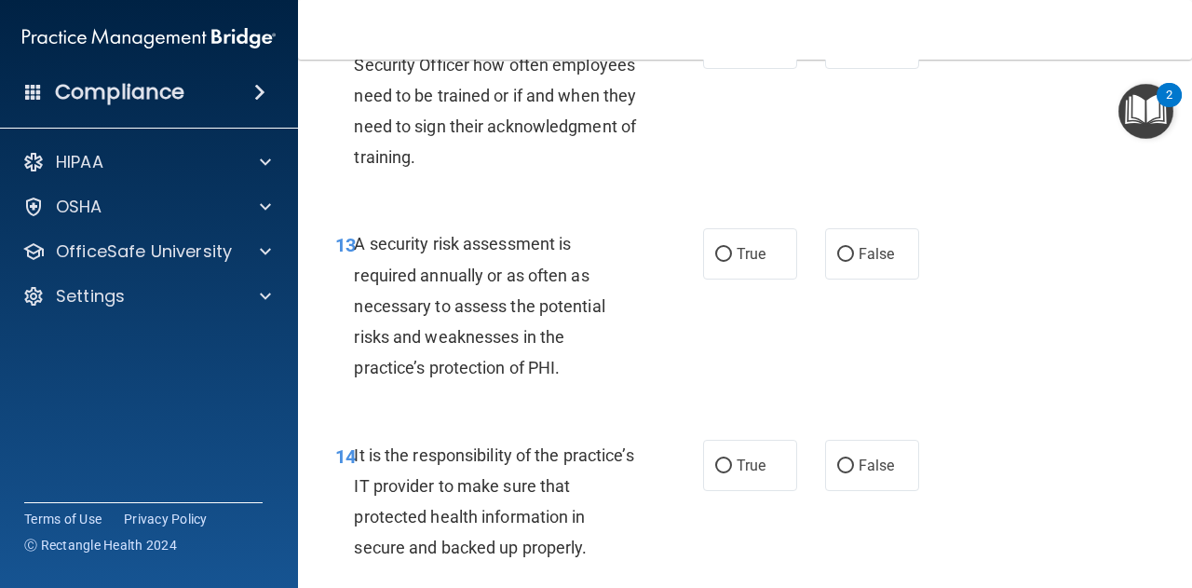
scroll to position [2726, 0]
click at [718, 261] on input "True" at bounding box center [723, 254] width 17 height 14
radio input "true"
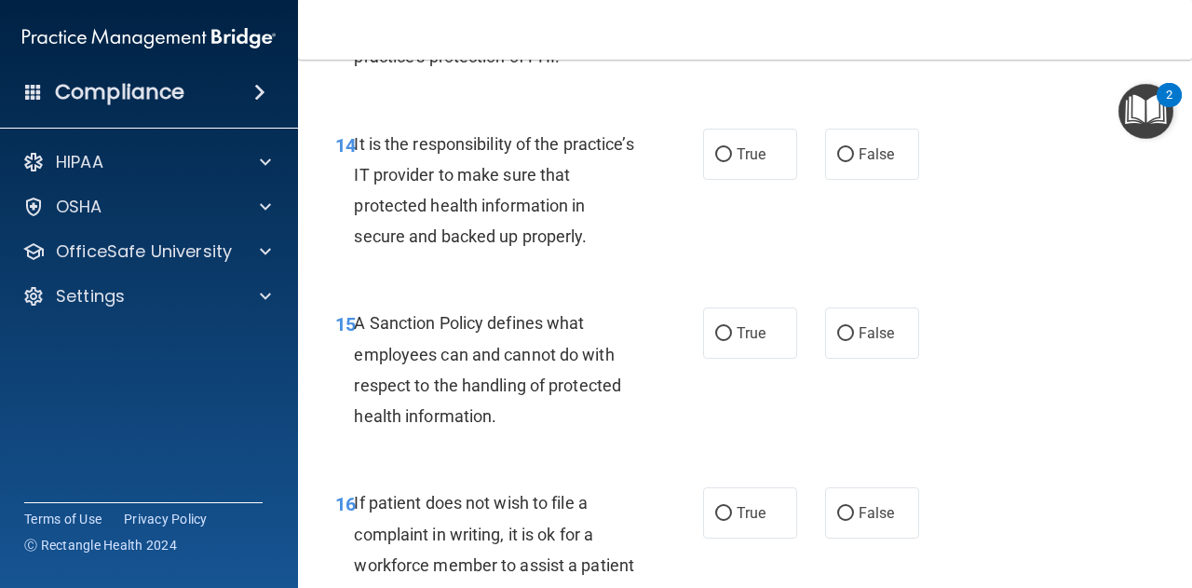
scroll to position [3038, 0]
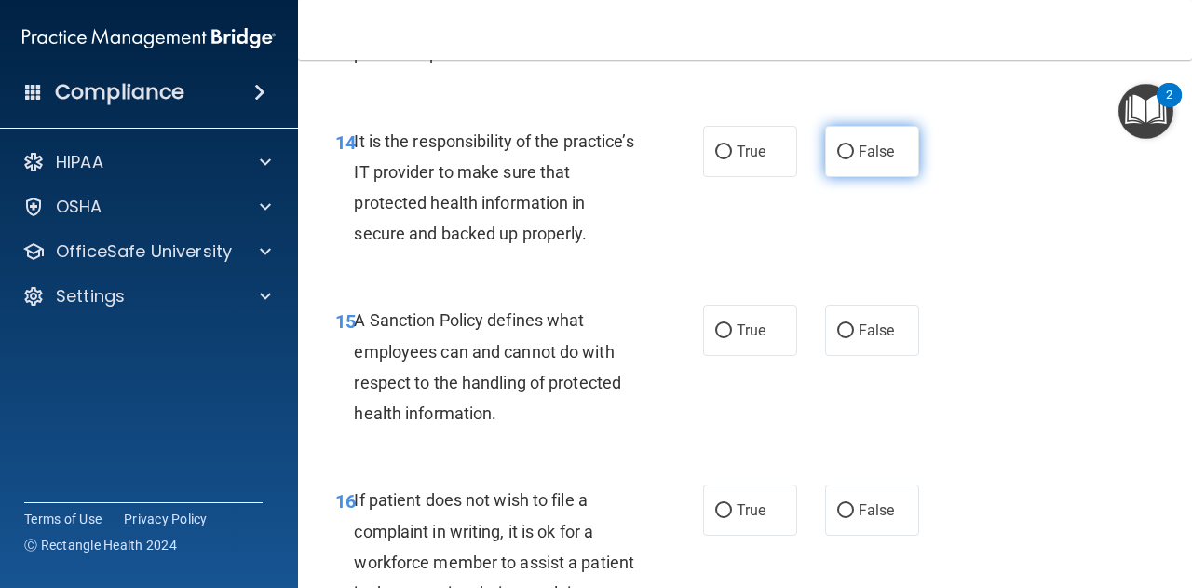
click at [837, 159] on input "False" at bounding box center [845, 152] width 17 height 14
radio input "true"
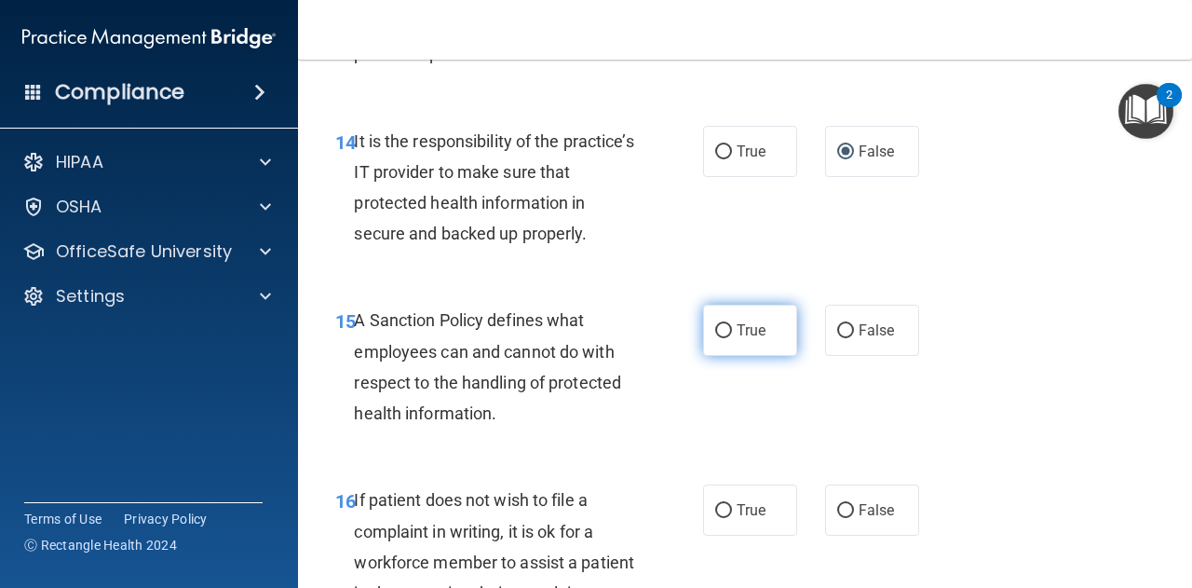
click at [717, 338] on input "True" at bounding box center [723, 331] width 17 height 14
radio input "true"
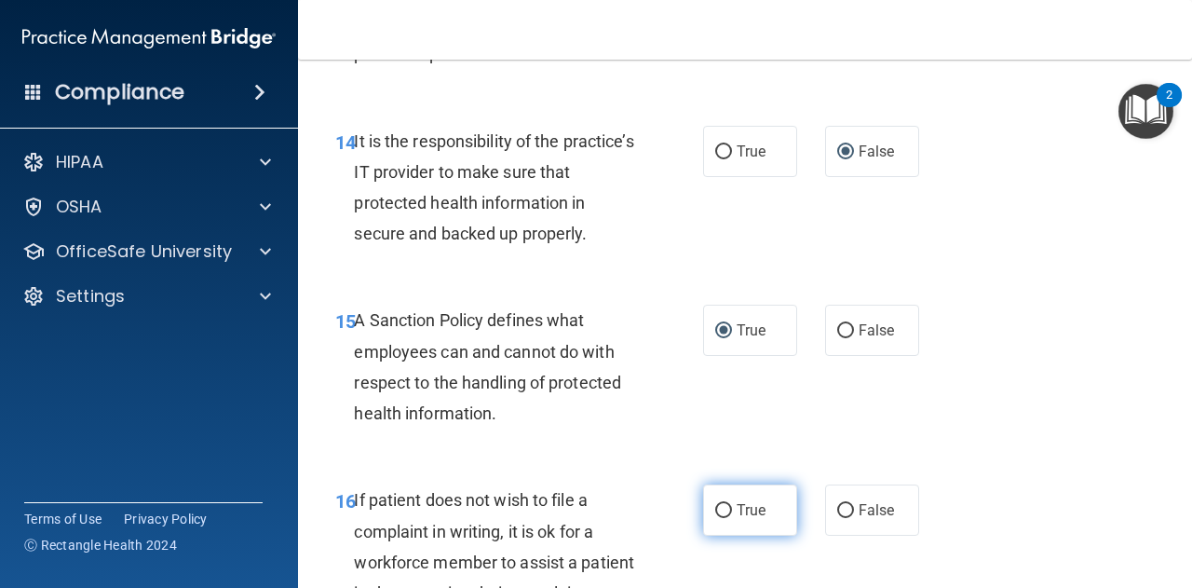
click at [720, 518] on input "True" at bounding box center [723, 511] width 17 height 14
radio input "true"
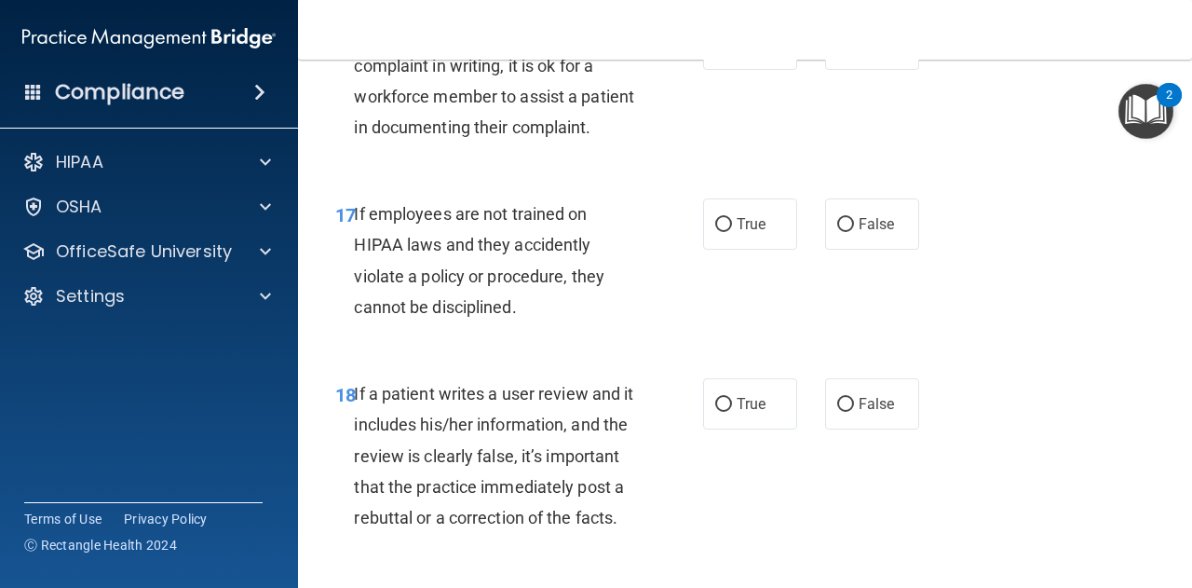
scroll to position [3507, 0]
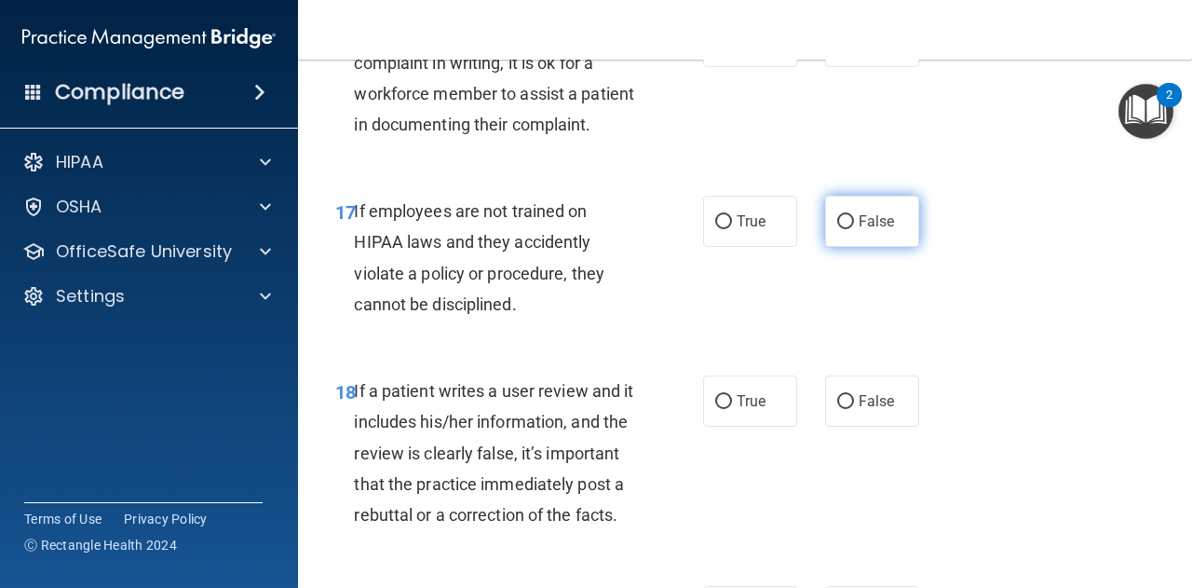
click at [839, 229] on input "False" at bounding box center [845, 222] width 17 height 14
radio input "true"
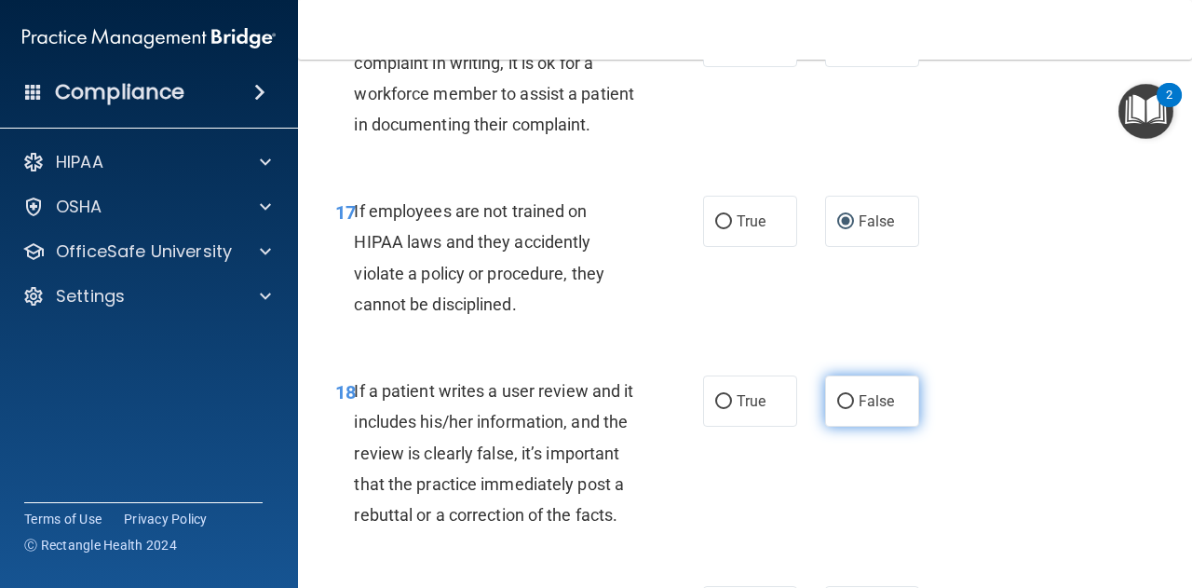
click at [842, 409] on input "False" at bounding box center [845, 402] width 17 height 14
radio input "true"
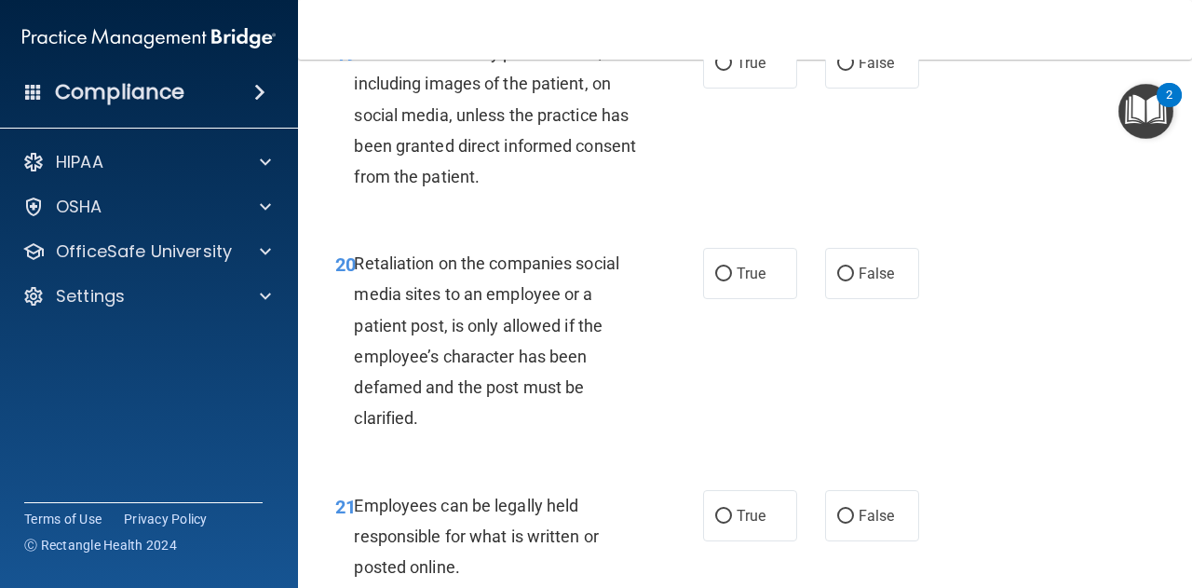
scroll to position [4058, 0]
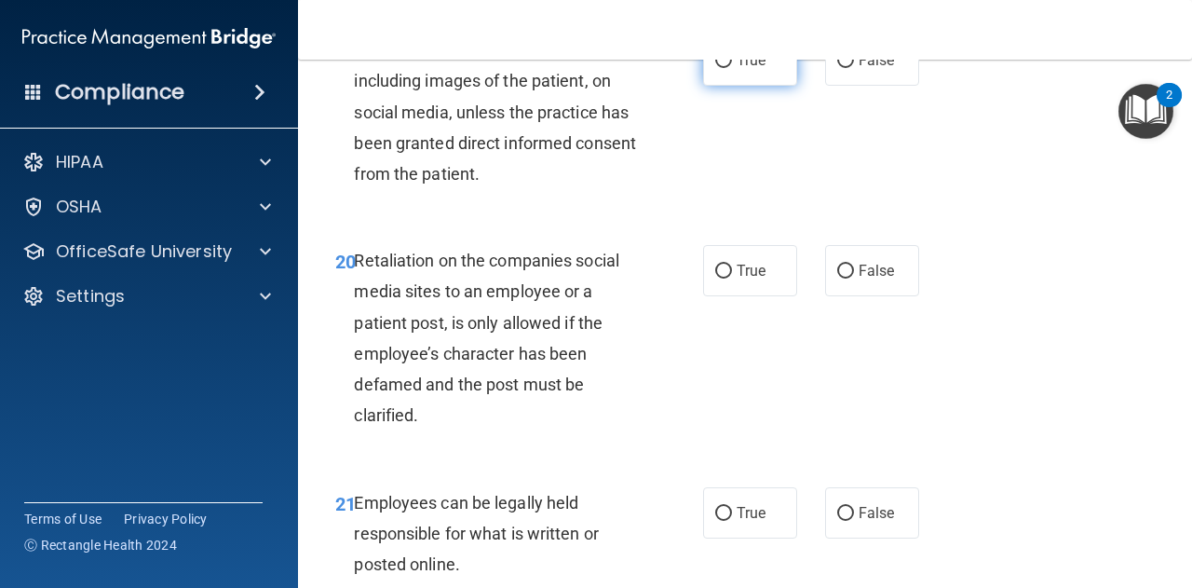
click at [715, 68] on input "True" at bounding box center [723, 61] width 17 height 14
radio input "true"
click at [840, 279] on input "False" at bounding box center [845, 272] width 17 height 14
radio input "true"
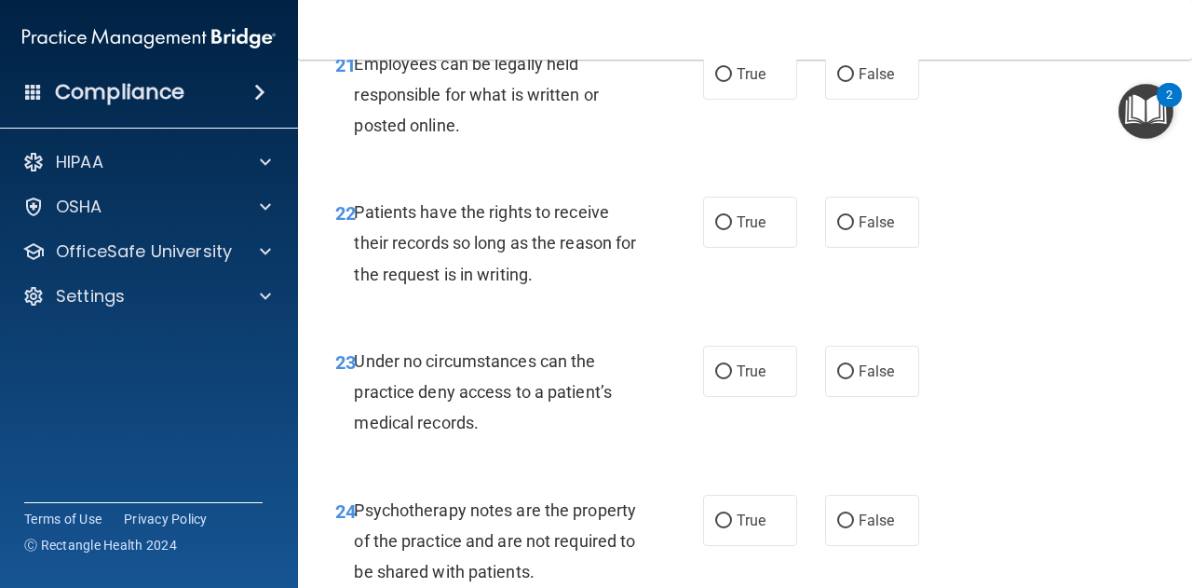
scroll to position [4502, 0]
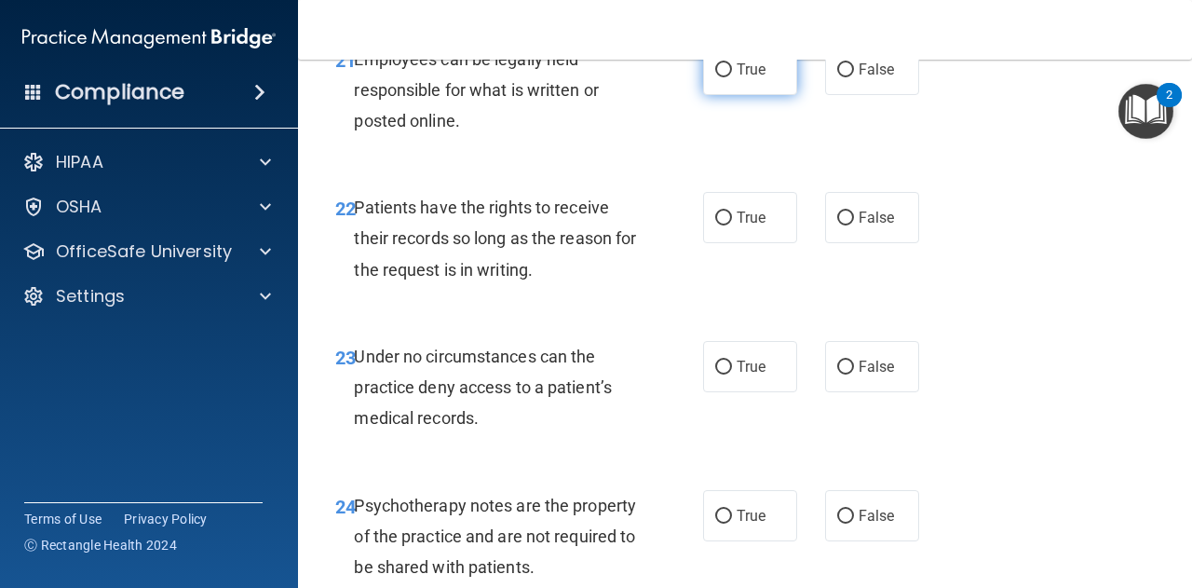
click at [715, 77] on input "True" at bounding box center [723, 70] width 17 height 14
radio input "true"
click at [841, 225] on input "False" at bounding box center [845, 218] width 17 height 14
radio input "true"
click at [838, 374] on input "False" at bounding box center [845, 367] width 17 height 14
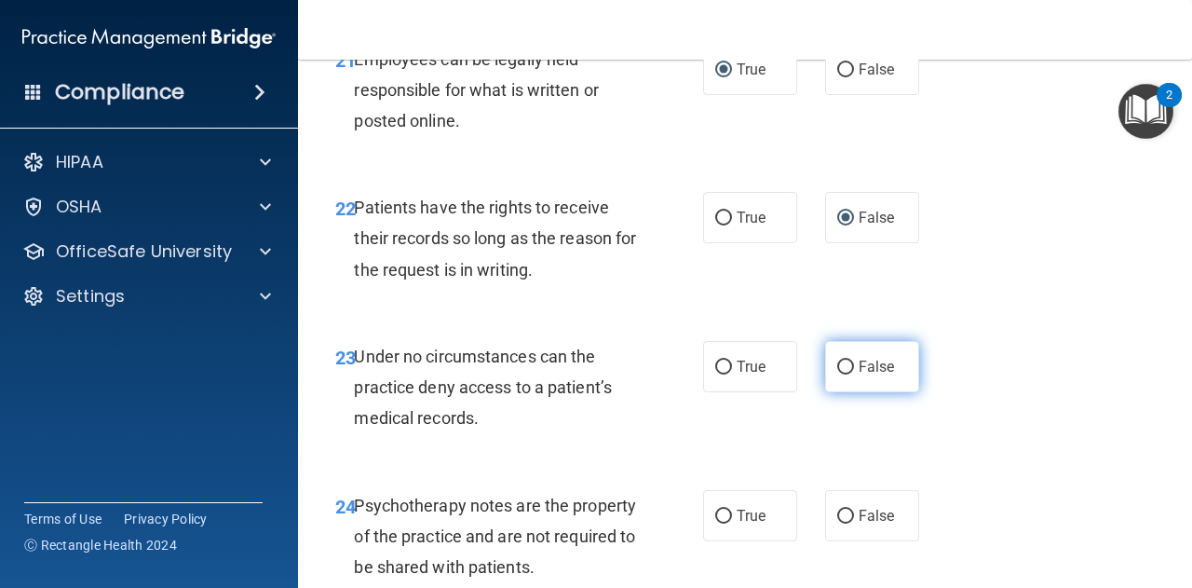
radio input "true"
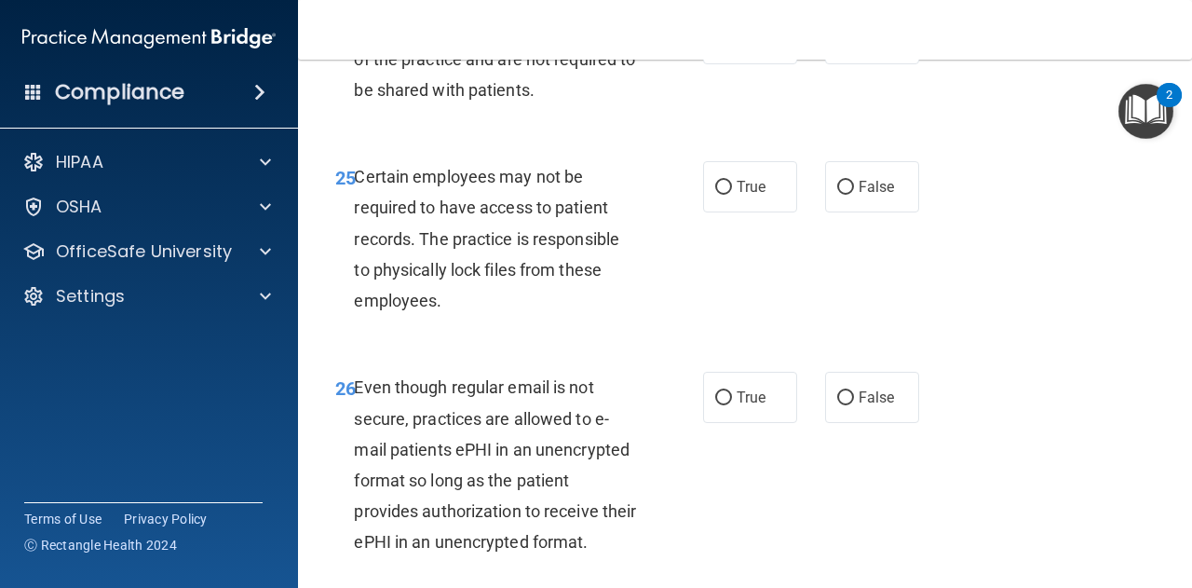
scroll to position [4980, 0]
click at [715, 46] on input "True" at bounding box center [723, 39] width 17 height 14
radio input "true"
click at [717, 194] on input "True" at bounding box center [723, 187] width 17 height 14
radio input "true"
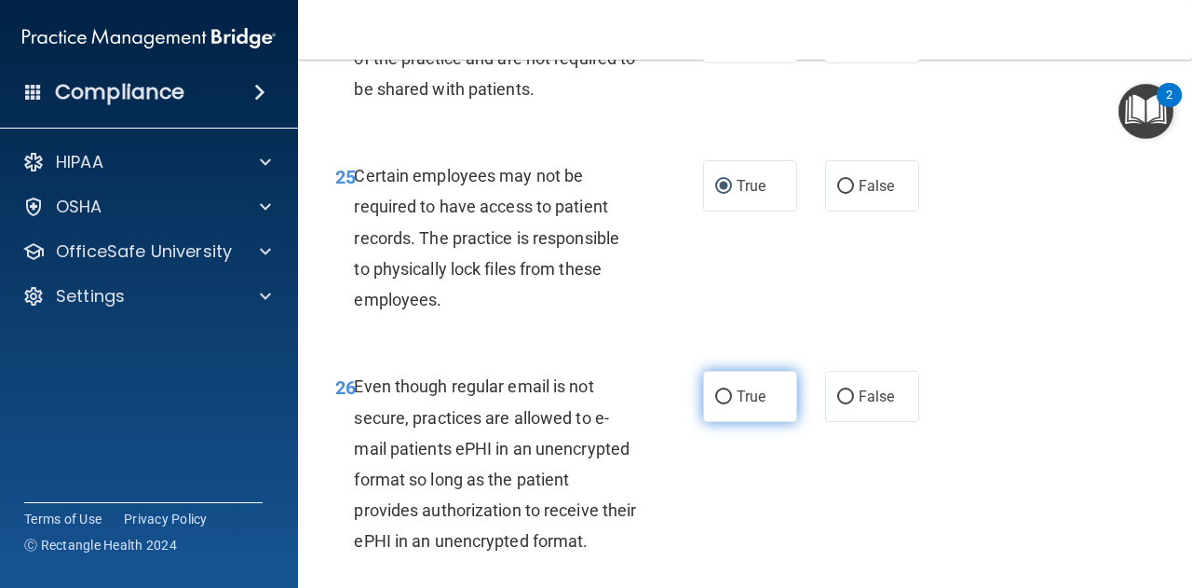
click at [719, 404] on input "True" at bounding box center [723, 397] width 17 height 14
radio input "true"
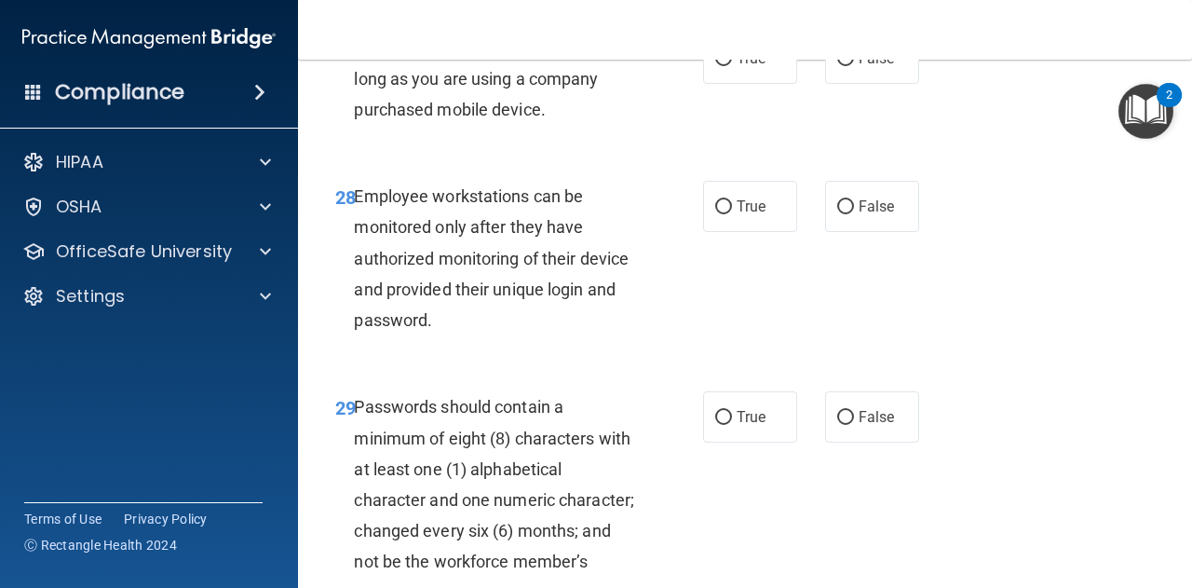
scroll to position [5561, 0]
click at [838, 65] on input "False" at bounding box center [845, 58] width 17 height 14
radio input "true"
click at [717, 213] on input "True" at bounding box center [723, 206] width 17 height 14
radio input "true"
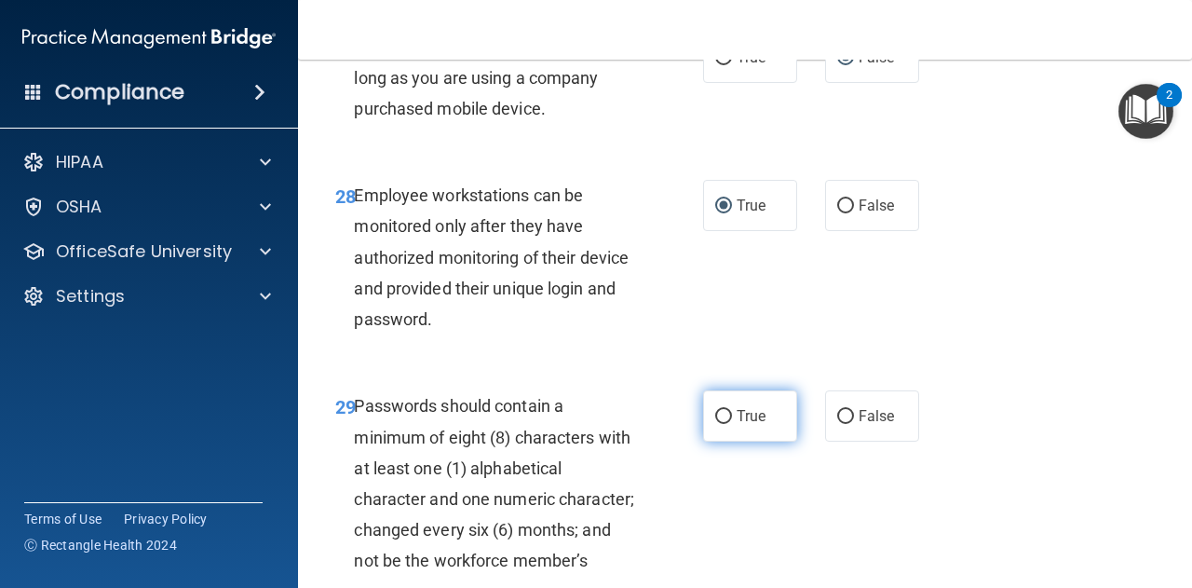
click at [717, 424] on input "True" at bounding box center [723, 417] width 17 height 14
radio input "true"
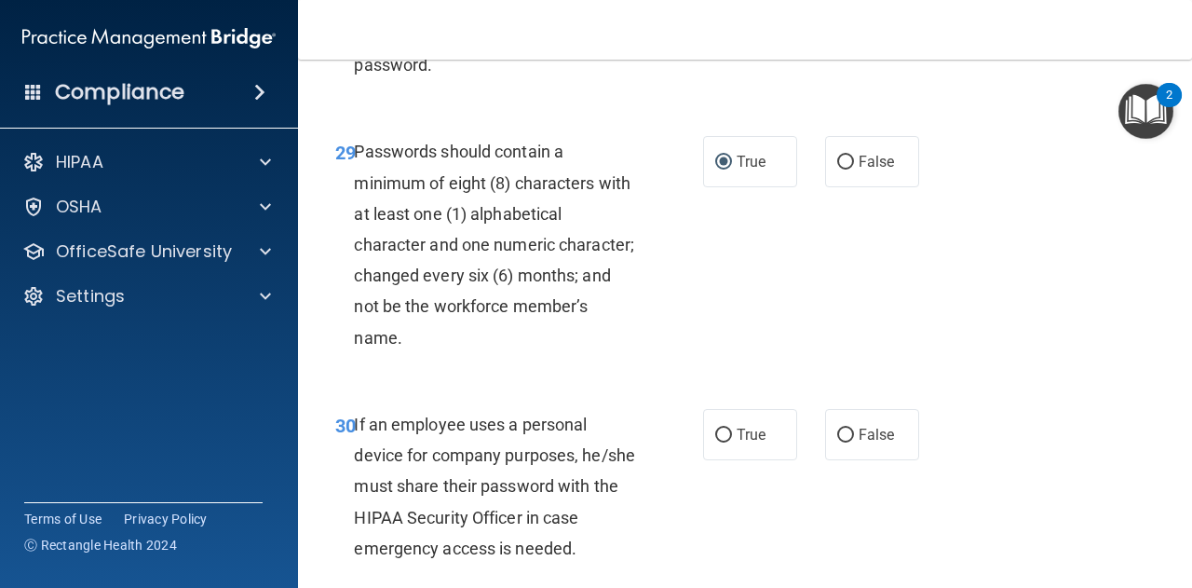
scroll to position [5816, 0]
click at [837, 442] on input "False" at bounding box center [845, 435] width 17 height 14
radio input "true"
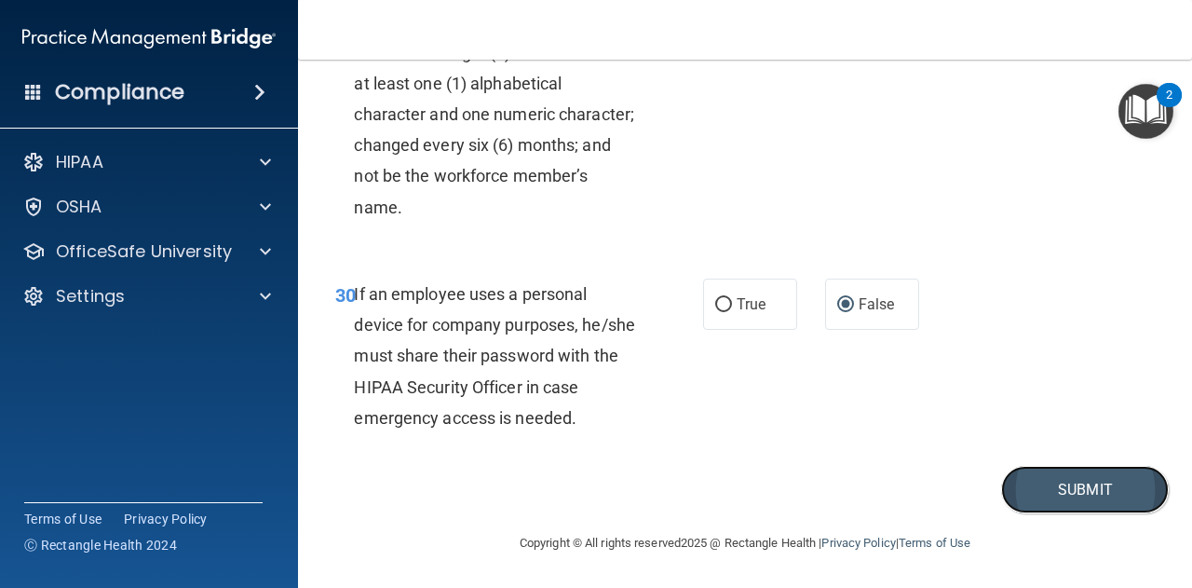
click at [1047, 492] on button "Submit" at bounding box center [1085, 490] width 168 height 48
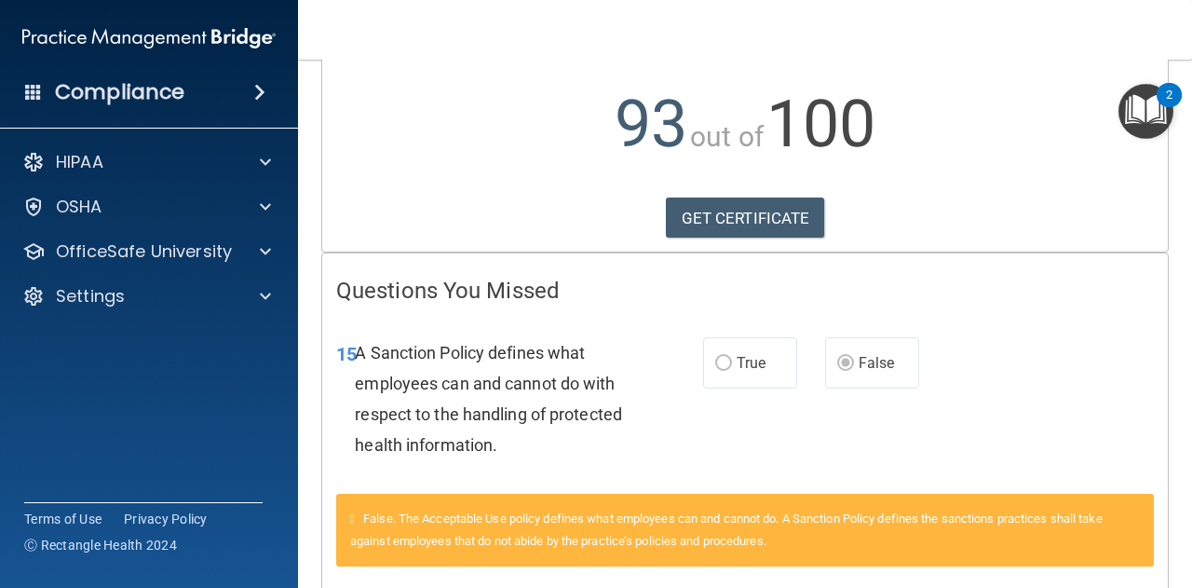
scroll to position [186, 0]
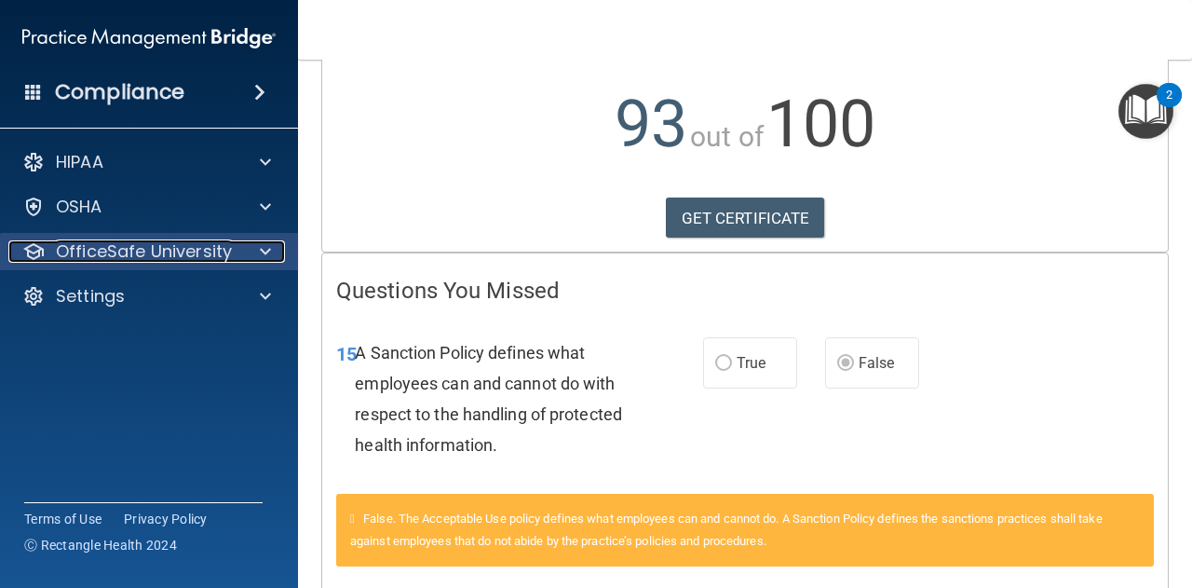
click at [272, 247] on div at bounding box center [262, 251] width 47 height 22
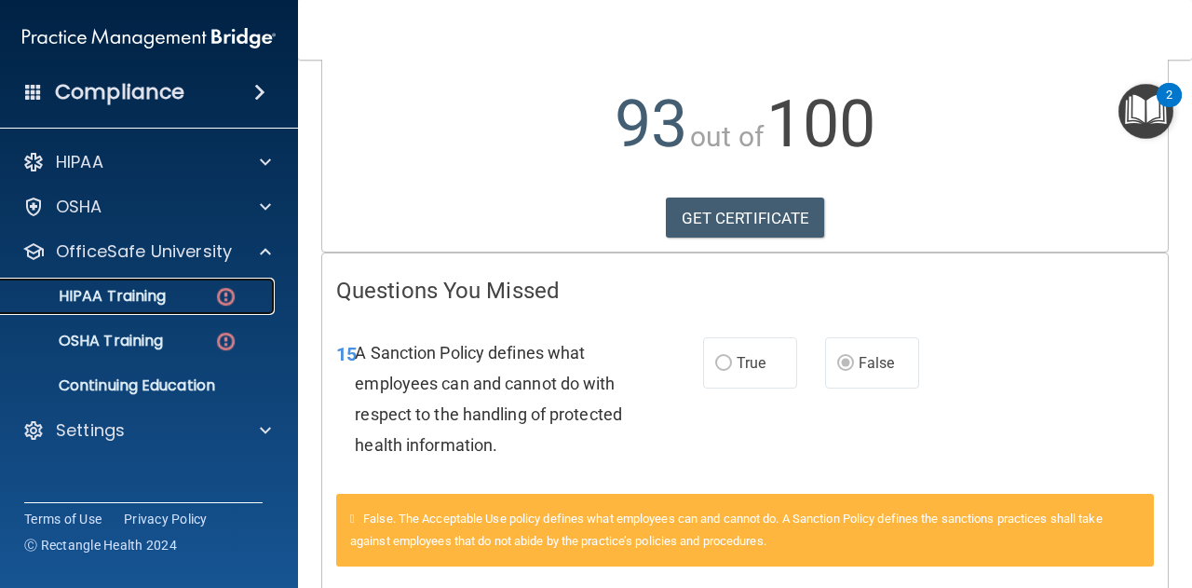
click at [130, 291] on p "HIPAA Training" at bounding box center [89, 296] width 154 height 19
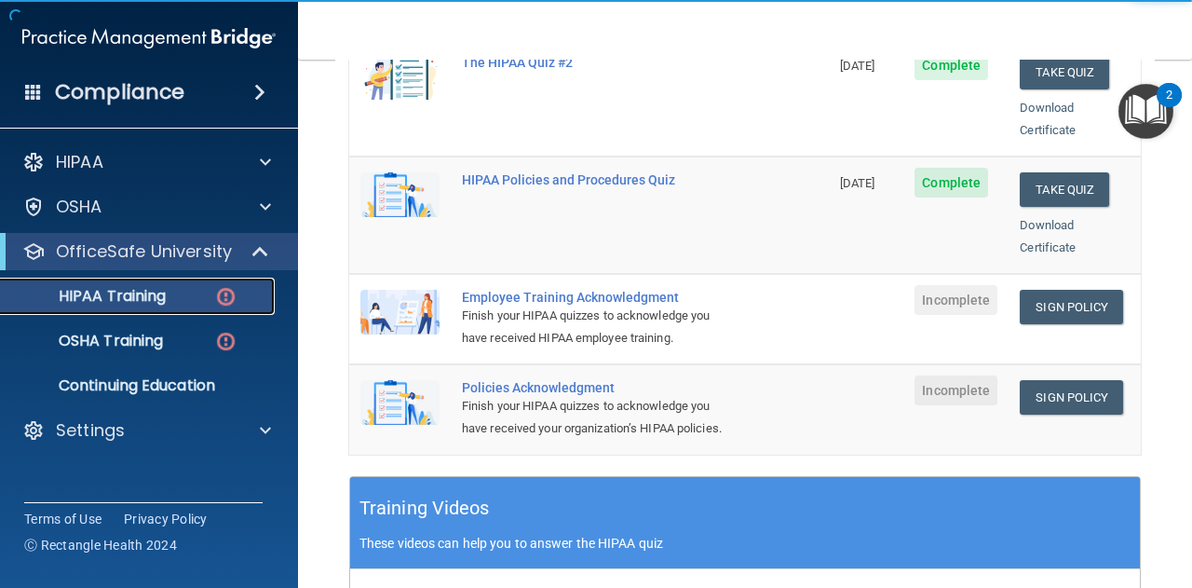
scroll to position [430, 0]
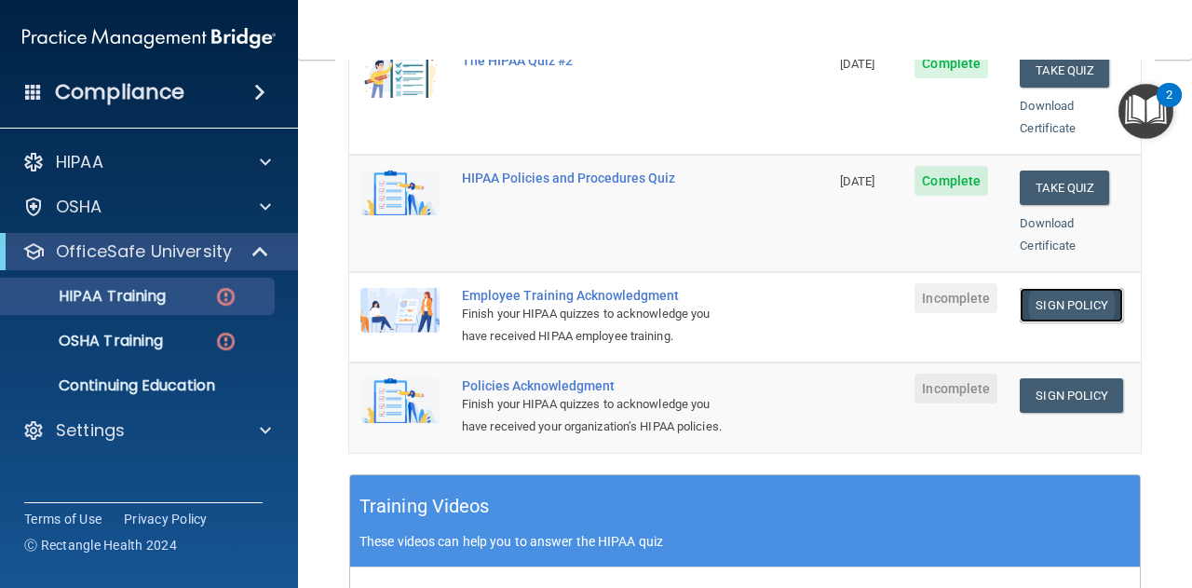
click at [1058, 288] on link "Sign Policy" at bounding box center [1071, 305] width 103 height 34
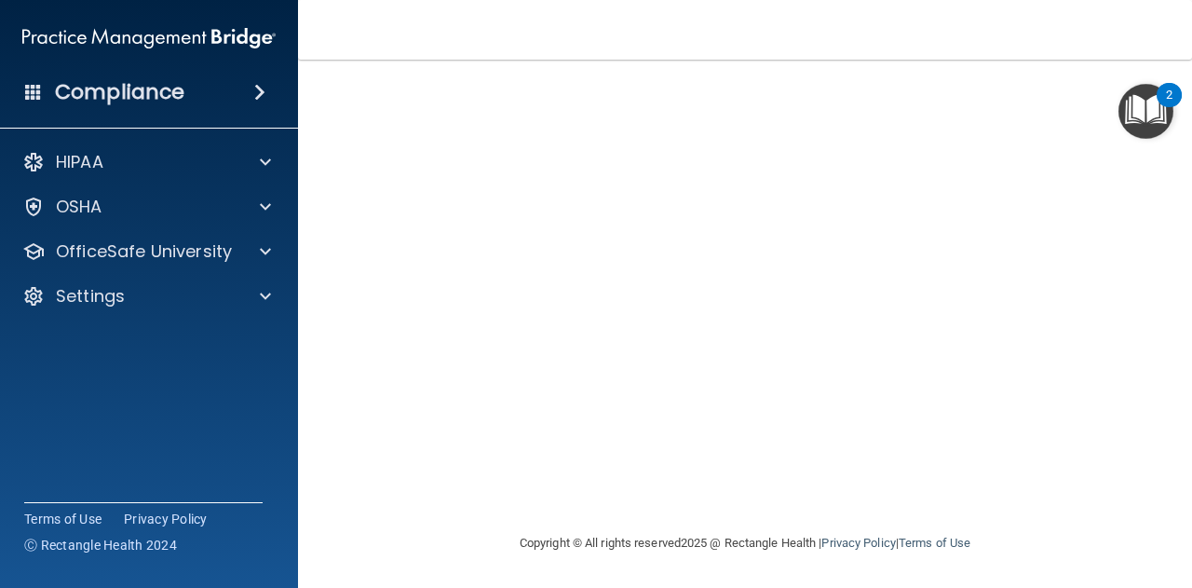
scroll to position [48, 0]
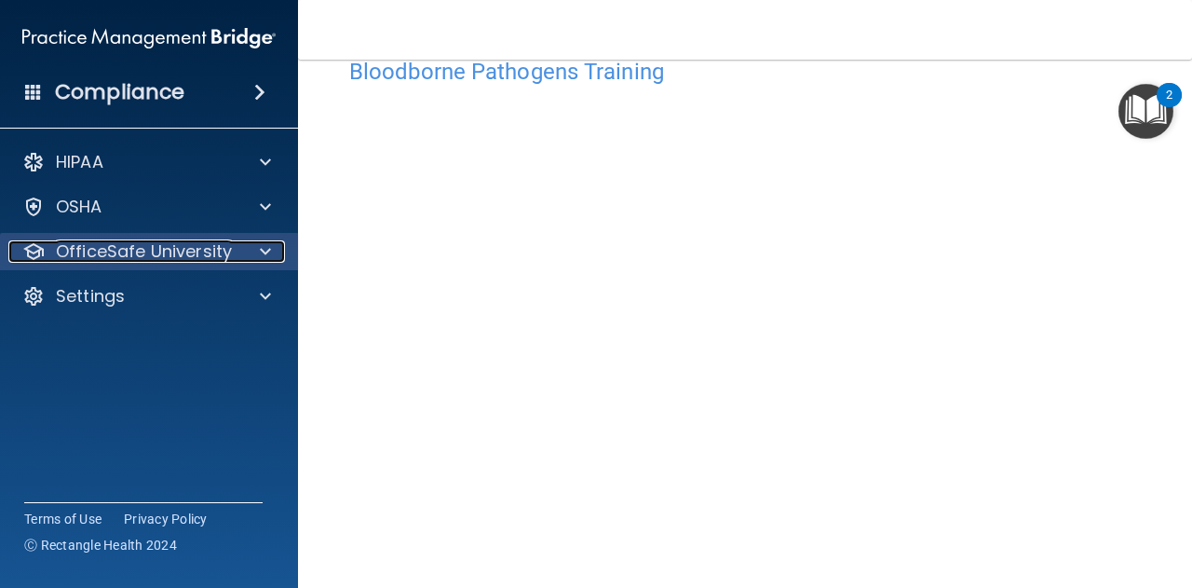
click at [261, 249] on span at bounding box center [265, 251] width 11 height 22
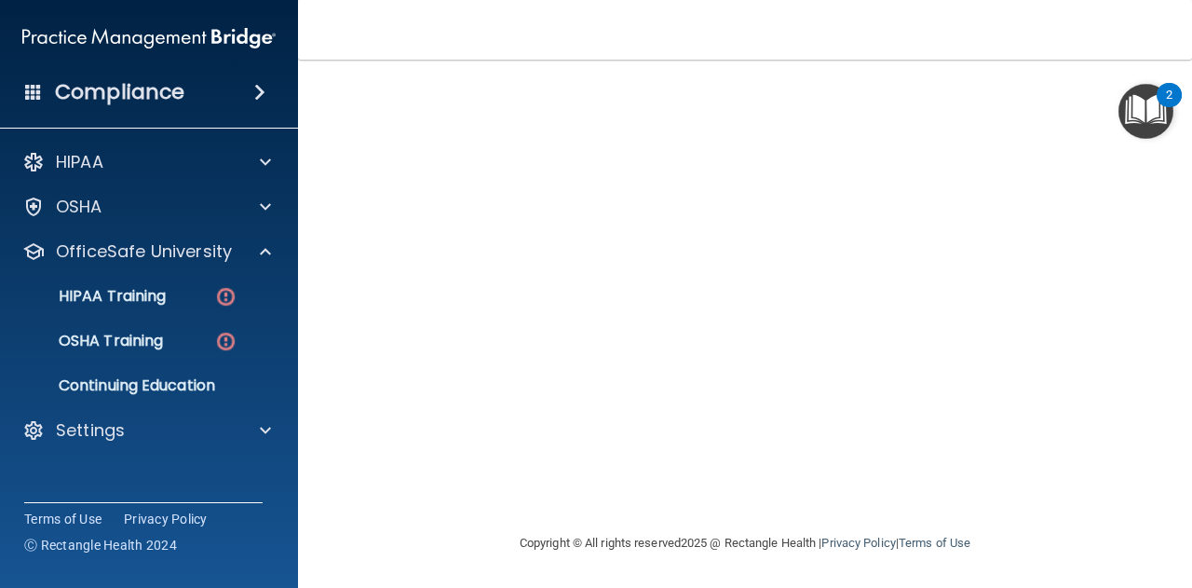
scroll to position [32, 0]
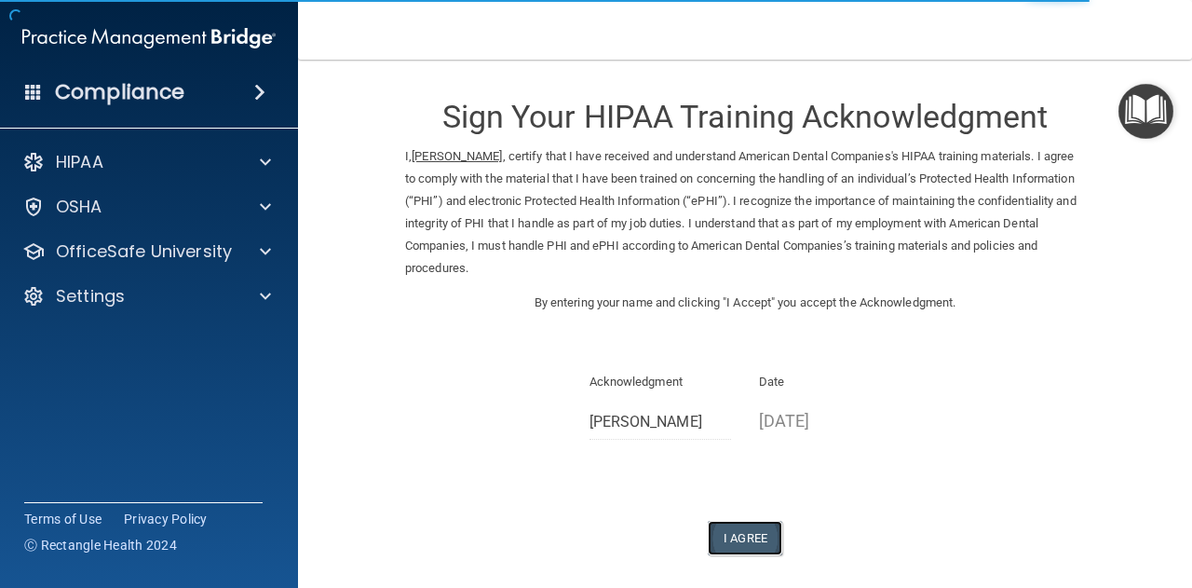
click at [744, 543] on button "I Agree" at bounding box center [745, 538] width 75 height 34
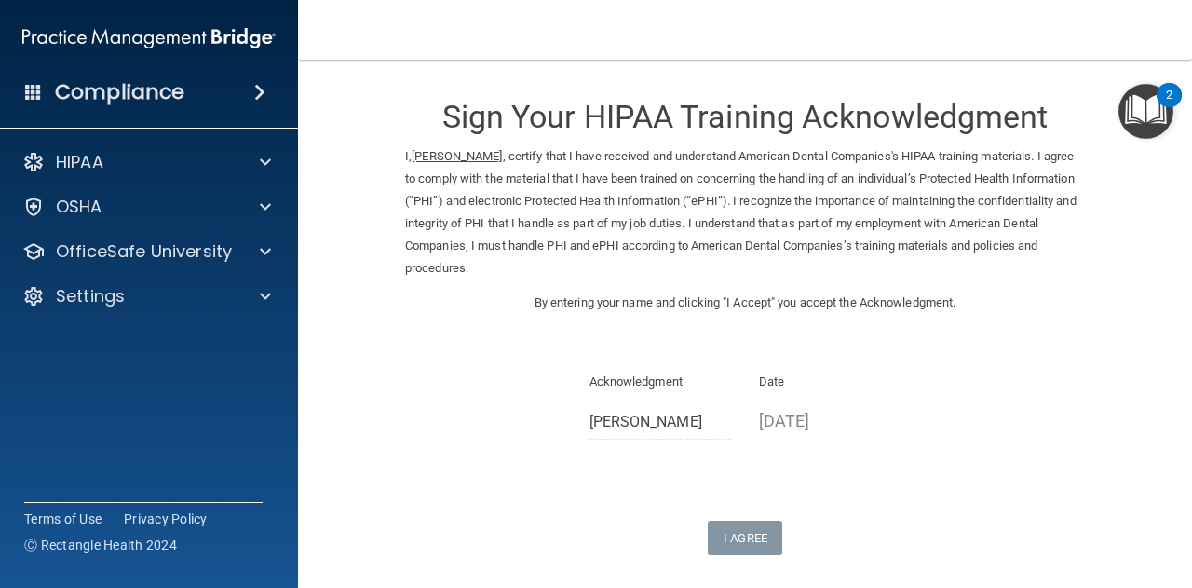
scroll to position [158, 0]
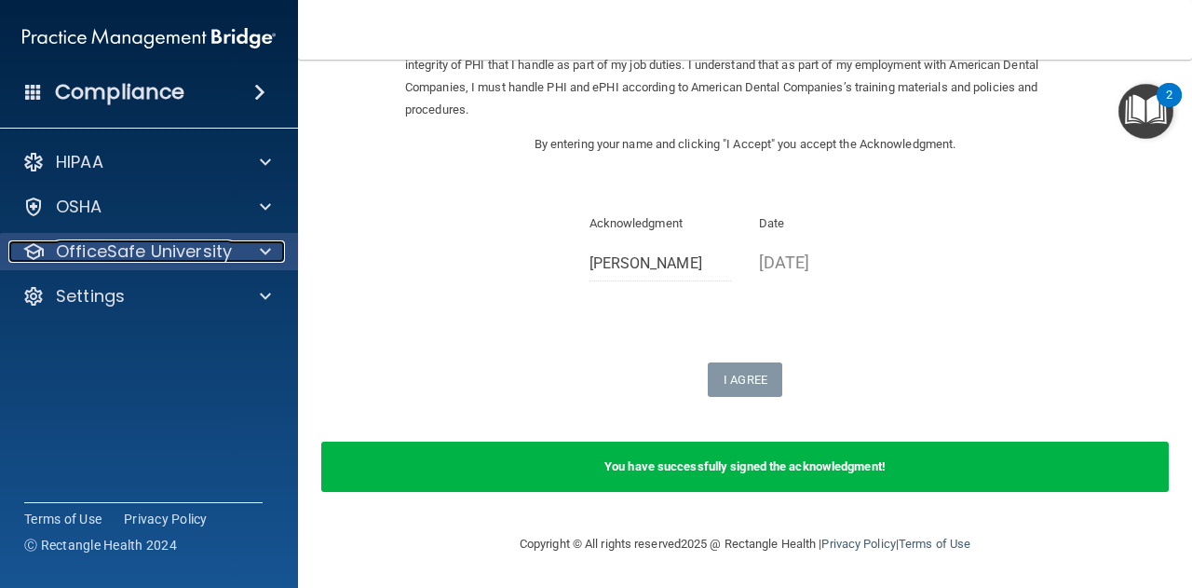
click at [260, 254] on span at bounding box center [265, 251] width 11 height 22
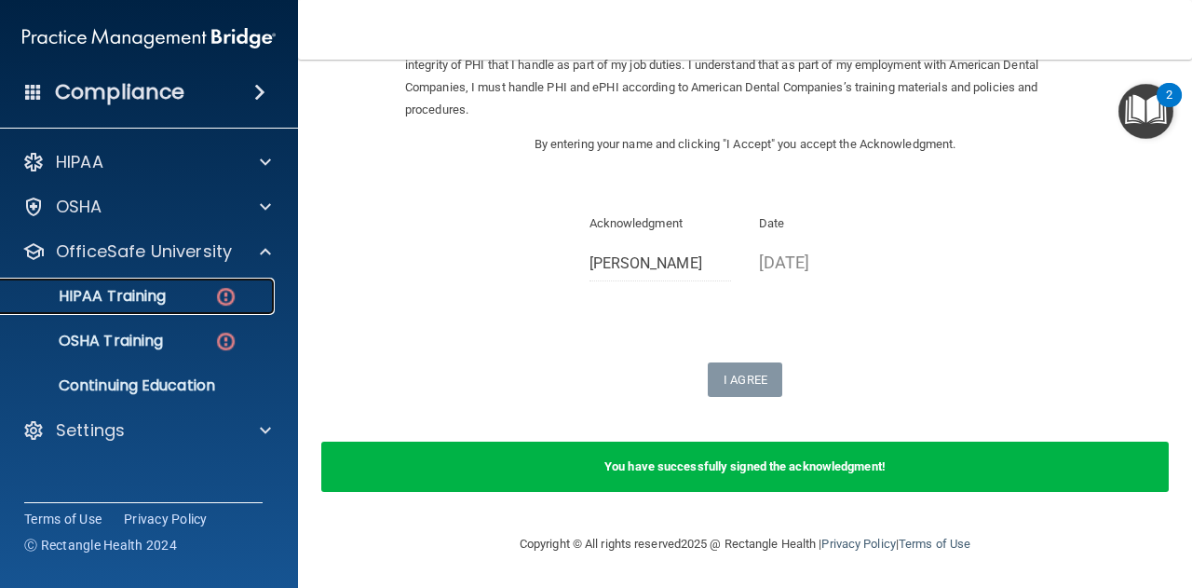
click at [151, 297] on p "HIPAA Training" at bounding box center [89, 296] width 154 height 19
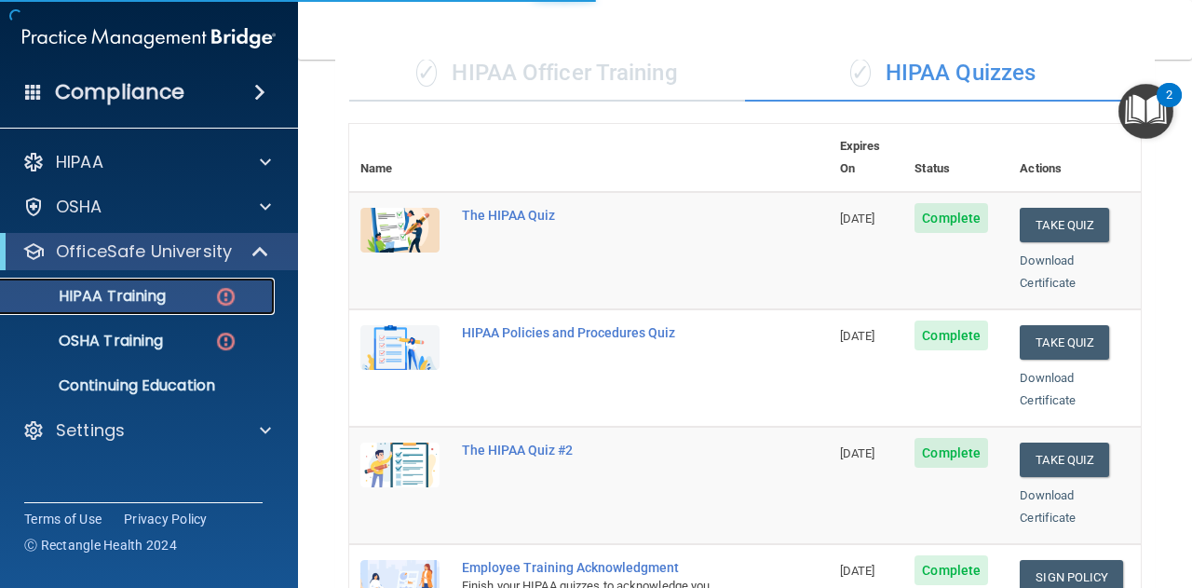
scroll to position [894, 0]
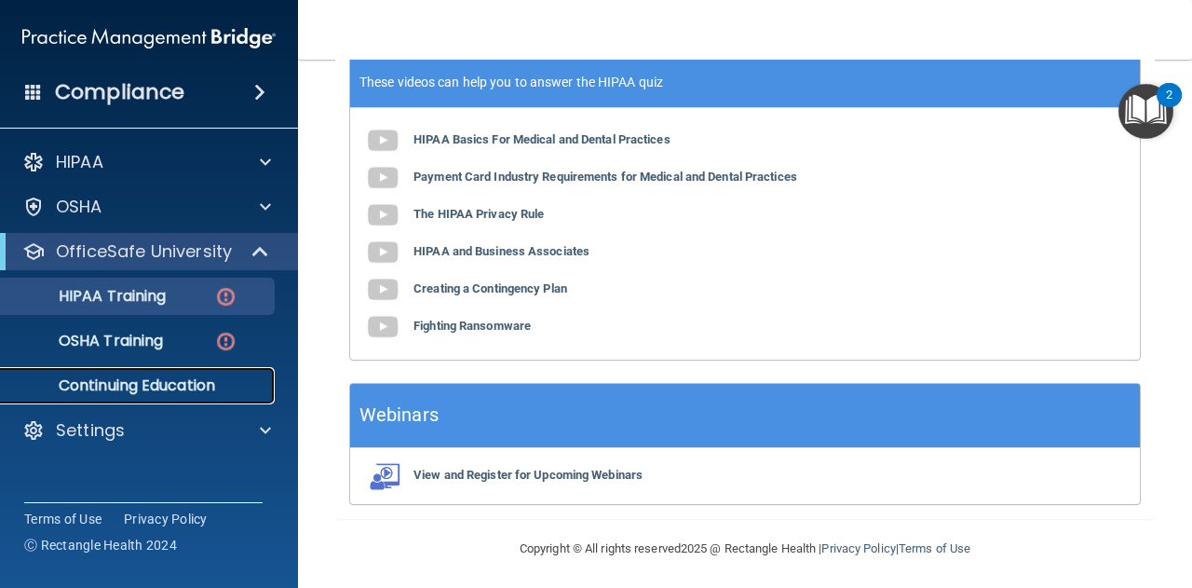
click at [179, 392] on p "Continuing Education" at bounding box center [139, 385] width 254 height 19
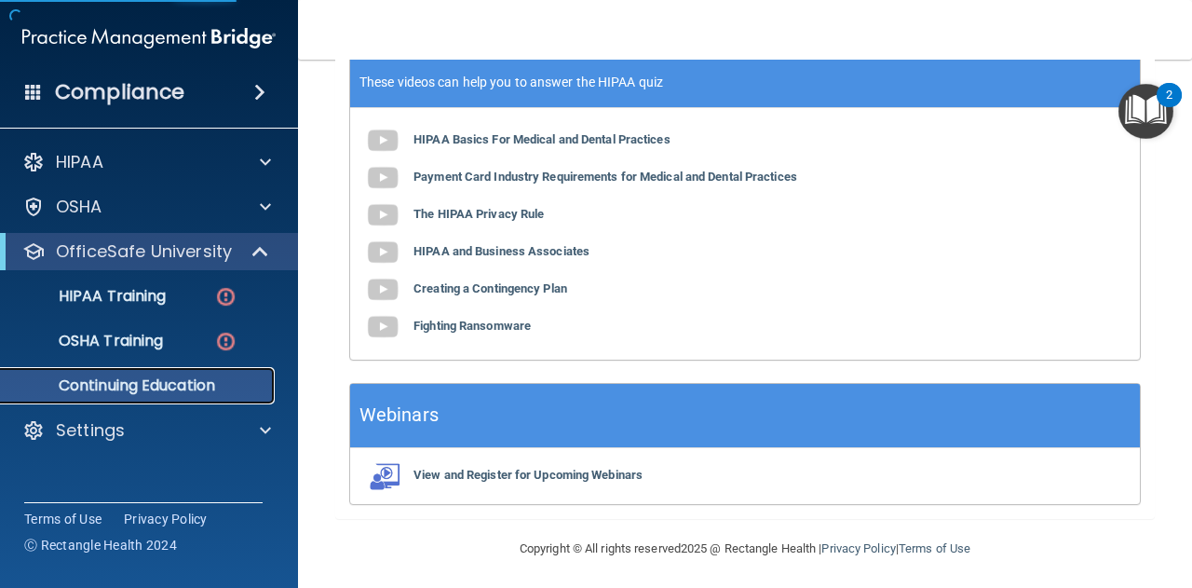
scroll to position [338, 0]
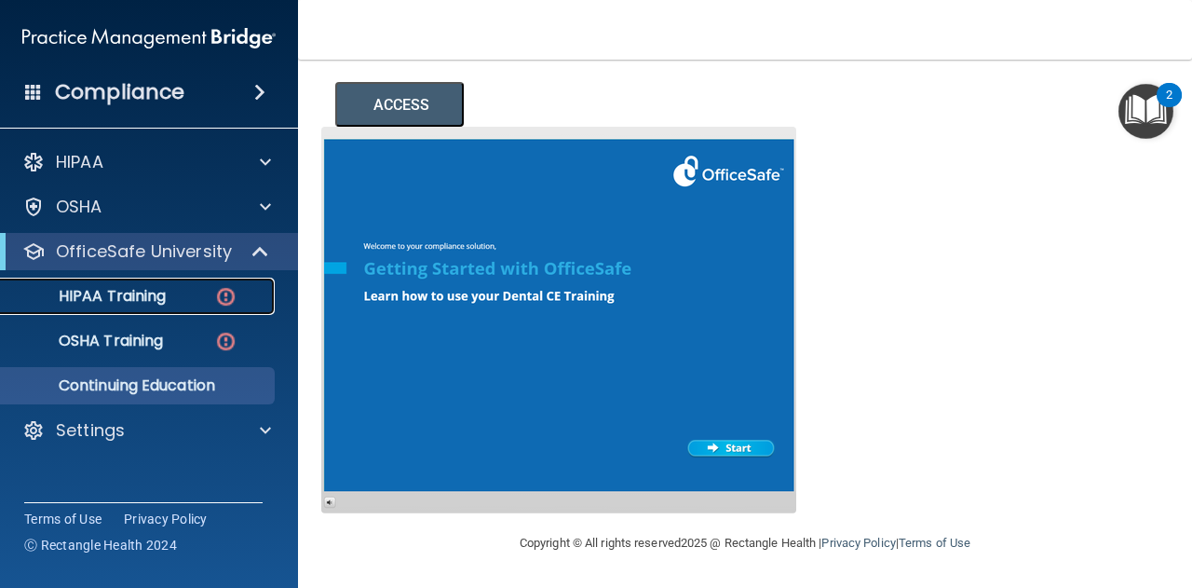
click at [140, 296] on p "HIPAA Training" at bounding box center [89, 296] width 154 height 19
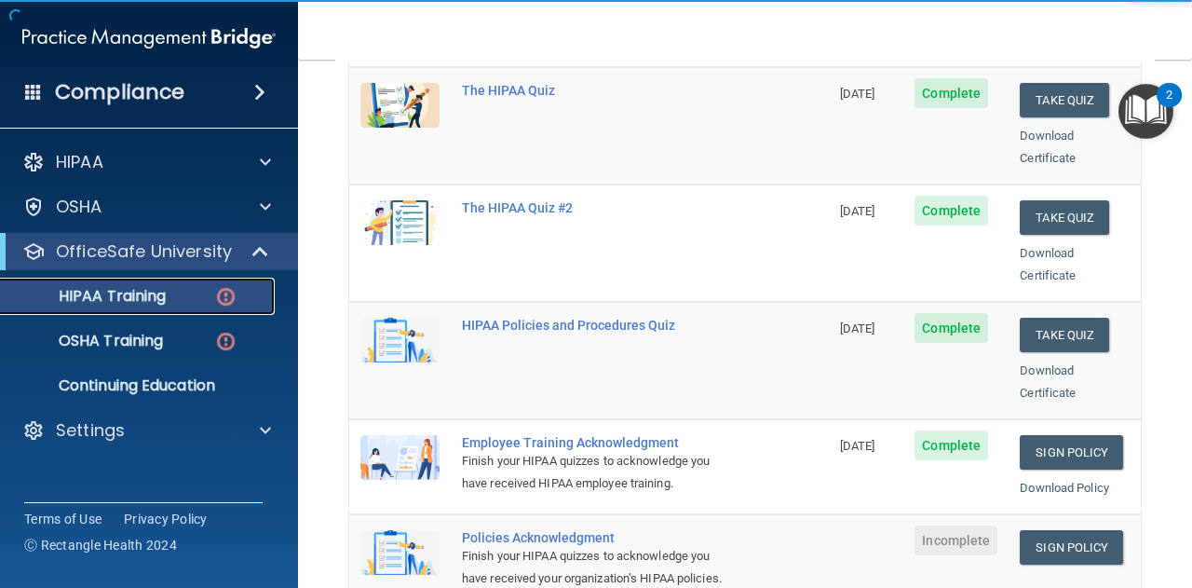
scroll to position [279, 0]
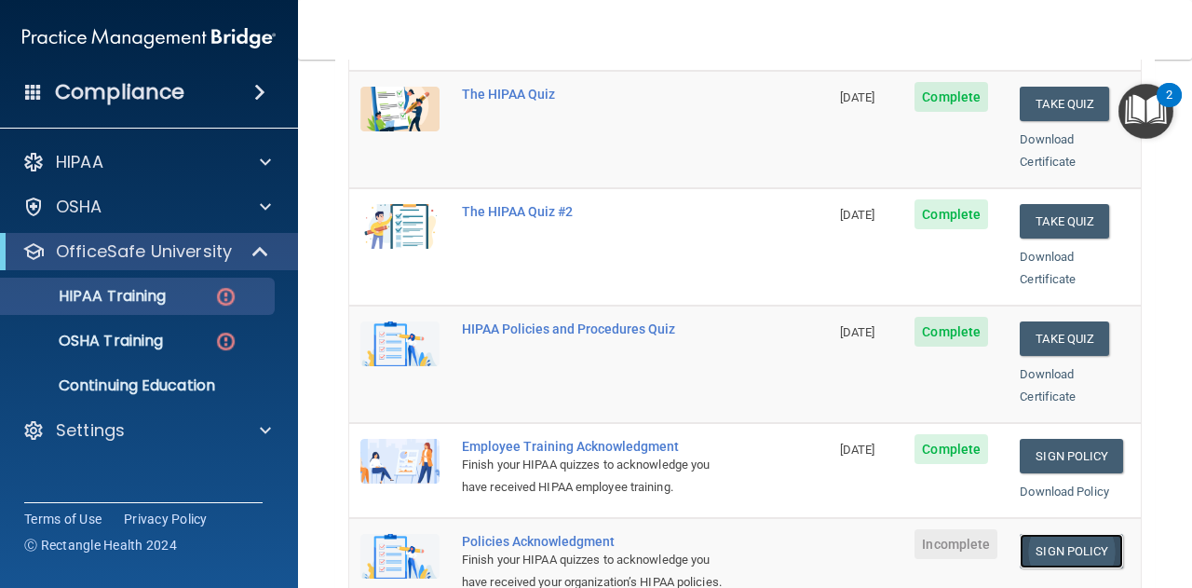
click at [1056, 534] on link "Sign Policy" at bounding box center [1071, 551] width 103 height 34
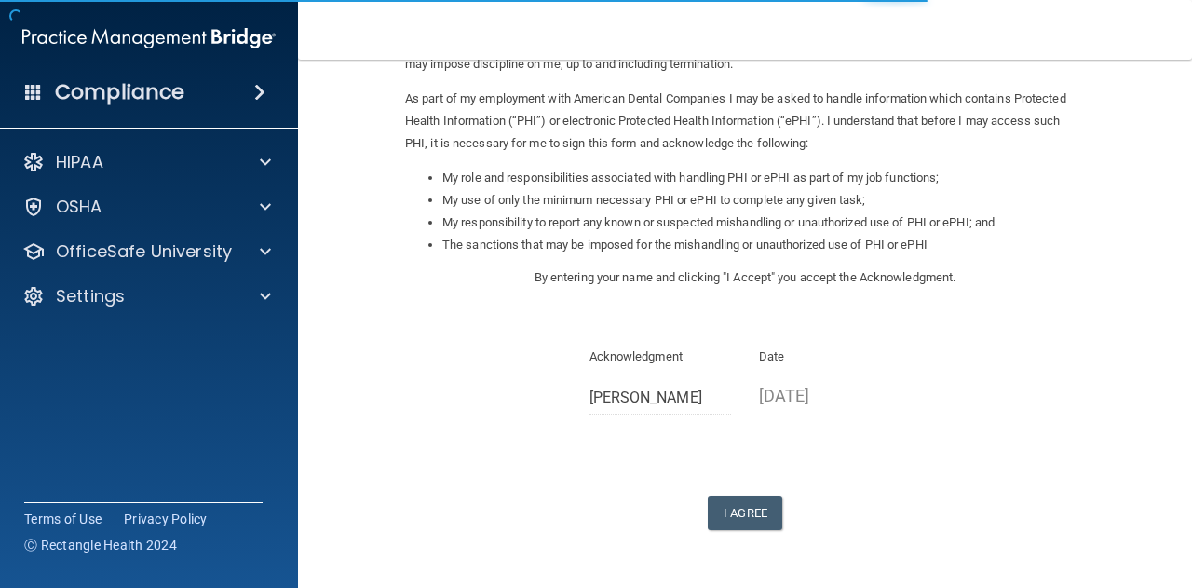
scroll to position [207, 0]
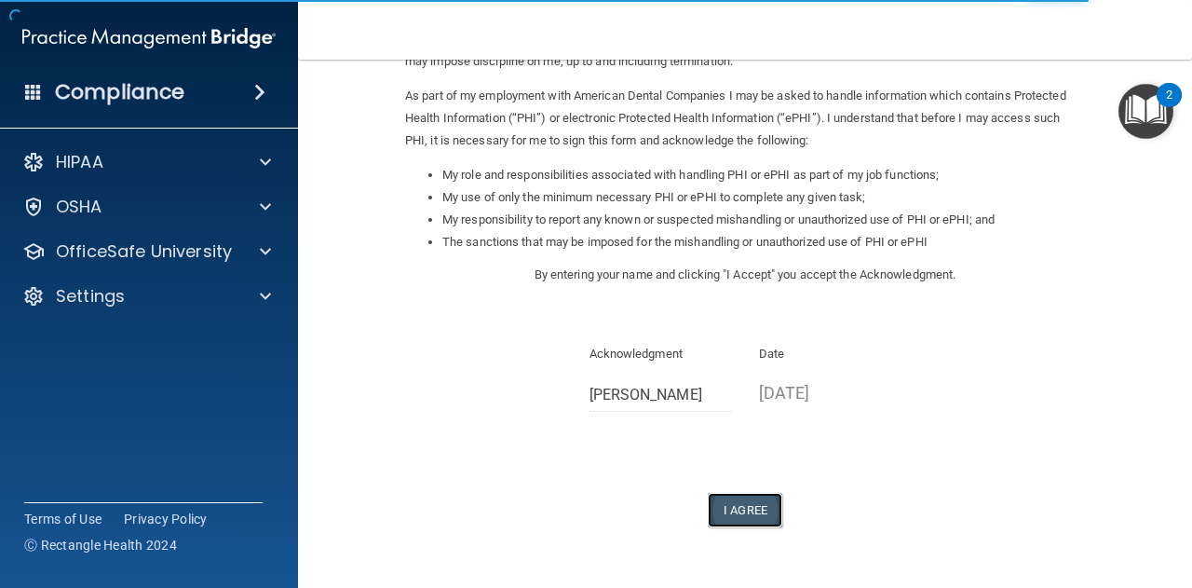
click at [727, 519] on button "I Agree" at bounding box center [745, 510] width 75 height 34
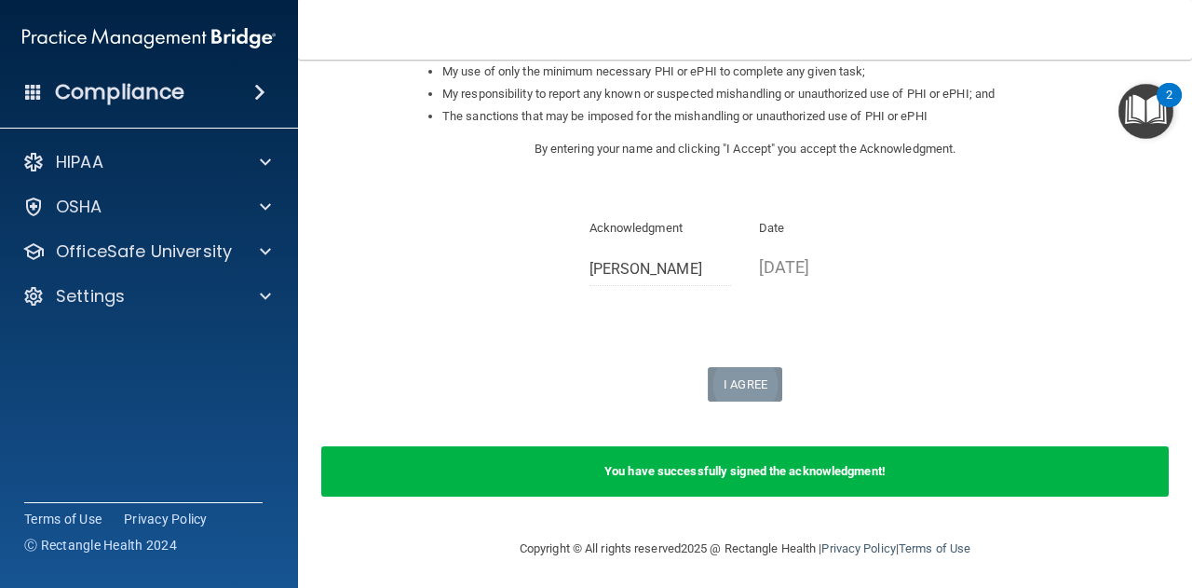
scroll to position [337, 0]
